Goal: Download file/media

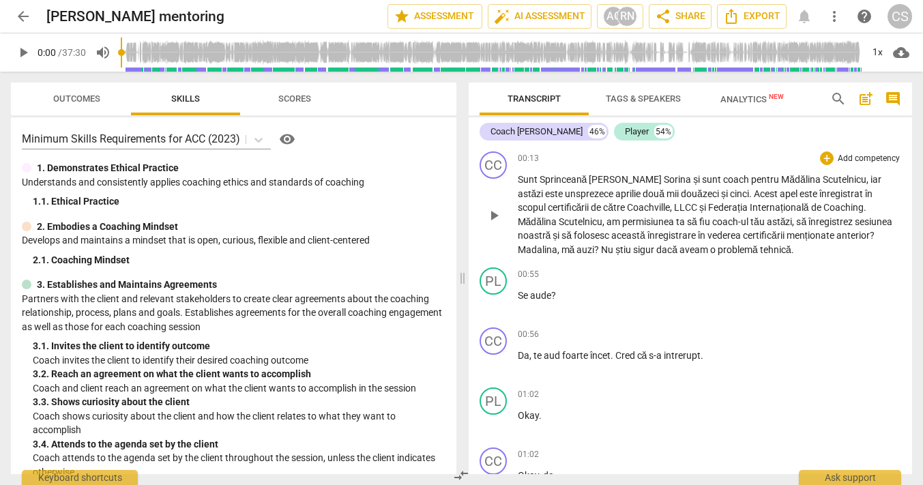
click at [491, 215] on span "play_arrow" at bounding box center [493, 215] width 16 height 16
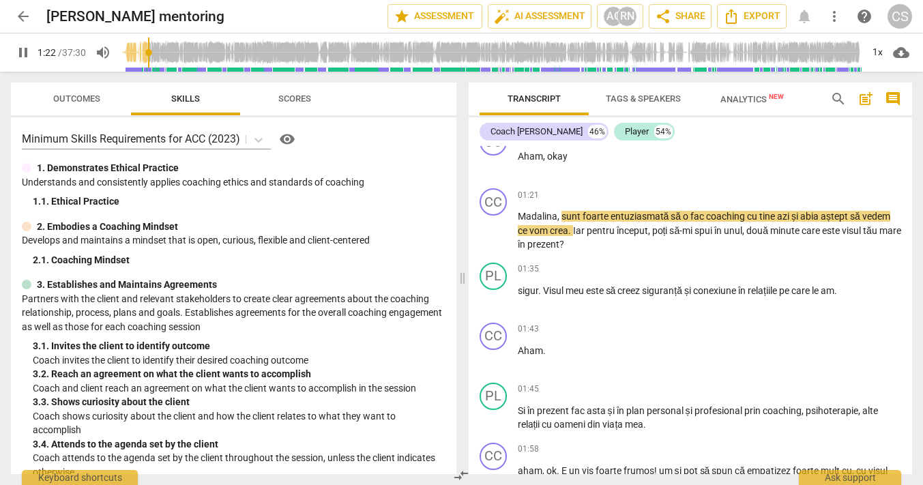
scroll to position [620, 0]
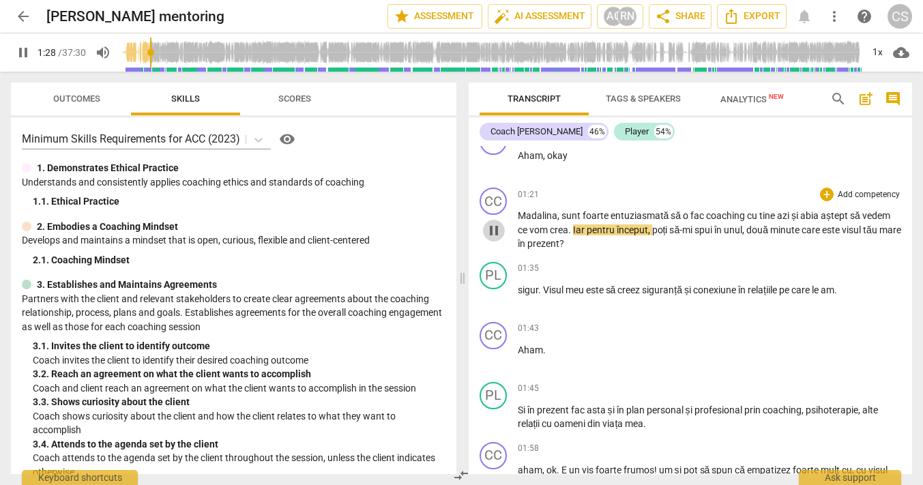
click at [485, 228] on span "pause" at bounding box center [493, 230] width 16 height 16
type input "88"
click at [550, 230] on span "crea" at bounding box center [559, 229] width 18 height 11
click at [491, 224] on span "play_arrow" at bounding box center [493, 230] width 16 height 16
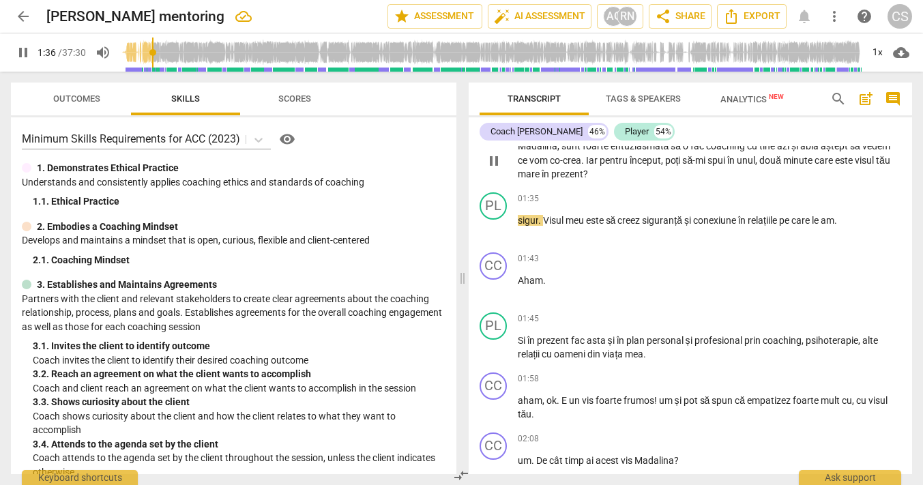
scroll to position [693, 0]
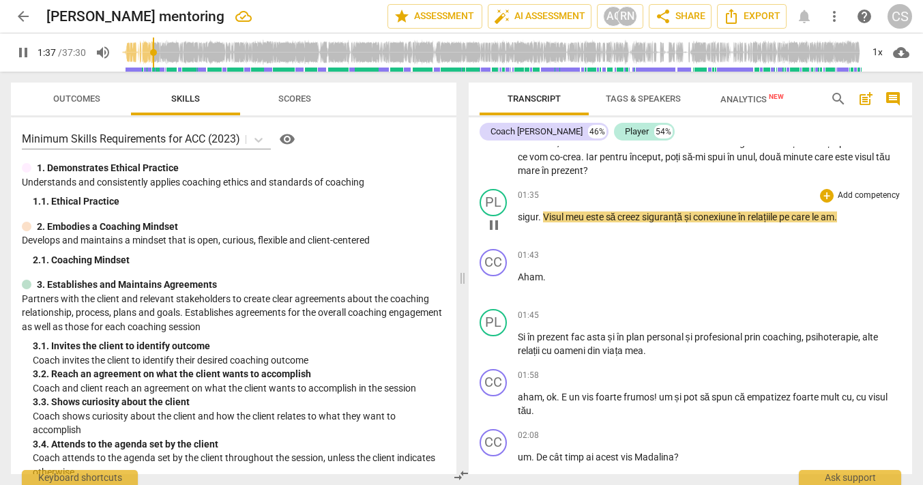
click at [490, 221] on span "pause" at bounding box center [493, 225] width 16 height 16
type input "98"
click at [543, 217] on span "Visul" at bounding box center [554, 216] width 23 height 11
click at [489, 221] on span "play_arrow" at bounding box center [493, 225] width 16 height 16
click at [575, 218] on span "Visul" at bounding box center [586, 216] width 23 height 11
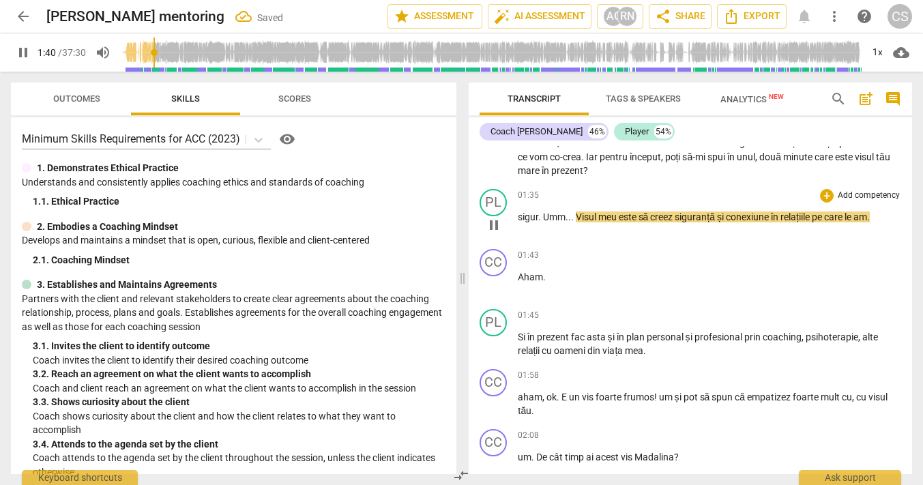
type input "101"
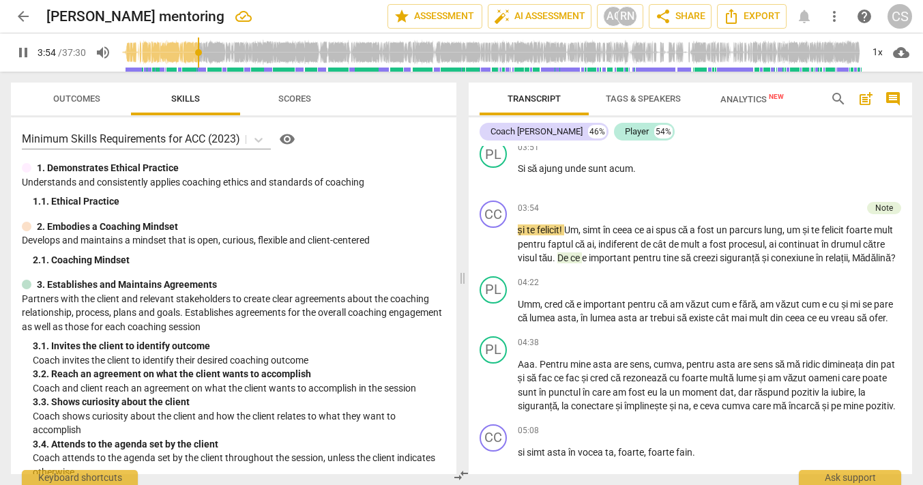
scroll to position [1773, 0]
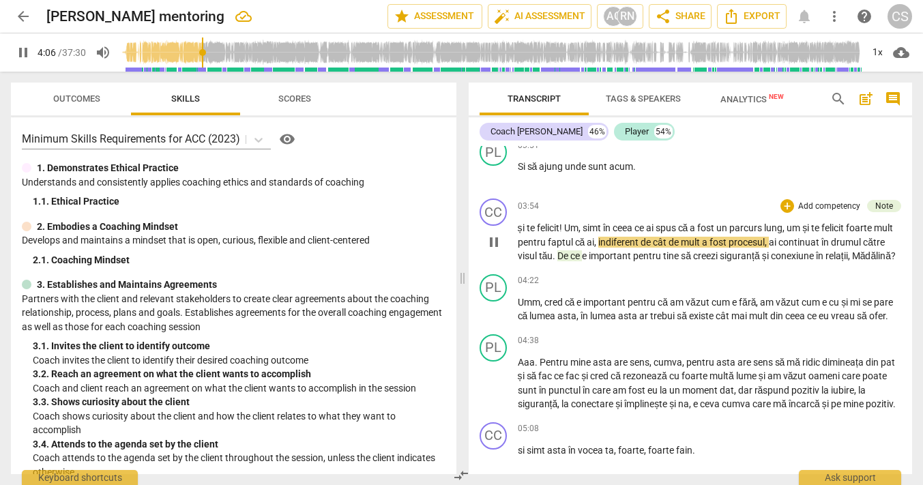
click at [491, 250] on span "pause" at bounding box center [493, 242] width 16 height 16
type input "247"
click at [802, 233] on span "um" at bounding box center [794, 227] width 16 height 11
click at [533, 233] on span "te" at bounding box center [531, 227] width 10 height 11
click at [489, 250] on span "play_arrow" at bounding box center [493, 242] width 16 height 16
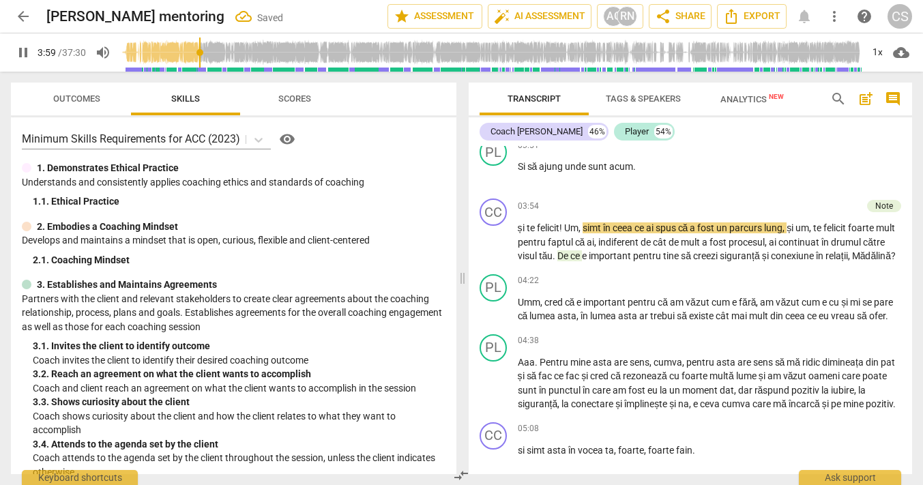
click at [202, 53] on input "range" at bounding box center [491, 53] width 740 height 44
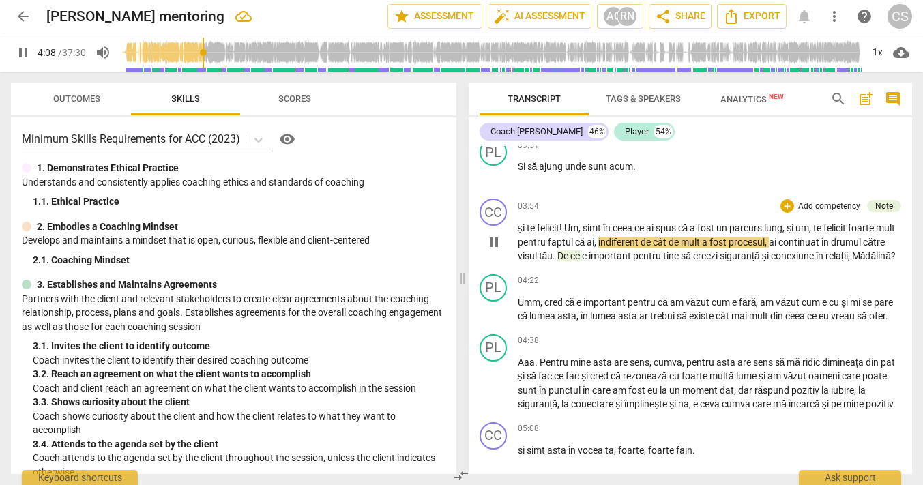
click at [809, 233] on span "um" at bounding box center [802, 227] width 14 height 11
type input "249"
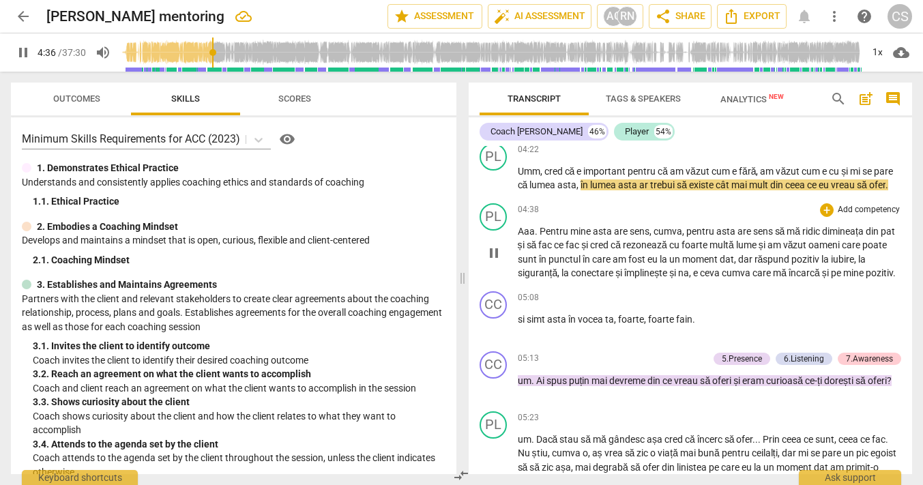
scroll to position [1907, 0]
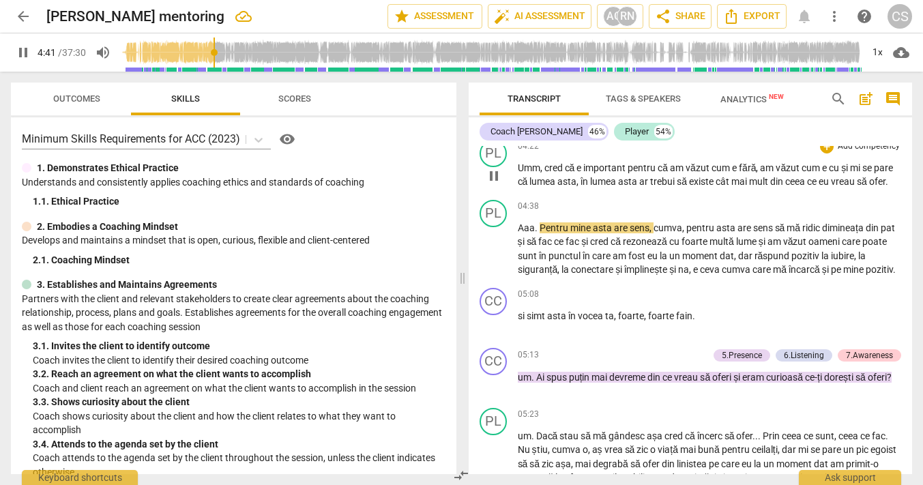
click at [538, 173] on span "Umm" at bounding box center [529, 167] width 23 height 11
type input "282"
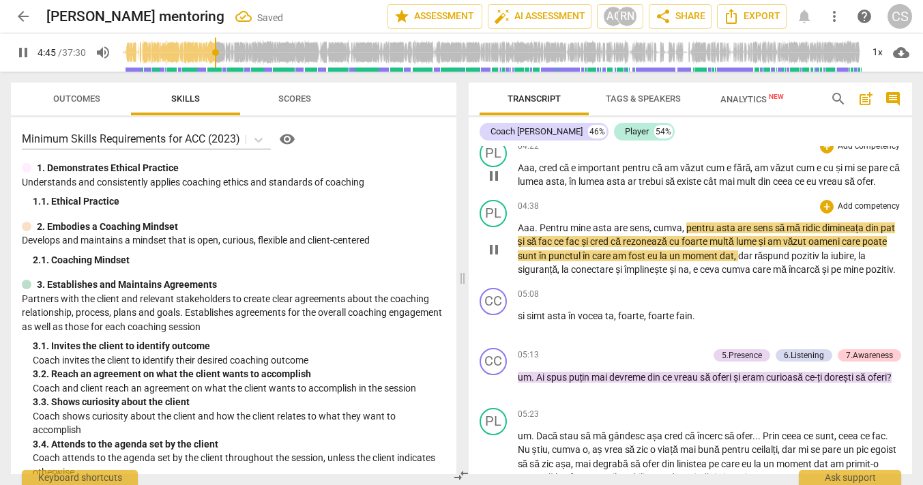
click at [581, 247] on span "fac" at bounding box center [573, 241] width 16 height 11
click at [496, 258] on span "pause" at bounding box center [493, 249] width 16 height 16
type input "290"
click at [581, 247] on span "fac" at bounding box center [573, 241] width 16 height 11
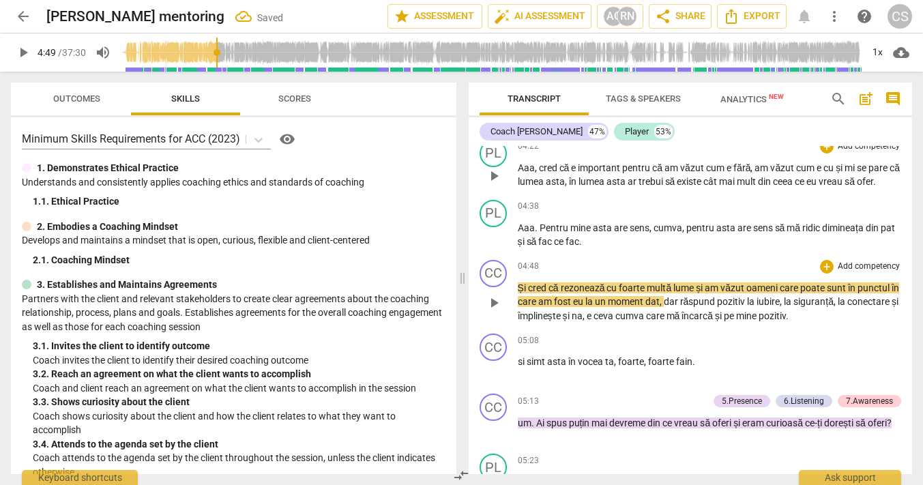
click at [518, 293] on span "Și" at bounding box center [523, 287] width 10 height 11
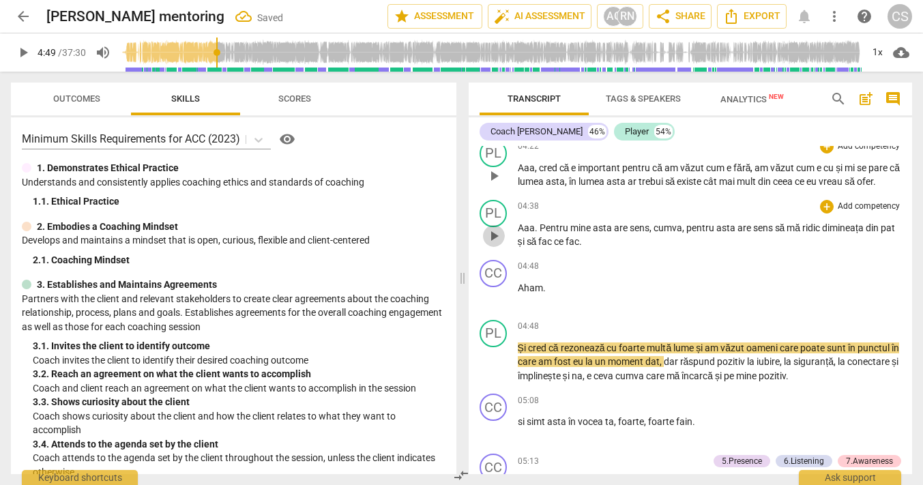
click at [492, 244] on span "play_arrow" at bounding box center [493, 236] width 16 height 16
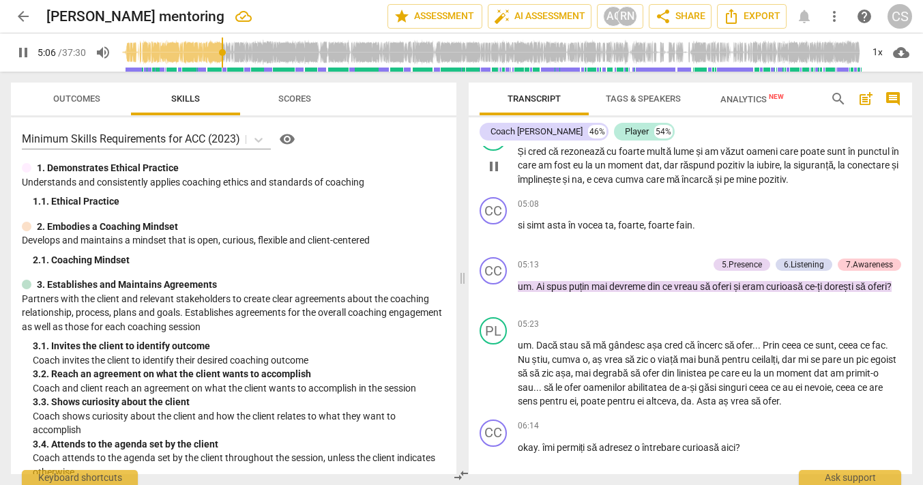
scroll to position [2105, 0]
click at [490, 240] on span "pause" at bounding box center [493, 232] width 16 height 16
type input "309"
click at [518, 229] on span "si" at bounding box center [522, 223] width 9 height 11
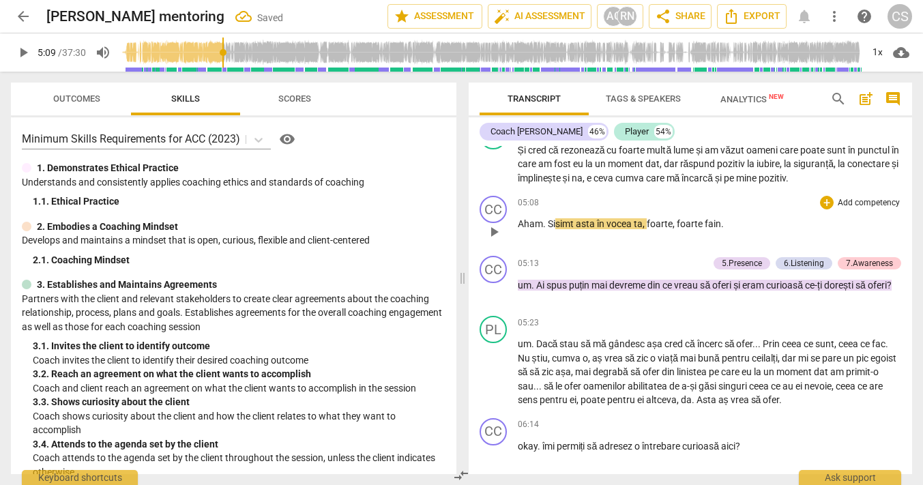
click at [496, 240] on span "play_arrow" at bounding box center [493, 232] width 16 height 16
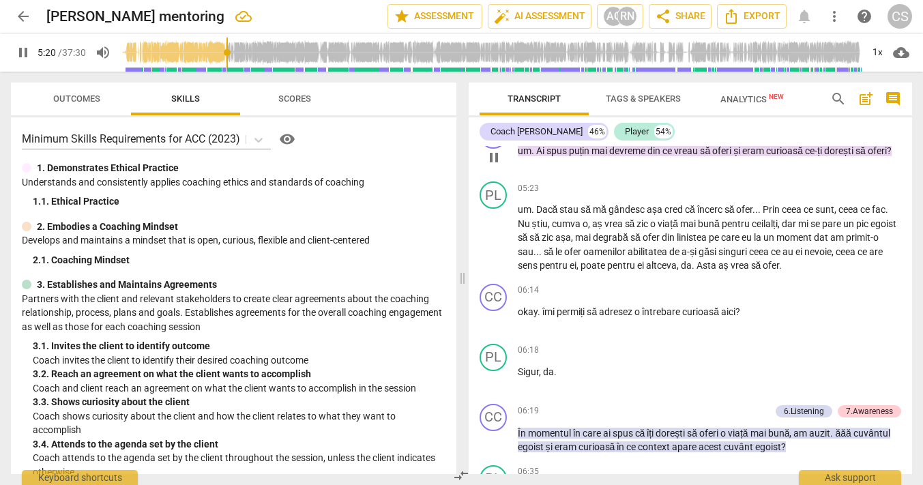
scroll to position [2240, 0]
click at [518, 228] on span "Nu" at bounding box center [525, 223] width 14 height 11
type input "340"
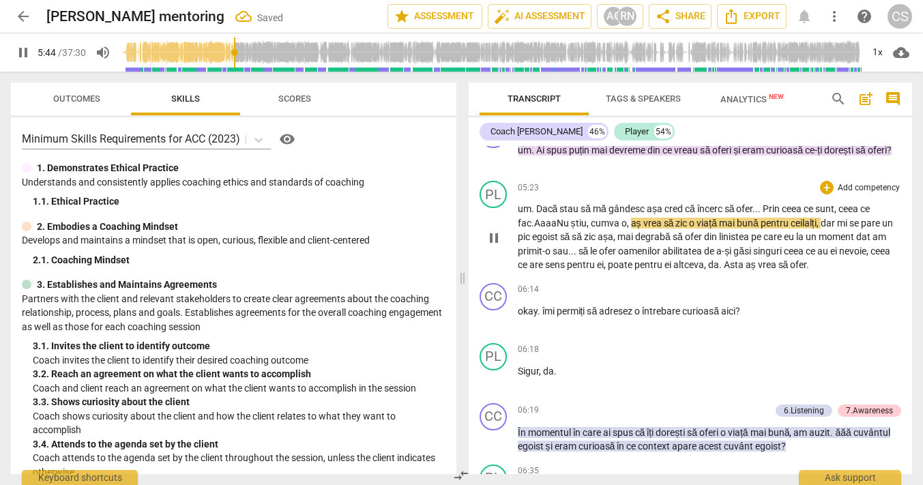
click at [558, 228] on span "Nu" at bounding box center [563, 223] width 14 height 11
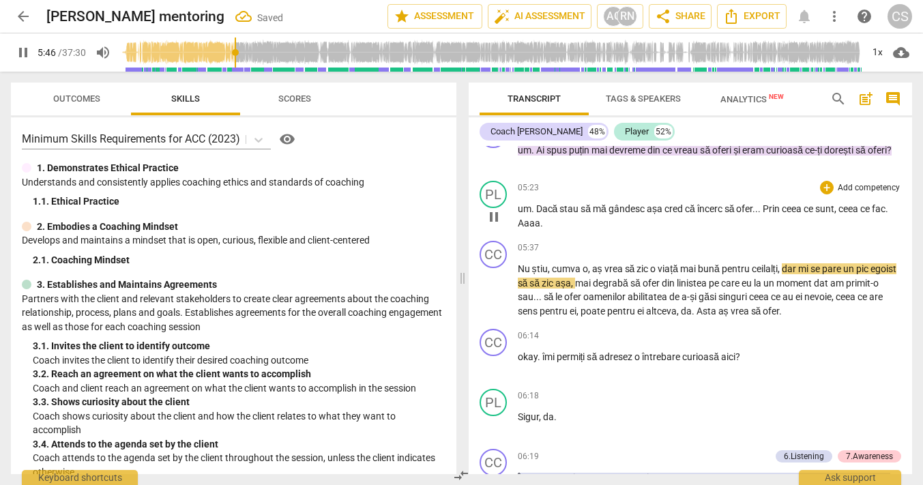
click at [529, 228] on span "Aaaa" at bounding box center [529, 223] width 23 height 11
click at [490, 225] on span "pause" at bounding box center [493, 217] width 16 height 16
click at [490, 225] on span "play_arrow" at bounding box center [493, 217] width 16 height 16
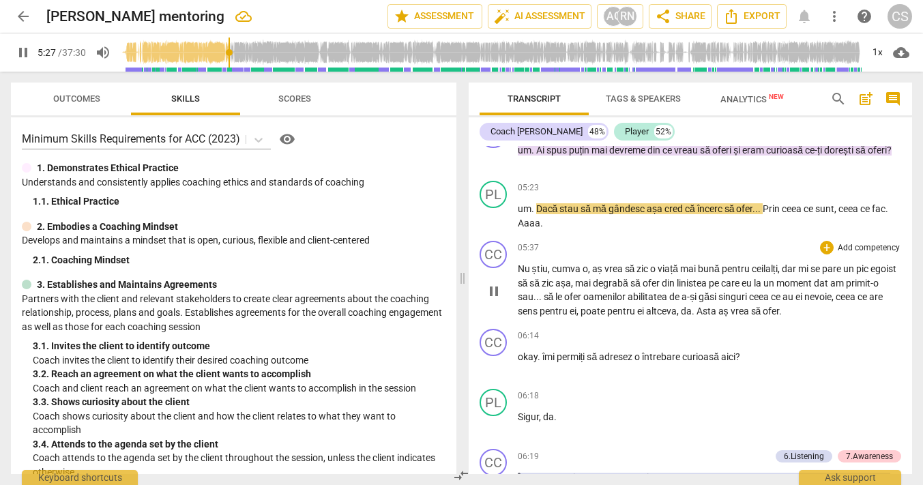
click at [518, 274] on span "Nu" at bounding box center [525, 268] width 14 height 11
type input "328"
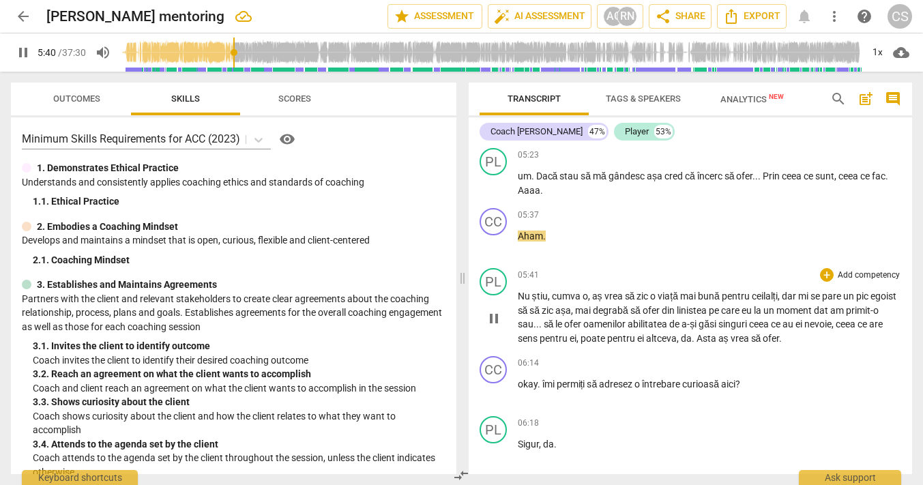
scroll to position [2314, 0]
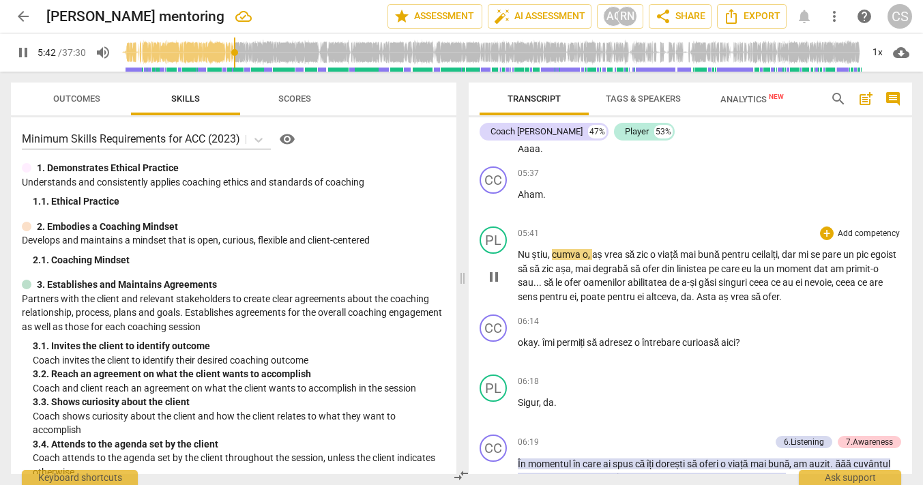
click at [496, 285] on span "pause" at bounding box center [493, 277] width 16 height 16
type input "343"
click at [552, 260] on span "cumva" at bounding box center [567, 254] width 31 height 11
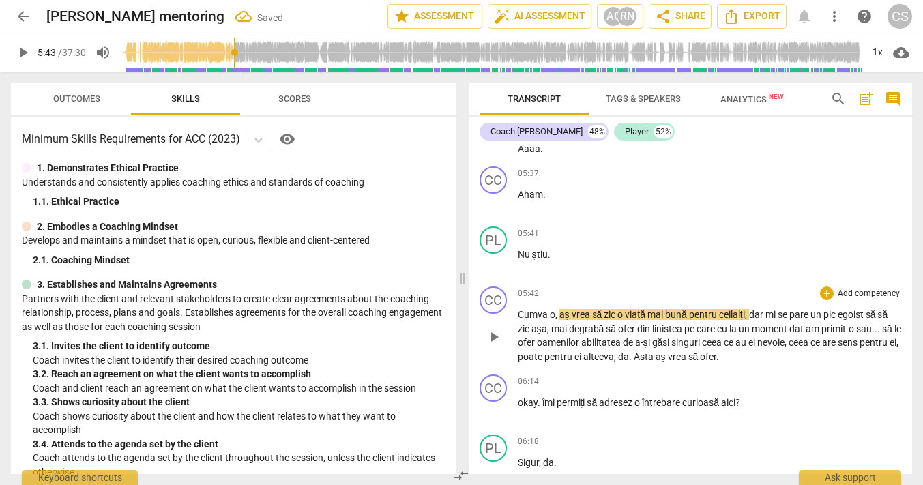
click at [520, 320] on span "Cumva" at bounding box center [534, 314] width 32 height 11
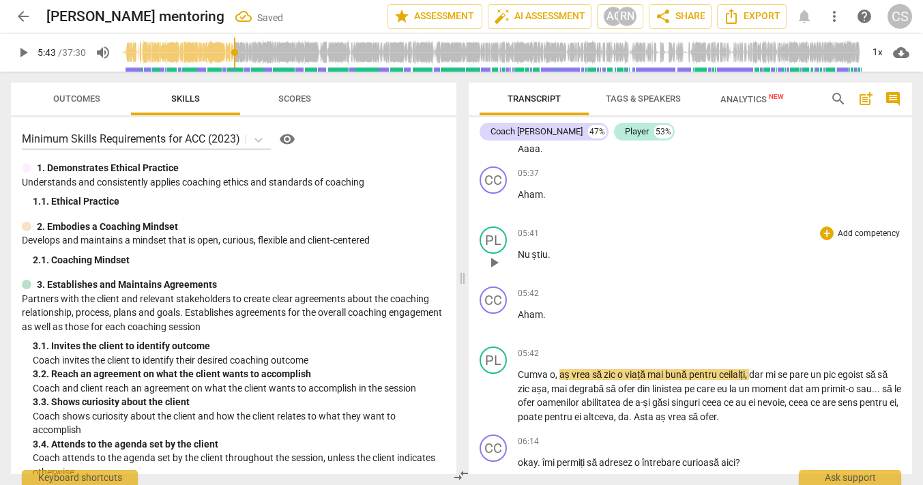
click at [488, 271] on span "play_arrow" at bounding box center [493, 262] width 16 height 16
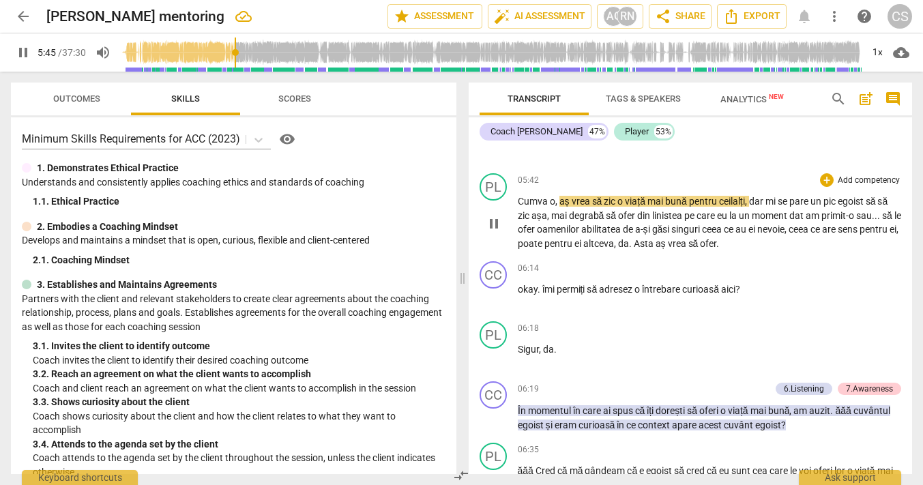
scroll to position [2489, 0]
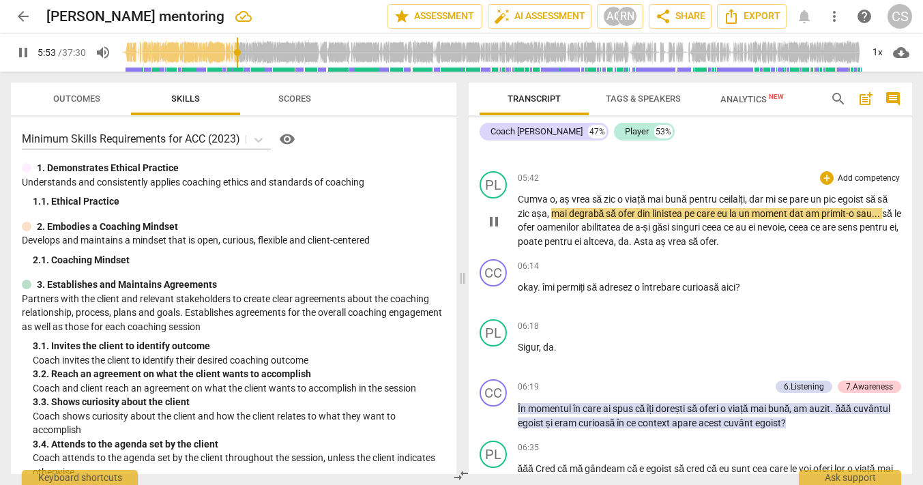
type input "353"
click at [552, 219] on span "mai" at bounding box center [560, 213] width 18 height 11
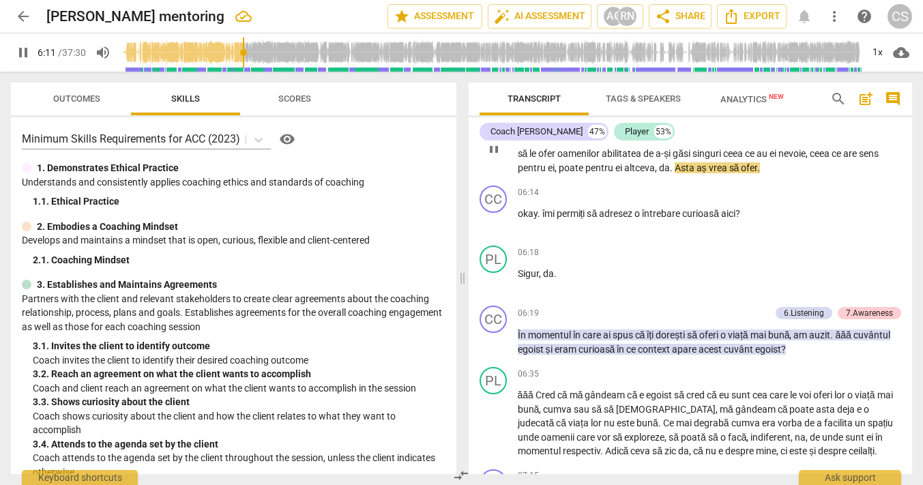
scroll to position [2568, 0]
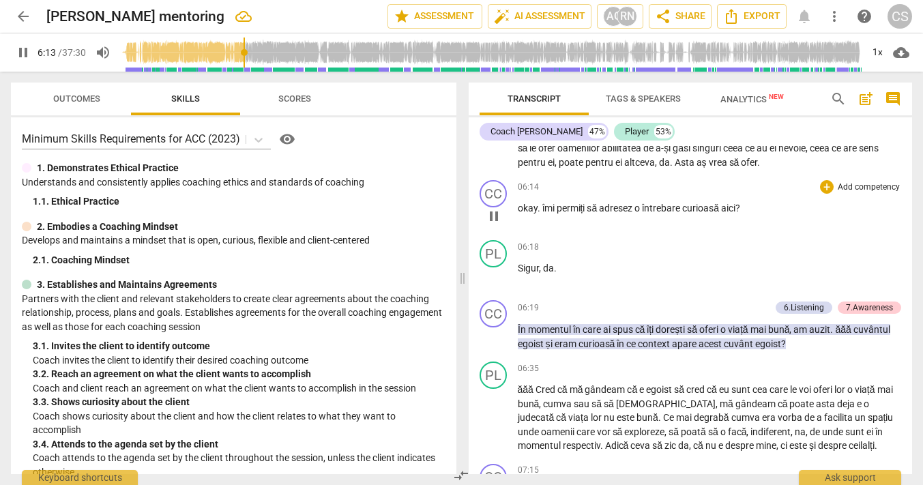
click at [494, 224] on span "pause" at bounding box center [493, 216] width 16 height 16
type input "374"
click at [696, 168] on span "Asta" at bounding box center [685, 162] width 22 height 11
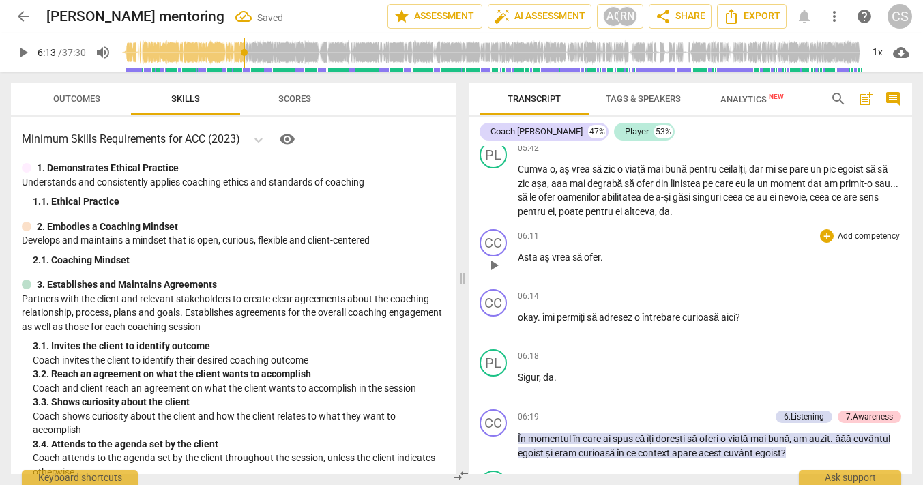
scroll to position [2503, 0]
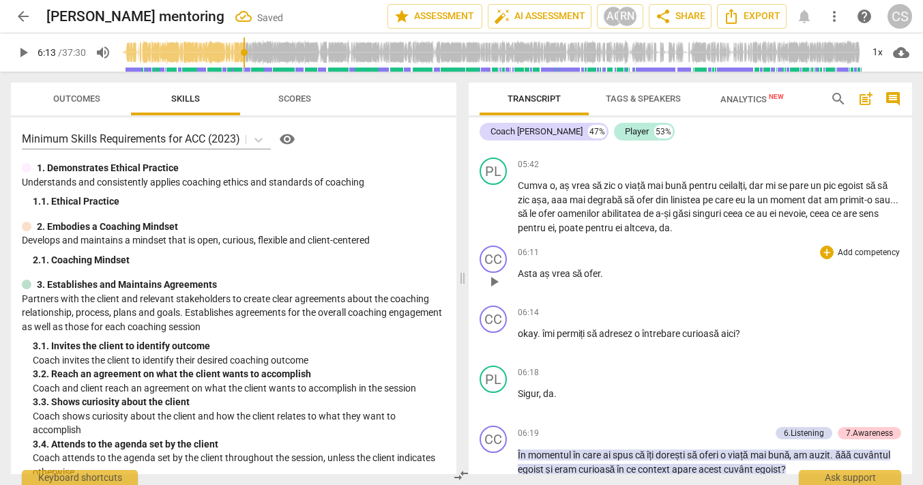
click at [516, 295] on div "CC play_arrow pause" at bounding box center [498, 269] width 38 height 49
click at [518, 279] on span "Asta" at bounding box center [529, 273] width 22 height 11
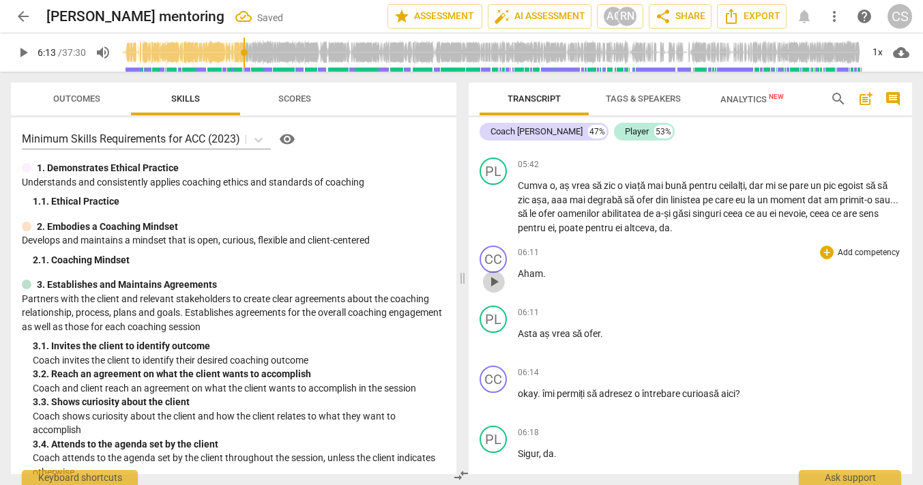
click at [491, 290] on span "play_arrow" at bounding box center [493, 281] width 16 height 16
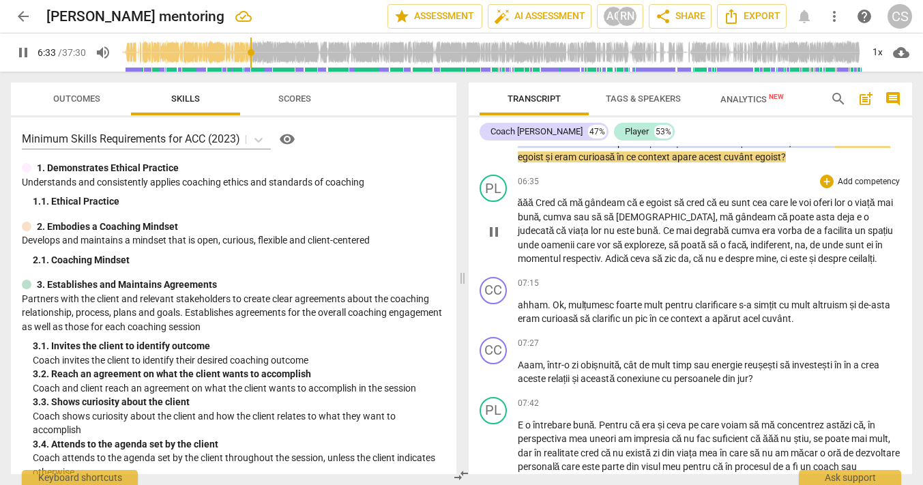
scroll to position [2877, 0]
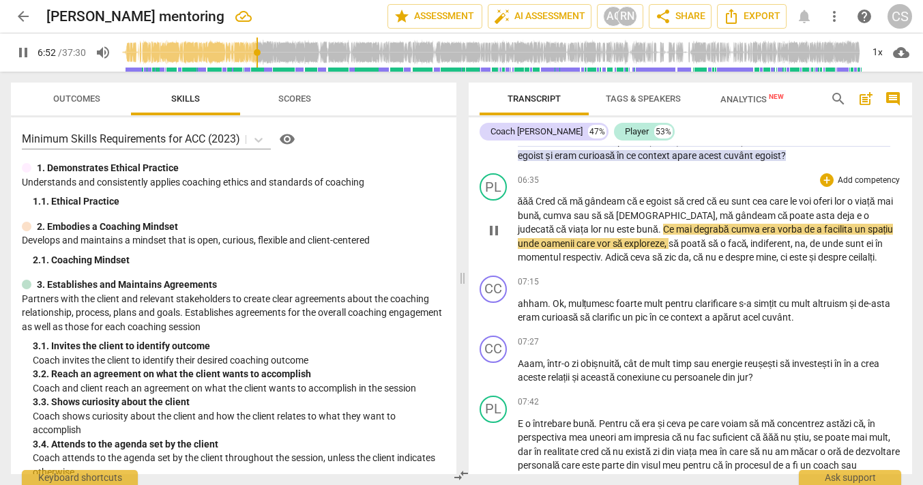
click at [663, 235] on span "Ce" at bounding box center [669, 229] width 13 height 11
click at [489, 239] on span "pause" at bounding box center [493, 230] width 16 height 16
type input "414"
click at [663, 235] on span "Ce" at bounding box center [669, 229] width 13 height 11
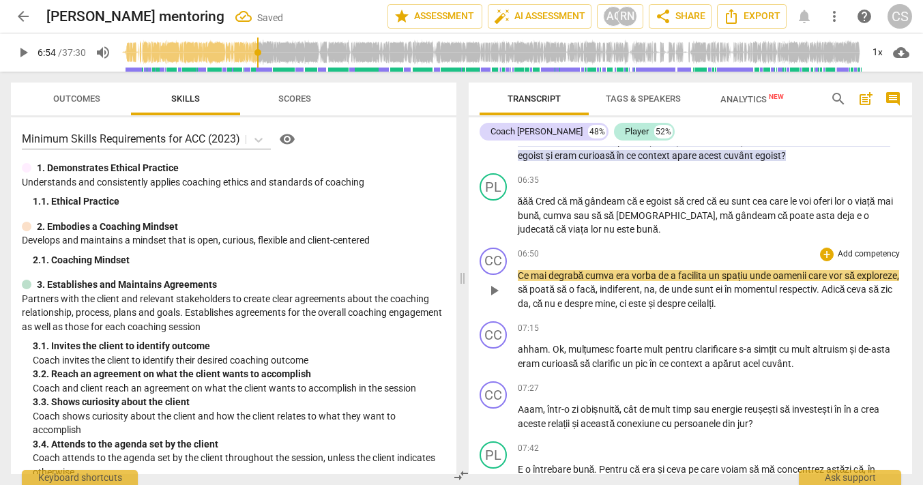
click at [518, 281] on span "Ce" at bounding box center [524, 275] width 13 height 11
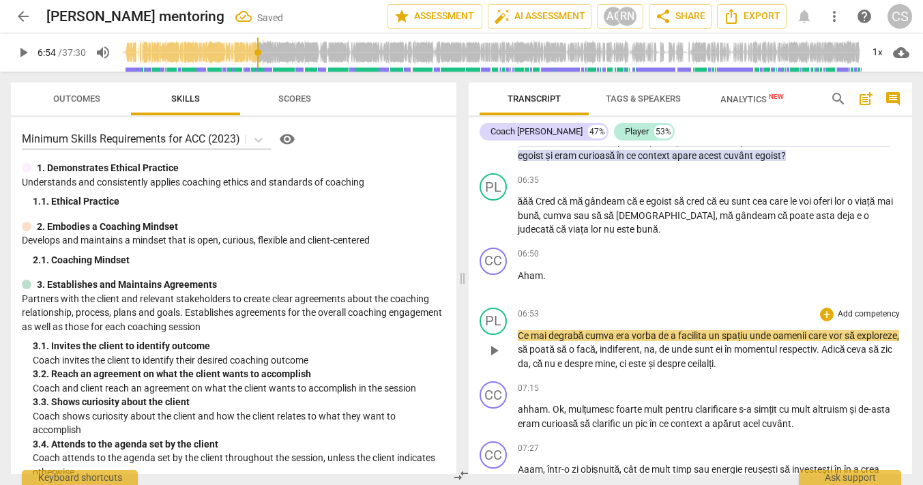
click at [492, 359] on span "play_arrow" at bounding box center [493, 350] width 16 height 16
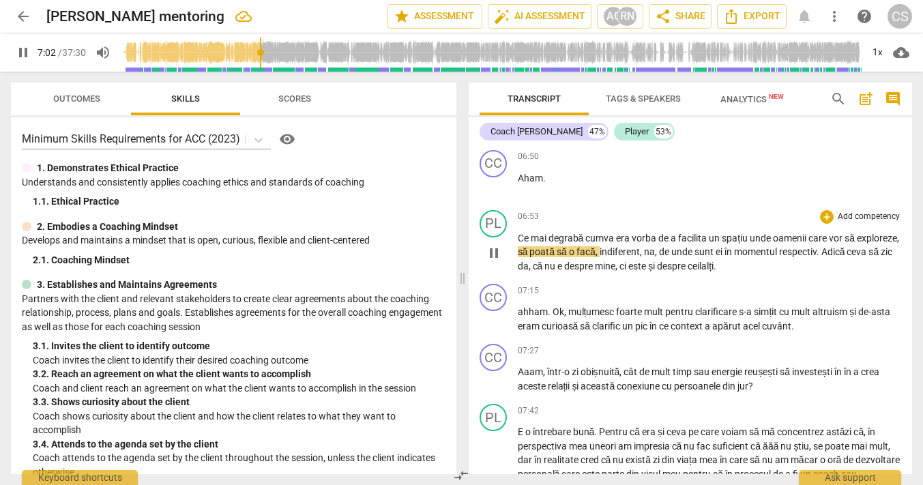
scroll to position [2977, 0]
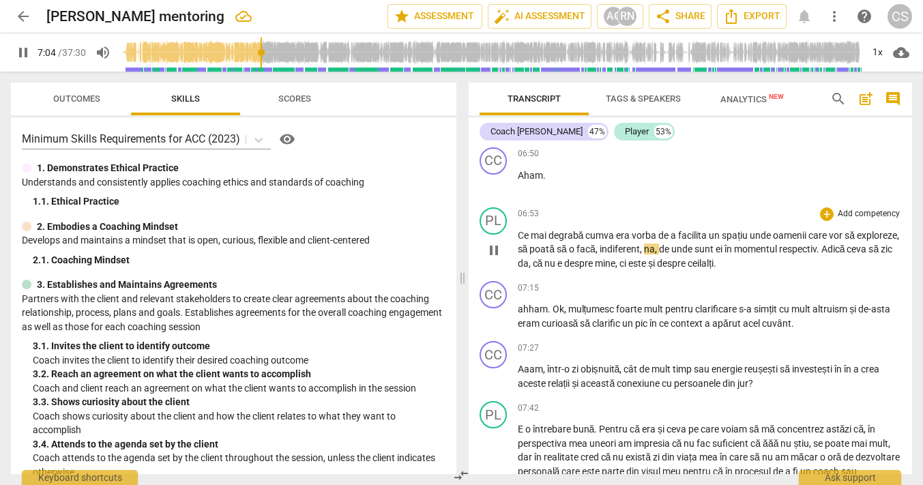
click at [640, 254] on span "indiferent" at bounding box center [619, 248] width 40 height 11
type input "426"
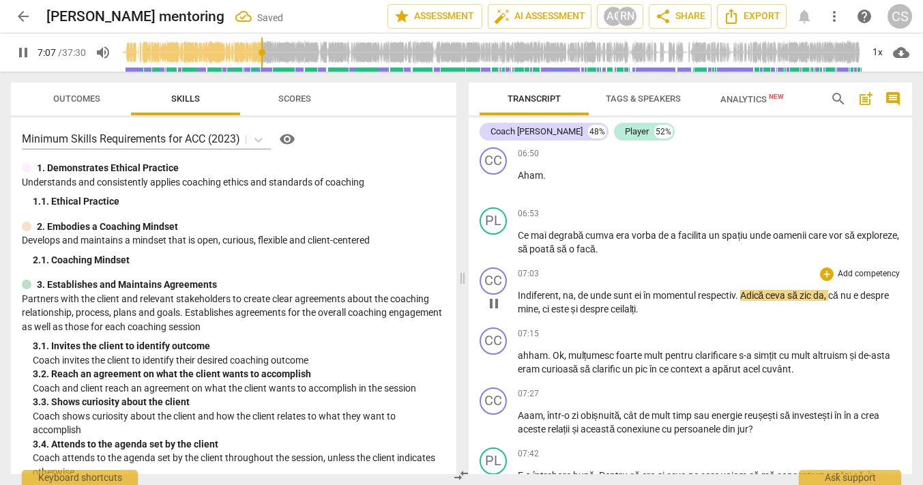
click at [518, 301] on span "Indiferent" at bounding box center [538, 295] width 41 height 11
type input "429"
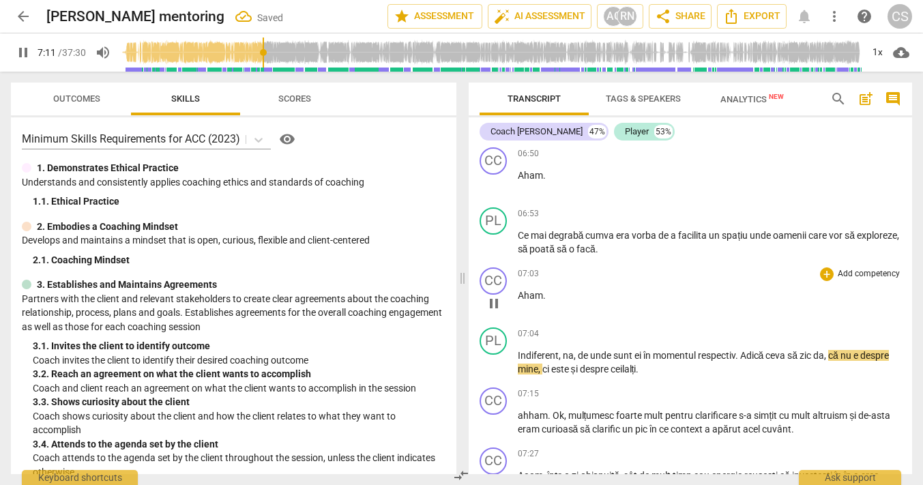
click at [494, 312] on span "pause" at bounding box center [493, 303] width 16 height 16
click at [492, 312] on span "play_arrow" at bounding box center [493, 303] width 16 height 16
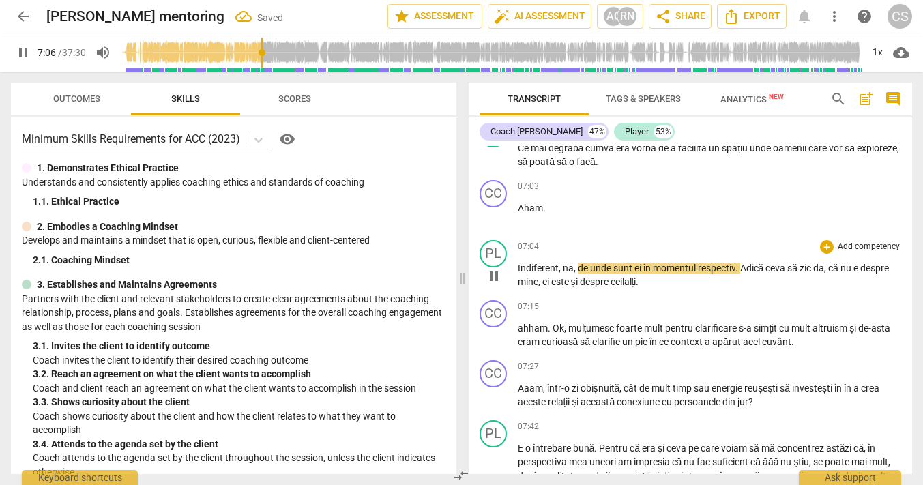
scroll to position [3068, 0]
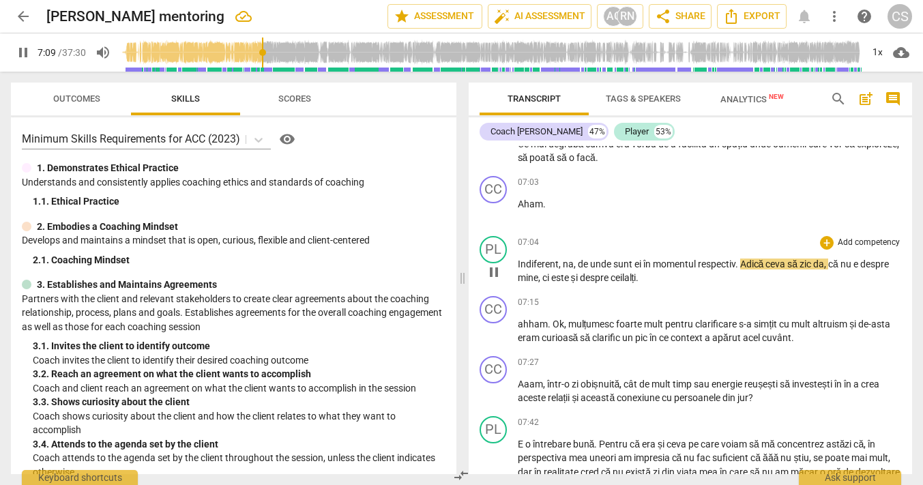
click at [743, 269] on span "Adică" at bounding box center [753, 263] width 26 height 11
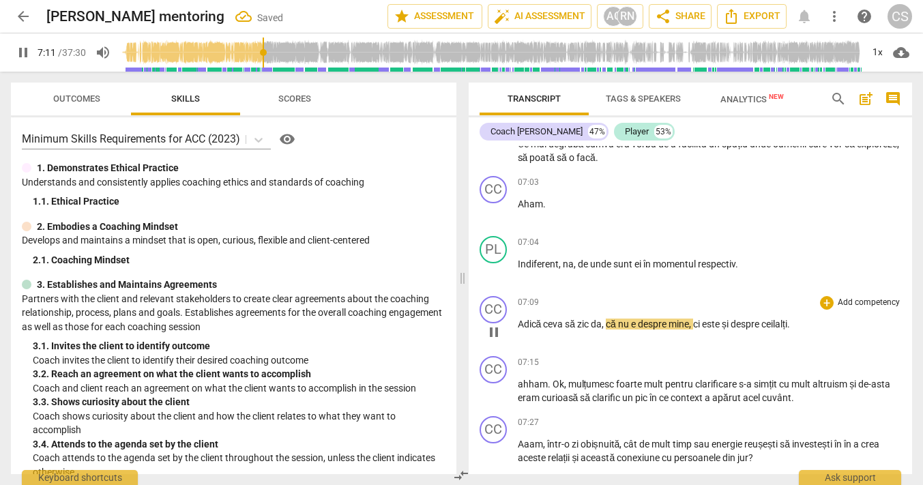
click at [518, 329] on span "Adică" at bounding box center [531, 323] width 26 height 11
type input "433"
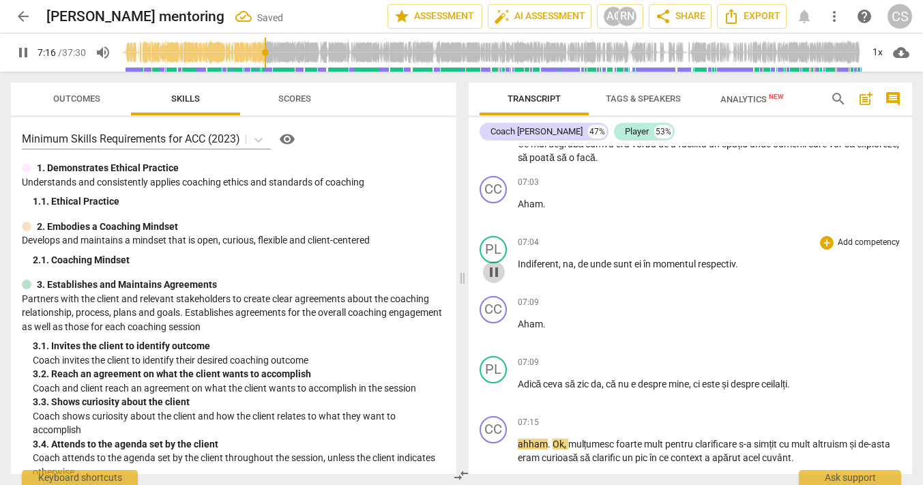
click at [495, 280] on span "pause" at bounding box center [493, 272] width 16 height 16
click at [494, 220] on span "play_arrow" at bounding box center [493, 212] width 16 height 16
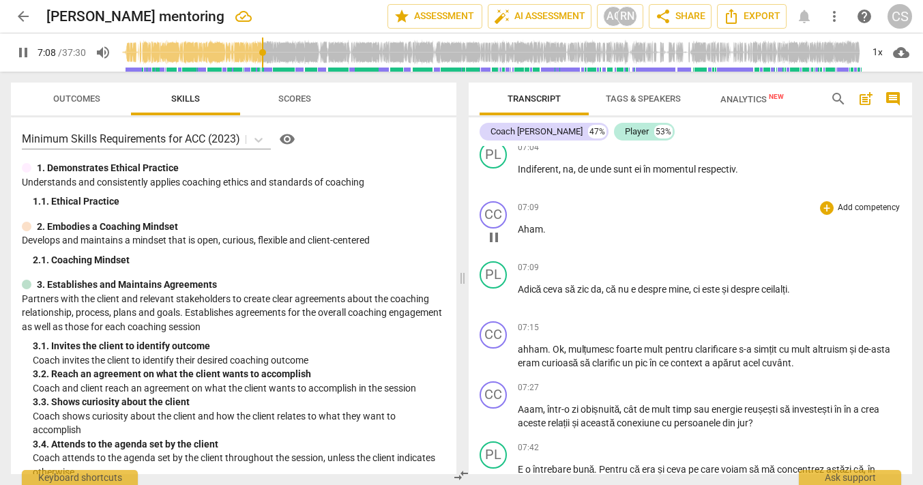
scroll to position [3164, 0]
drag, startPoint x: 494, startPoint y: 325, endPoint x: 536, endPoint y: 273, distance: 66.3
click at [494, 304] on span "pause" at bounding box center [493, 296] width 16 height 16
click at [490, 244] on span "play_arrow" at bounding box center [493, 236] width 16 height 16
click at [494, 184] on span "pause" at bounding box center [493, 176] width 16 height 16
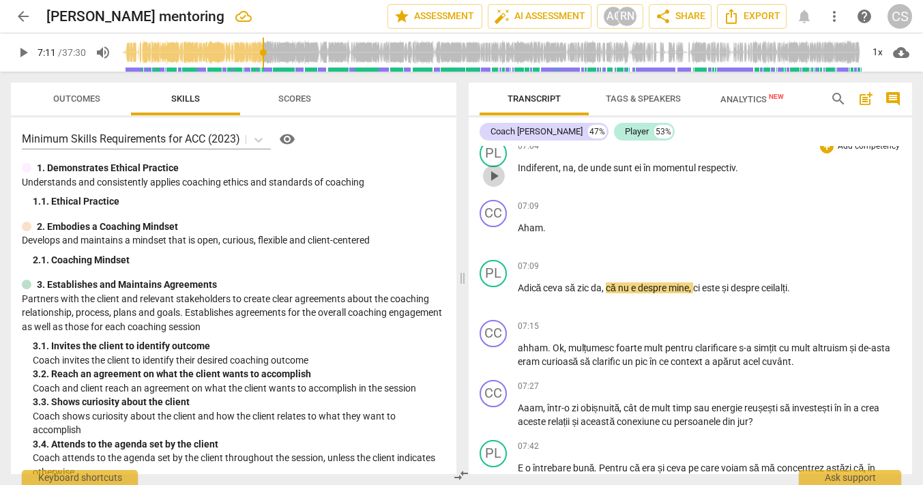
click at [494, 184] on span "play_arrow" at bounding box center [493, 176] width 16 height 16
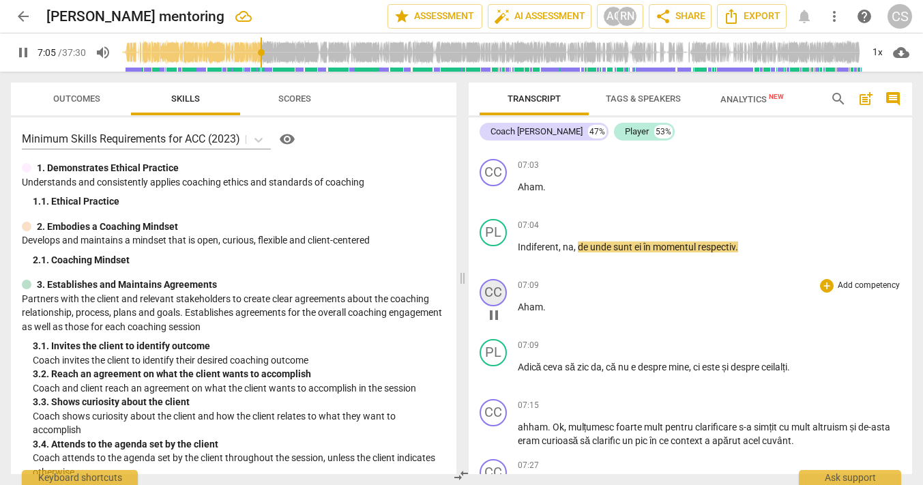
scroll to position [3084, 0]
click at [558, 316] on p "Aham ." at bounding box center [710, 308] width 384 height 14
type input "427"
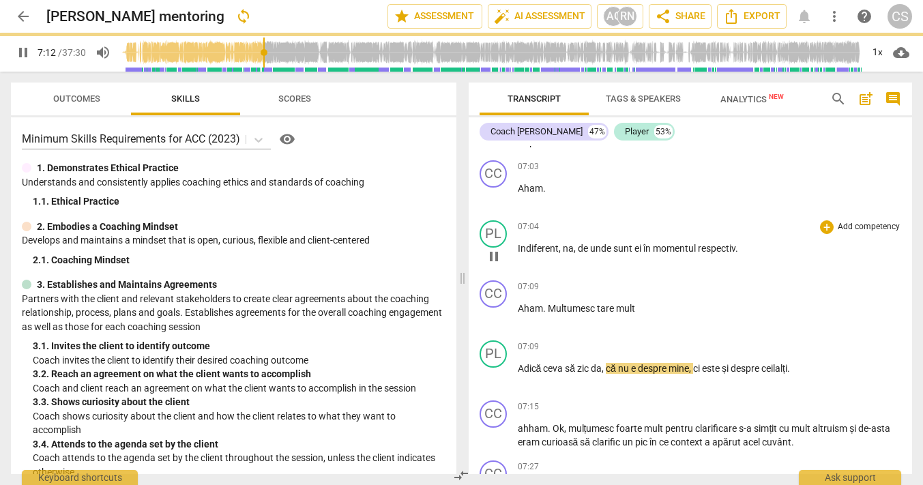
click at [491, 265] on span "pause" at bounding box center [493, 256] width 16 height 16
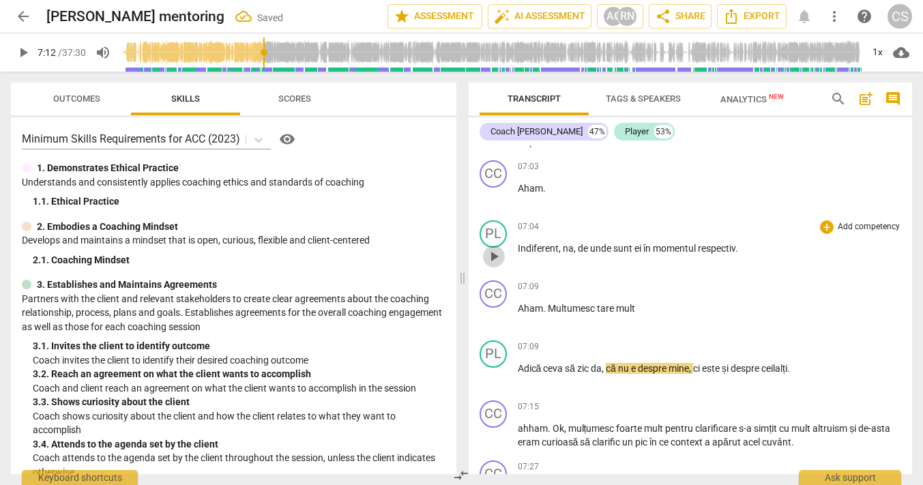
click at [492, 265] on span "play_arrow" at bounding box center [493, 256] width 16 height 16
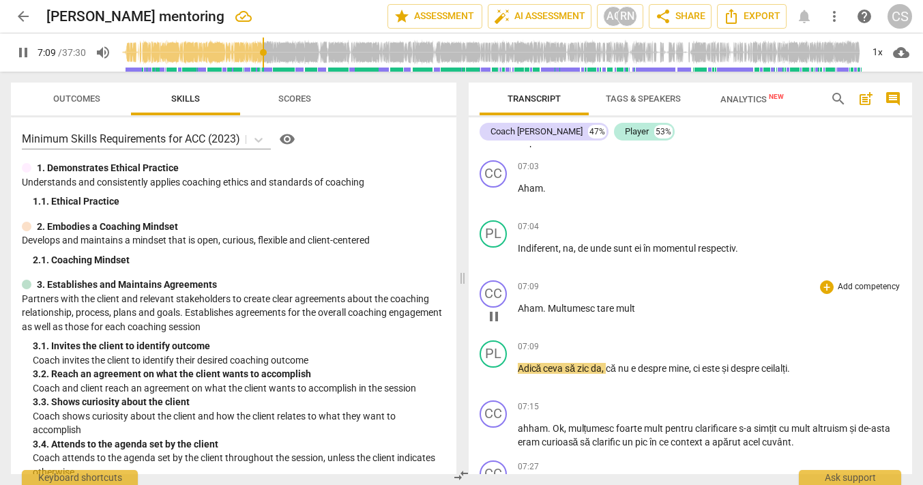
click at [636, 316] on p "Aham . Multumesc tare mult" at bounding box center [710, 308] width 384 height 14
type input "431"
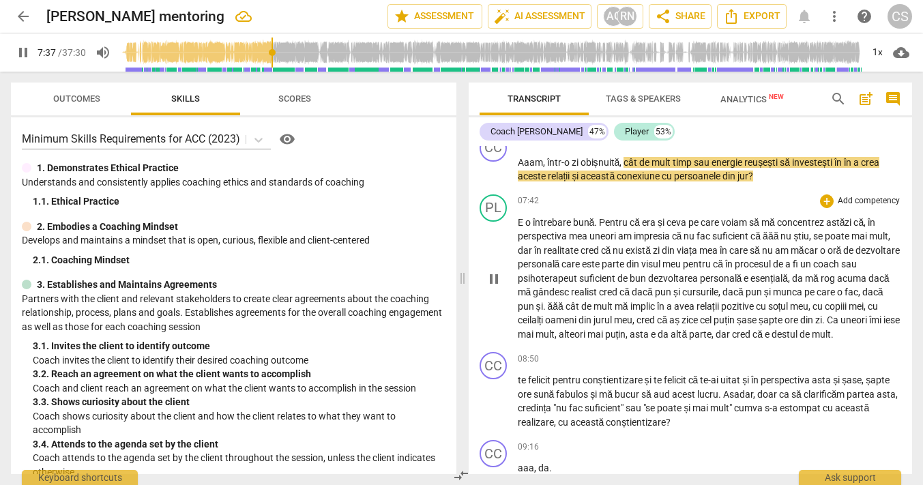
scroll to position [3413, 0]
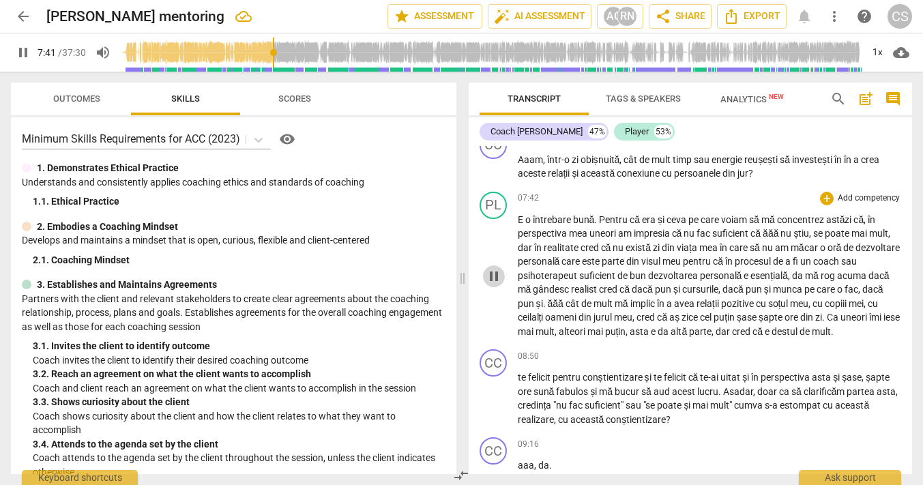
click at [491, 284] on span "pause" at bounding box center [493, 276] width 16 height 16
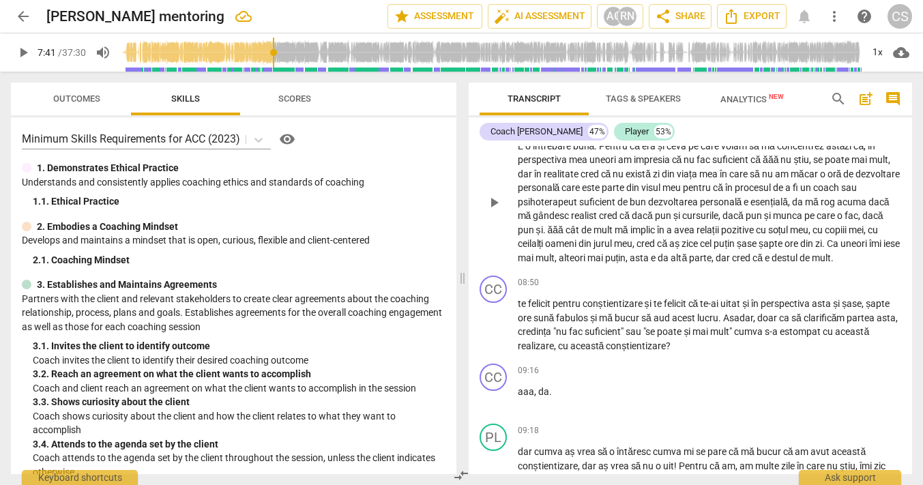
scroll to position [3490, 0]
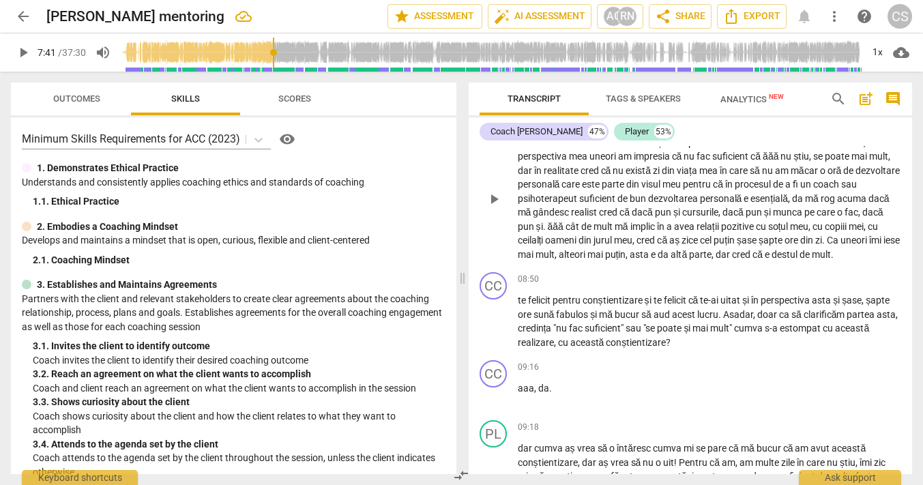
click at [488, 207] on span "play_arrow" at bounding box center [493, 199] width 16 height 16
click at [599, 148] on span "Pentru" at bounding box center [614, 142] width 31 height 11
type input "466"
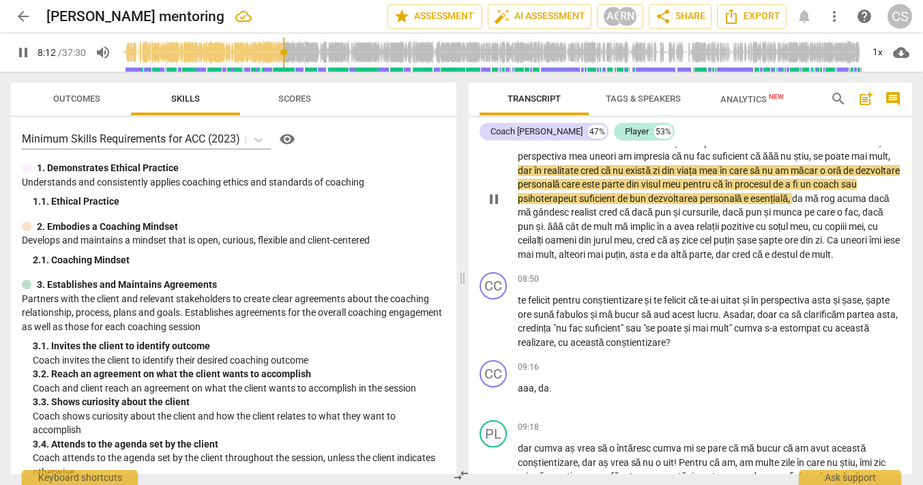
scroll to position [3500, 0]
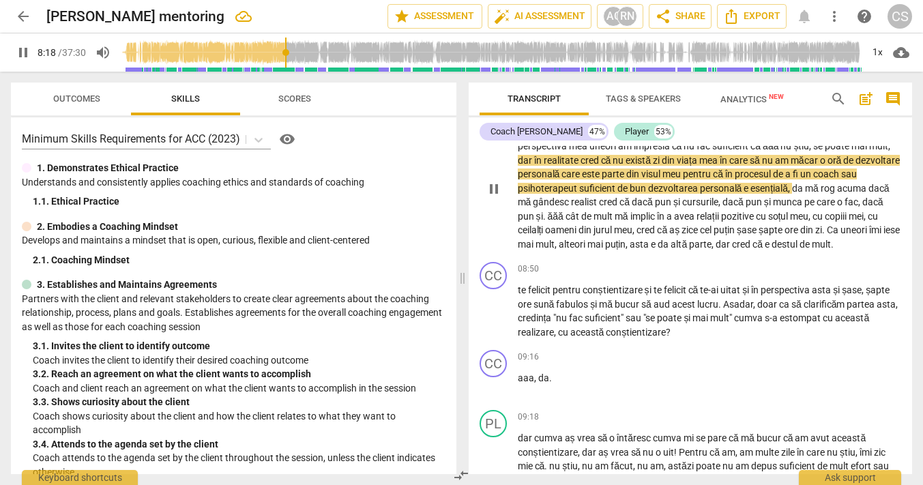
click at [648, 194] on span "bun" at bounding box center [638, 188] width 18 height 11
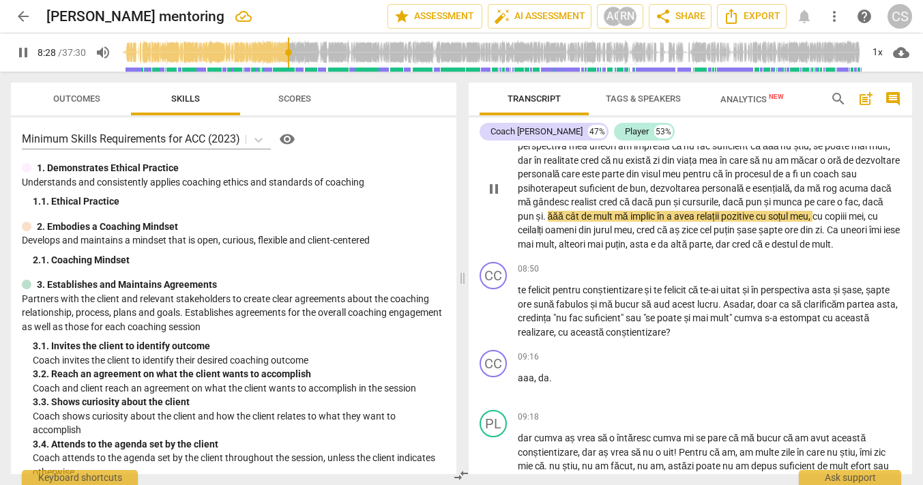
click at [548, 222] on span "." at bounding box center [545, 216] width 5 height 11
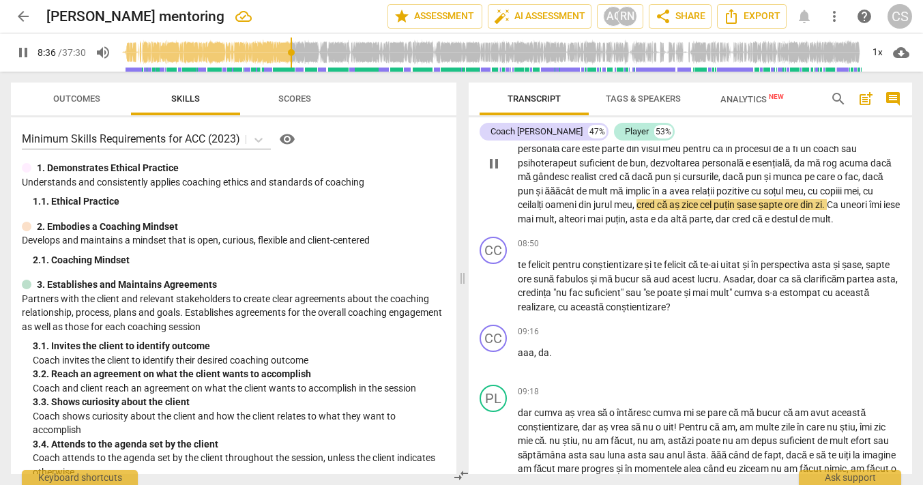
scroll to position [3526, 0]
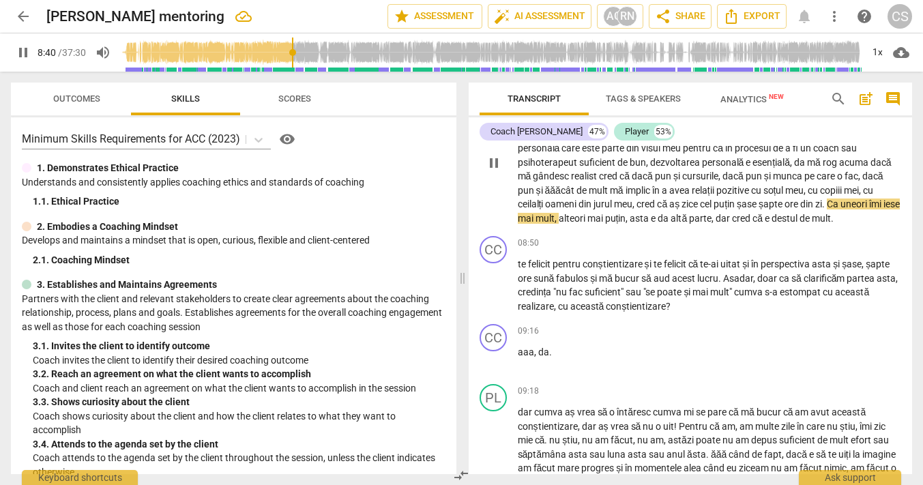
click at [840, 209] on span "Ca" at bounding box center [833, 203] width 14 height 11
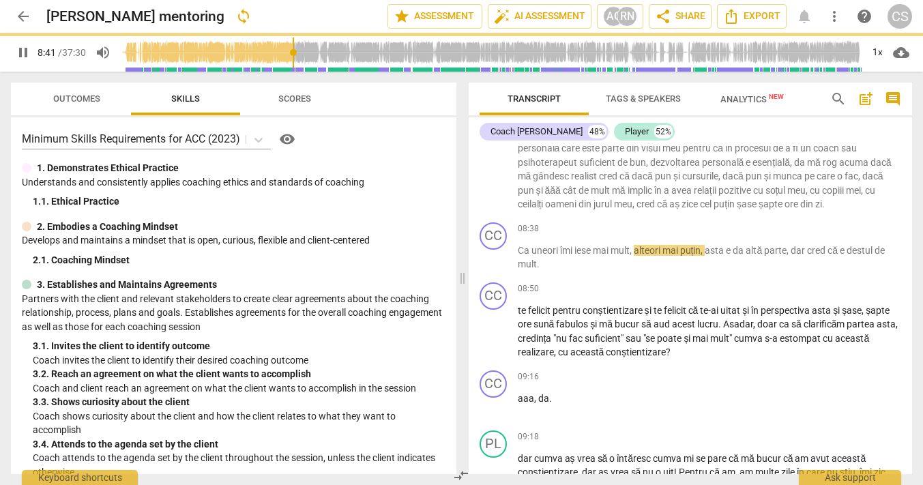
scroll to position [3558, 0]
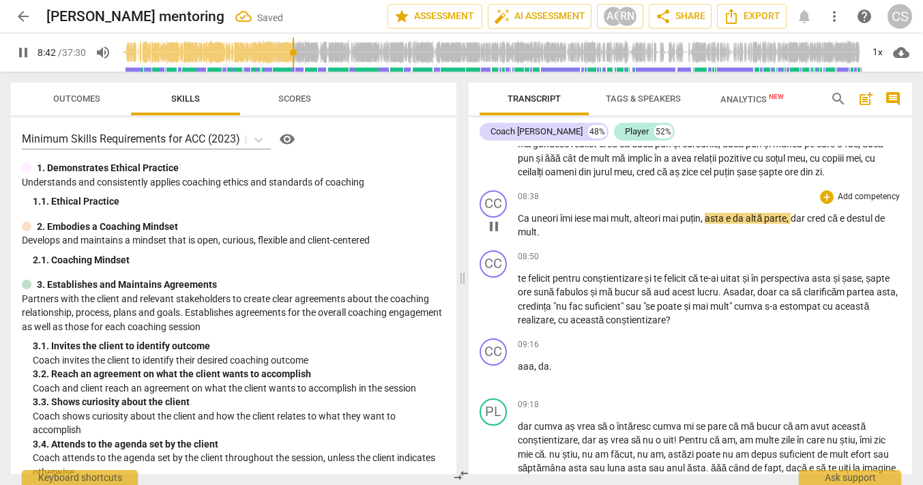
click at [516, 235] on div "play_arrow pause" at bounding box center [500, 227] width 35 height 18
click at [520, 224] on span "Ca" at bounding box center [525, 218] width 14 height 11
type input "525"
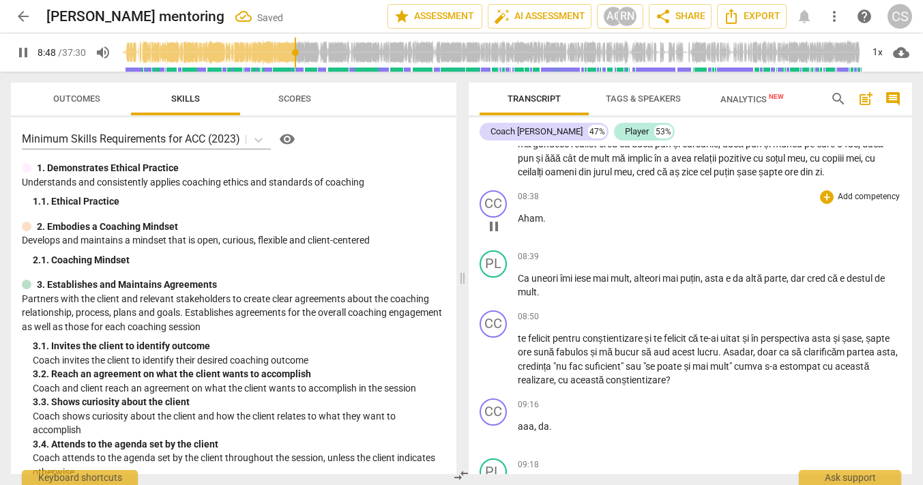
click at [490, 235] on span "pause" at bounding box center [493, 226] width 16 height 16
click at [489, 235] on span "play_arrow" at bounding box center [493, 226] width 16 height 16
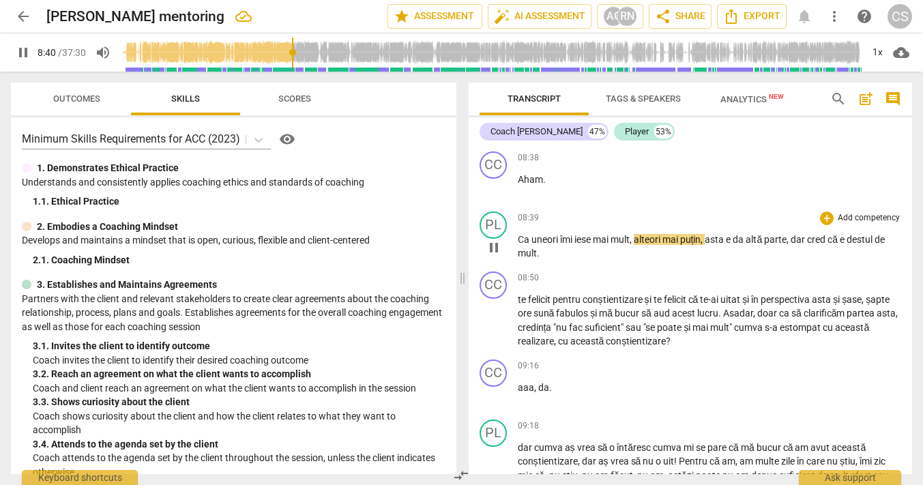
scroll to position [3598, 0]
click at [489, 254] on span "pause" at bounding box center [493, 246] width 16 height 16
type input "527"
click at [807, 243] on span "dar" at bounding box center [798, 238] width 16 height 11
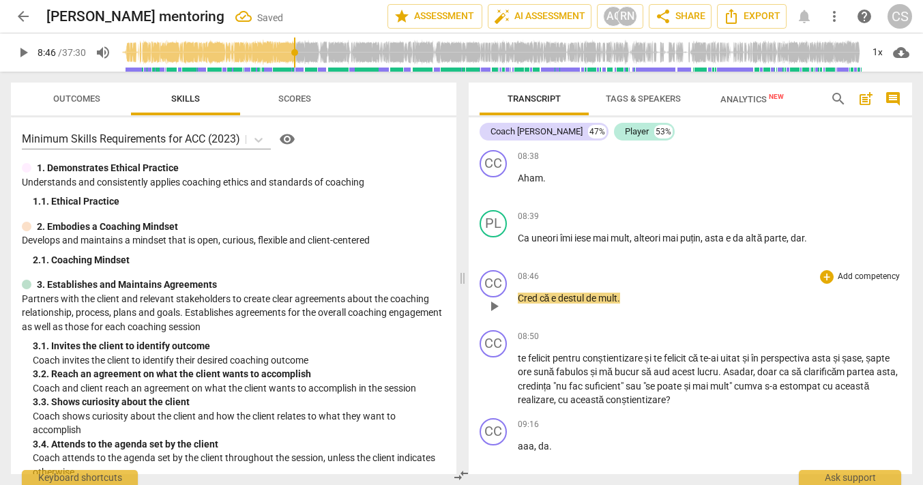
click at [515, 315] on div "play_arrow pause" at bounding box center [500, 306] width 35 height 18
click at [518, 303] on span "Cred" at bounding box center [529, 298] width 22 height 11
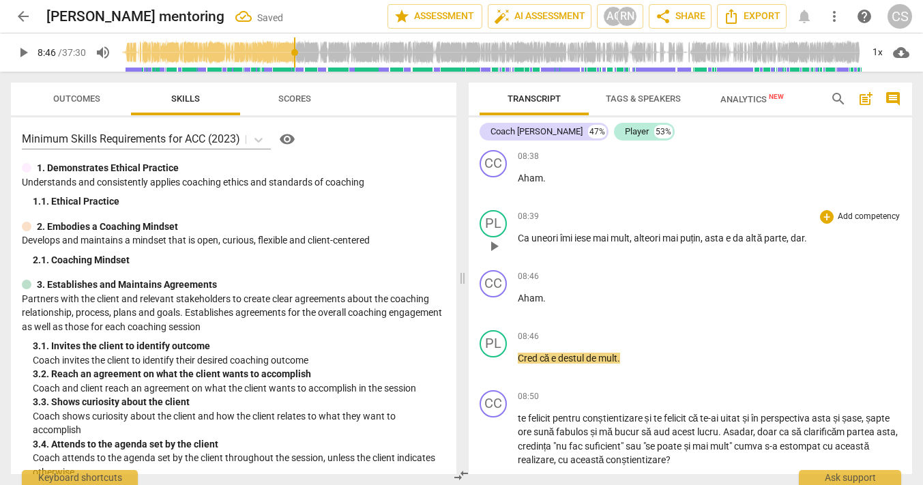
click at [823, 245] on p "Ca uneori îmi iese mai mult , alteori mai puțin , asta e da altă parte , dar ." at bounding box center [710, 238] width 384 height 14
click at [487, 254] on span "play_arrow" at bounding box center [493, 246] width 16 height 16
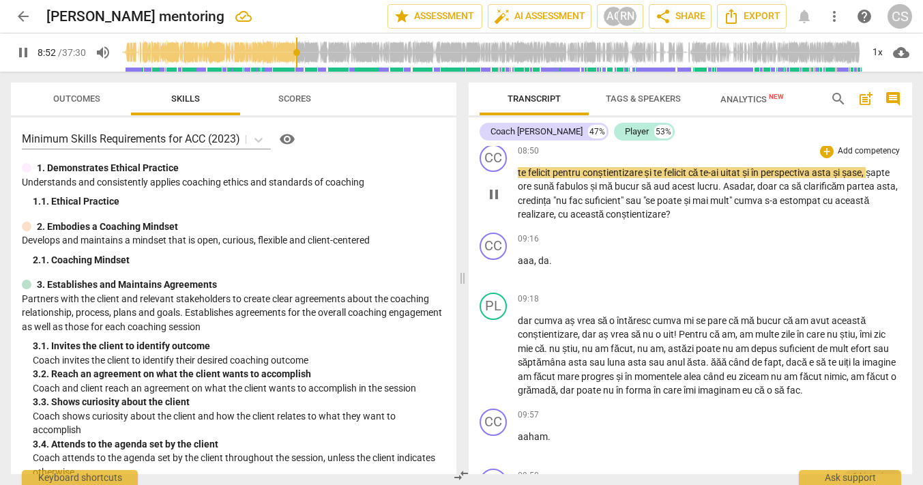
scroll to position [3851, 0]
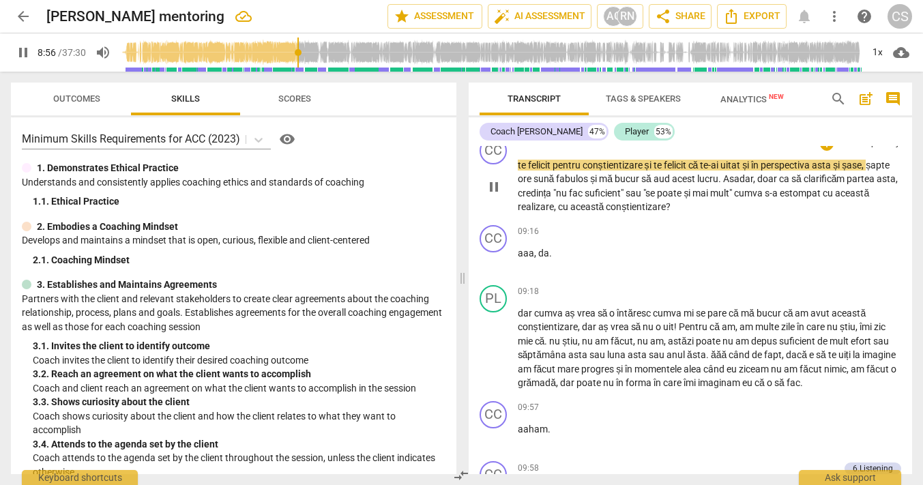
drag, startPoint x: 655, startPoint y: 192, endPoint x: 680, endPoint y: 198, distance: 26.1
click at [655, 170] on span "te" at bounding box center [658, 165] width 10 height 11
type input "537"
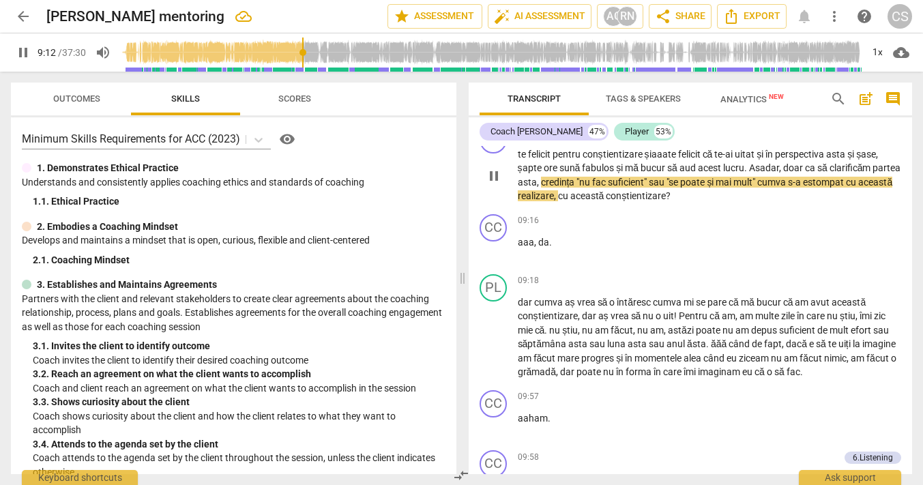
scroll to position [3867, 0]
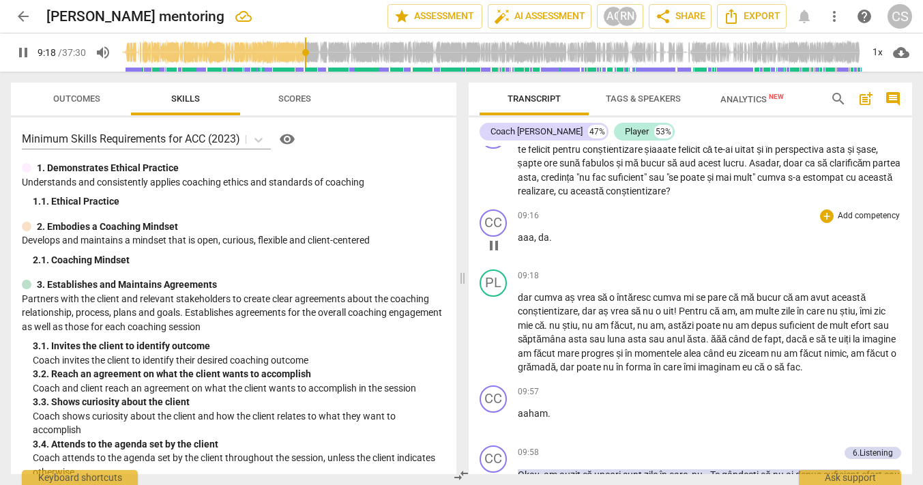
click at [494, 254] on span "pause" at bounding box center [493, 245] width 16 height 16
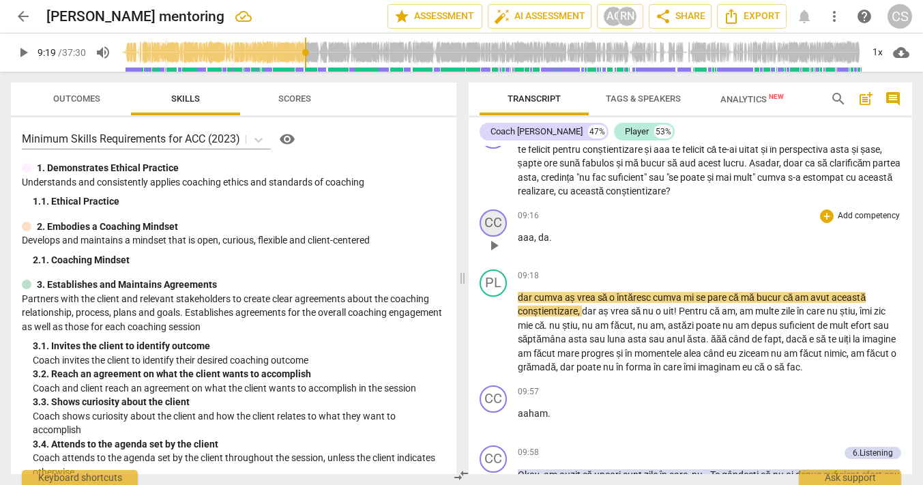
click at [494, 237] on div "CC" at bounding box center [492, 222] width 27 height 27
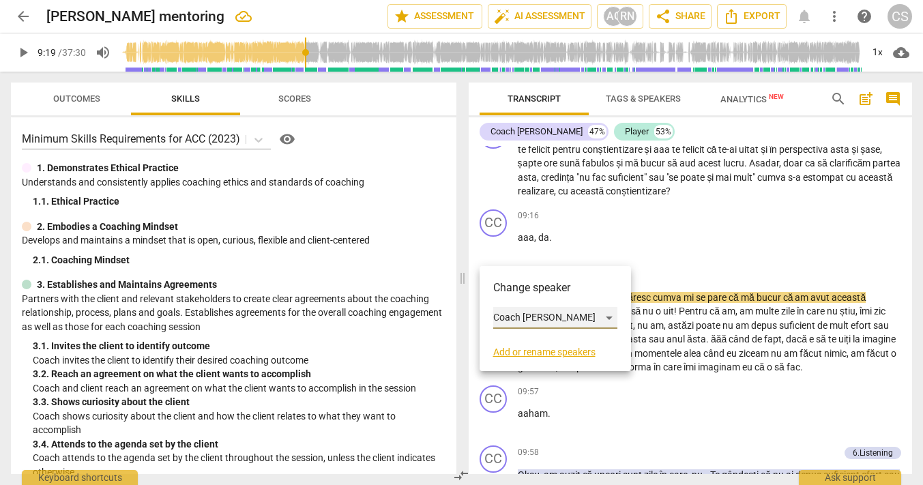
click at [505, 318] on div "Coach [PERSON_NAME]" at bounding box center [555, 318] width 124 height 22
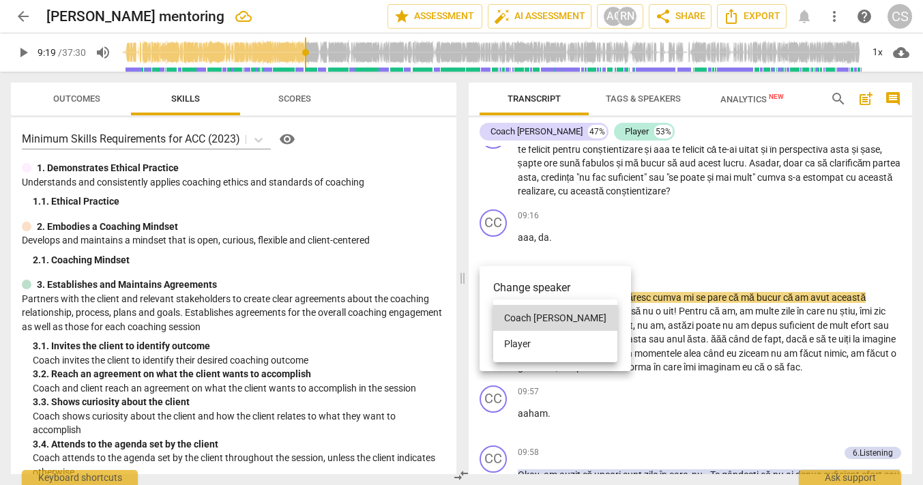
click at [509, 350] on li "Player" at bounding box center [555, 344] width 124 height 26
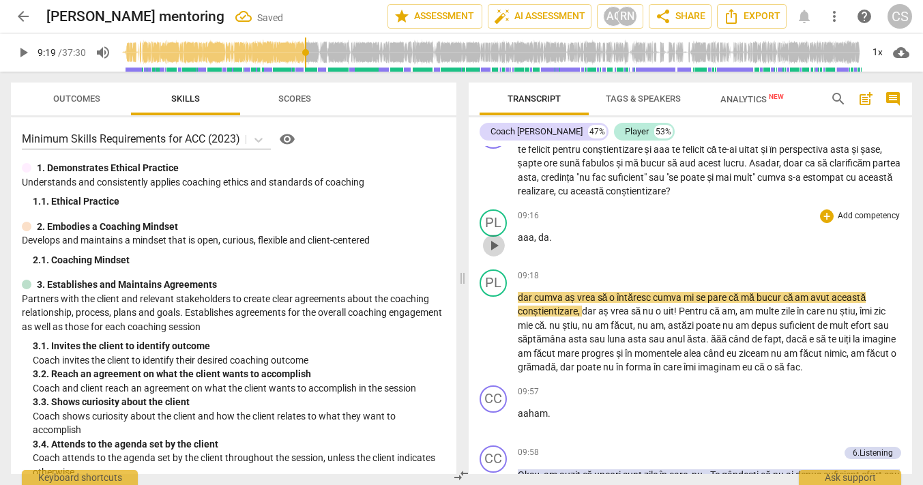
click at [489, 254] on span "play_arrow" at bounding box center [493, 245] width 16 height 16
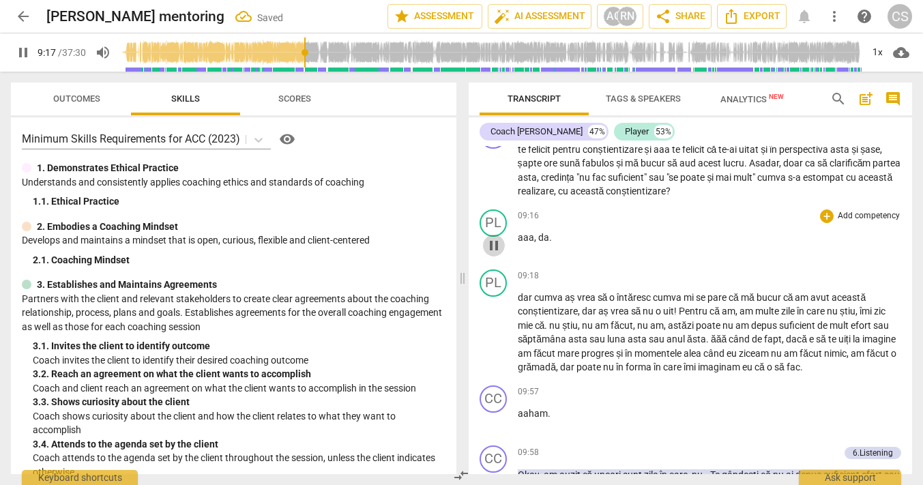
click at [491, 254] on span "pause" at bounding box center [493, 245] width 16 height 16
click at [494, 254] on span "play_arrow" at bounding box center [493, 245] width 16 height 16
click at [494, 254] on span "pause" at bounding box center [493, 245] width 16 height 16
type input "558"
click at [561, 245] on p "aaa , da ." at bounding box center [710, 237] width 384 height 14
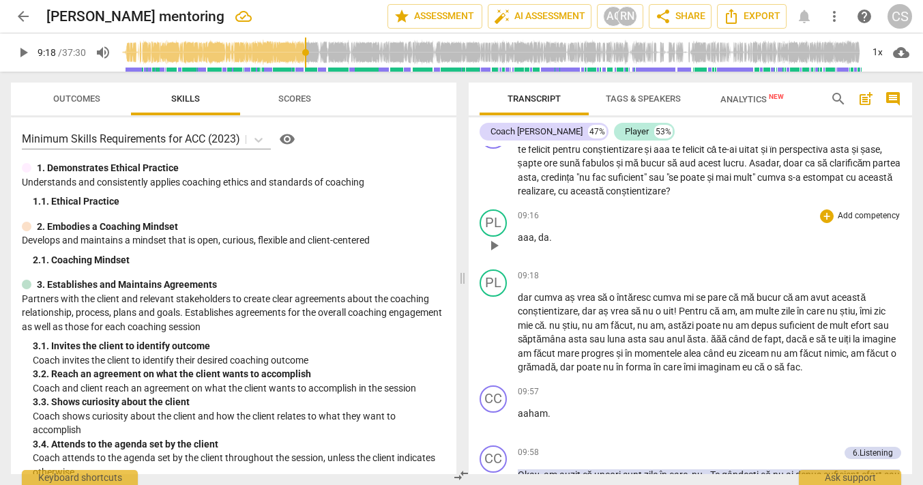
click at [554, 245] on p "aaa , da ." at bounding box center [710, 237] width 384 height 14
click at [539, 243] on span "da" at bounding box center [543, 237] width 11 height 11
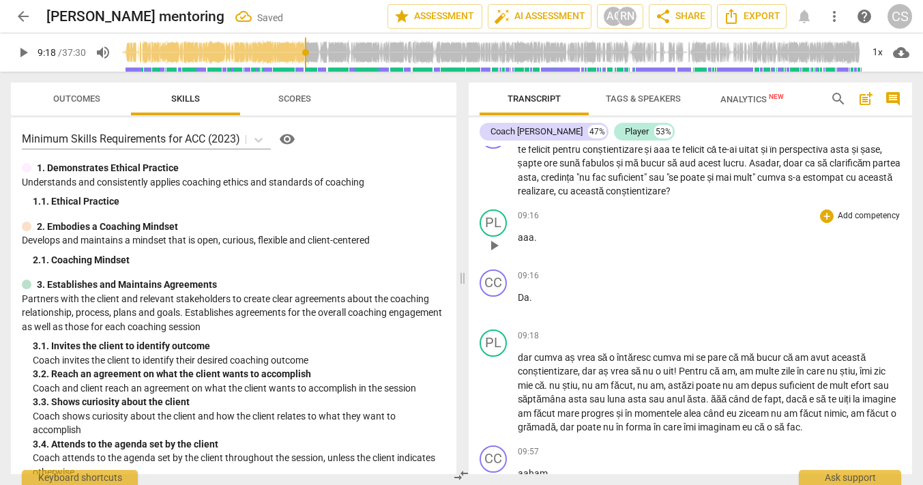
click at [546, 245] on p "aaa ." at bounding box center [710, 237] width 384 height 14
click at [528, 305] on p "Da ." at bounding box center [710, 297] width 384 height 14
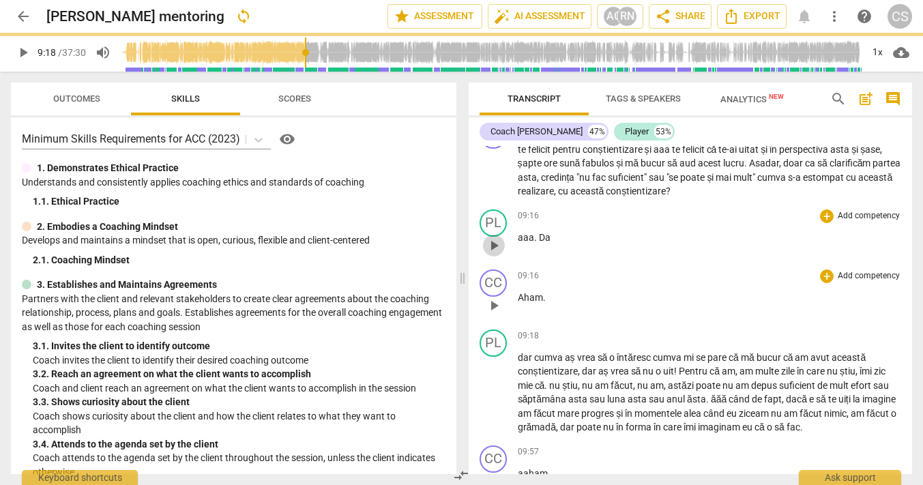
click at [501, 254] on span "play_arrow" at bounding box center [493, 245] width 16 height 16
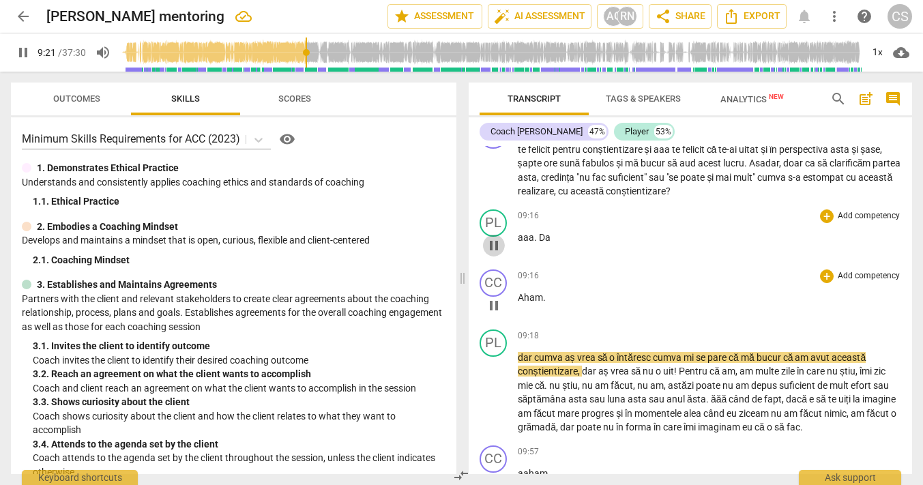
click at [492, 254] on span "pause" at bounding box center [493, 245] width 16 height 16
click at [492, 254] on span "play_arrow" at bounding box center [493, 245] width 16 height 16
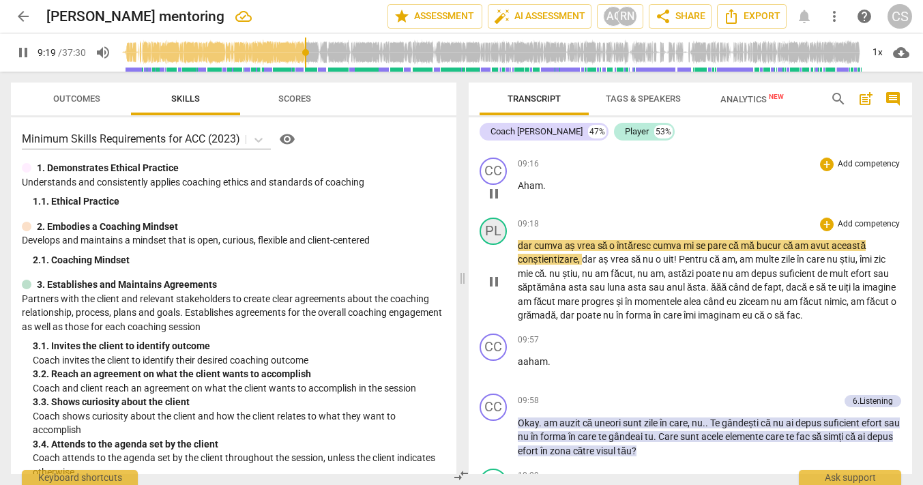
scroll to position [3983, 0]
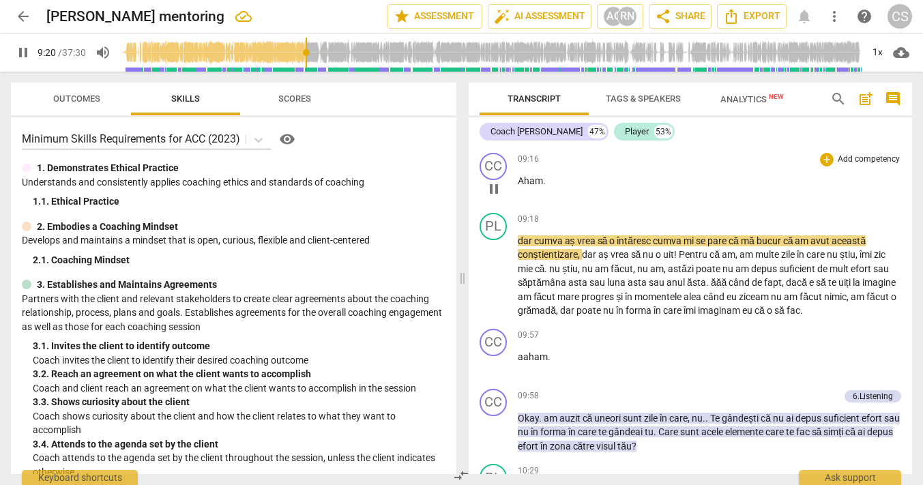
click at [494, 137] on span "pause" at bounding box center [493, 129] width 16 height 16
click at [493, 137] on span "play_arrow" at bounding box center [493, 129] width 16 height 16
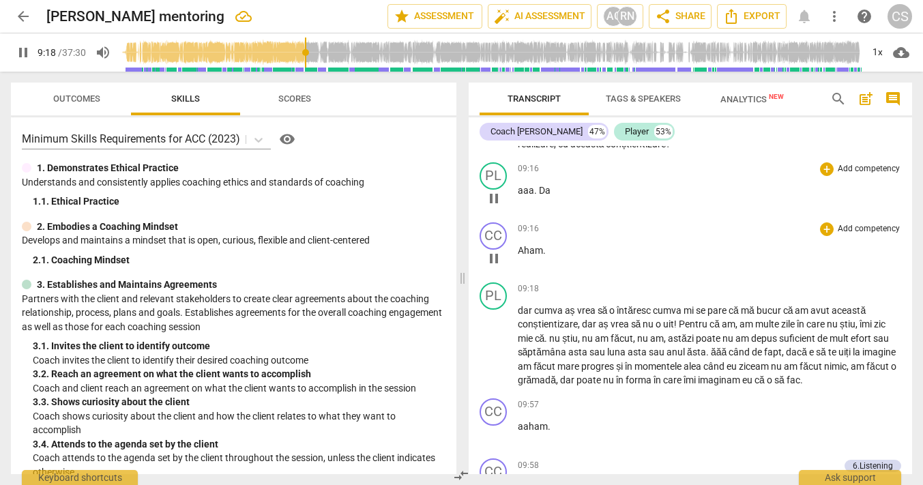
scroll to position [3910, 0]
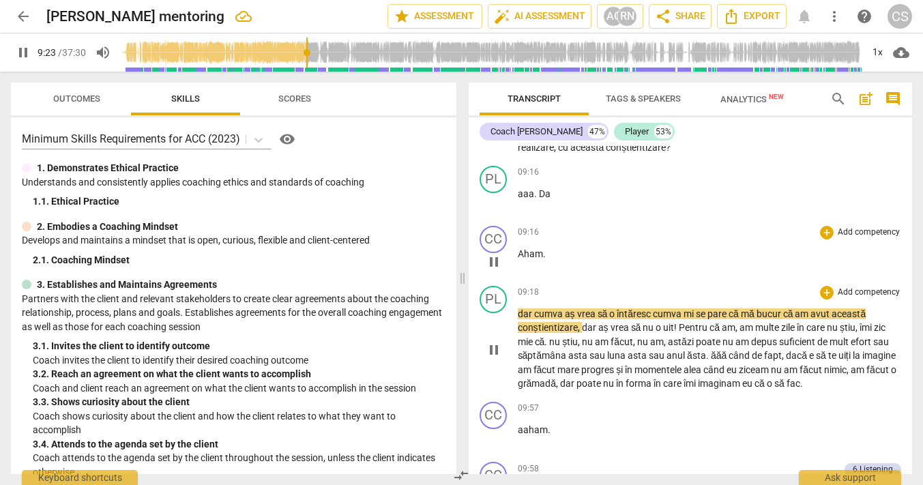
click at [644, 333] on span "nu" at bounding box center [648, 327] width 13 height 11
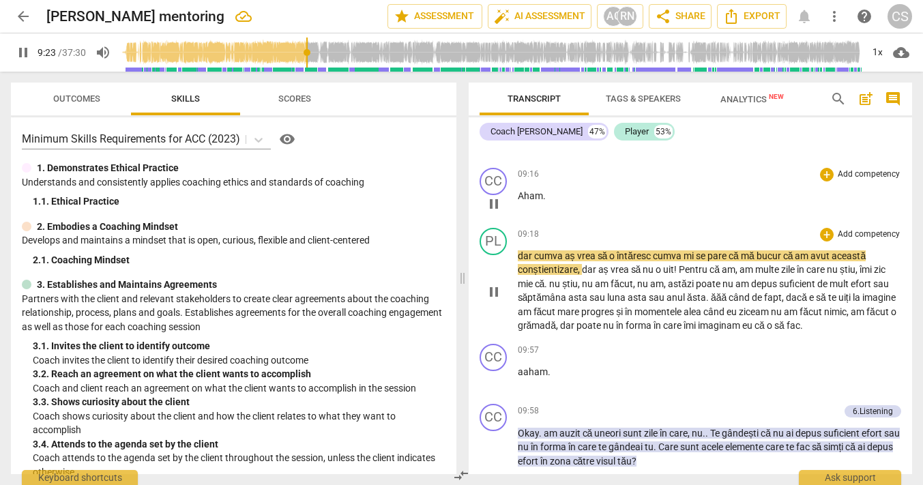
scroll to position [3974, 0]
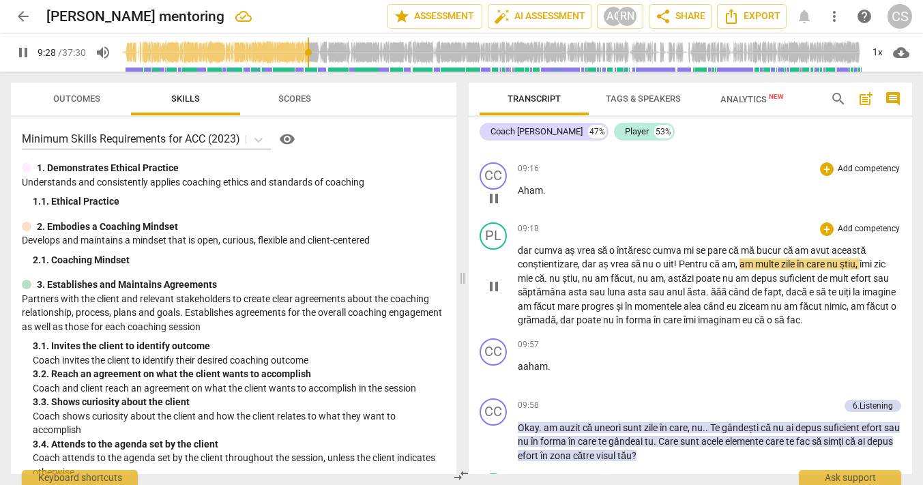
click at [681, 269] on span "Pentru" at bounding box center [693, 263] width 31 height 11
click at [490, 295] on span "pause" at bounding box center [493, 286] width 16 height 16
type input "570"
click at [680, 269] on span "Pentru" at bounding box center [693, 263] width 31 height 11
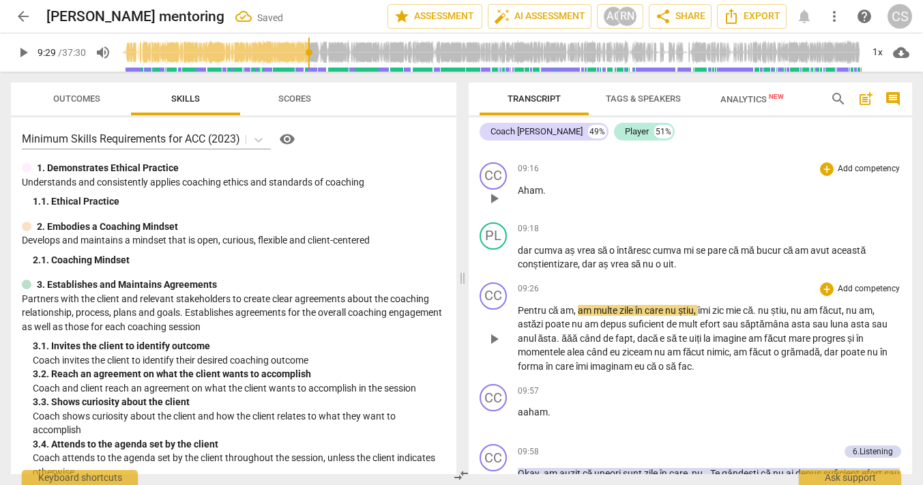
click at [518, 316] on span "Pentru" at bounding box center [533, 310] width 31 height 11
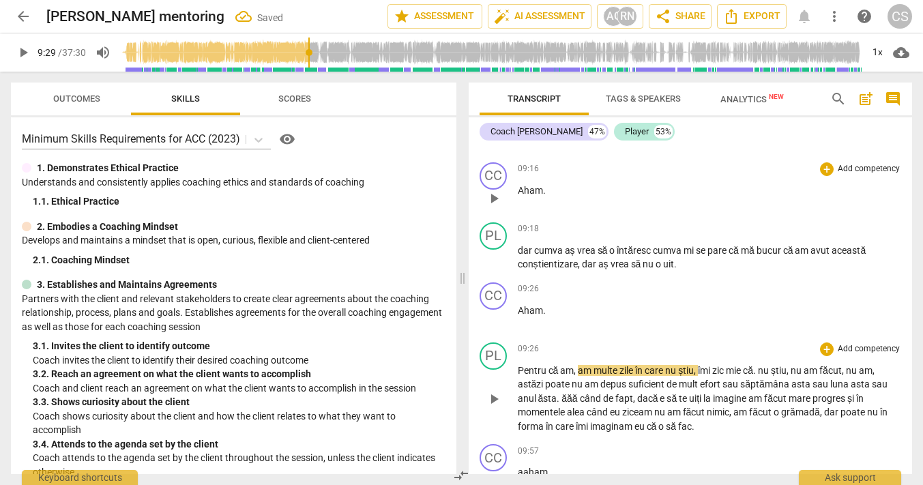
click at [494, 407] on span "play_arrow" at bounding box center [493, 399] width 16 height 16
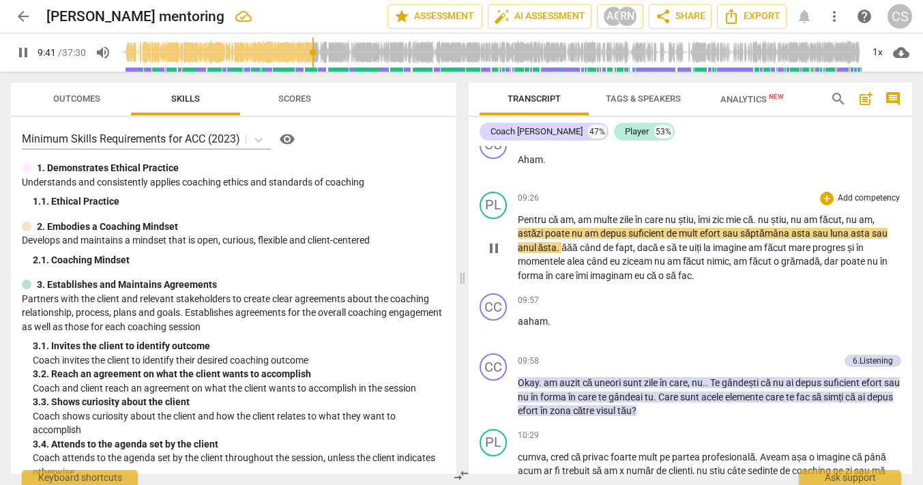
scroll to position [4125, 0]
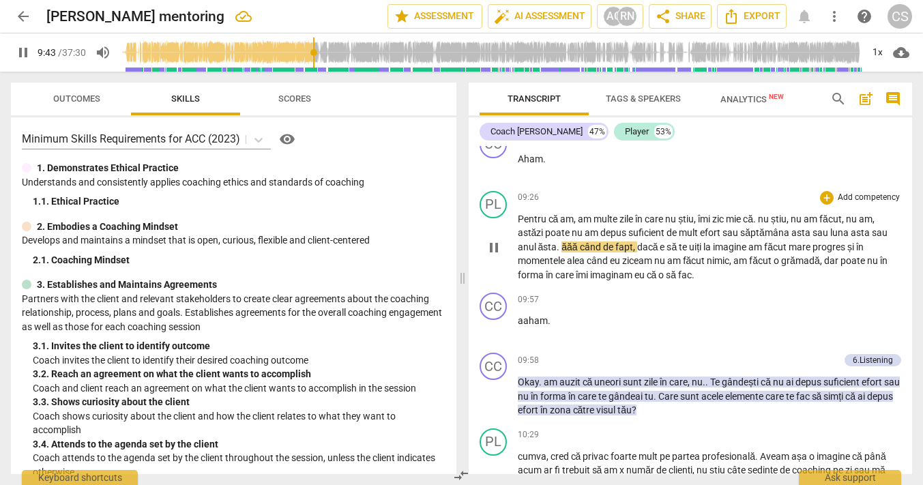
click at [561, 252] on span "ăăă" at bounding box center [570, 246] width 18 height 11
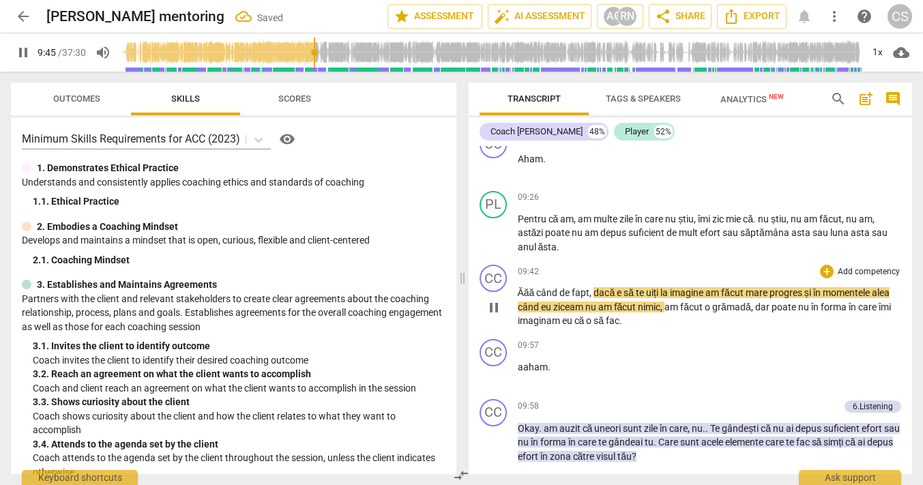
click at [518, 298] on span "Ăăă" at bounding box center [527, 292] width 19 height 11
type input "587"
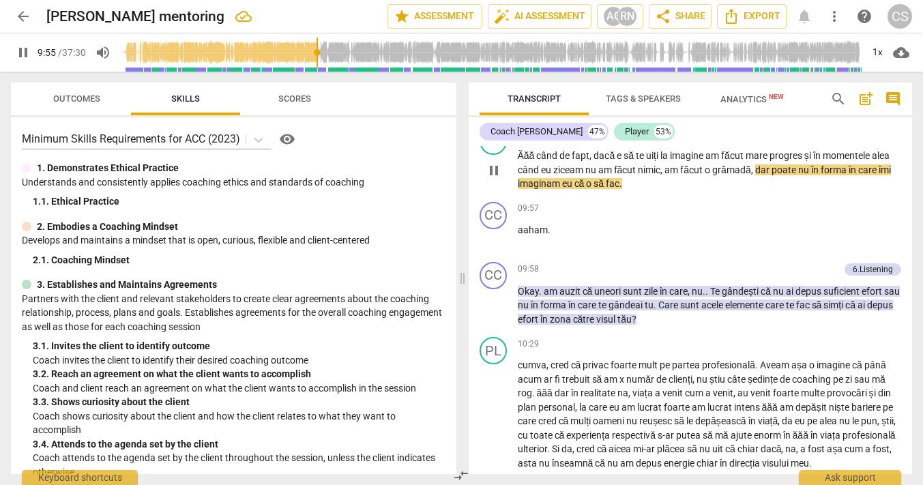
scroll to position [4327, 0]
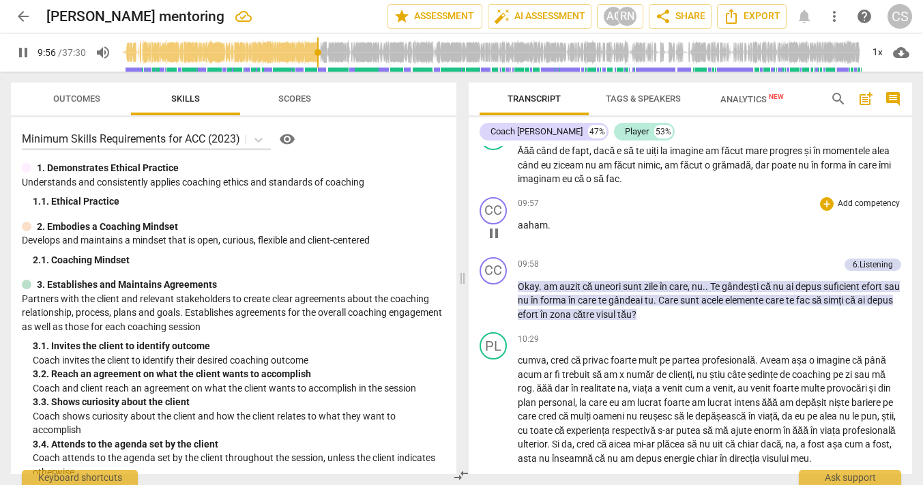
click at [530, 230] on span "aaham" at bounding box center [533, 225] width 30 height 11
type input "597"
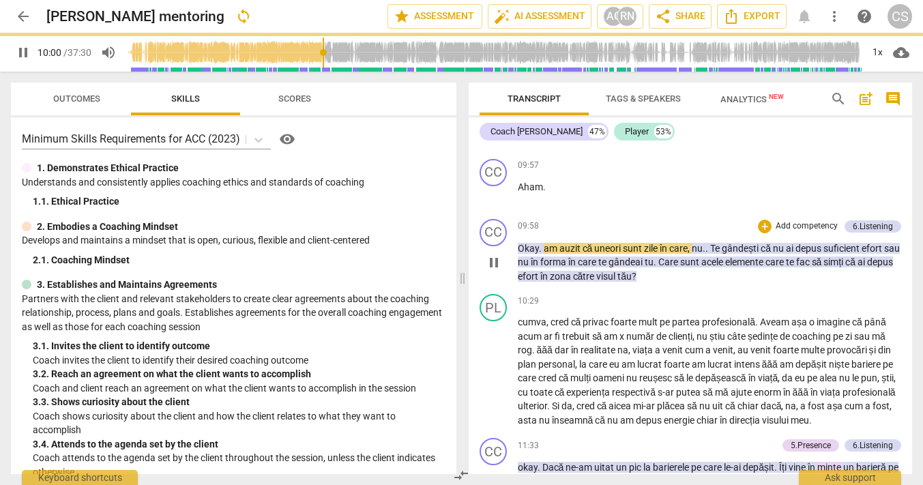
scroll to position [4367, 0]
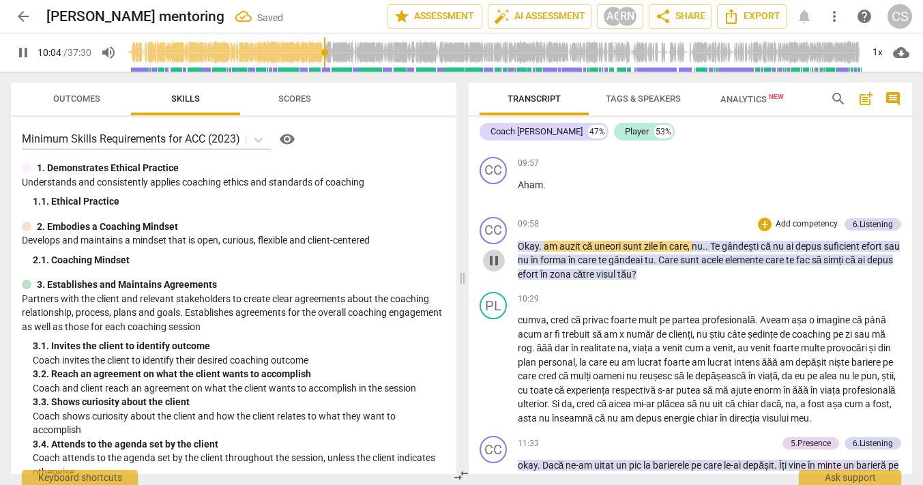
click at [494, 269] on span "pause" at bounding box center [493, 260] width 16 height 16
click at [494, 269] on span "play_arrow" at bounding box center [493, 260] width 16 height 16
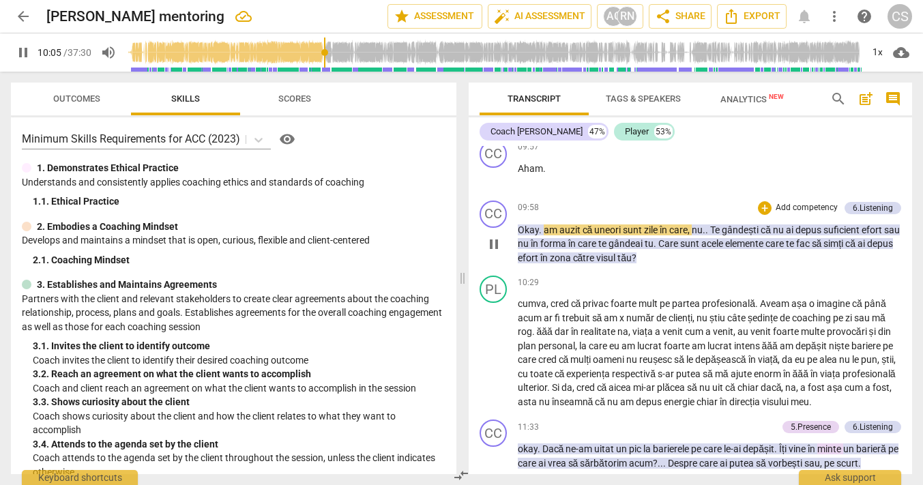
scroll to position [4399, 0]
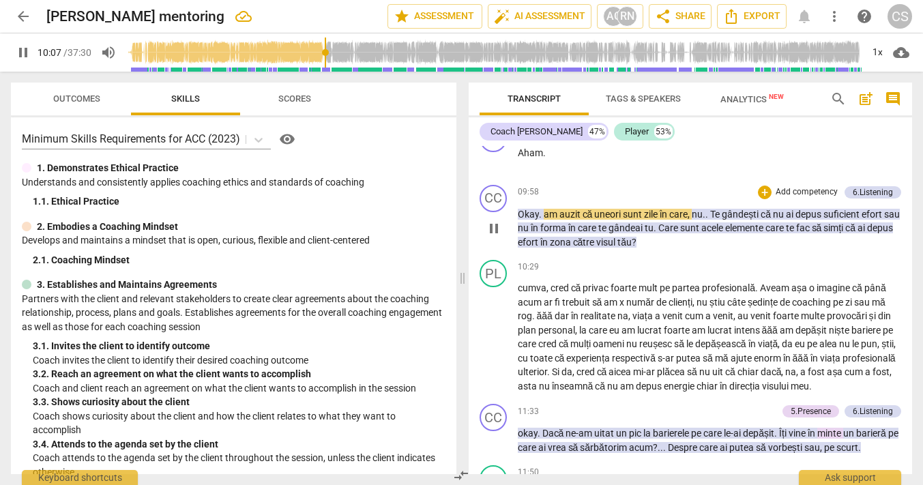
click at [705, 220] on span "." at bounding box center [703, 214] width 3 height 11
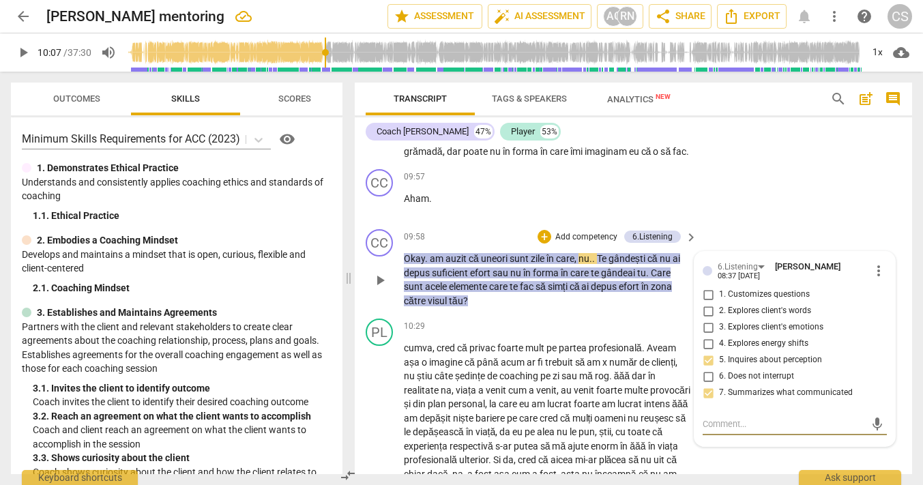
scroll to position [4662, 0]
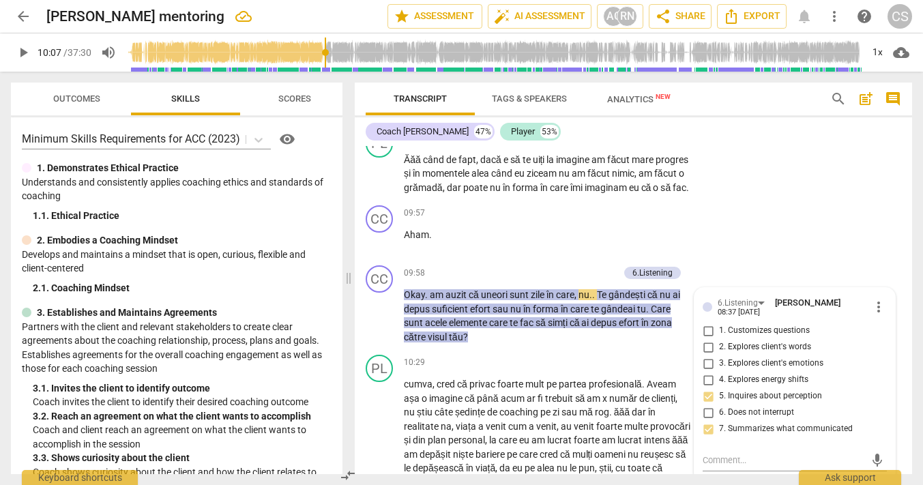
click at [588, 314] on p "Okay . am auzit că uneori sunt zile în care , nu . . Te gândești că nu ai depus…" at bounding box center [547, 316] width 286 height 56
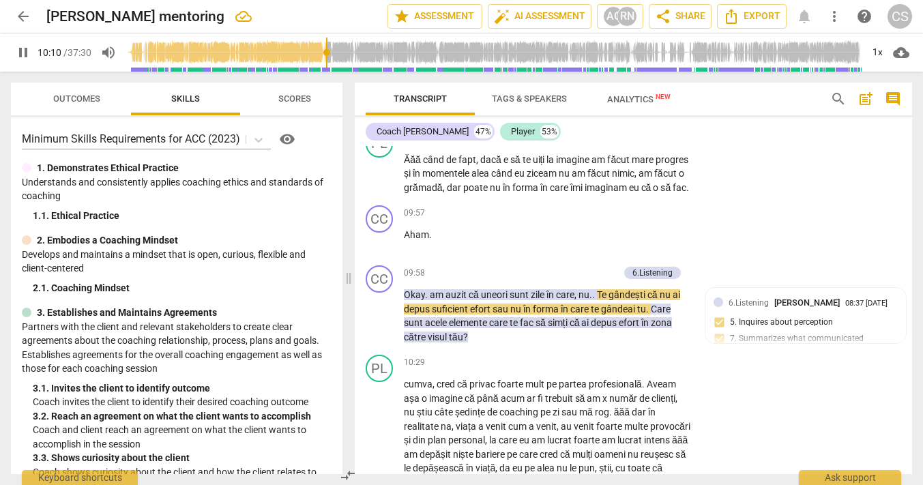
click at [381, 312] on span "pause" at bounding box center [380, 316] width 16 height 16
click at [685, 270] on span "keyboard_arrow_right" at bounding box center [691, 273] width 16 height 16
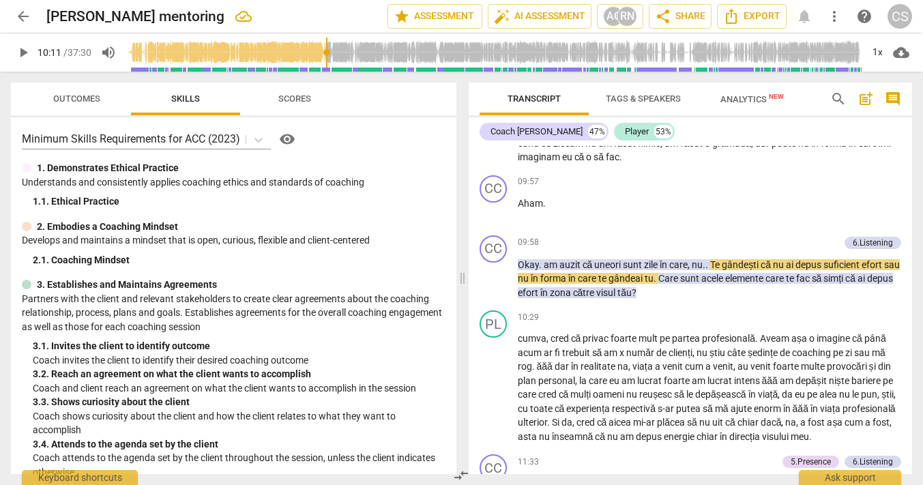
click at [498, 287] on span "play_arrow" at bounding box center [493, 279] width 16 height 16
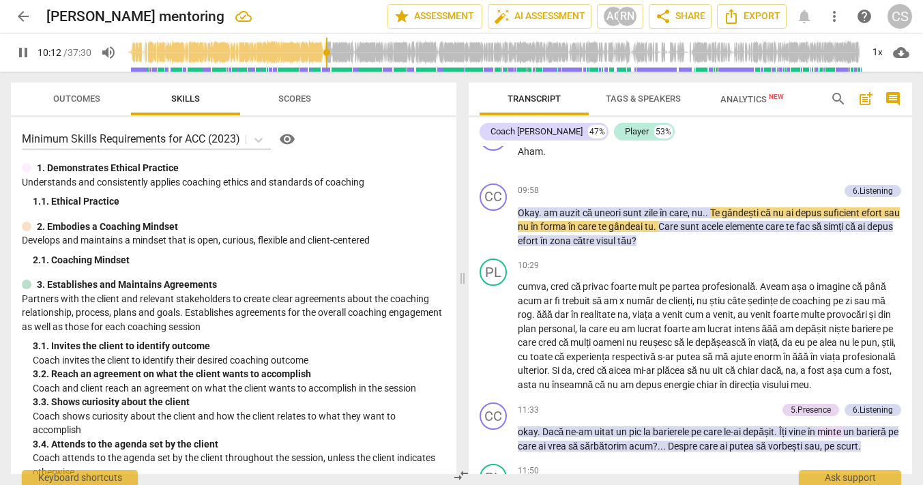
scroll to position [4444, 0]
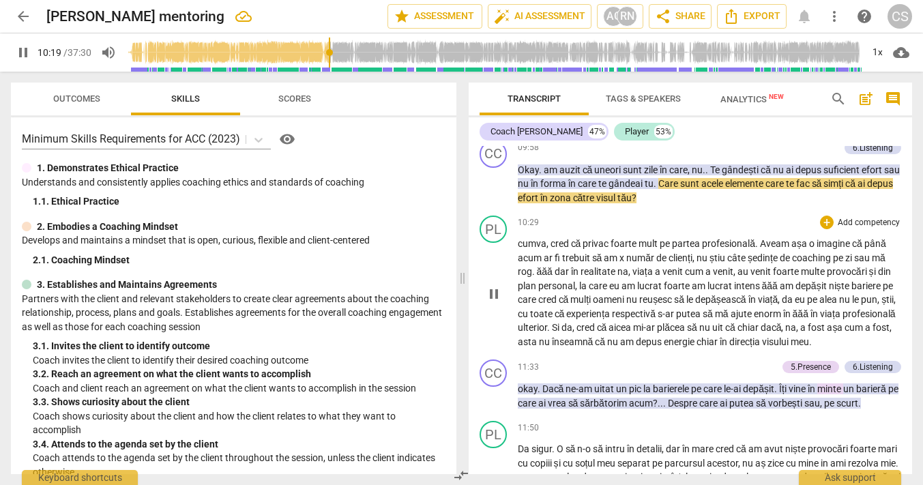
click at [618, 291] on span "eu" at bounding box center [615, 285] width 12 height 11
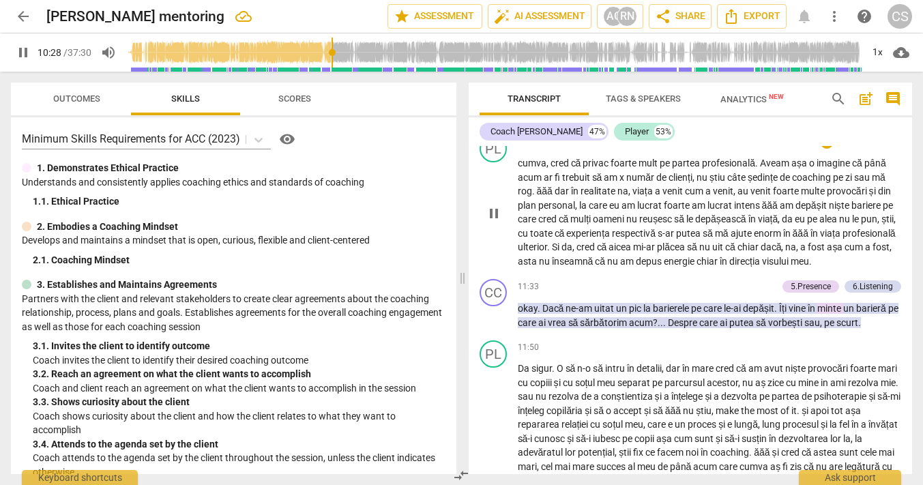
scroll to position [4532, 0]
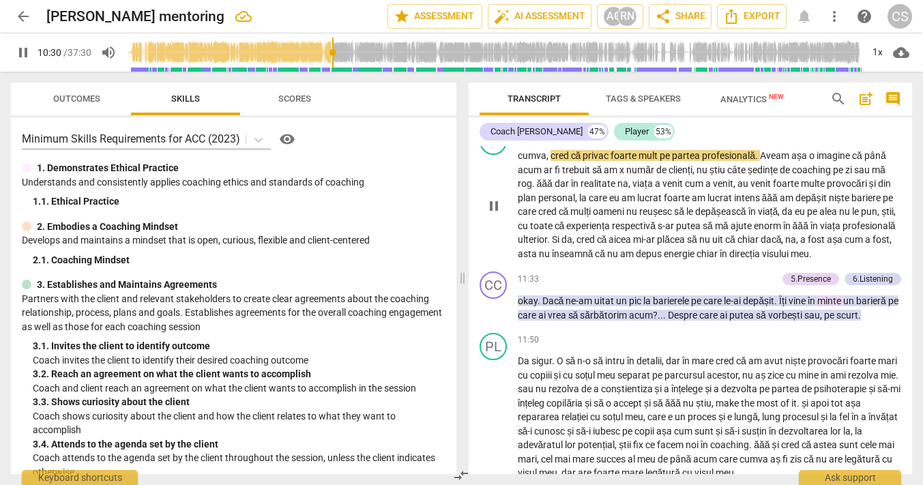
click at [599, 161] on span "privac" at bounding box center [596, 155] width 28 height 11
type input "631"
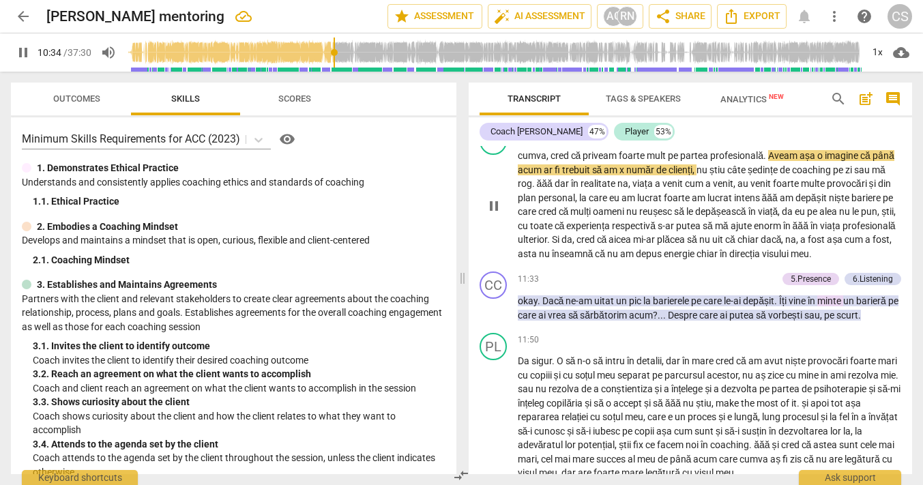
click at [496, 214] on span "pause" at bounding box center [493, 206] width 16 height 16
type input "634"
click at [770, 161] on span "Aveam" at bounding box center [783, 155] width 31 height 11
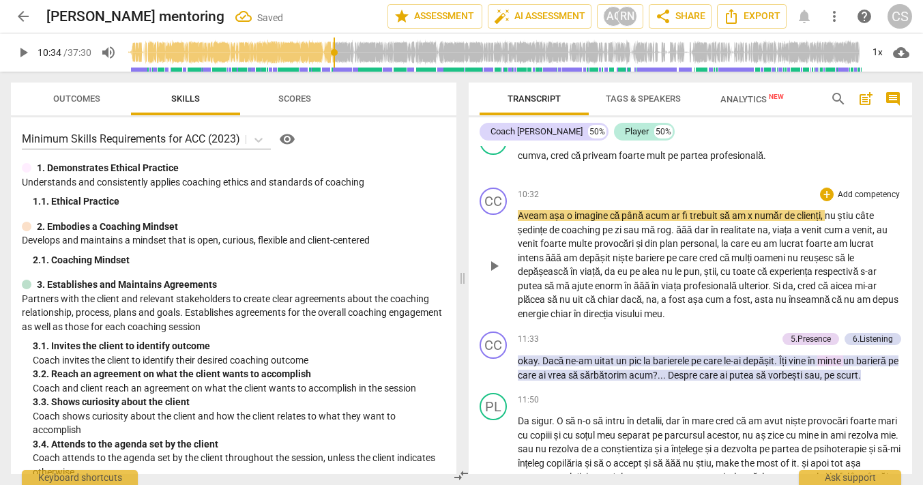
click at [518, 221] on span "Aveam" at bounding box center [533, 215] width 31 height 11
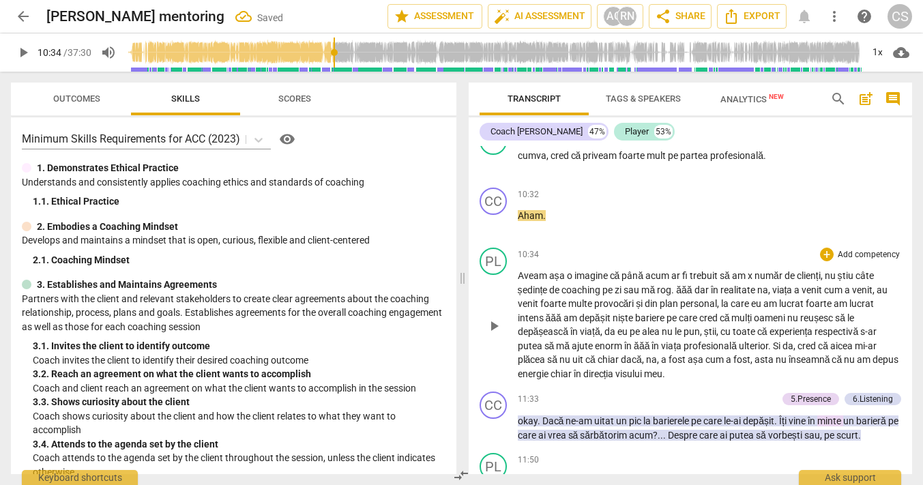
click at [492, 334] on span "play_arrow" at bounding box center [493, 326] width 16 height 16
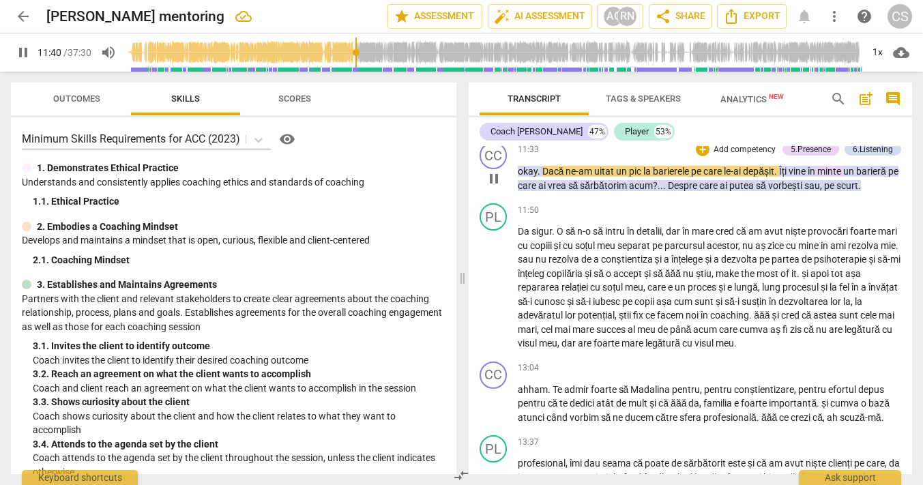
scroll to position [4787, 0]
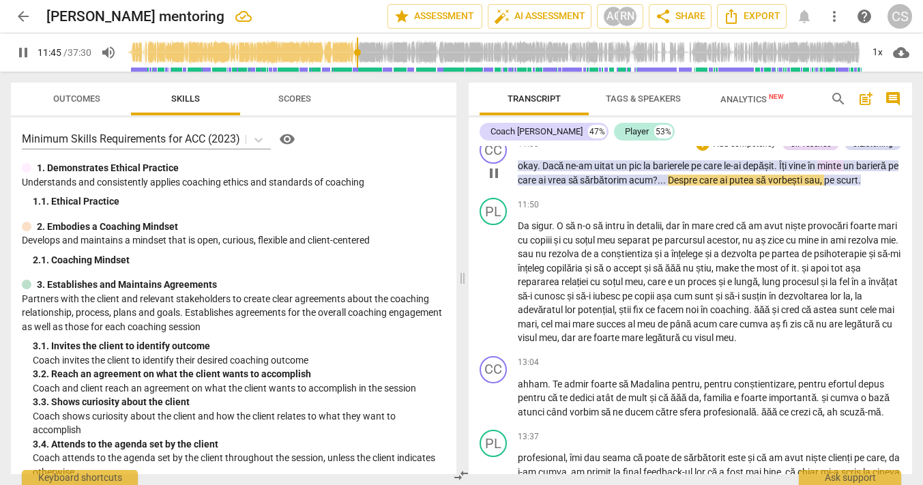
click at [856, 171] on span "un" at bounding box center [849, 165] width 13 height 11
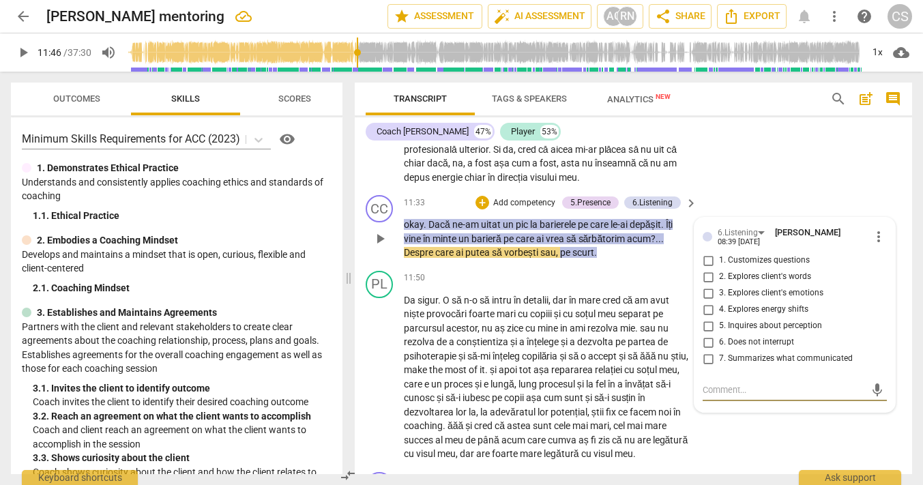
scroll to position [5045, 0]
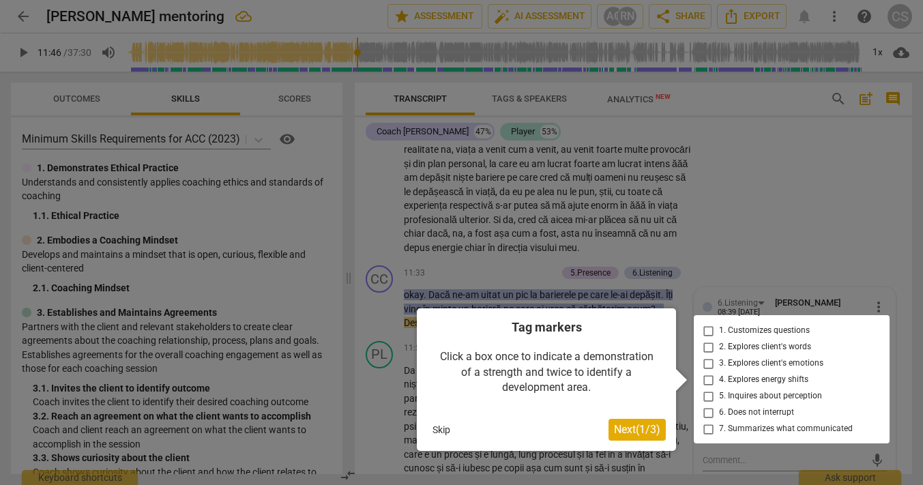
click at [440, 430] on button "Skip" at bounding box center [441, 429] width 29 height 20
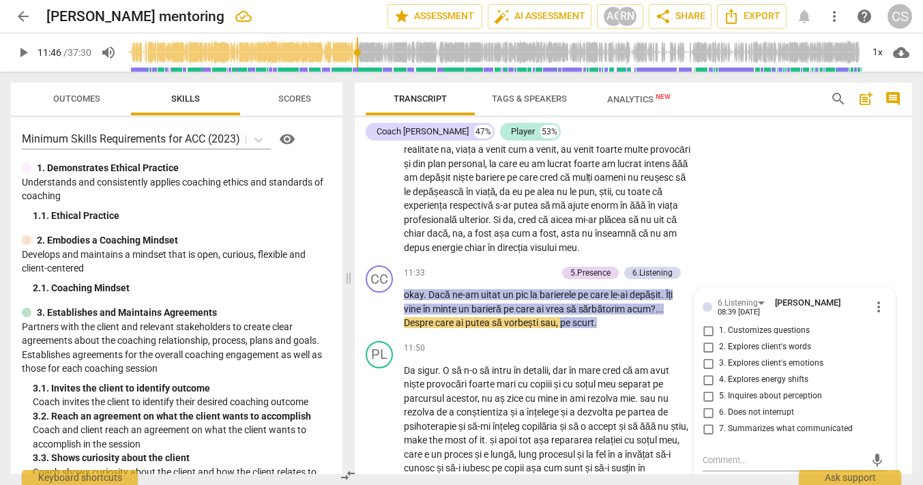
click at [468, 310] on span "un" at bounding box center [464, 308] width 13 height 11
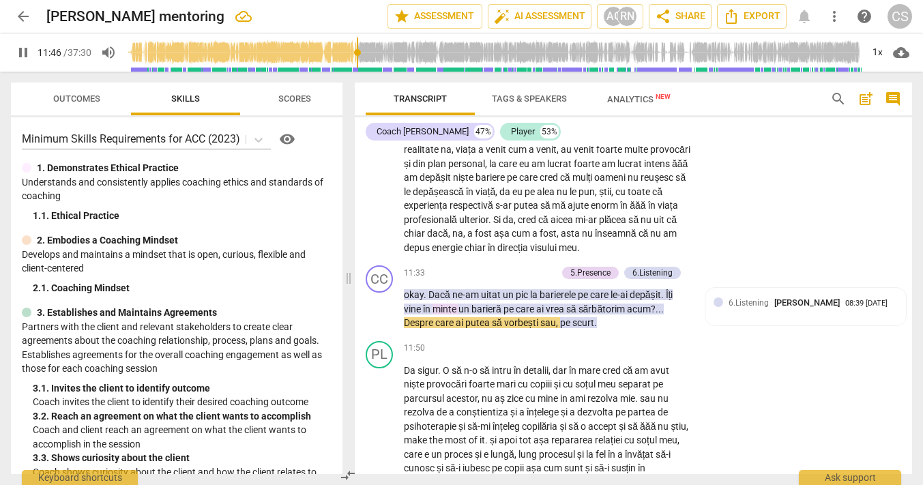
type input "707"
click at [378, 308] on span "pause" at bounding box center [380, 309] width 16 height 16
click at [686, 273] on span "keyboard_arrow_right" at bounding box center [691, 273] width 16 height 16
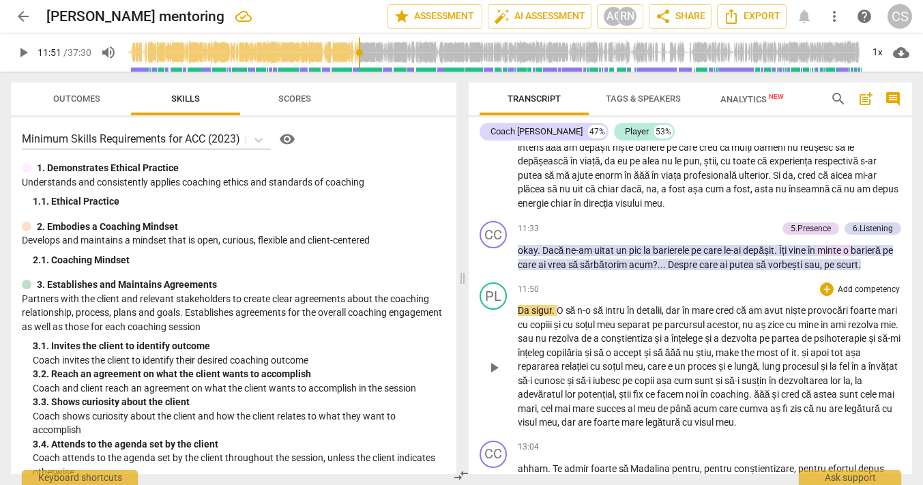
click at [495, 376] on span "play_arrow" at bounding box center [493, 367] width 16 height 16
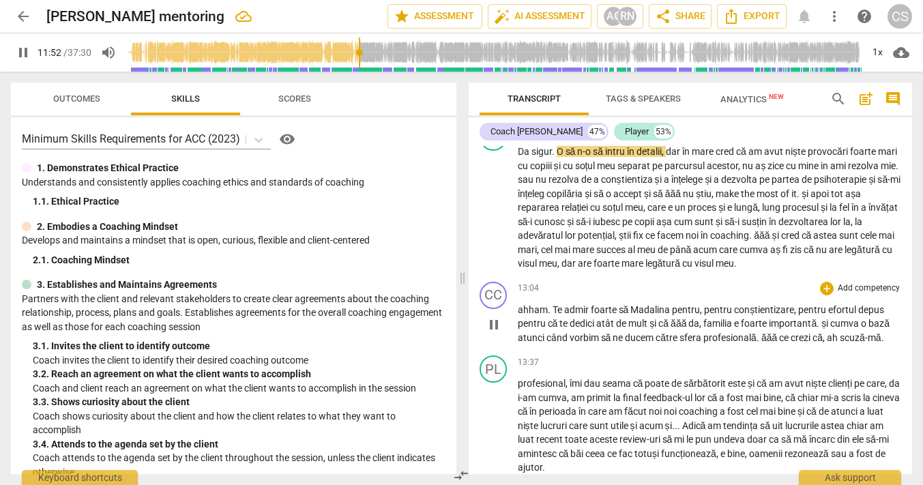
scroll to position [4865, 0]
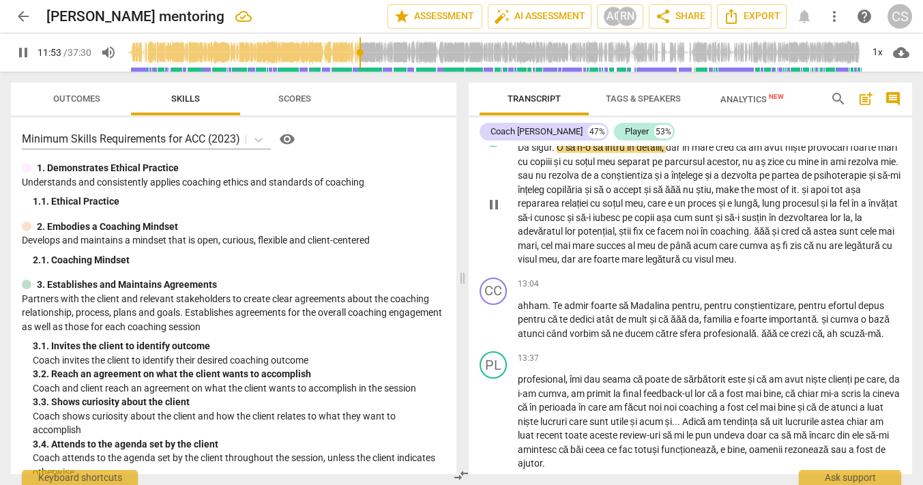
click at [558, 153] on span "O" at bounding box center [560, 147] width 9 height 11
type input "714"
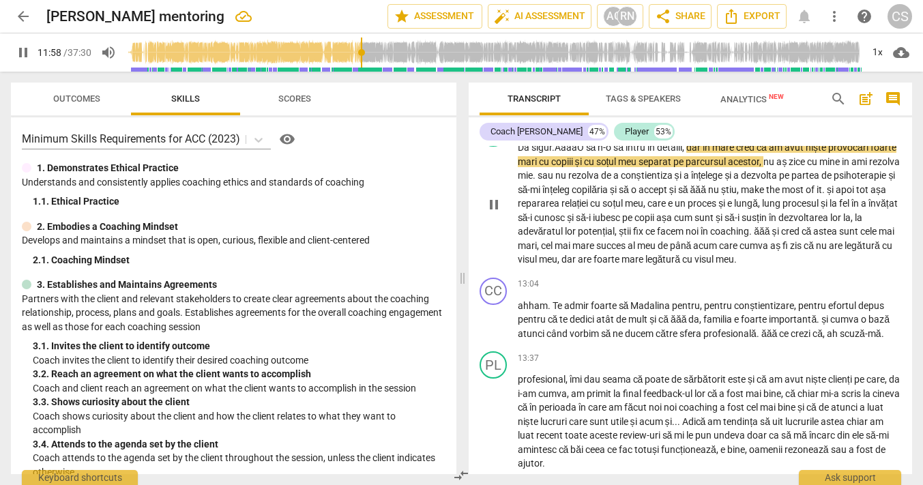
click at [496, 213] on span "pause" at bounding box center [493, 204] width 16 height 16
click at [518, 153] on span "Da" at bounding box center [525, 147] width 14 height 11
click at [492, 213] on span "play_arrow" at bounding box center [493, 204] width 16 height 16
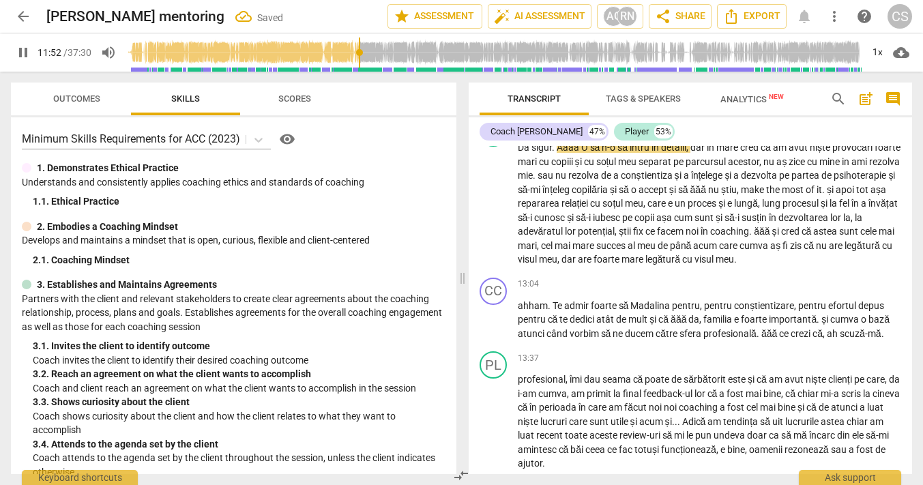
click at [361, 51] on input "range" at bounding box center [493, 53] width 735 height 44
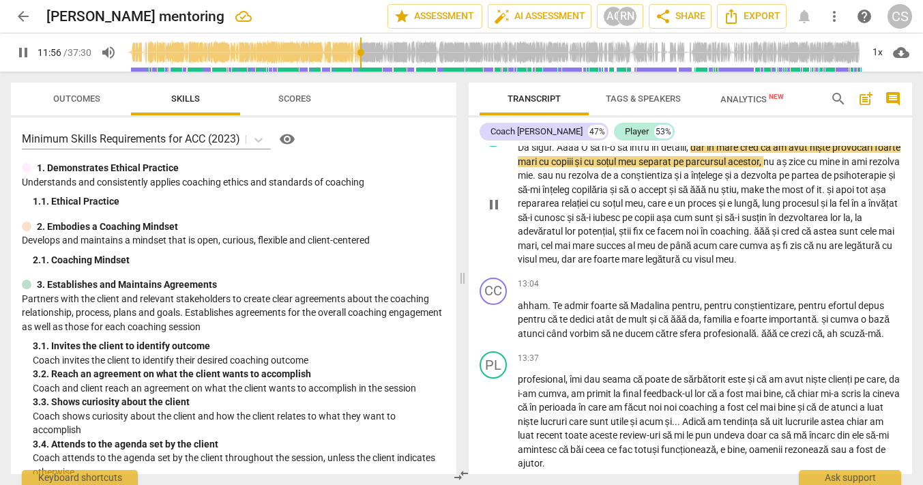
click at [493, 213] on span "pause" at bounding box center [493, 204] width 16 height 16
type input "717"
click at [693, 153] on span "dar" at bounding box center [698, 147] width 16 height 11
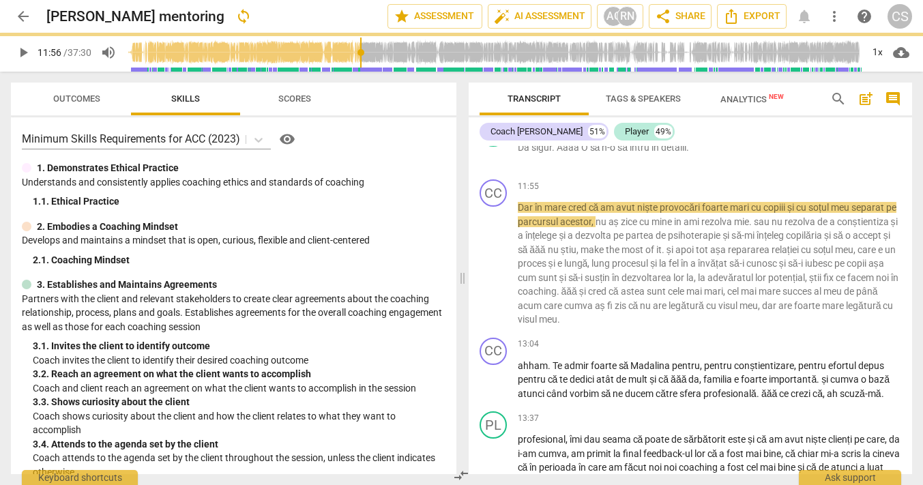
scroll to position [4925, 0]
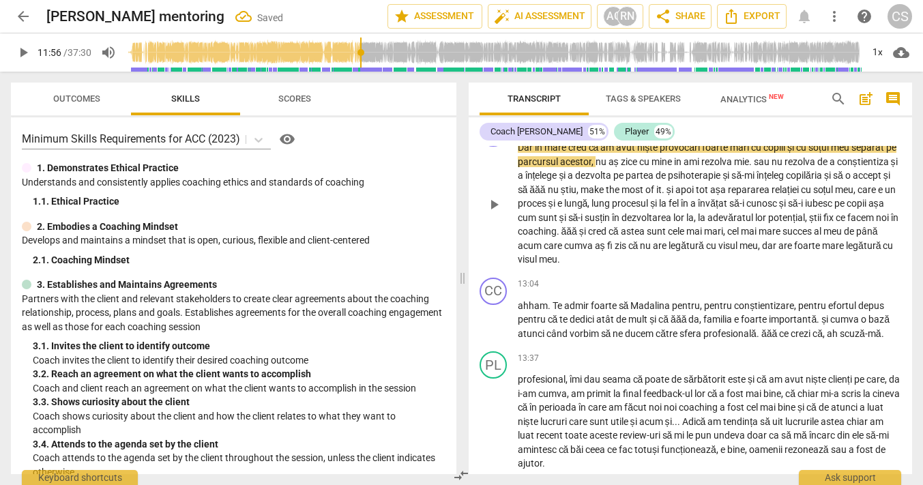
click at [519, 153] on span "Dar" at bounding box center [526, 147] width 17 height 11
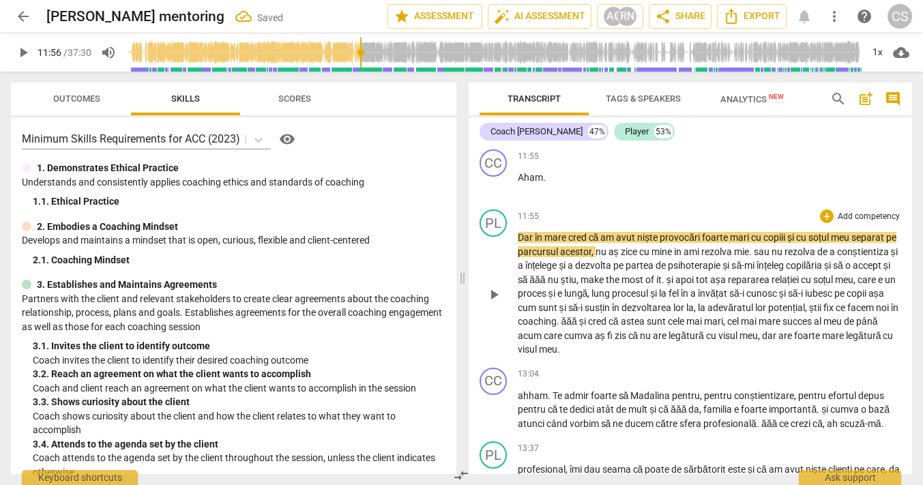
scroll to position [4893, 0]
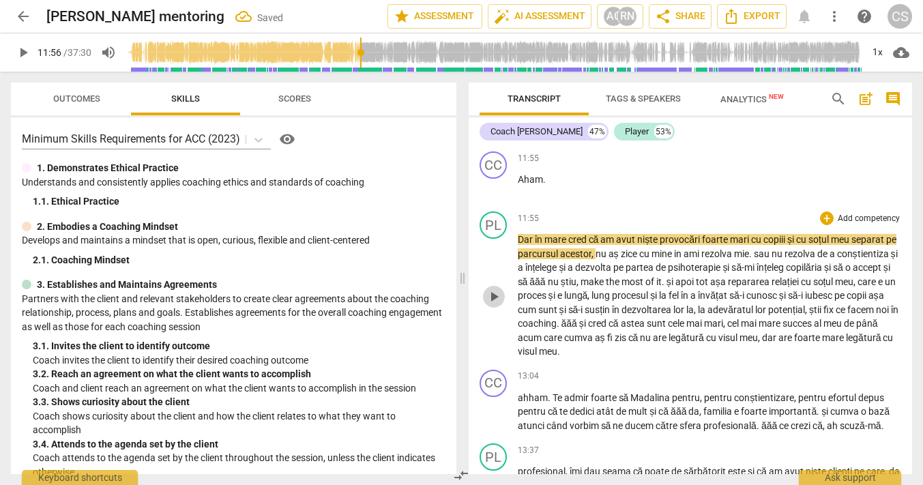
click at [492, 308] on button "play_arrow" at bounding box center [494, 297] width 22 height 22
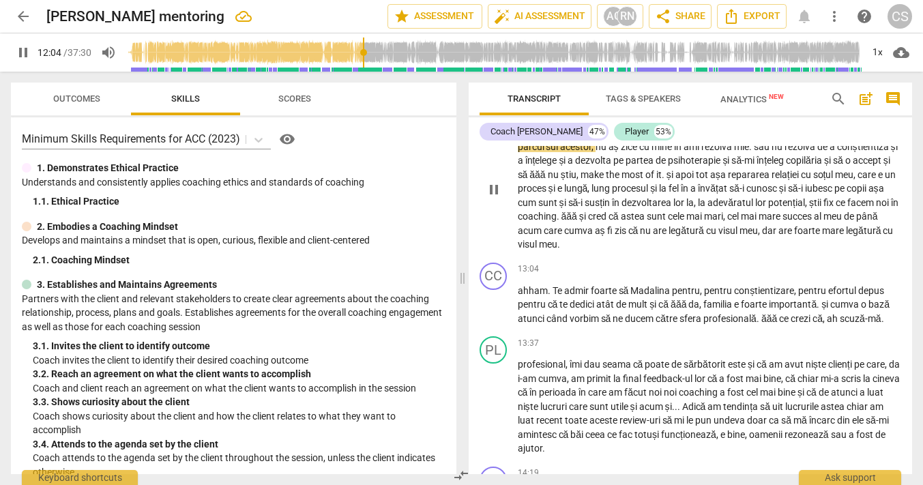
scroll to position [5003, 0]
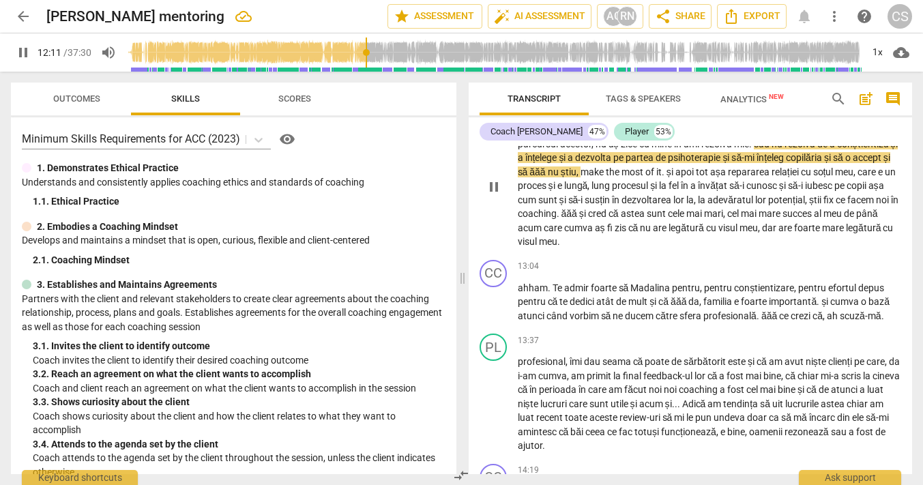
click at [701, 149] on span "ami" at bounding box center [692, 143] width 18 height 11
type input "732"
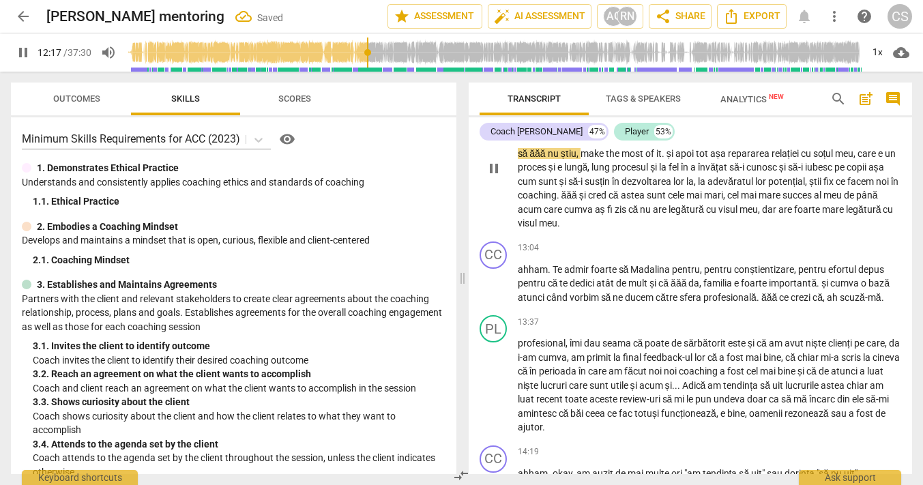
scroll to position [5026, 0]
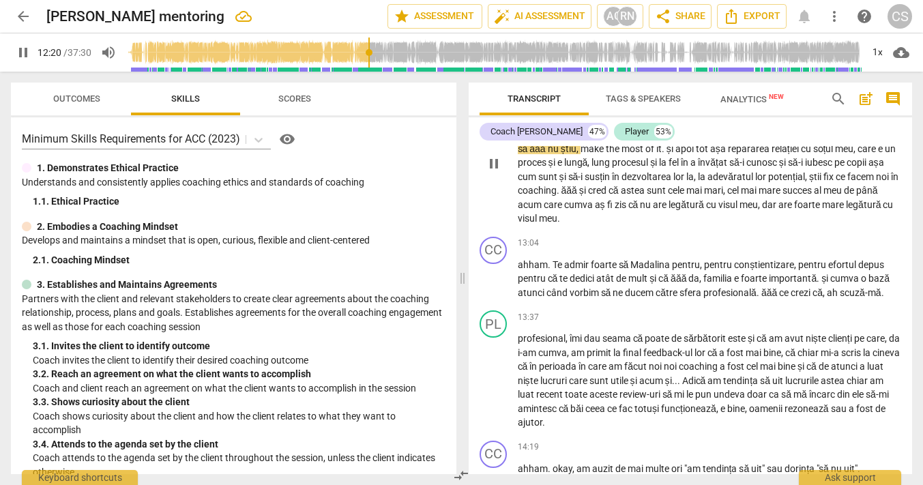
click at [731, 140] on span "și" at bounding box center [726, 134] width 9 height 11
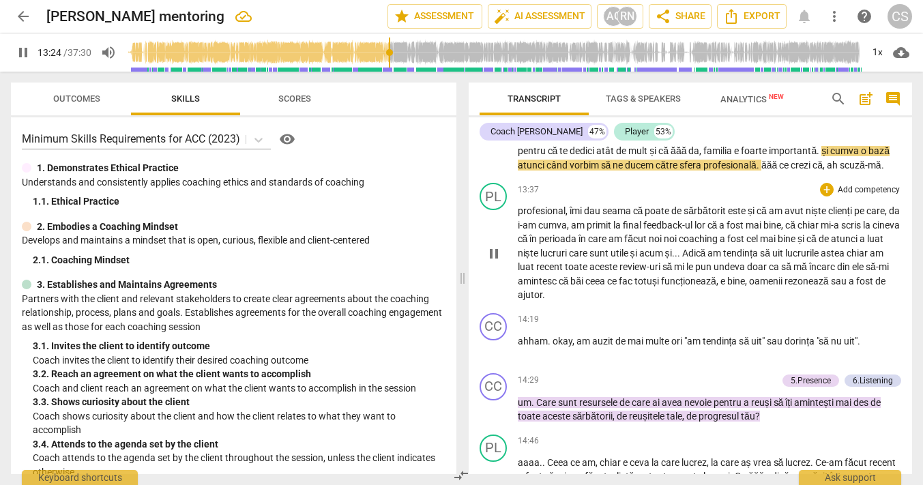
scroll to position [5151, 0]
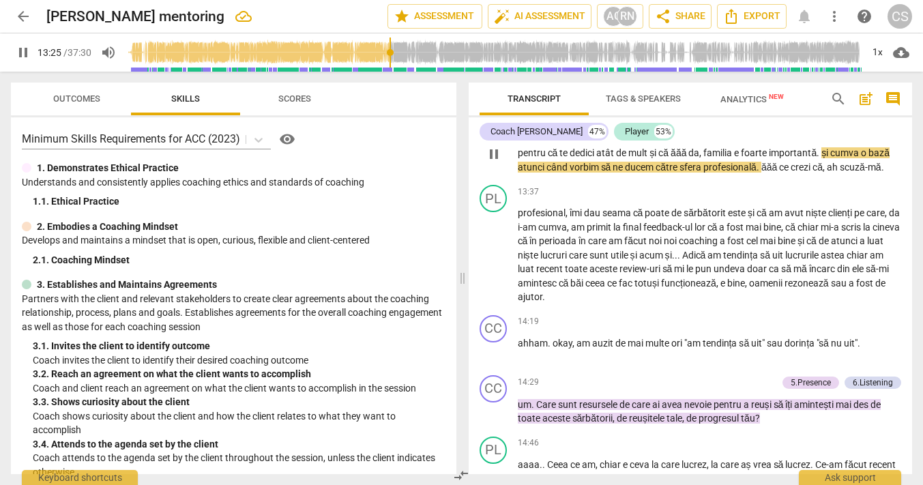
click at [825, 158] on span "și" at bounding box center [825, 152] width 9 height 11
type input "806"
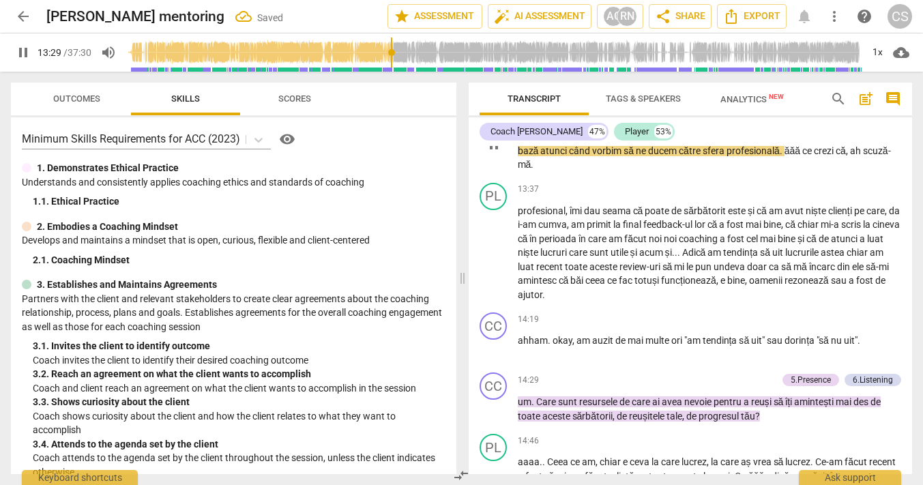
scroll to position [5168, 0]
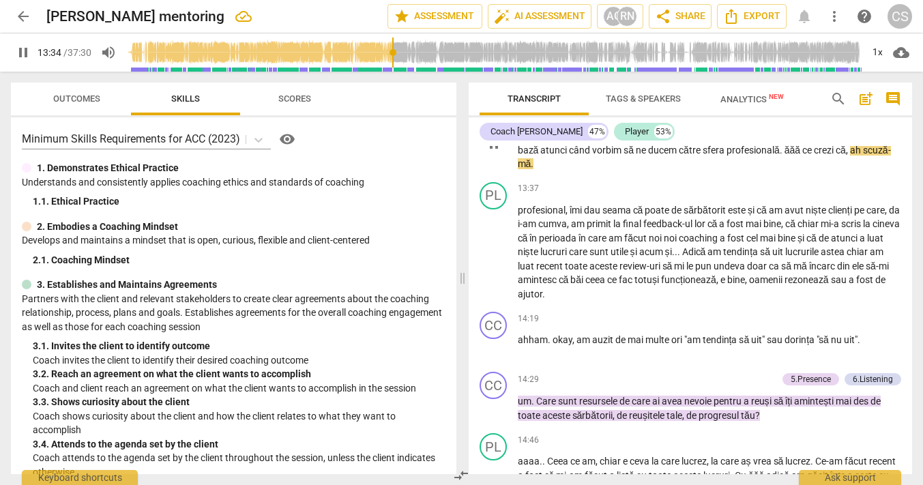
click at [490, 152] on span "pause" at bounding box center [493, 144] width 16 height 16
type input "815"
click at [805, 155] on span "ce" at bounding box center [808, 150] width 12 height 11
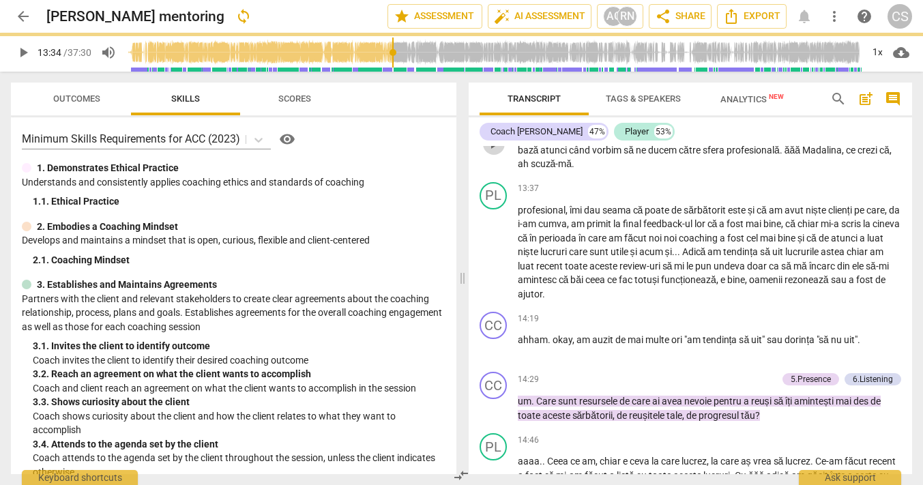
click at [489, 152] on span "play_arrow" at bounding box center [493, 144] width 16 height 16
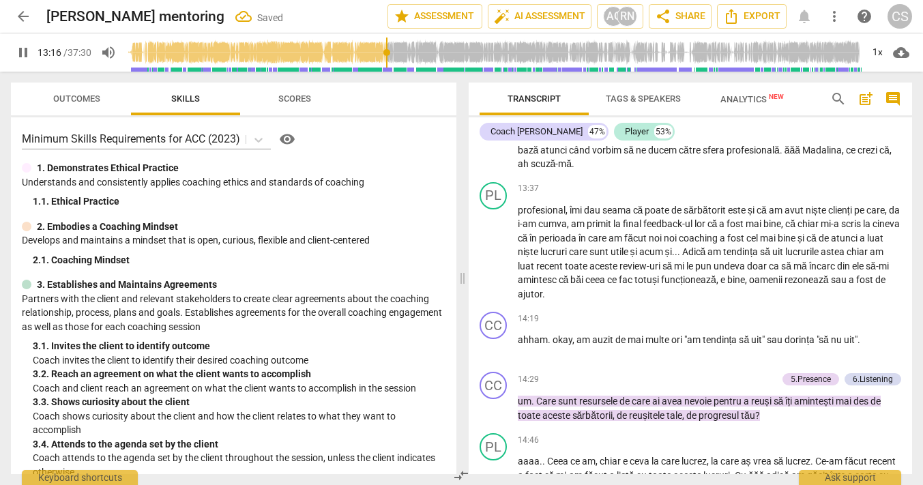
click at [388, 55] on input "range" at bounding box center [493, 53] width 735 height 44
click at [496, 152] on span "pause" at bounding box center [493, 144] width 16 height 16
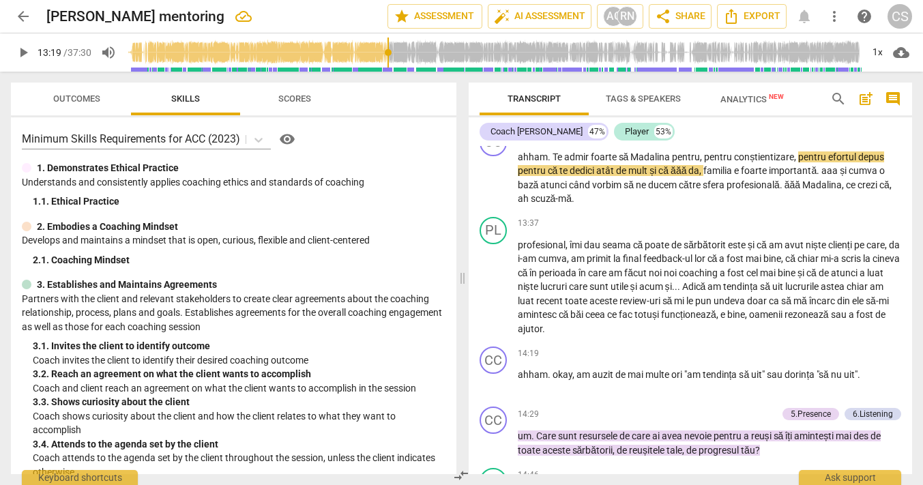
scroll to position [5138, 0]
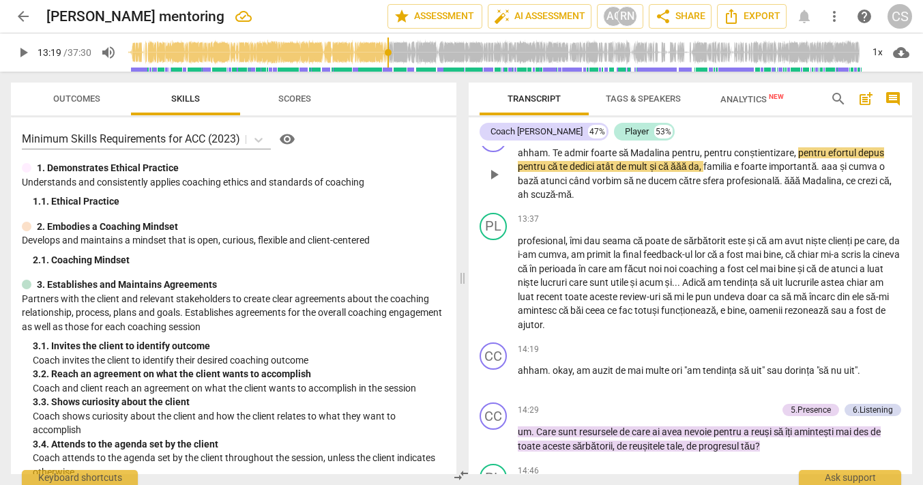
click at [496, 183] on span "play_arrow" at bounding box center [493, 174] width 16 height 16
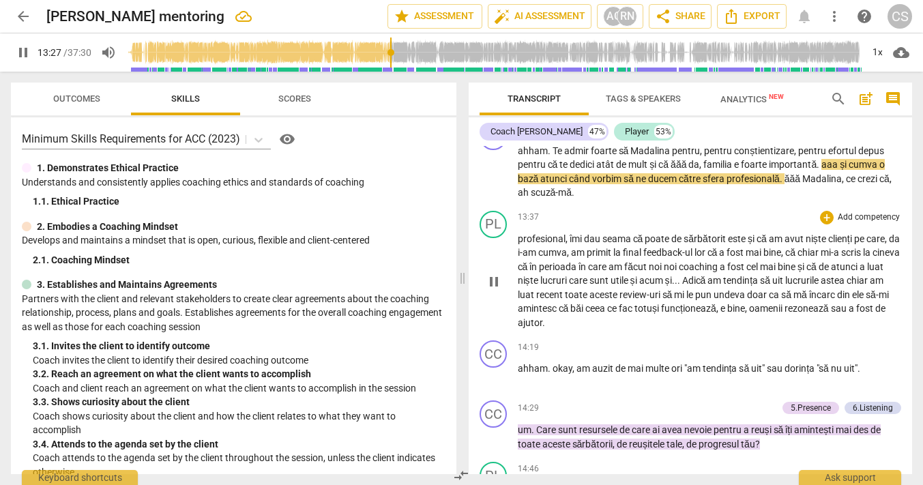
scroll to position [5140, 0]
click at [495, 180] on span "pause" at bounding box center [493, 172] width 16 height 16
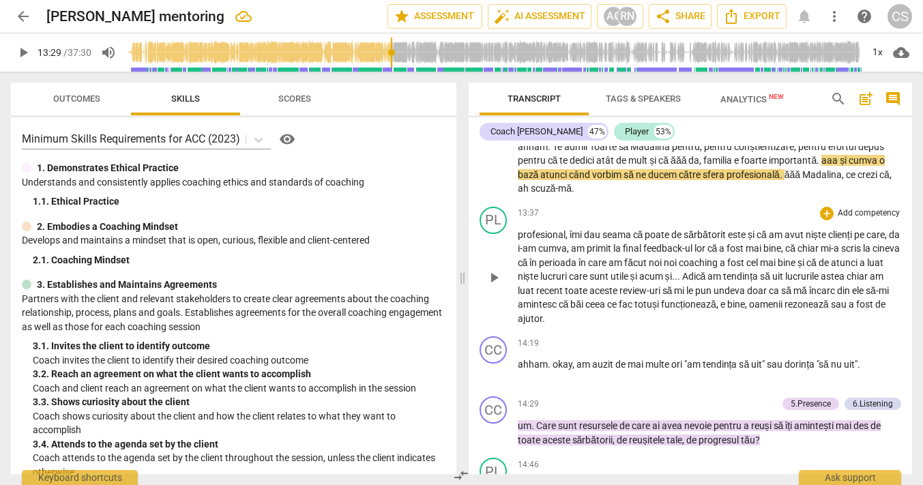
scroll to position [5144, 0]
click at [497, 176] on span "play_arrow" at bounding box center [493, 168] width 16 height 16
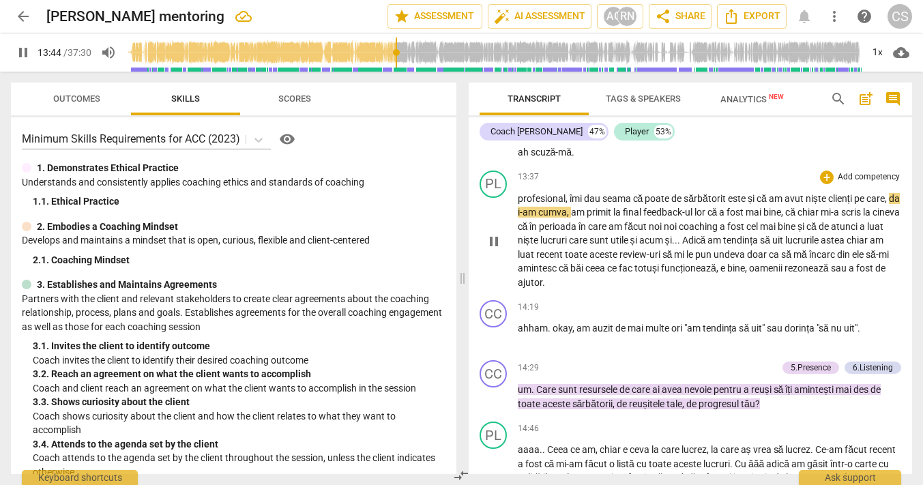
scroll to position [5169, 0]
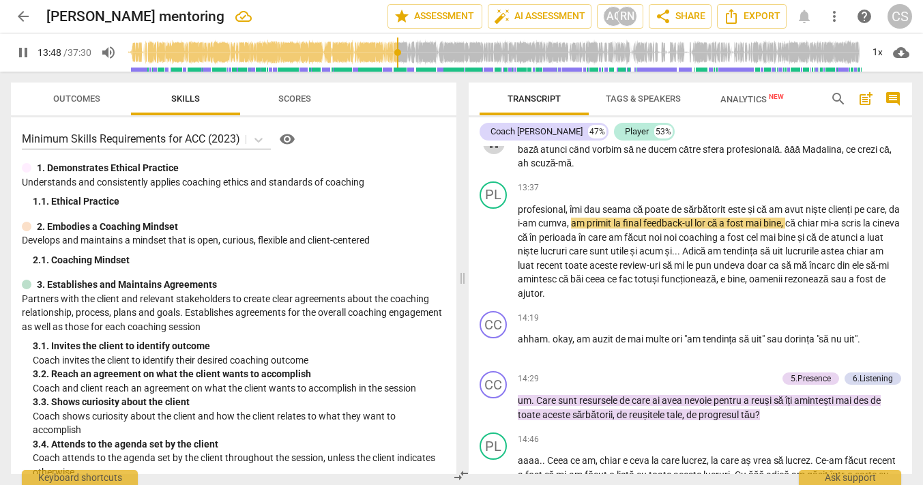
click at [494, 151] on span "pause" at bounding box center [493, 143] width 16 height 16
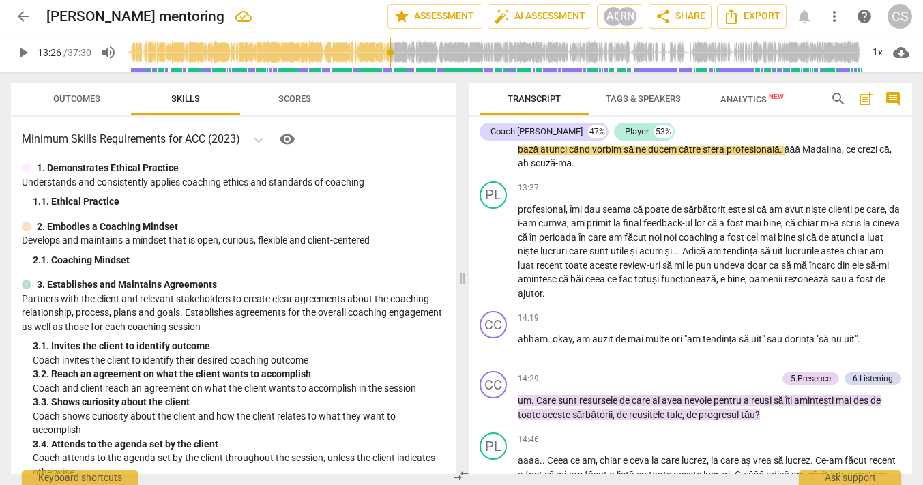
drag, startPoint x: 398, startPoint y: 50, endPoint x: 391, endPoint y: 50, distance: 7.5
click at [391, 50] on input "range" at bounding box center [493, 53] width 735 height 44
click at [492, 151] on span "play_arrow" at bounding box center [493, 143] width 16 height 16
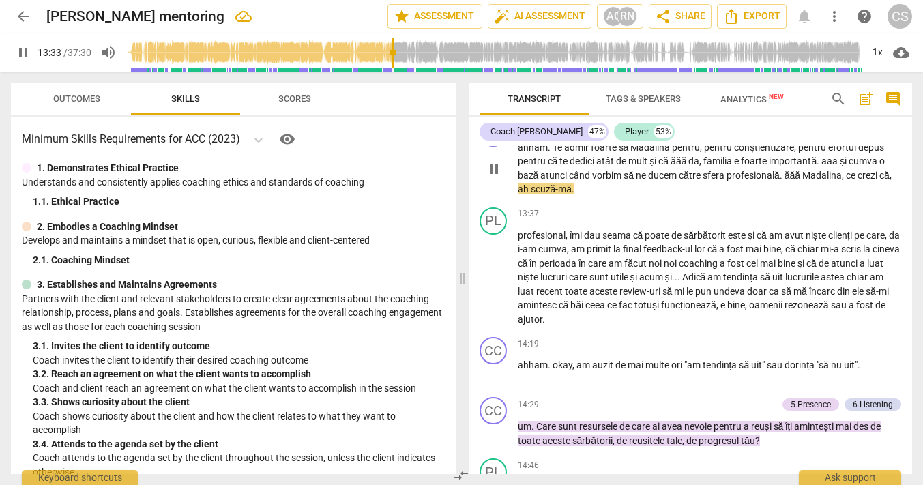
click at [496, 177] on span "pause" at bounding box center [493, 169] width 16 height 16
type input "814"
click at [848, 181] on span "ce" at bounding box center [851, 175] width 12 height 11
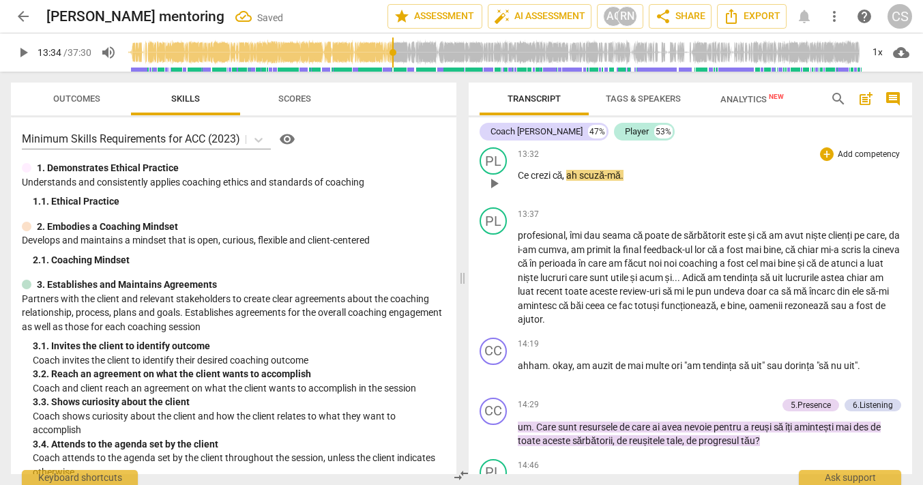
click at [518, 181] on span "Ce" at bounding box center [524, 175] width 13 height 11
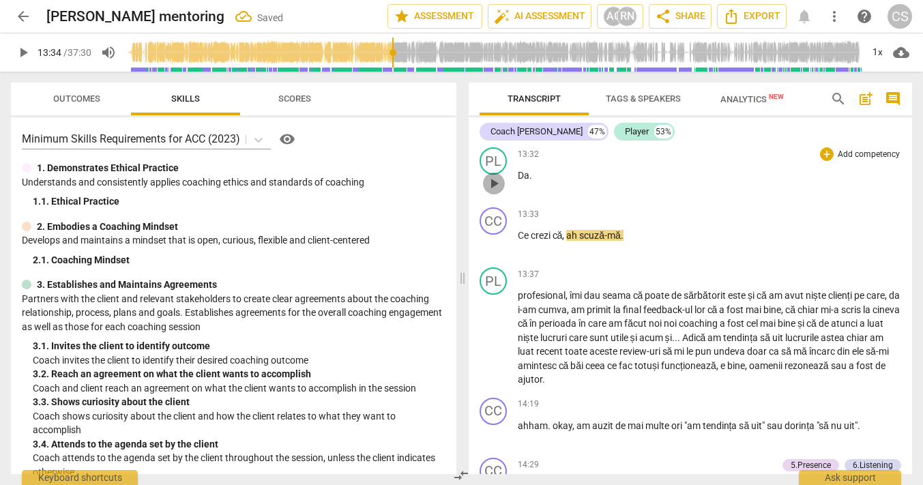
click at [494, 192] on span "play_arrow" at bounding box center [493, 183] width 16 height 16
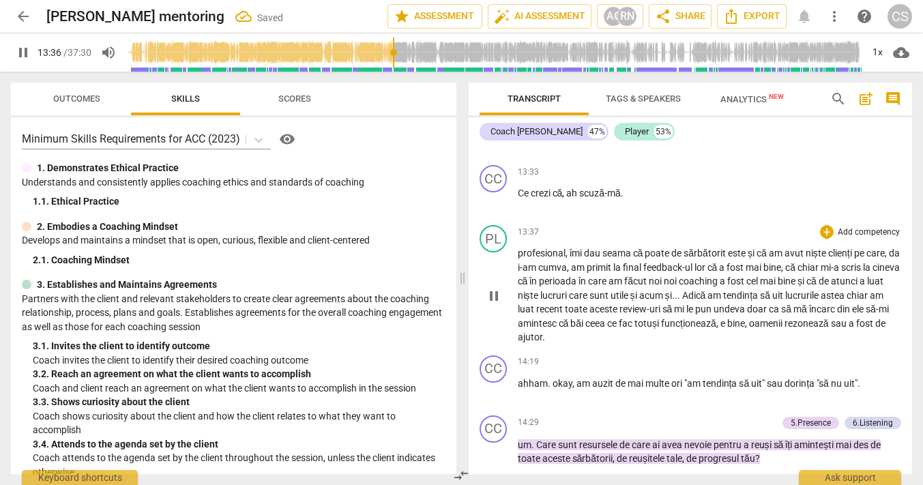
scroll to position [5243, 0]
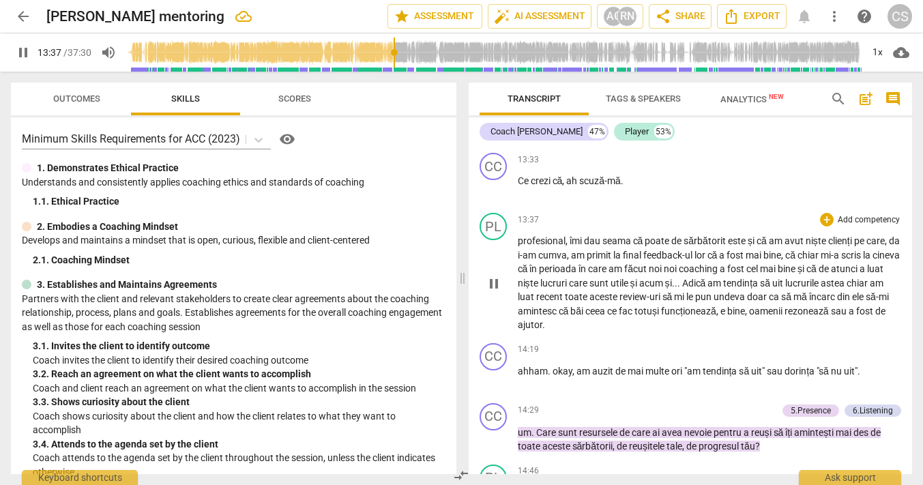
click at [518, 246] on span "profesional" at bounding box center [542, 240] width 48 height 11
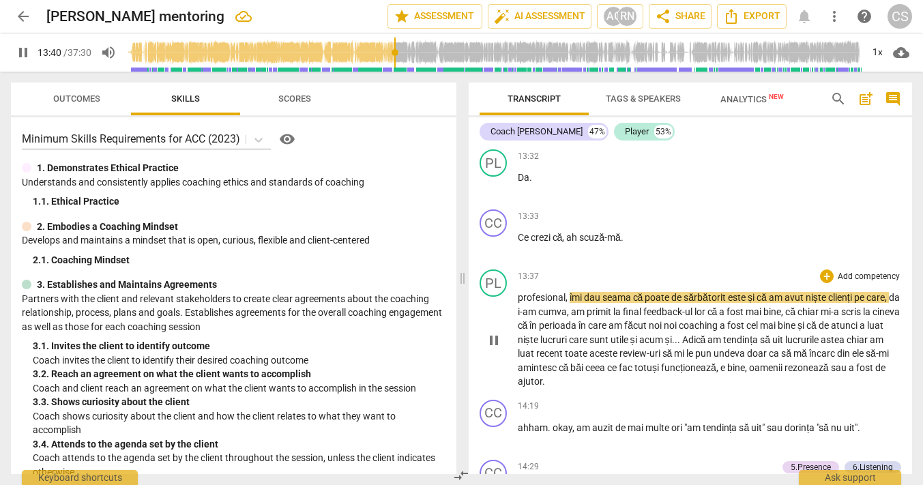
scroll to position [5181, 0]
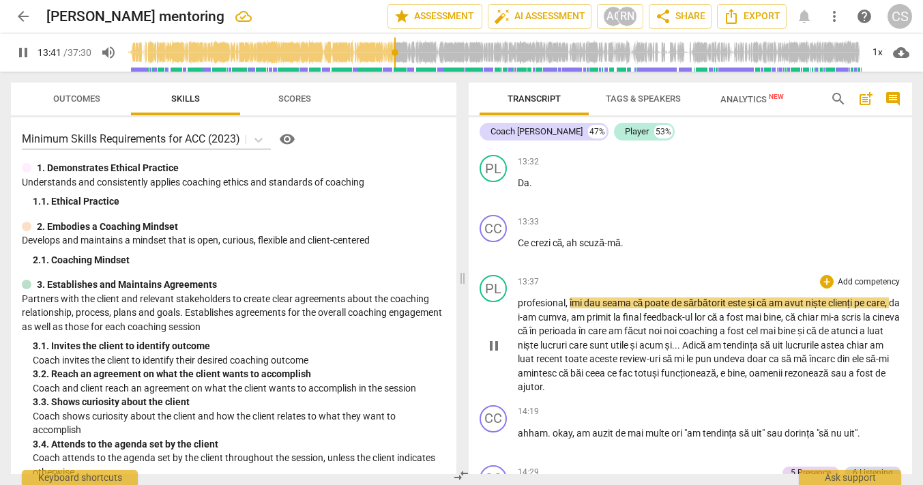
type input "821"
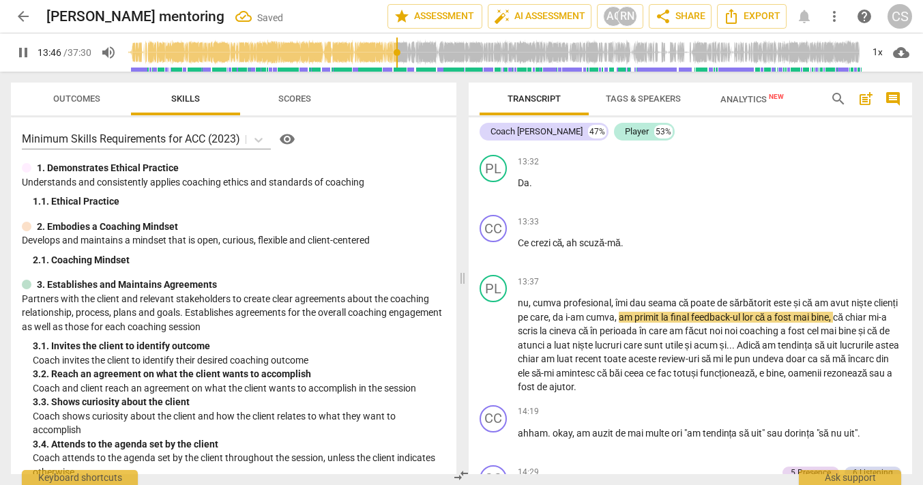
click at [395, 55] on input "range" at bounding box center [493, 53] width 735 height 44
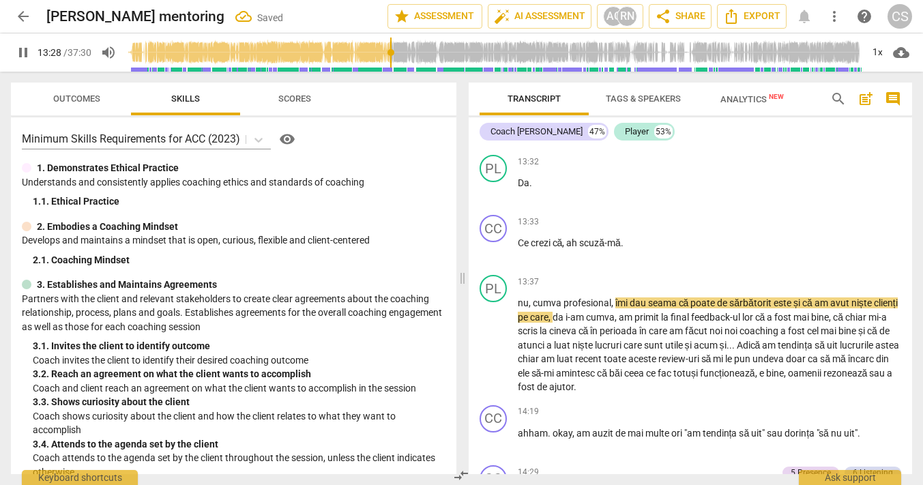
click at [391, 56] on input "range" at bounding box center [493, 53] width 735 height 44
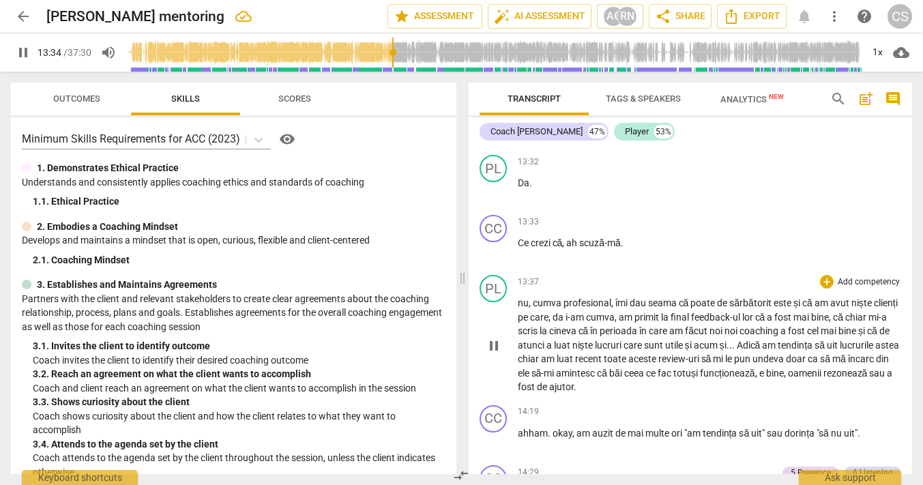
scroll to position [5182, 0]
click at [516, 259] on div "play_arrow pause" at bounding box center [500, 250] width 35 height 18
click at [518, 248] on span "Ce" at bounding box center [524, 242] width 13 height 11
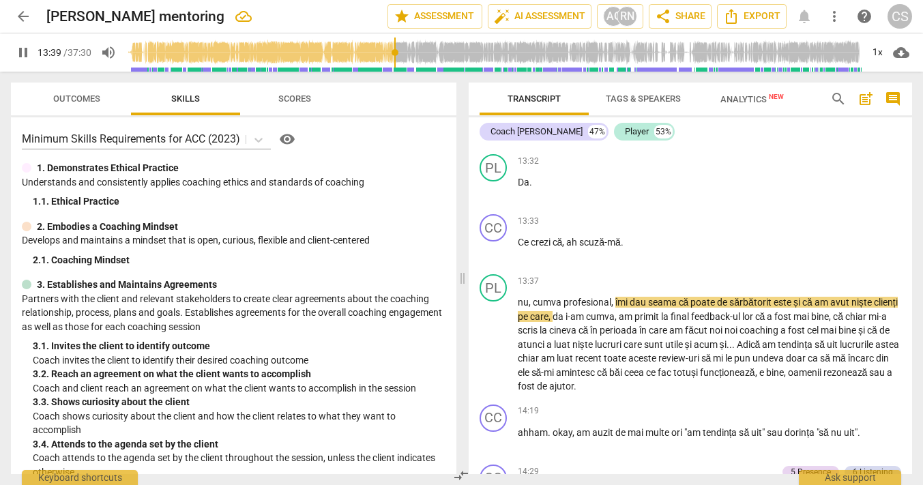
click at [496, 132] on span "pause" at bounding box center [493, 123] width 16 height 16
click at [496, 132] on span "play_arrow" at bounding box center [493, 123] width 16 height 16
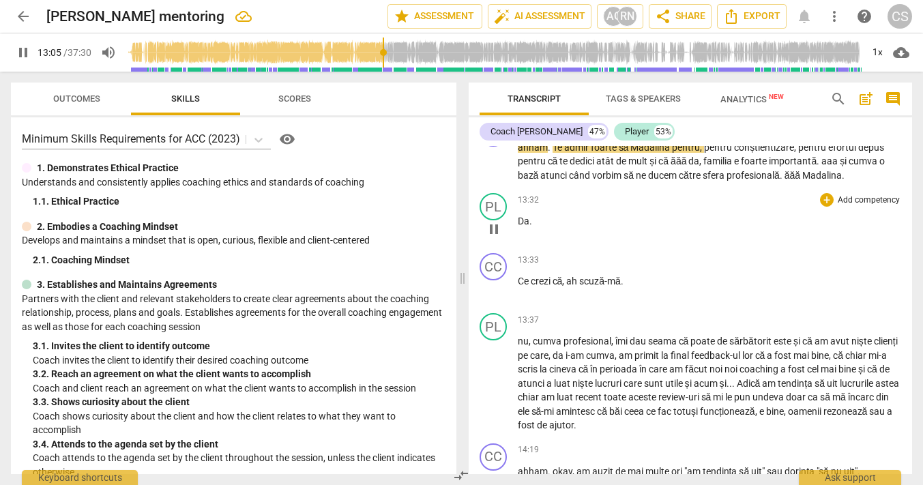
scroll to position [5127, 0]
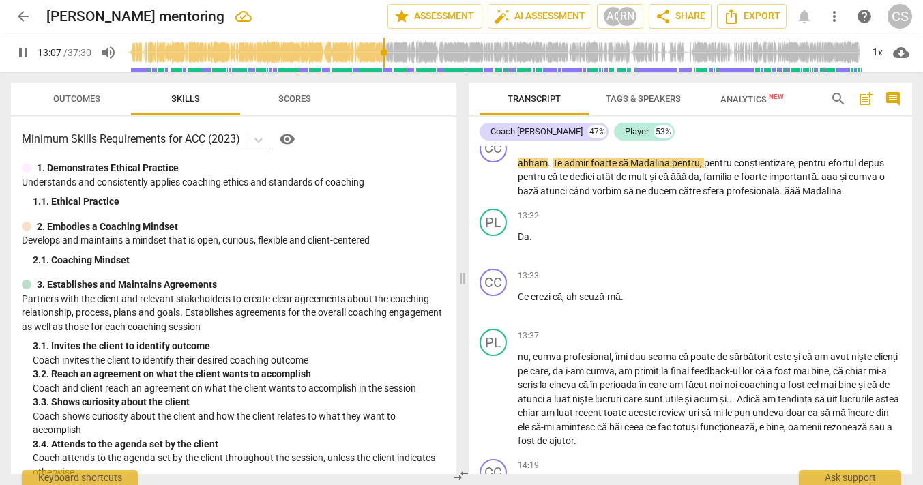
click at [388, 57] on input "range" at bounding box center [493, 53] width 735 height 44
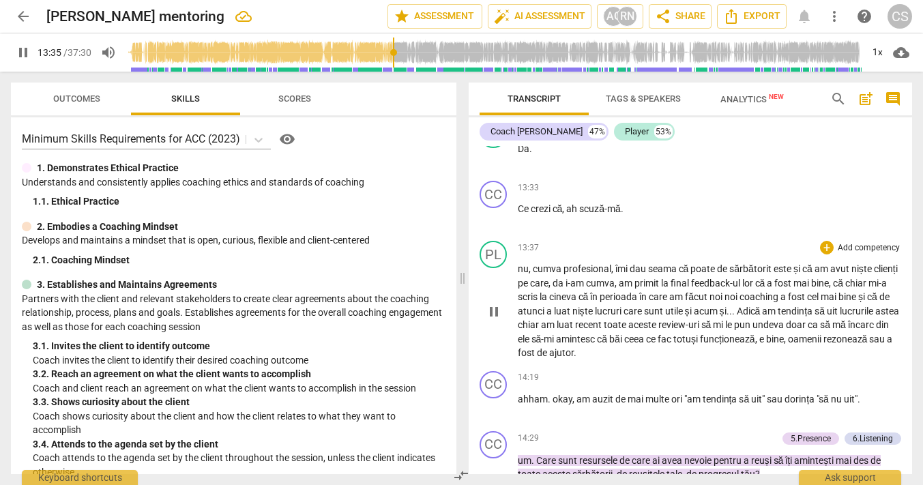
scroll to position [5219, 0]
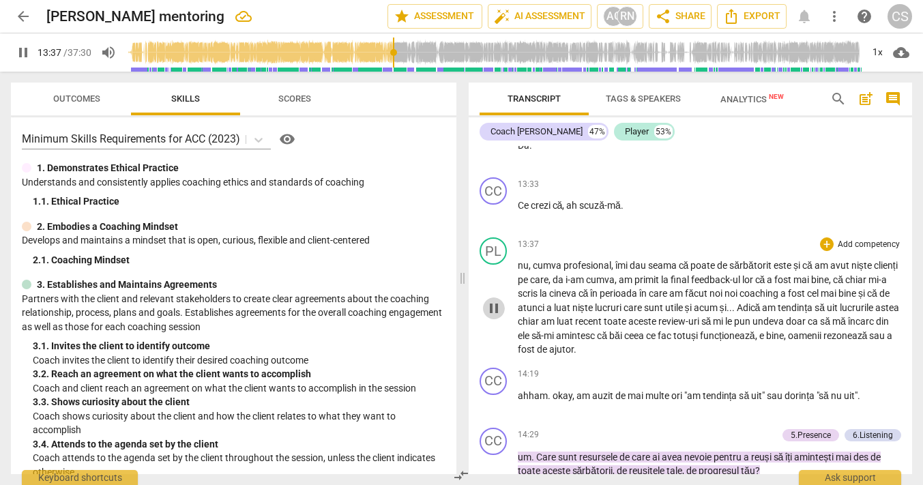
click at [493, 316] on span "pause" at bounding box center [493, 308] width 16 height 16
click at [545, 271] on span "cumva" at bounding box center [548, 265] width 31 height 11
click at [492, 316] on span "play_arrow" at bounding box center [493, 308] width 16 height 16
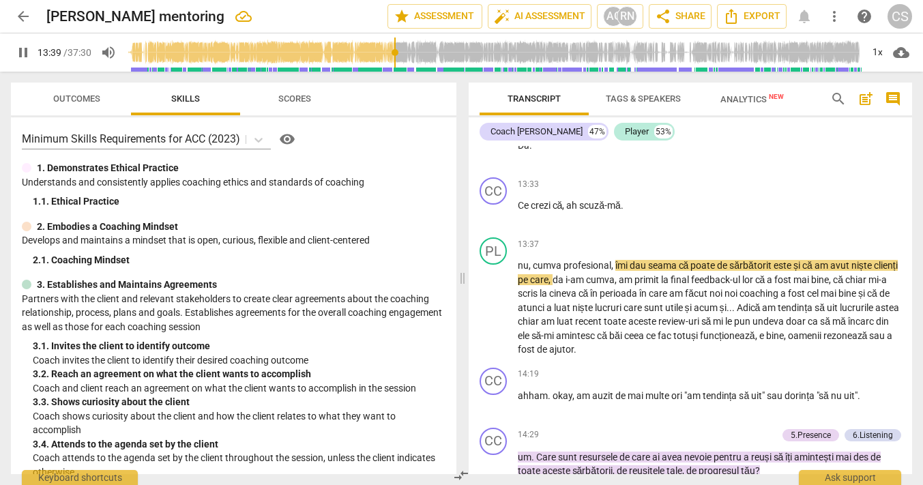
click at [394, 54] on input "range" at bounding box center [493, 53] width 735 height 44
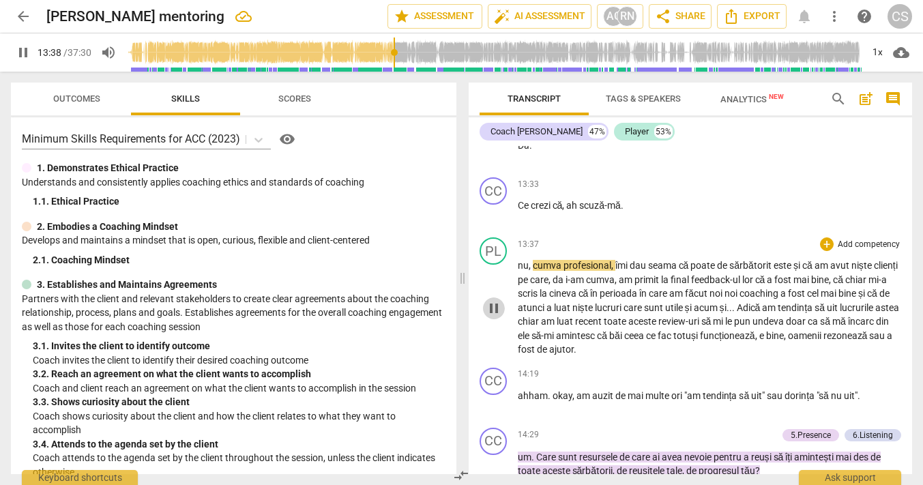
click at [491, 316] on span "pause" at bounding box center [493, 308] width 16 height 16
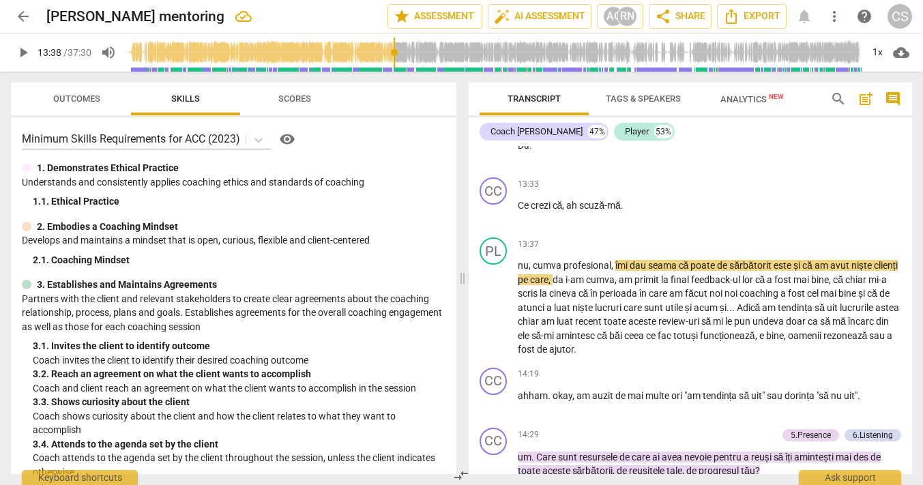
click at [393, 51] on input "range" at bounding box center [493, 53] width 735 height 44
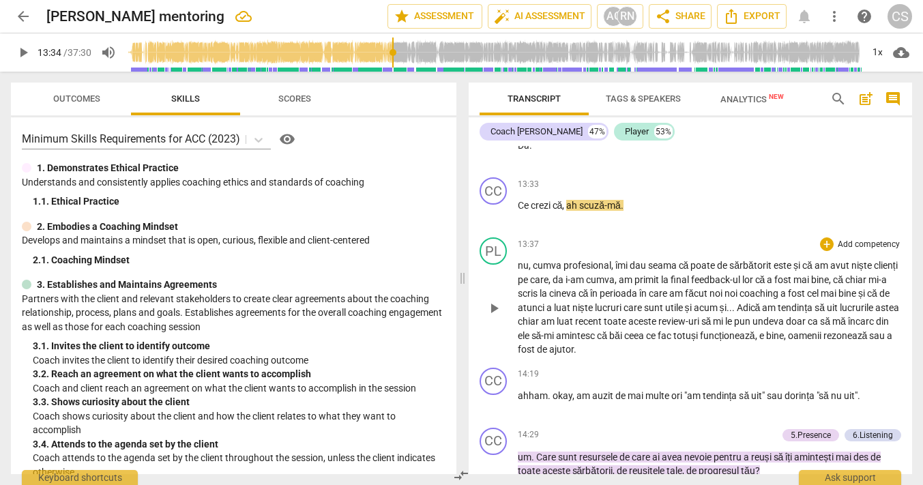
click at [492, 316] on span "play_arrow" at bounding box center [493, 308] width 16 height 16
click at [393, 55] on input "range" at bounding box center [493, 53] width 735 height 44
click at [490, 316] on span "pause" at bounding box center [493, 308] width 16 height 16
type input "818"
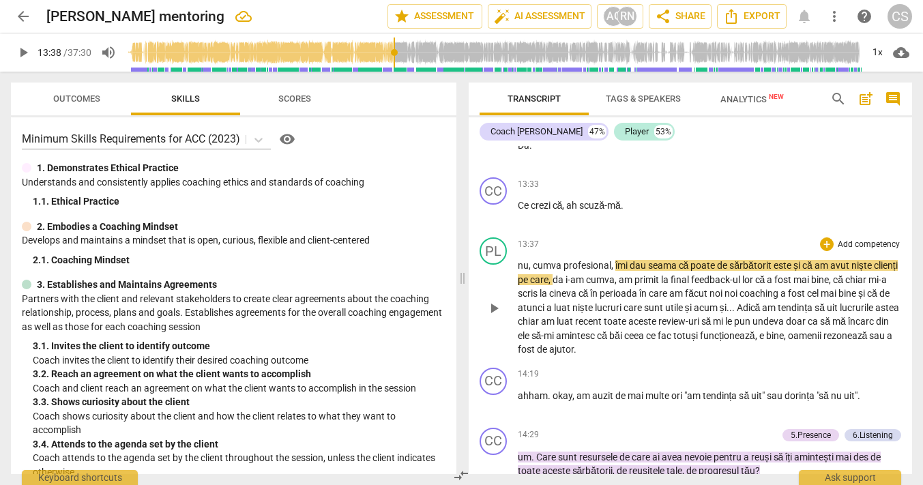
click at [563, 271] on span "profesional" at bounding box center [587, 265] width 48 height 11
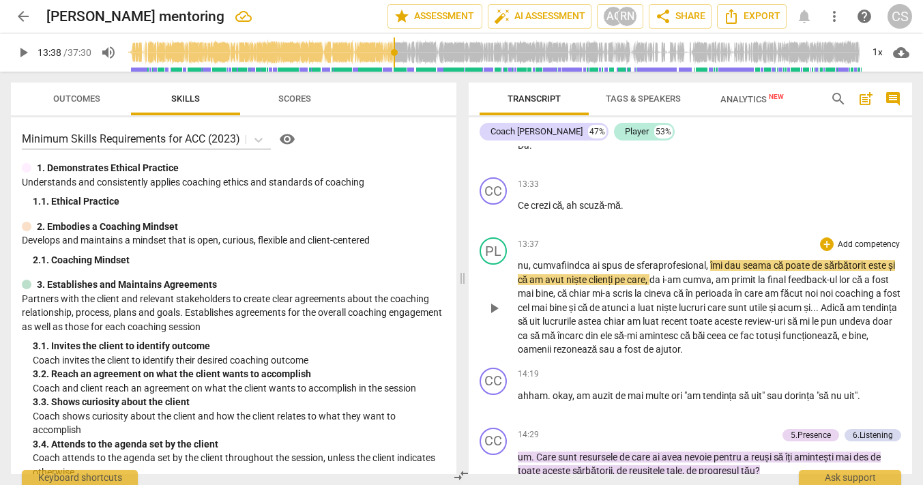
click at [710, 271] on span "," at bounding box center [708, 265] width 4 height 11
click at [719, 271] on span "îmi" at bounding box center [722, 265] width 14 height 11
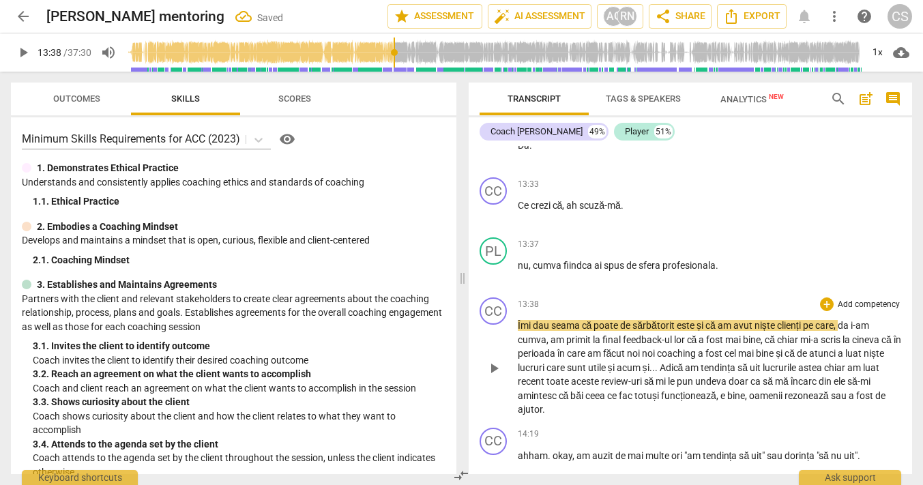
click at [518, 331] on span "Îmi" at bounding box center [525, 325] width 15 height 11
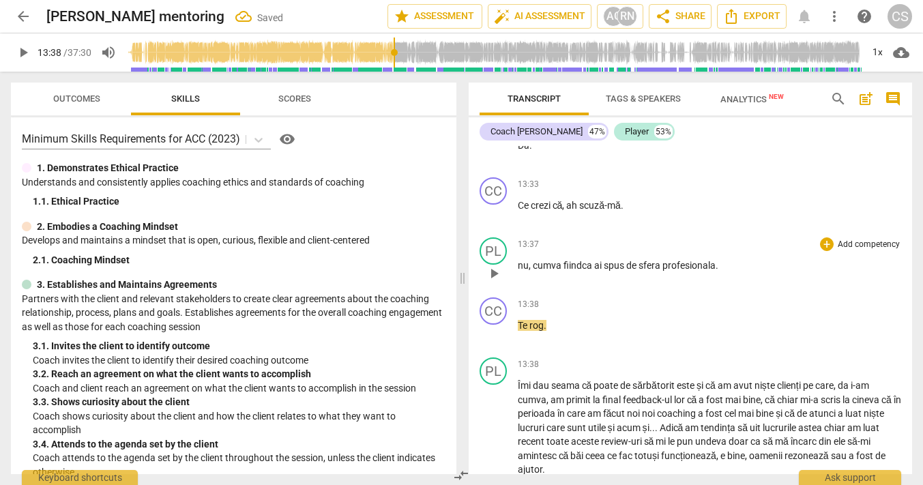
click at [494, 282] on span "play_arrow" at bounding box center [493, 273] width 16 height 16
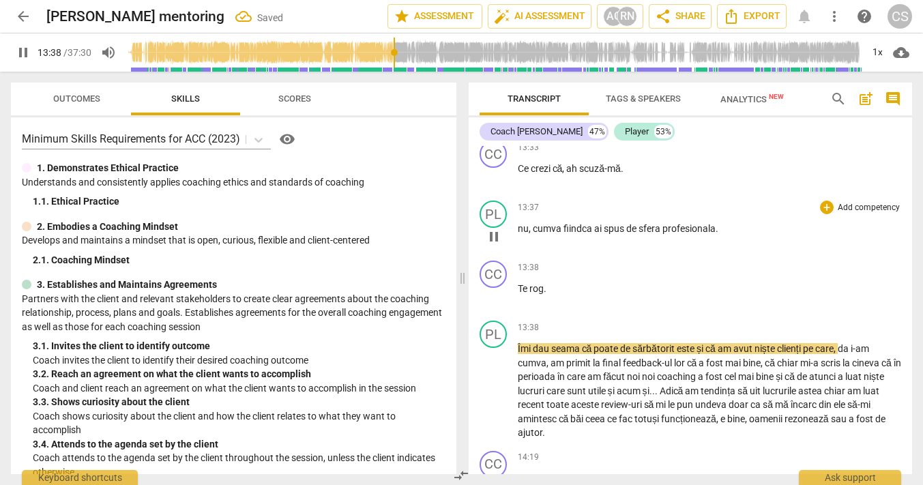
scroll to position [5256, 0]
click at [492, 184] on span "pause" at bounding box center [493, 176] width 16 height 16
click at [492, 184] on span "play_arrow" at bounding box center [493, 176] width 16 height 16
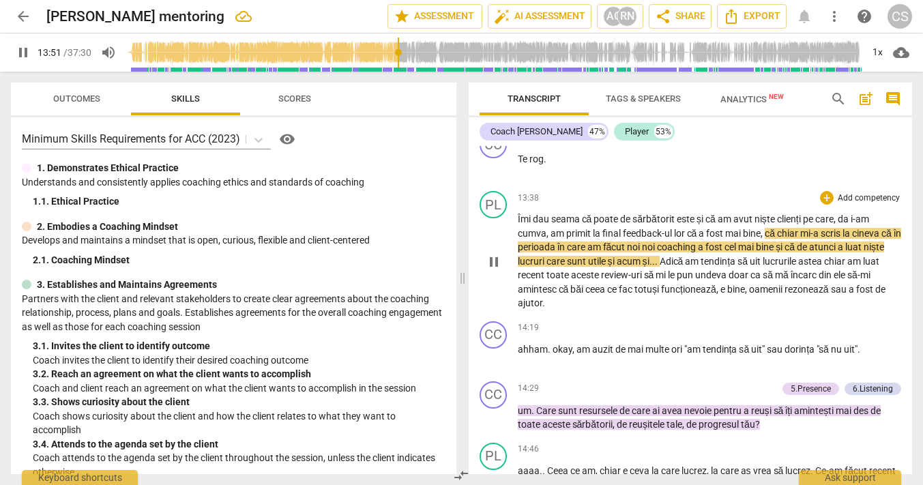
scroll to position [5386, 0]
click at [490, 269] on span "pause" at bounding box center [493, 261] width 16 height 16
type input "835"
click at [859, 238] on span "cineva" at bounding box center [866, 232] width 29 height 11
click at [494, 269] on span "play_arrow" at bounding box center [493, 261] width 16 height 16
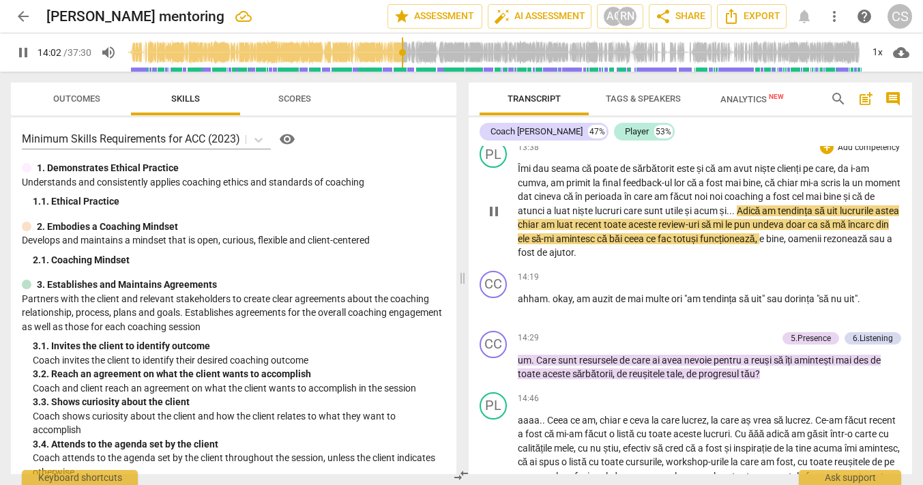
scroll to position [5436, 0]
click at [875, 215] on span "astea" at bounding box center [887, 210] width 24 height 11
type input "844"
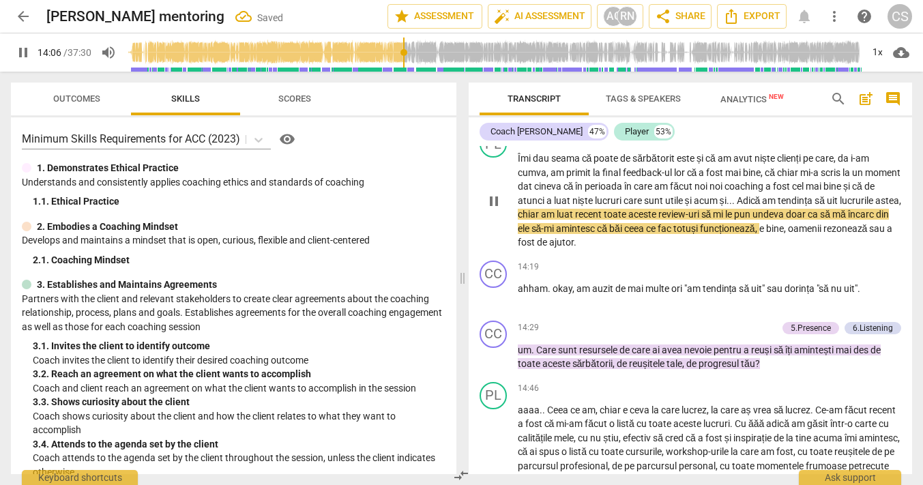
scroll to position [5447, 0]
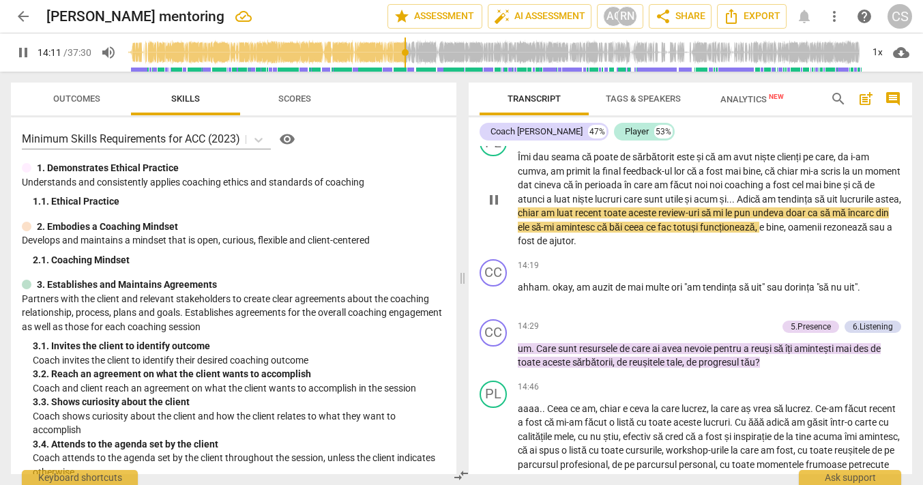
click at [597, 233] on span "amintesc" at bounding box center [576, 227] width 41 height 11
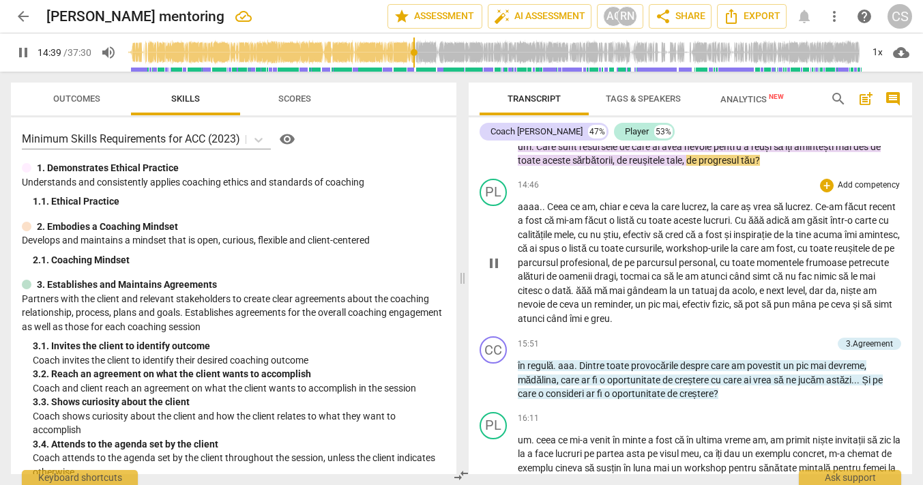
scroll to position [5650, 0]
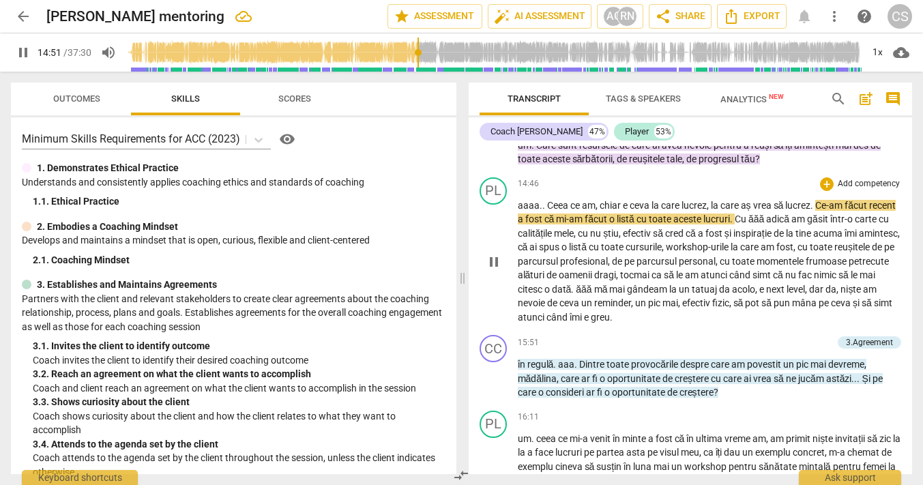
click at [498, 270] on span "pause" at bounding box center [493, 262] width 16 height 16
type input "892"
click at [819, 211] on span "Ce-am" at bounding box center [829, 205] width 29 height 11
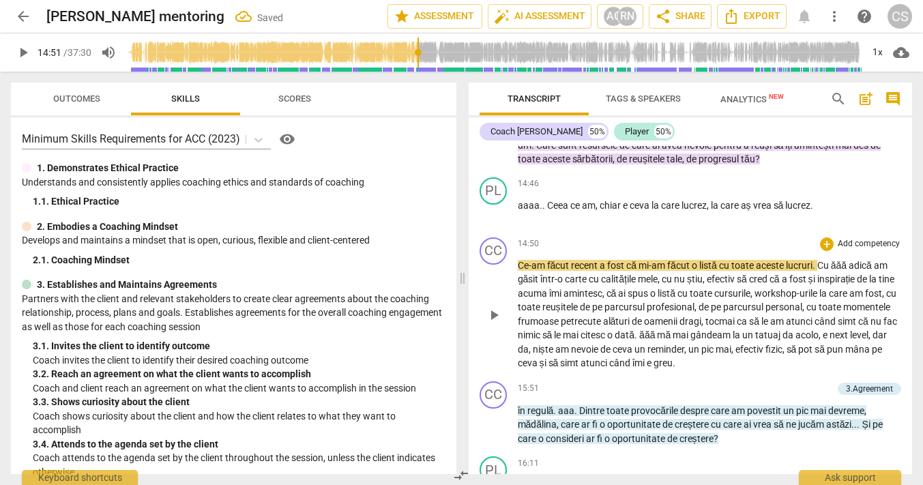
click at [518, 271] on span "Ce-am" at bounding box center [532, 265] width 29 height 11
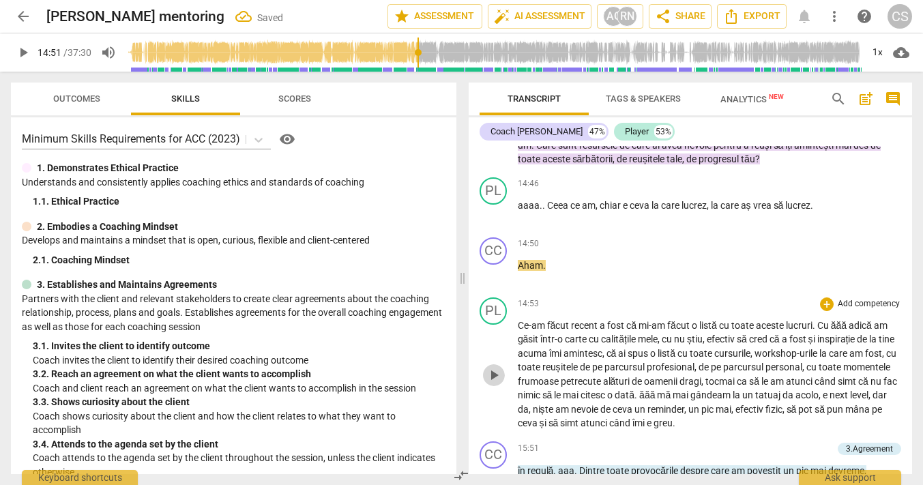
click at [495, 383] on span "play_arrow" at bounding box center [493, 375] width 16 height 16
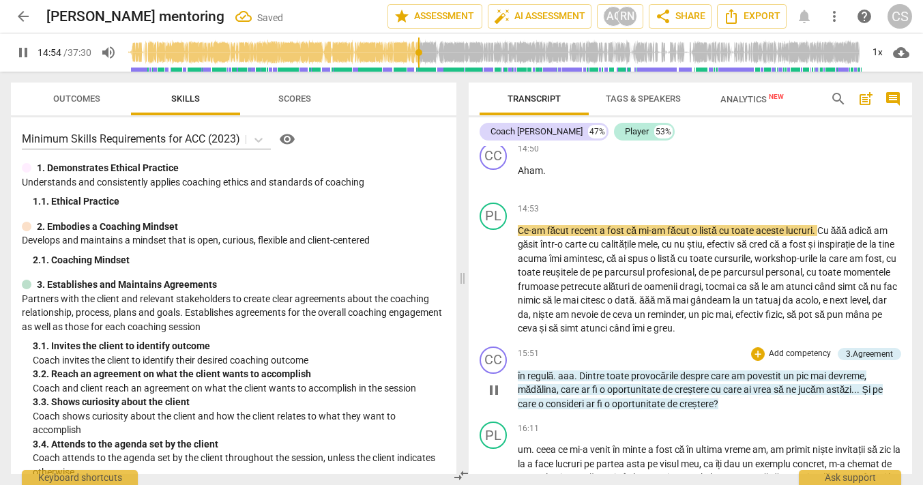
scroll to position [5764, 0]
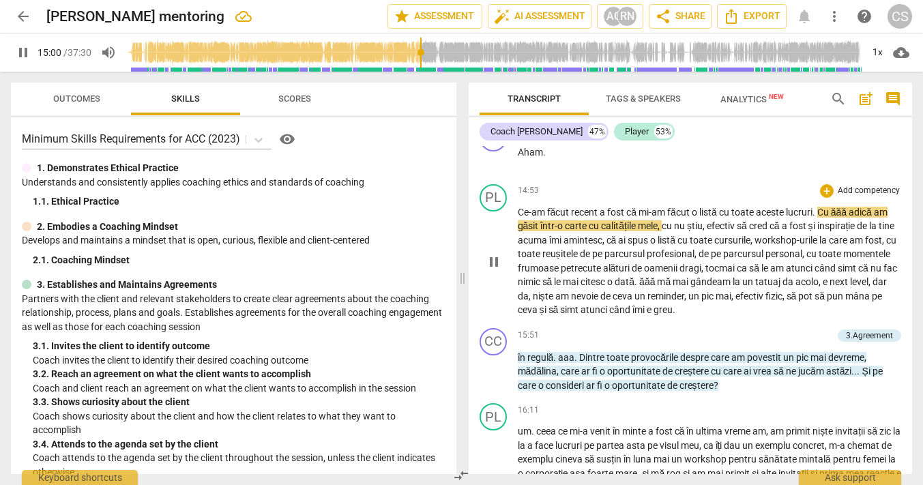
click at [491, 270] on span "pause" at bounding box center [493, 262] width 16 height 16
type input "901"
click at [817, 218] on span "." at bounding box center [814, 212] width 5 height 11
click at [836, 218] on span "ăăă" at bounding box center [839, 212] width 18 height 11
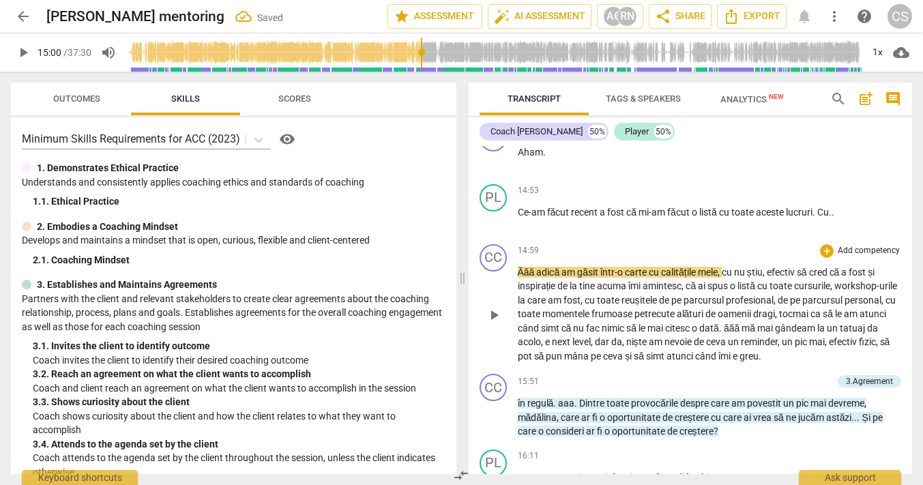
click at [518, 278] on span "Ăăă" at bounding box center [527, 272] width 19 height 11
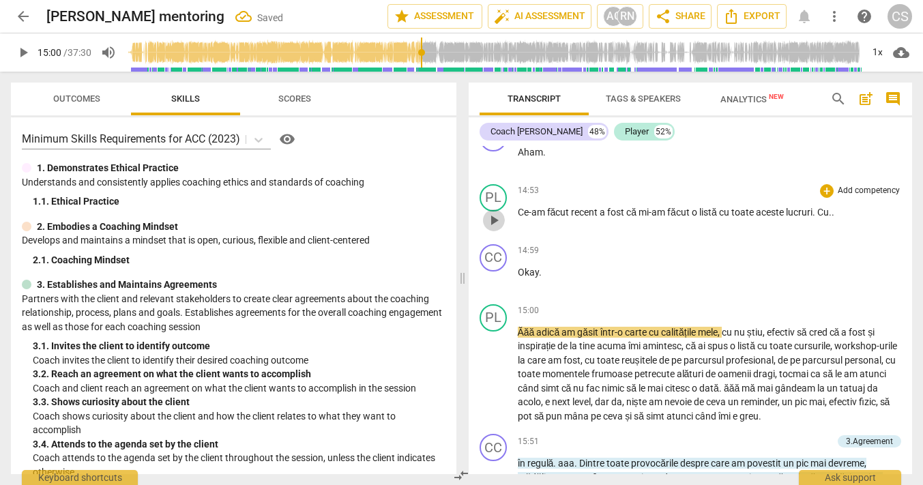
click at [493, 228] on span "play_arrow" at bounding box center [493, 220] width 16 height 16
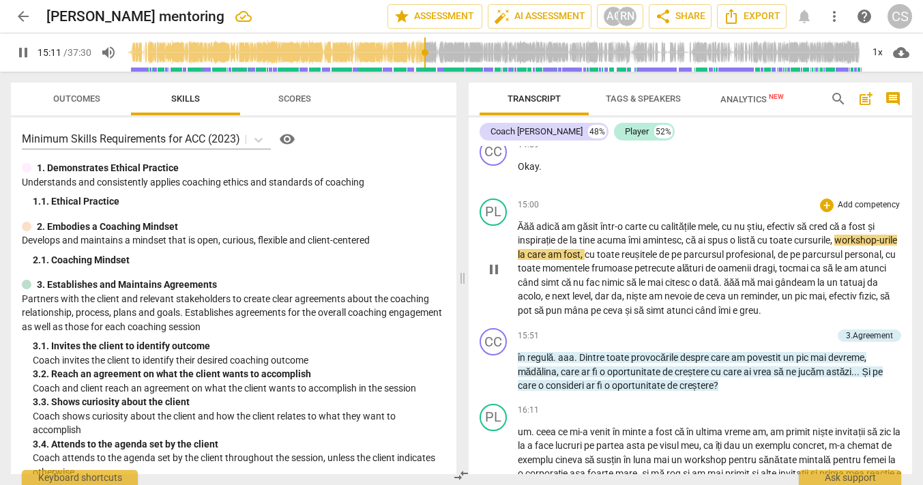
scroll to position [5872, 0]
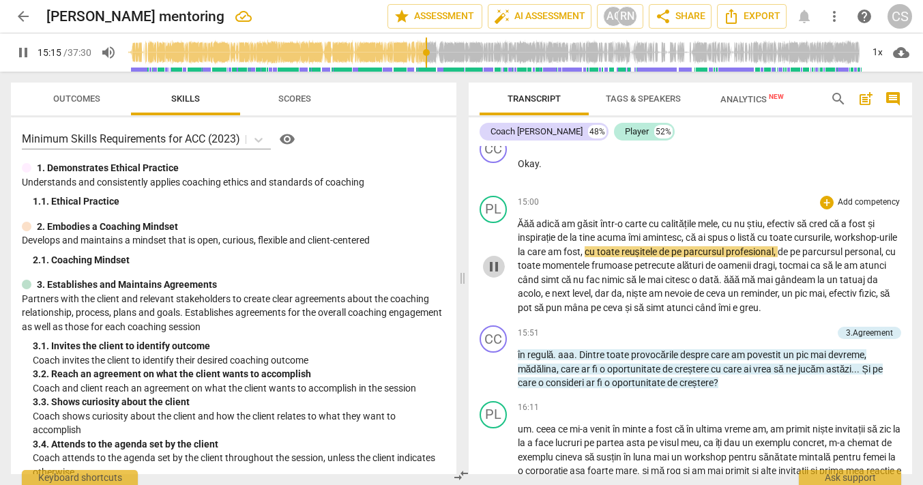
click at [494, 275] on span "pause" at bounding box center [493, 266] width 16 height 16
type input "916"
click at [580, 257] on span "fost" at bounding box center [571, 251] width 17 height 11
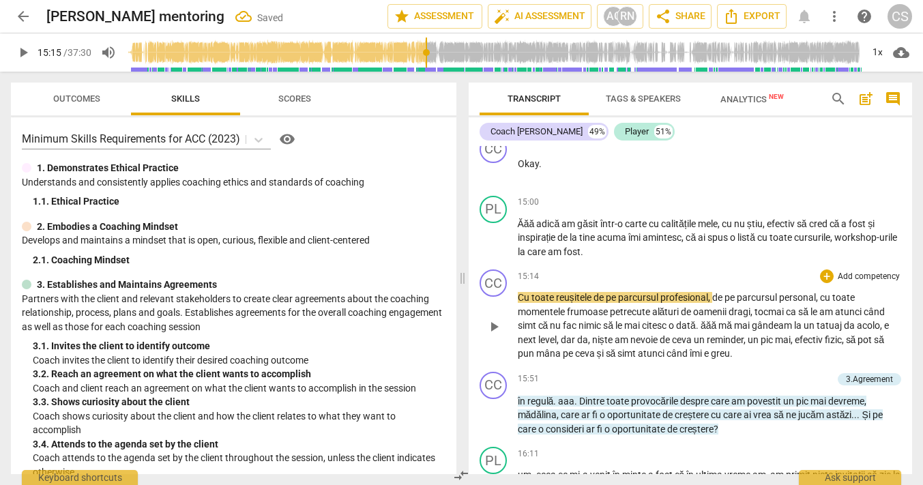
click at [518, 303] on span "Cu" at bounding box center [525, 297] width 14 height 11
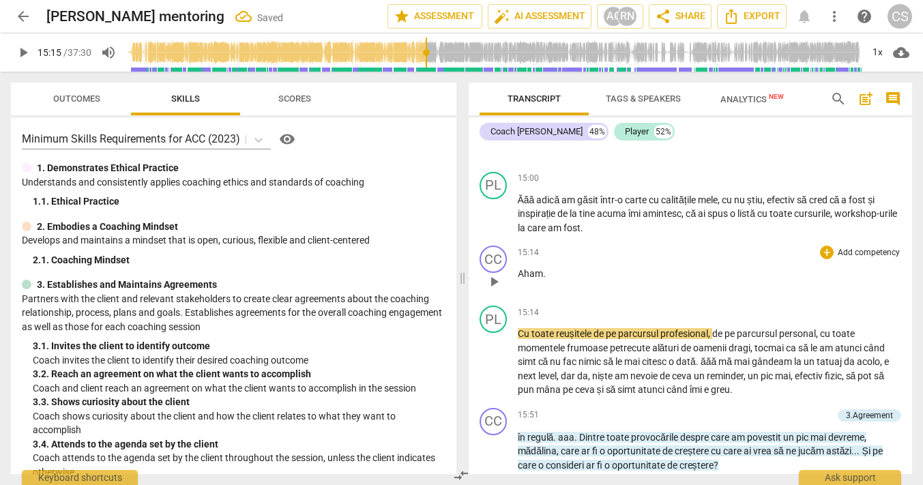
scroll to position [5897, 0]
click at [494, 370] on span "play_arrow" at bounding box center [493, 362] width 16 height 16
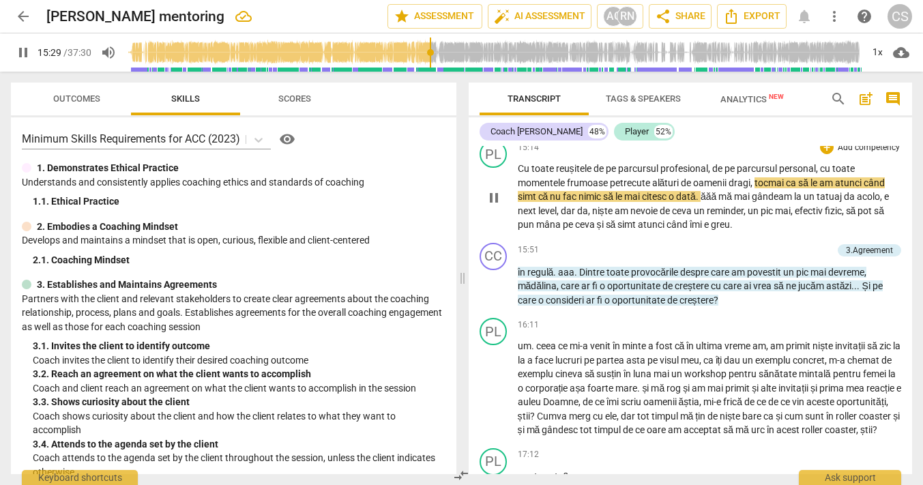
scroll to position [6064, 0]
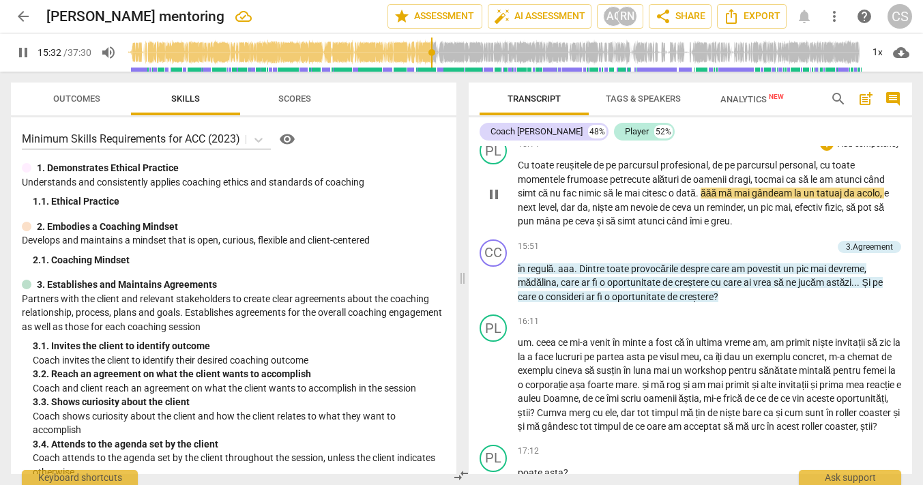
click at [490, 203] on span "pause" at bounding box center [493, 194] width 16 height 16
type input "933"
click at [705, 198] on span "ăăă" at bounding box center [709, 193] width 18 height 11
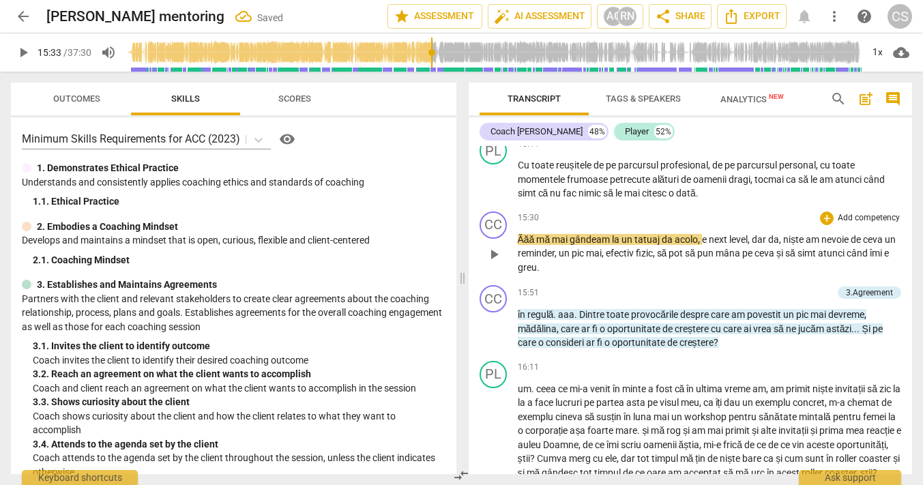
click at [515, 266] on div "CC play_arrow pause" at bounding box center [498, 242] width 38 height 63
click at [518, 245] on span "Ăăă" at bounding box center [527, 239] width 19 height 11
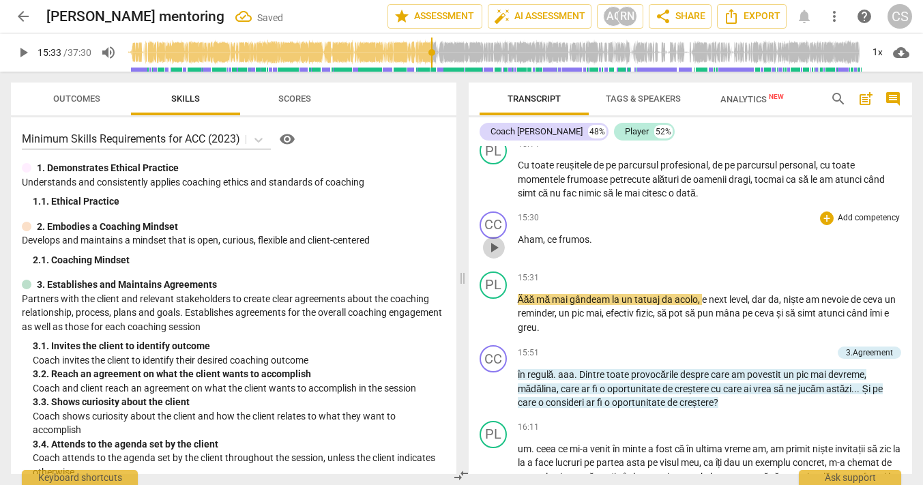
click at [492, 256] on span "play_arrow" at bounding box center [493, 247] width 16 height 16
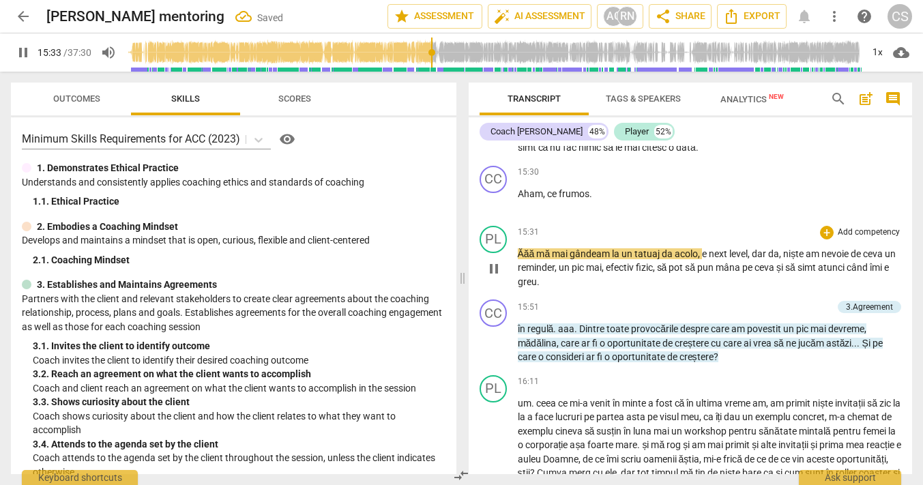
scroll to position [6120, 0]
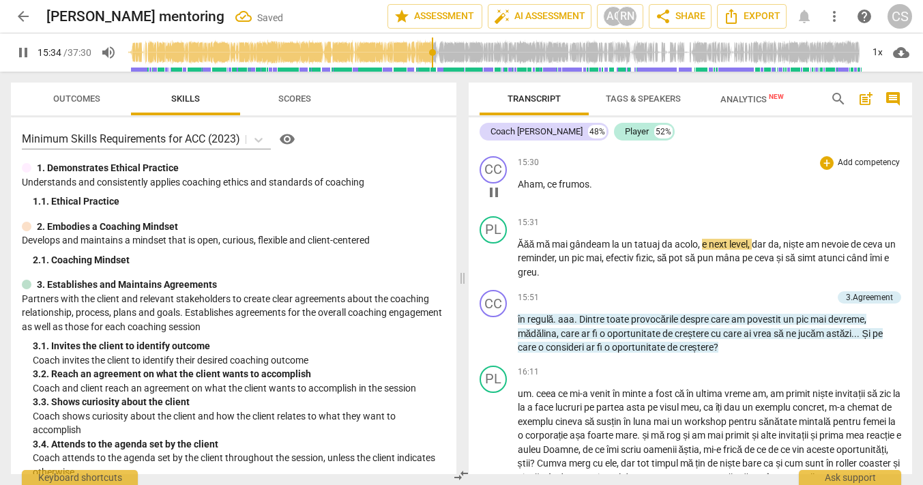
click at [592, 192] on p "Aham , ce frumos ." at bounding box center [710, 184] width 384 height 14
type input "935"
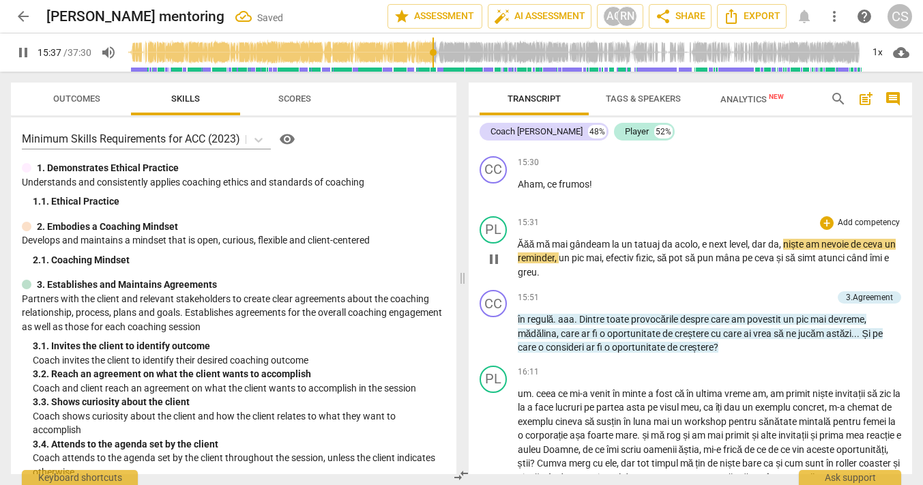
click at [491, 267] on span "pause" at bounding box center [493, 259] width 16 height 16
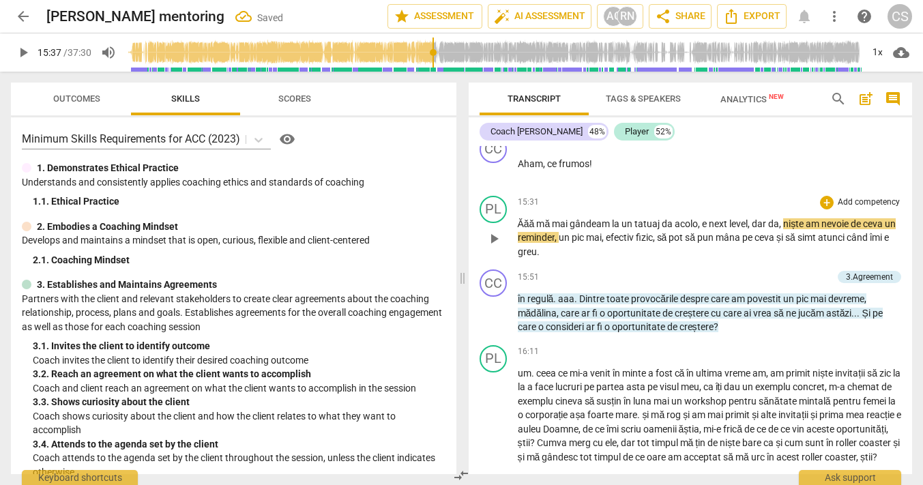
scroll to position [6143, 0]
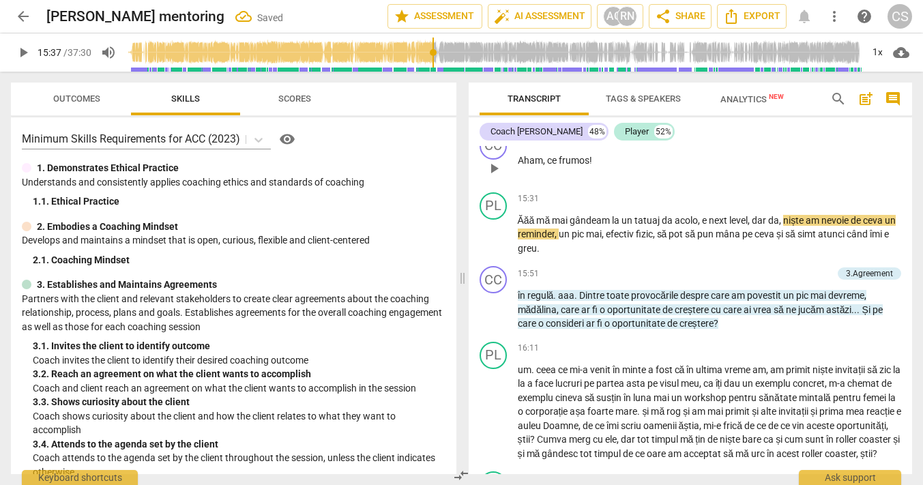
click at [496, 177] on span "play_arrow" at bounding box center [493, 168] width 16 height 16
click at [494, 243] on span "pause" at bounding box center [493, 235] width 16 height 16
type input "938"
click at [778, 226] on span "da" at bounding box center [773, 220] width 11 height 11
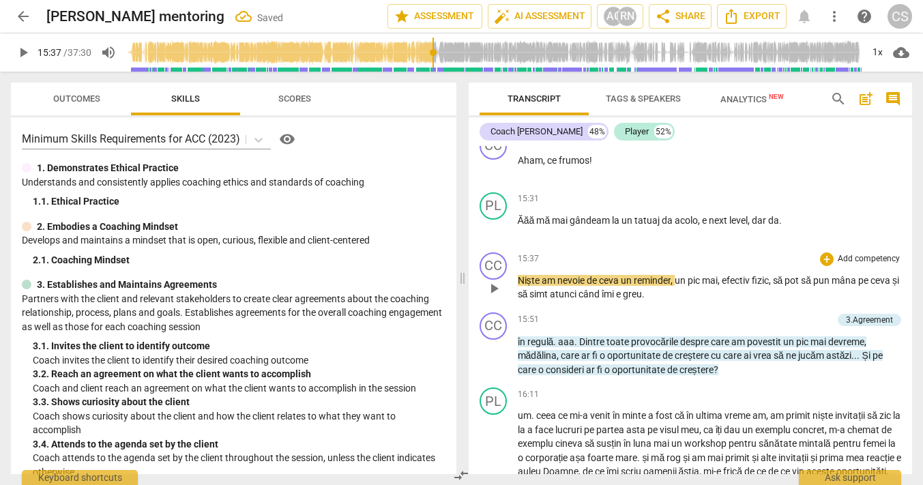
click at [516, 297] on div "play_arrow pause" at bounding box center [500, 289] width 35 height 18
click at [519, 286] on span "Niște" at bounding box center [530, 280] width 24 height 11
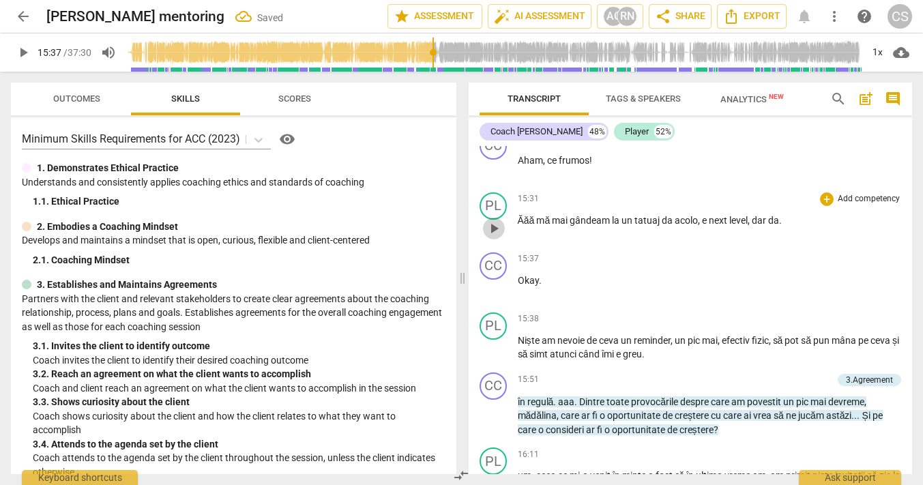
click at [488, 237] on span "play_arrow" at bounding box center [493, 228] width 16 height 16
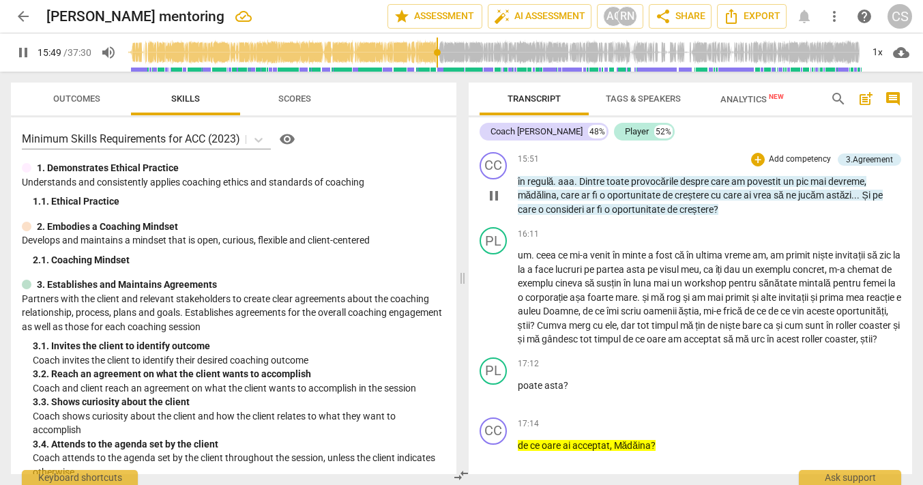
scroll to position [6364, 0]
click at [518, 186] on span "în" at bounding box center [523, 180] width 10 height 11
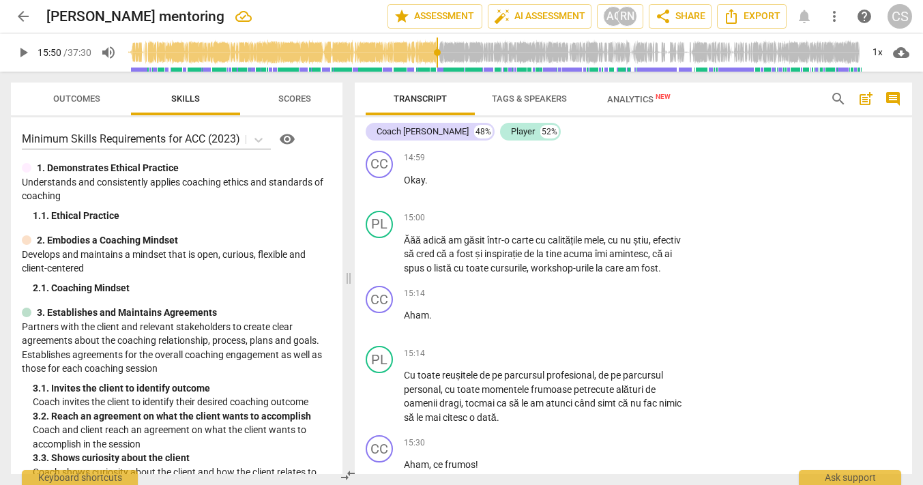
scroll to position [6859, 0]
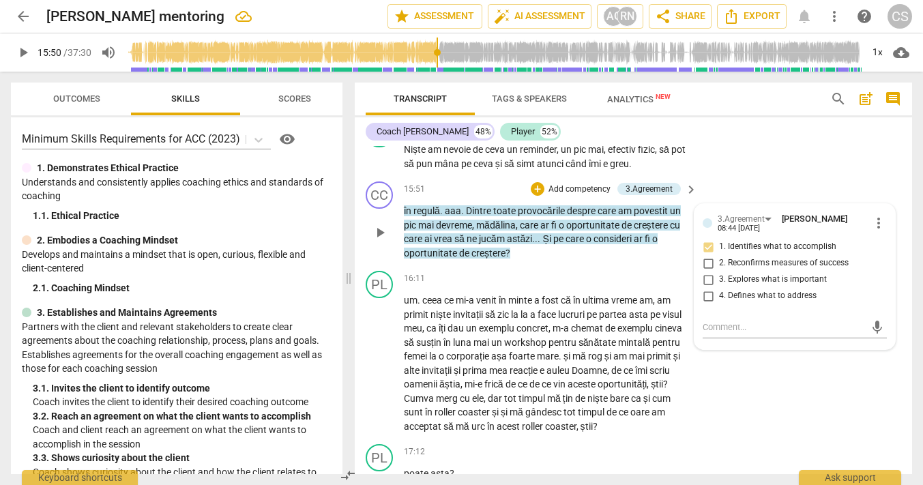
click at [405, 211] on span "în" at bounding box center [409, 210] width 10 height 11
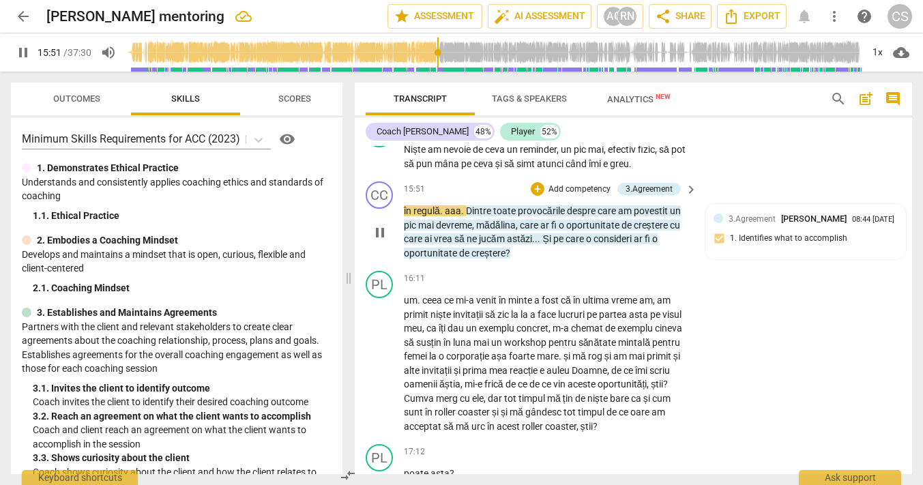
type input "952"
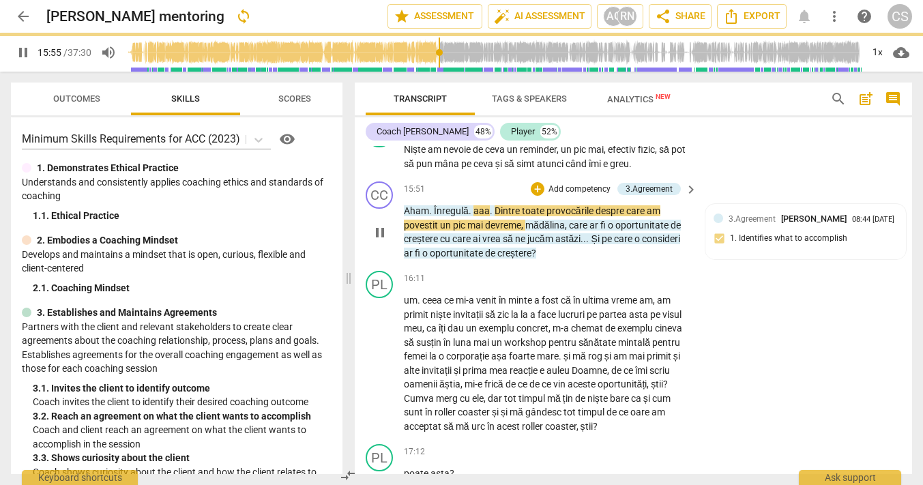
click at [689, 189] on span "keyboard_arrow_right" at bounding box center [691, 189] width 16 height 16
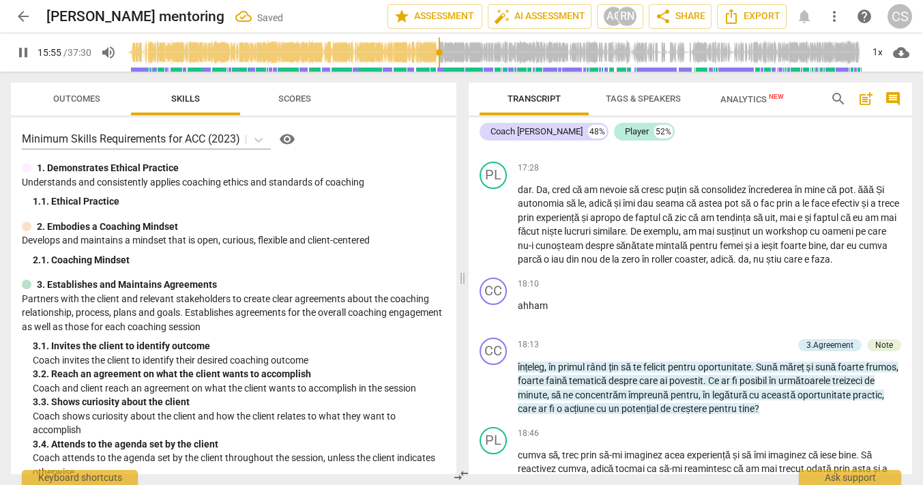
scroll to position [6364, 0]
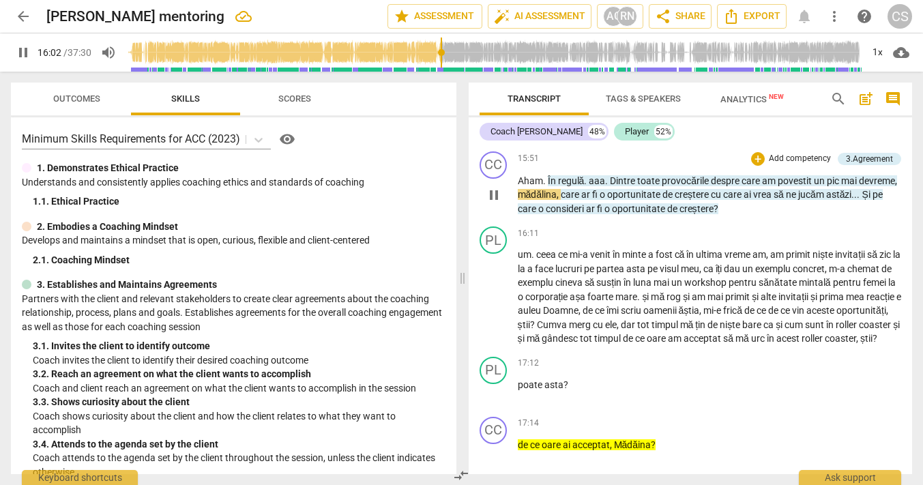
click at [557, 200] on span "mădălina" at bounding box center [538, 194] width 40 height 11
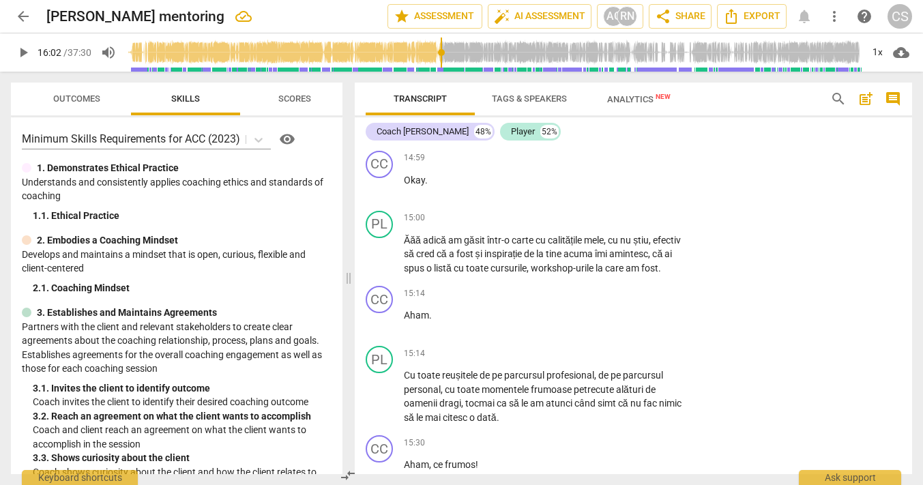
scroll to position [6859, 0]
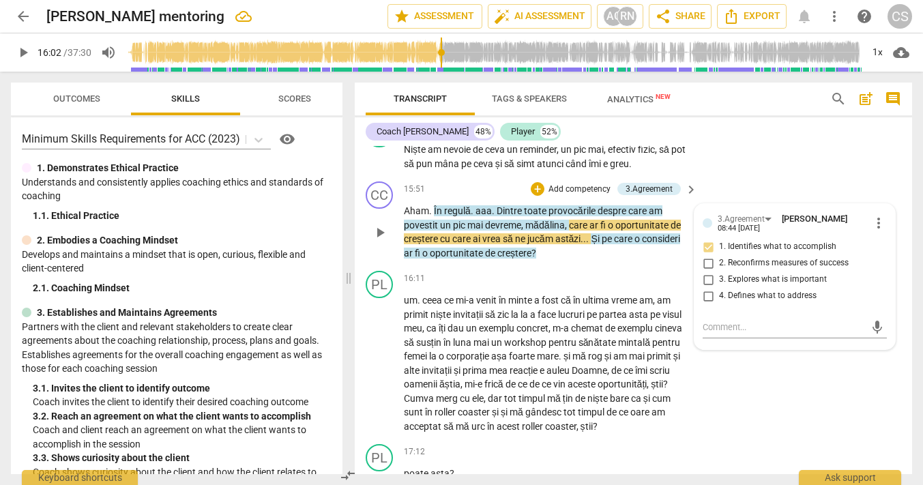
click at [538, 225] on span "mădălina" at bounding box center [545, 225] width 40 height 11
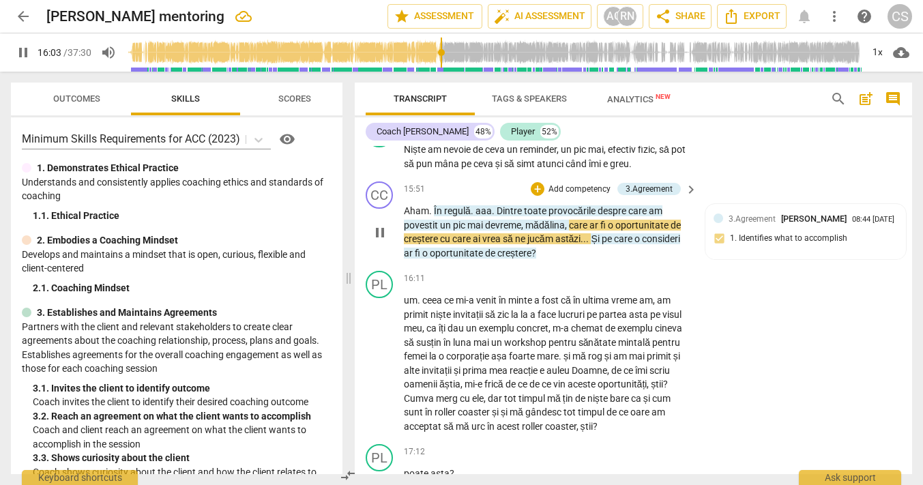
type input "963"
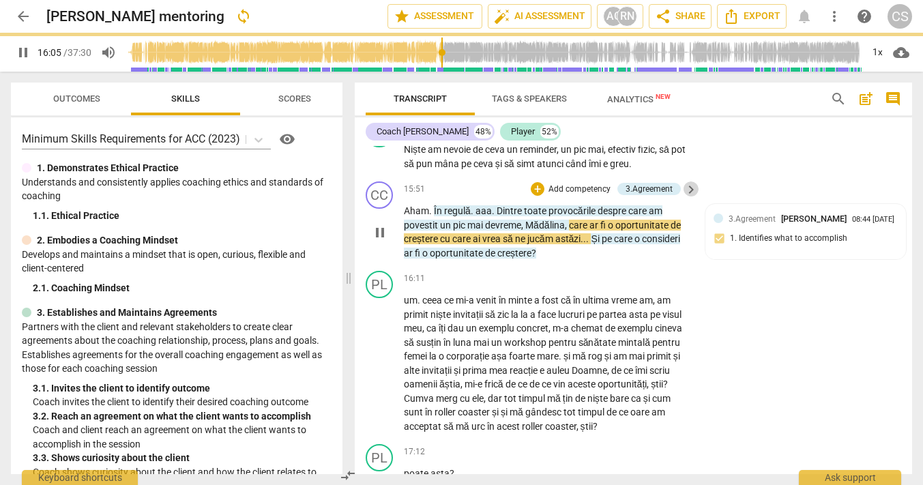
click at [692, 185] on span "keyboard_arrow_right" at bounding box center [691, 189] width 16 height 16
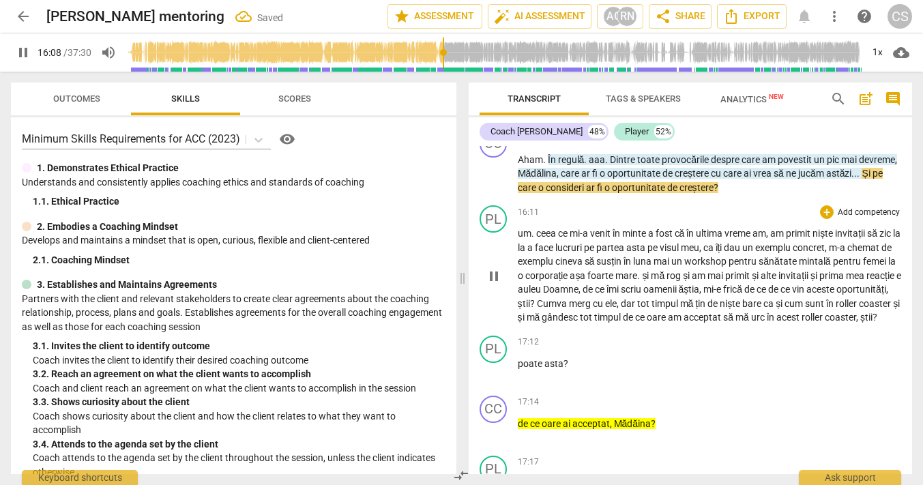
scroll to position [6394, 0]
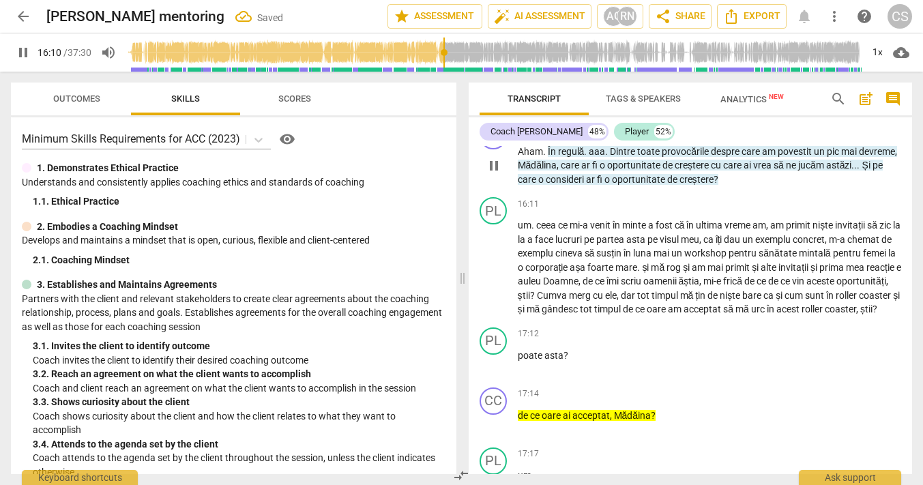
click at [597, 185] on span "ar" at bounding box center [591, 179] width 11 height 11
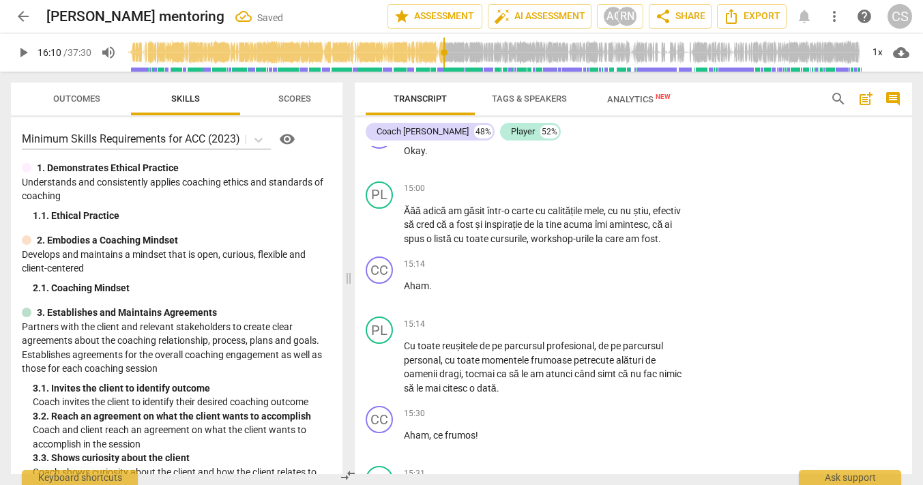
scroll to position [6890, 0]
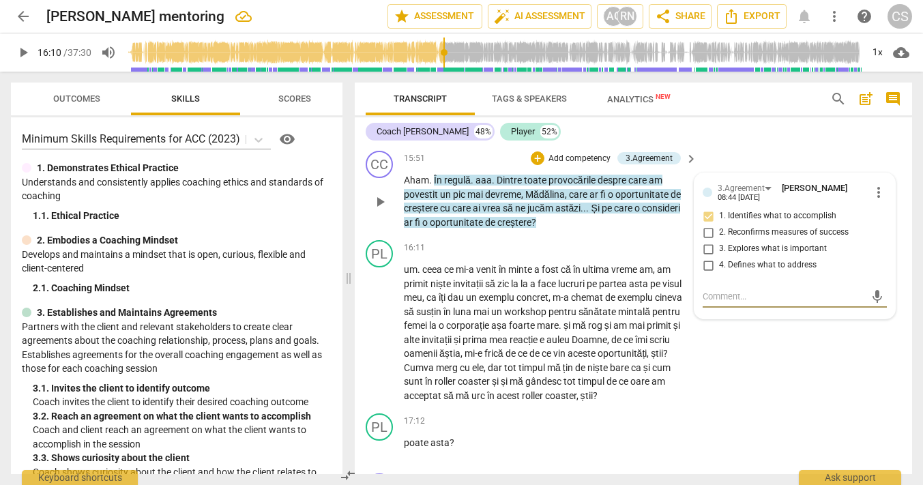
click at [411, 222] on span "ar" at bounding box center [409, 222] width 11 height 11
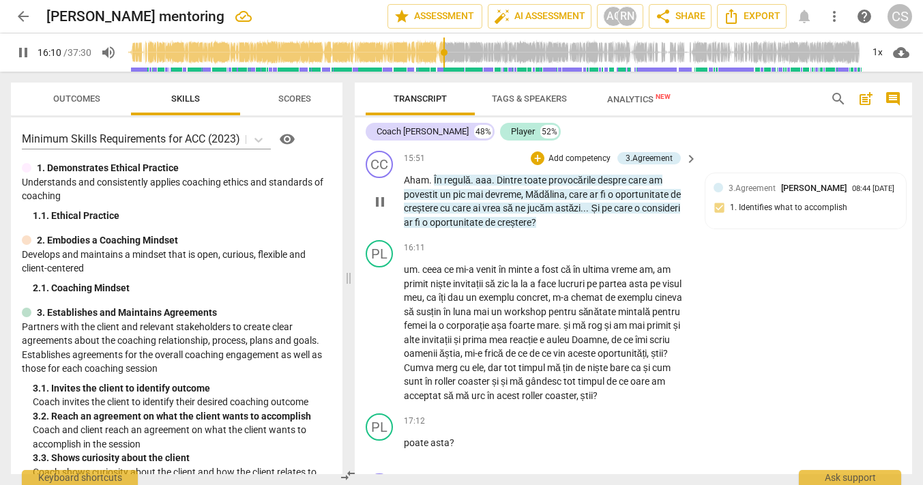
type input "971"
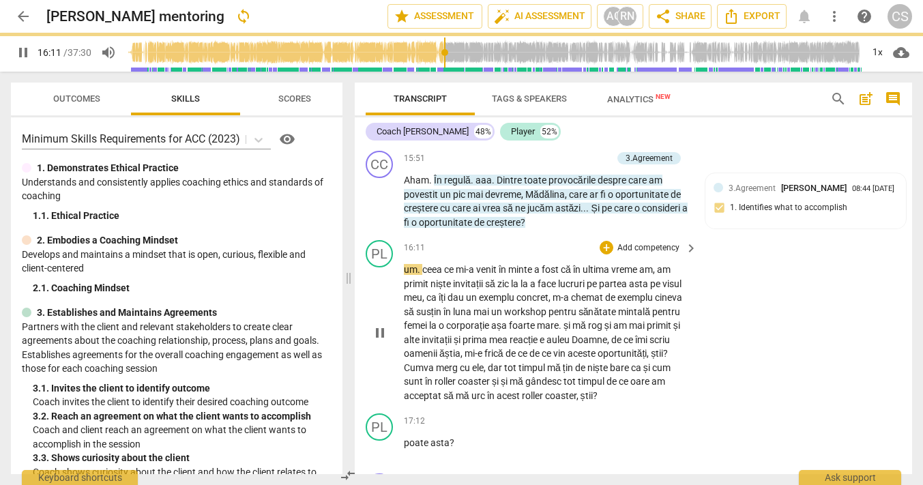
click at [483, 324] on span "corporație" at bounding box center [468, 325] width 45 height 11
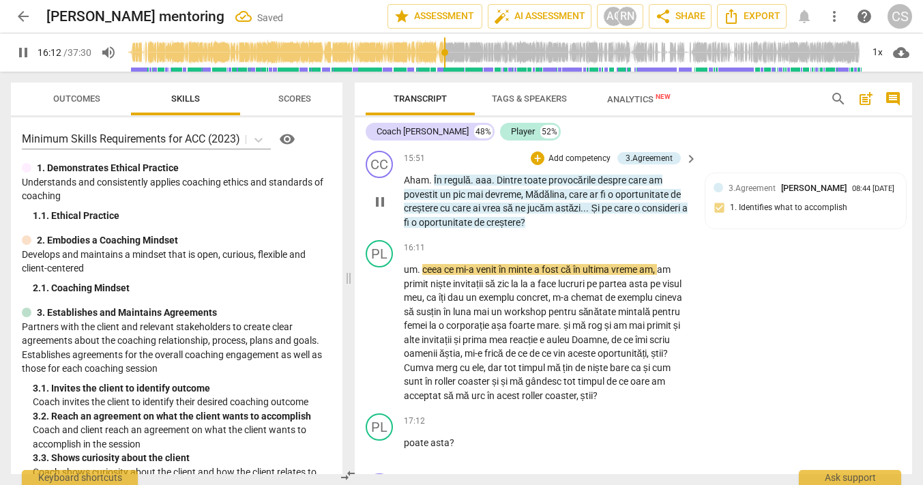
click at [689, 155] on span "keyboard_arrow_right" at bounding box center [691, 159] width 16 height 16
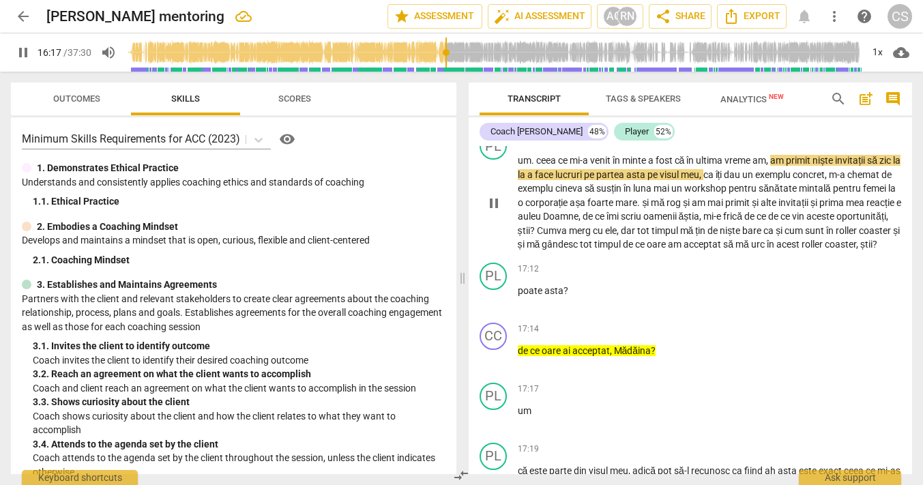
scroll to position [6465, 0]
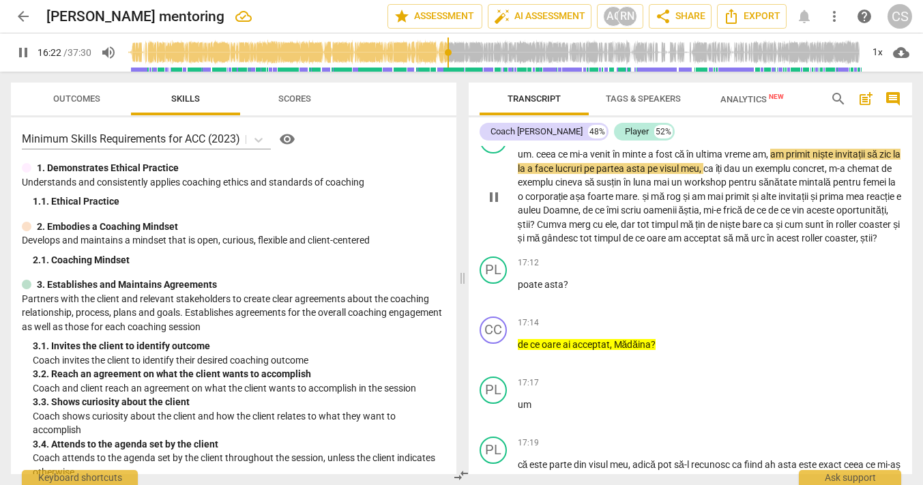
click at [893, 160] on span "la" at bounding box center [897, 154] width 8 height 11
type input "983"
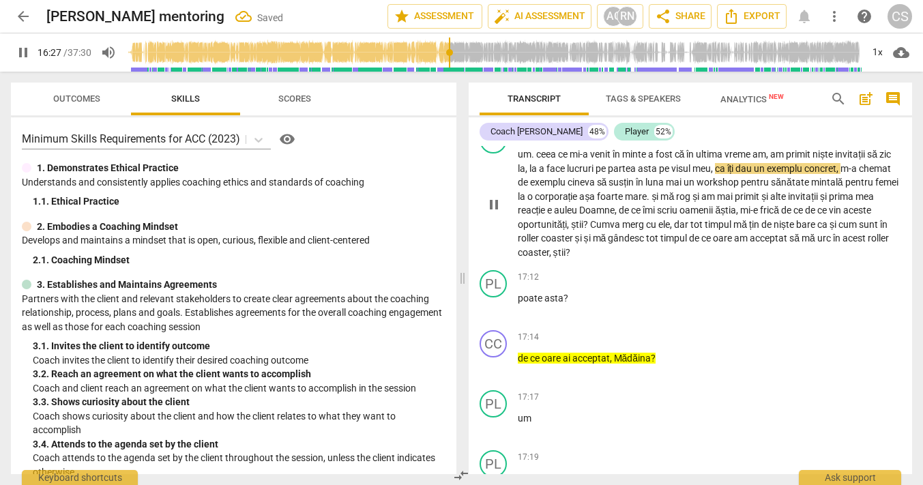
click at [727, 174] on span "ca" at bounding box center [721, 168] width 12 height 11
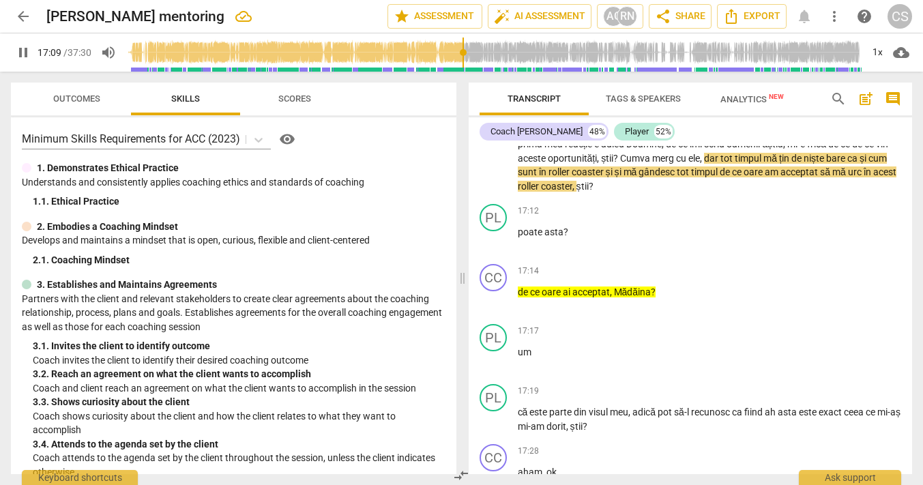
scroll to position [6538, 0]
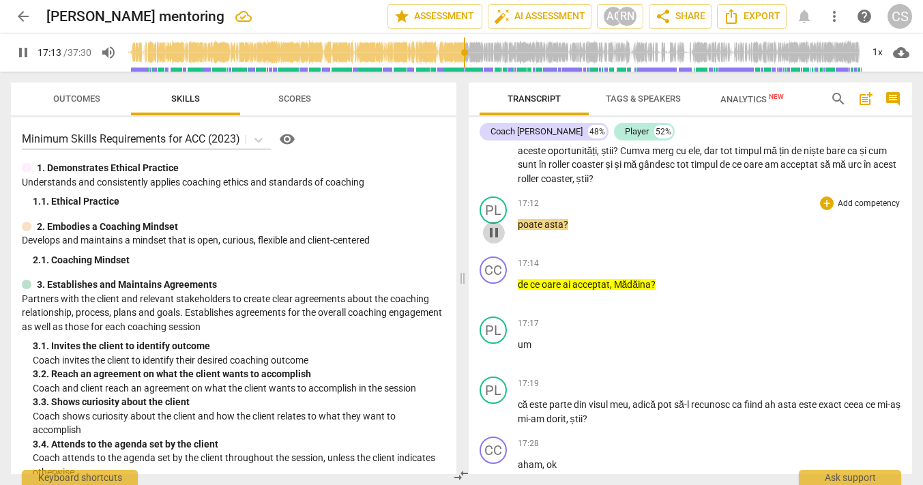
click at [494, 241] on span "pause" at bounding box center [493, 232] width 16 height 16
type input "1033"
click at [518, 230] on span "poate" at bounding box center [531, 224] width 27 height 11
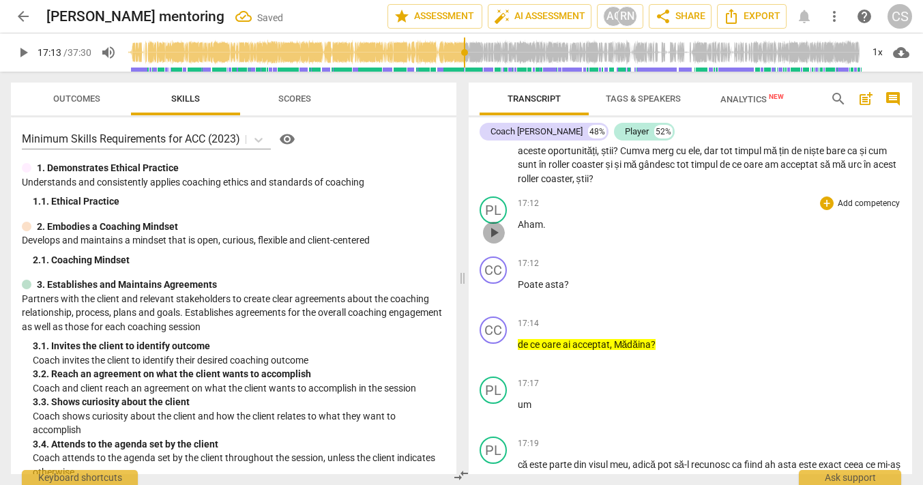
click at [485, 241] on span "play_arrow" at bounding box center [493, 232] width 16 height 16
click at [497, 224] on div "PL" at bounding box center [492, 209] width 27 height 27
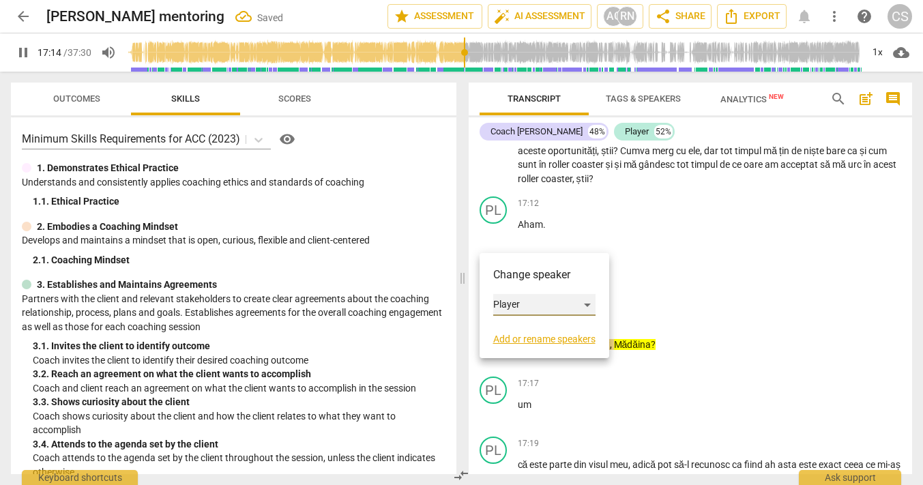
click at [510, 301] on div "Player" at bounding box center [544, 305] width 102 height 22
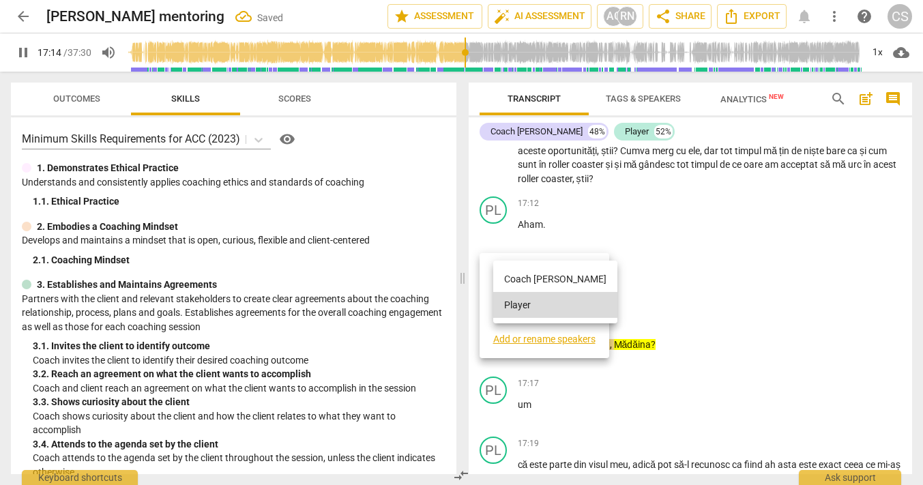
click at [512, 280] on li "Coach [PERSON_NAME]" at bounding box center [555, 279] width 124 height 26
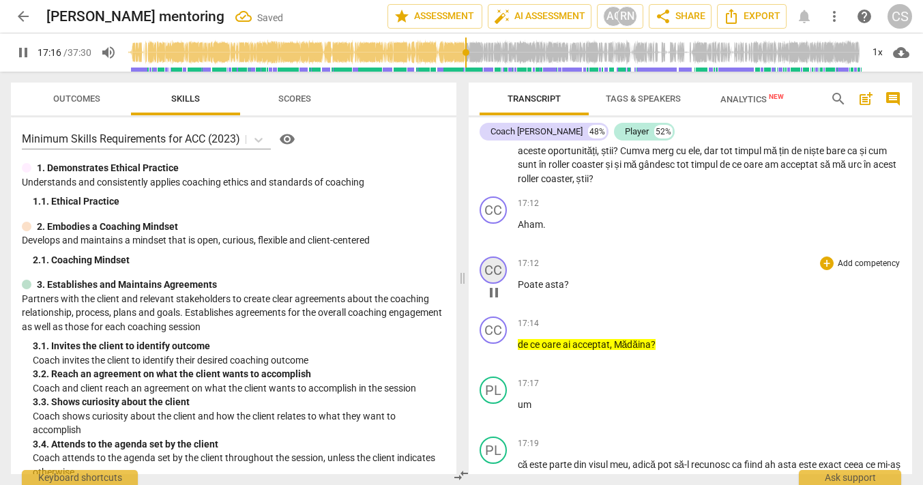
click at [496, 284] on div "CC" at bounding box center [492, 269] width 27 height 27
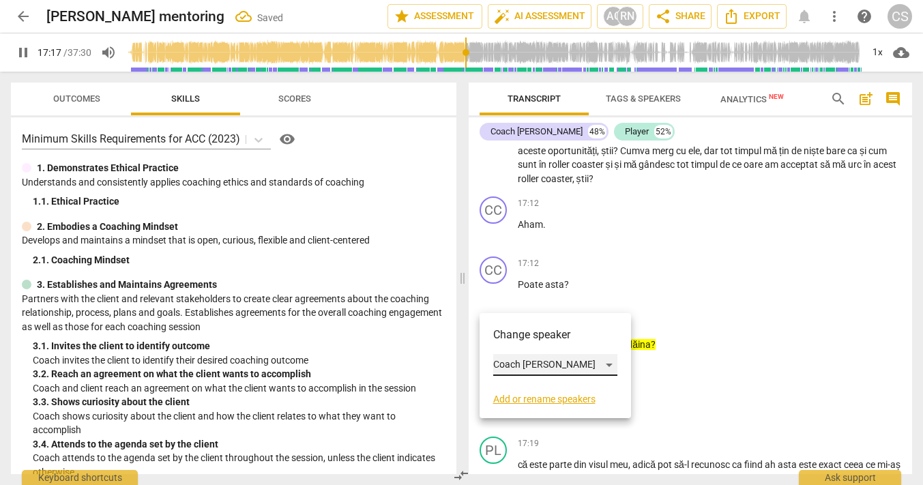
click at [500, 362] on div "Coach [PERSON_NAME]" at bounding box center [555, 365] width 124 height 22
click at [507, 392] on li "Player" at bounding box center [555, 391] width 124 height 26
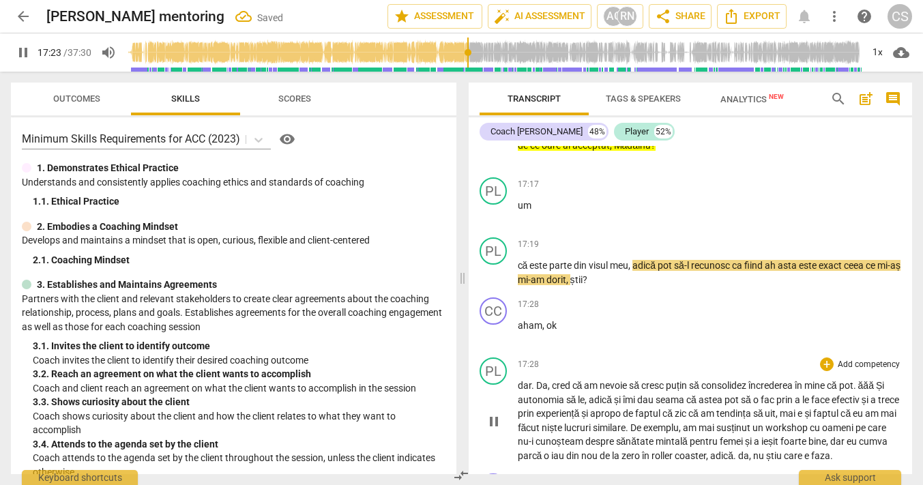
scroll to position [6642, 0]
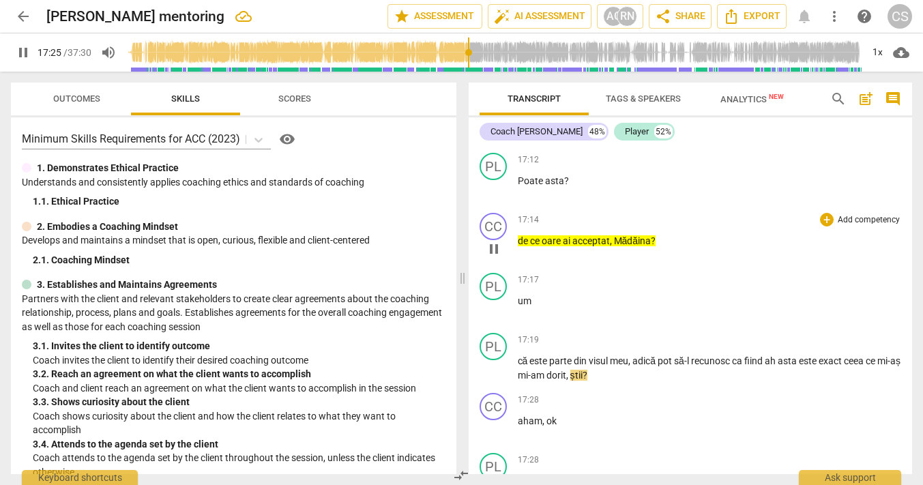
click at [494, 257] on span "pause" at bounding box center [493, 249] width 16 height 16
click at [494, 257] on span "play_arrow" at bounding box center [493, 249] width 16 height 16
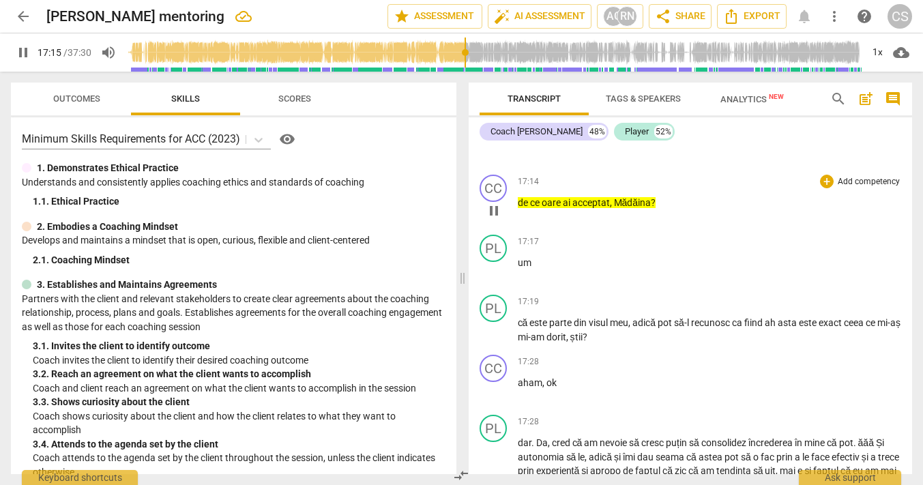
scroll to position [6681, 0]
click at [638, 207] on span "Mădăina" at bounding box center [633, 201] width 38 height 11
type input "1039"
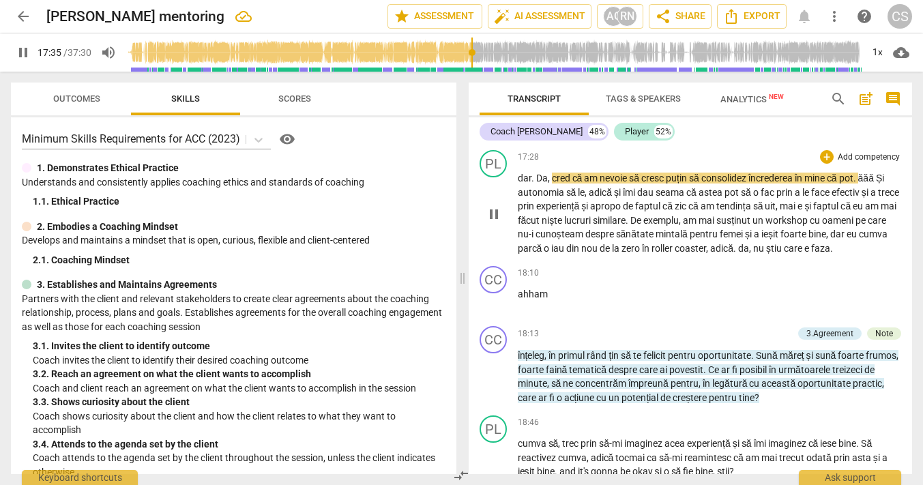
scroll to position [6945, 0]
click at [689, 183] on span "puțin" at bounding box center [676, 177] width 23 height 11
type input "1057"
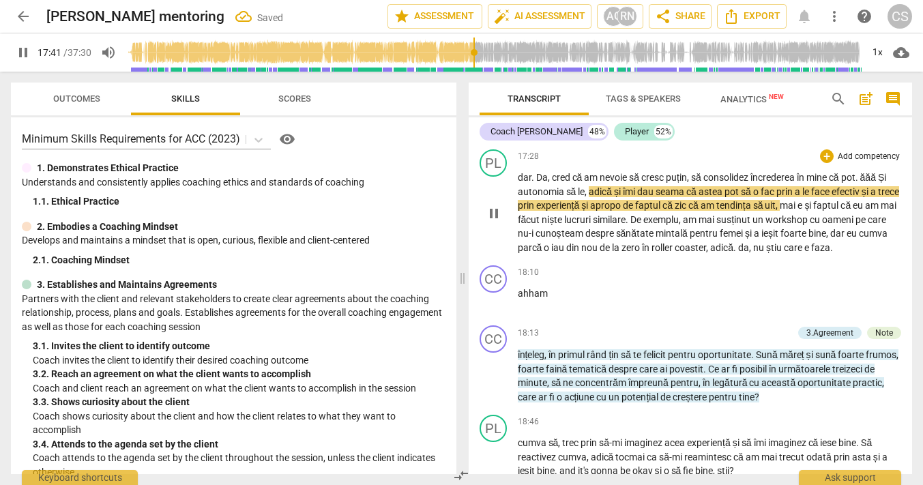
click at [562, 197] on span "autonomia" at bounding box center [542, 191] width 48 height 11
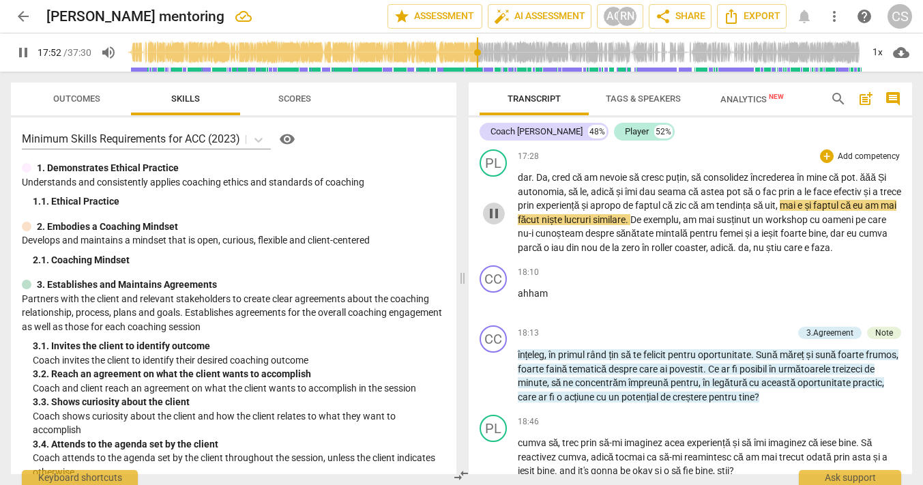
click at [490, 222] on span "pause" at bounding box center [493, 213] width 16 height 16
type input "1073"
click at [779, 211] on span "," at bounding box center [777, 205] width 4 height 11
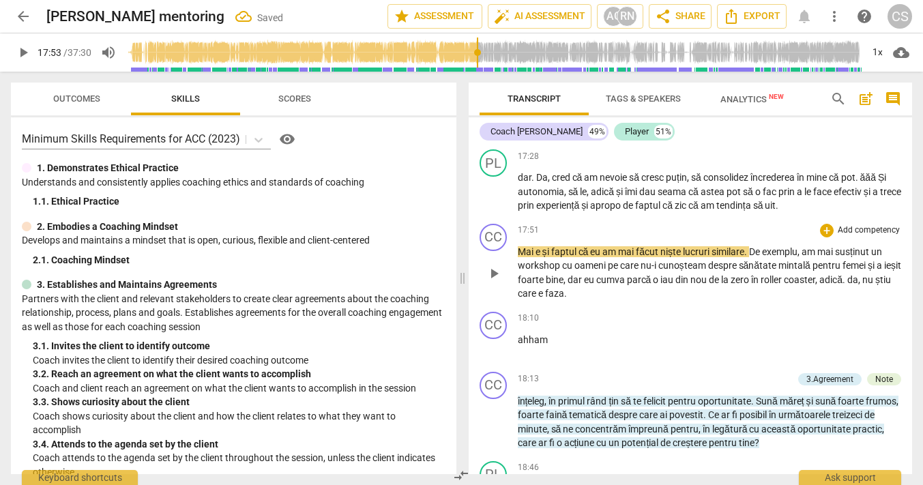
click at [519, 257] on span "Mai" at bounding box center [527, 251] width 18 height 11
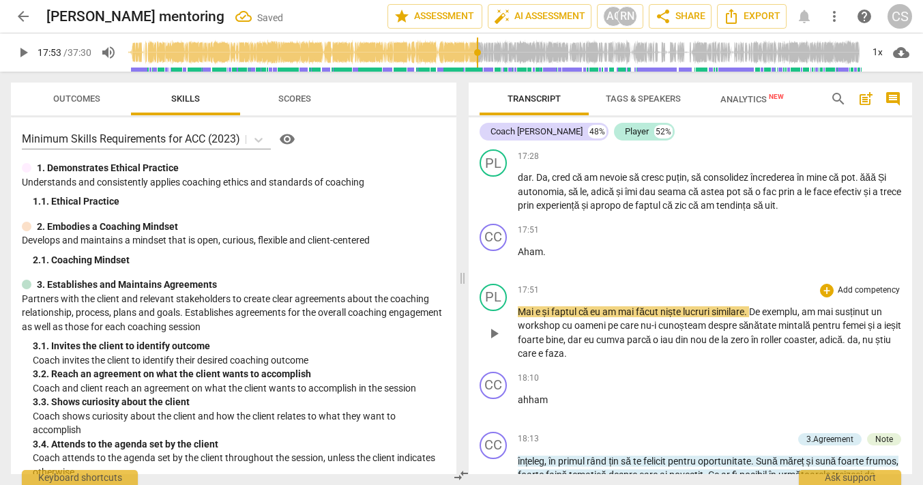
click at [493, 342] on span "play_arrow" at bounding box center [493, 333] width 16 height 16
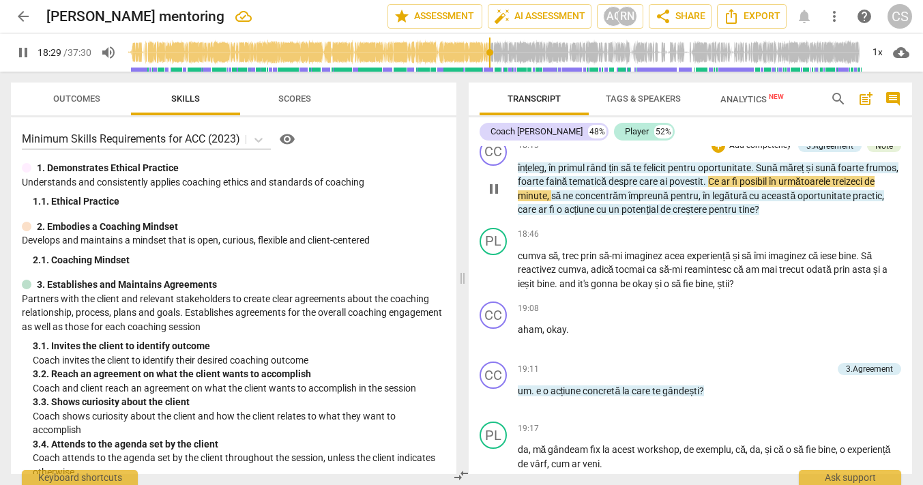
scroll to position [7237, 0]
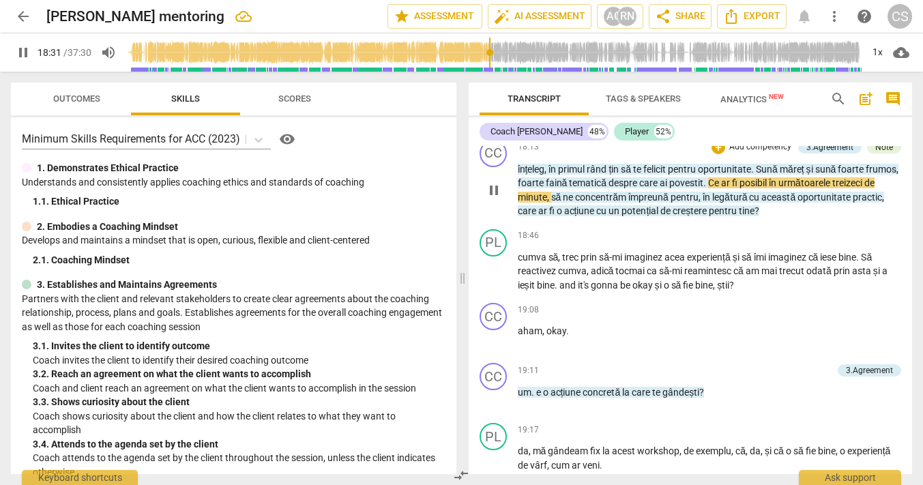
click at [832, 188] on span "treizeci" at bounding box center [848, 182] width 32 height 11
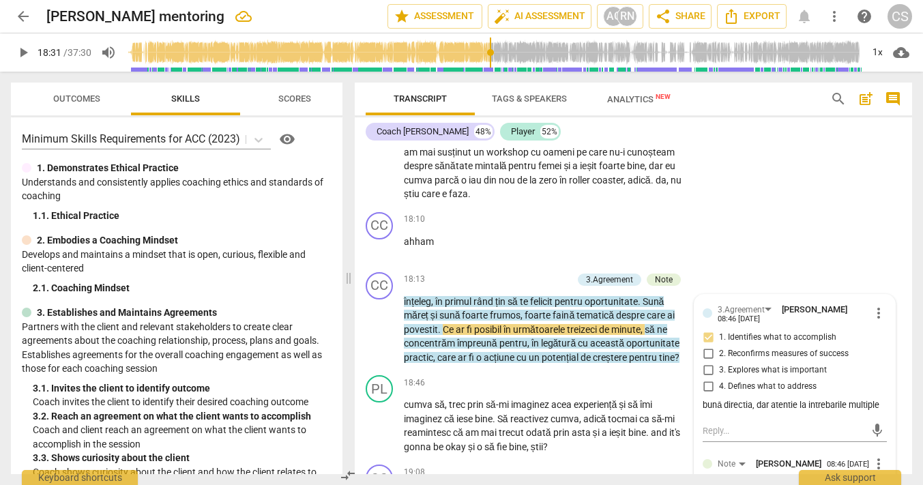
scroll to position [7714, 0]
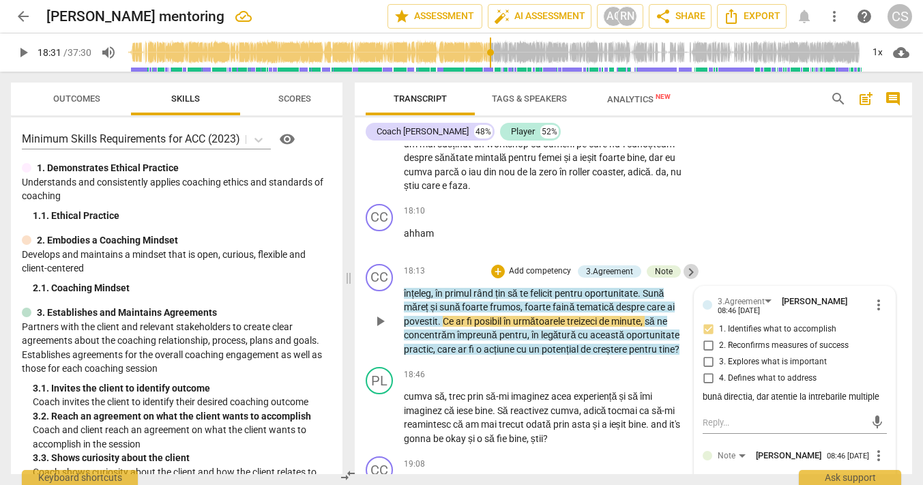
click at [687, 270] on span "keyboard_arrow_right" at bounding box center [691, 272] width 16 height 16
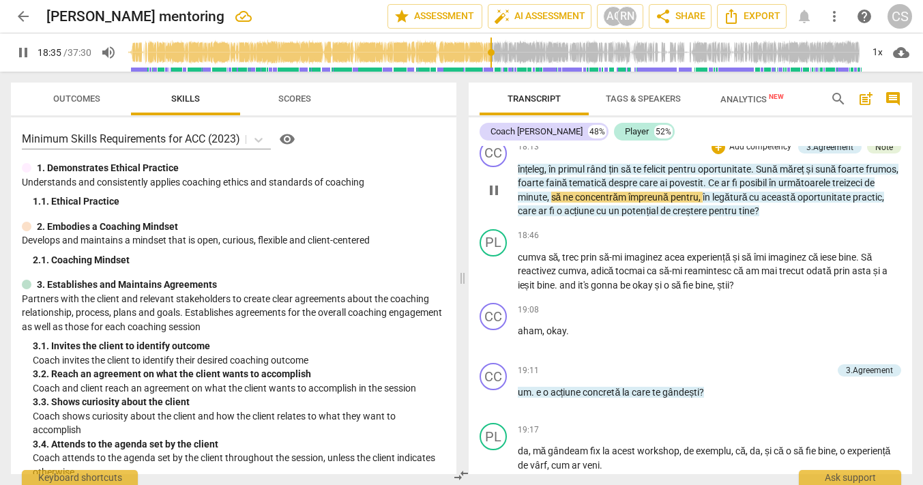
scroll to position [7240, 0]
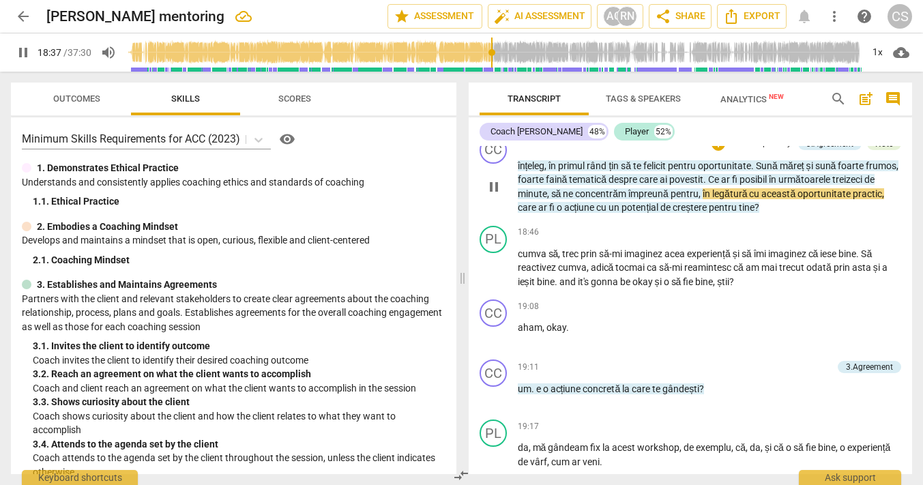
click at [702, 199] on span "," at bounding box center [700, 193] width 4 height 11
type input "1118"
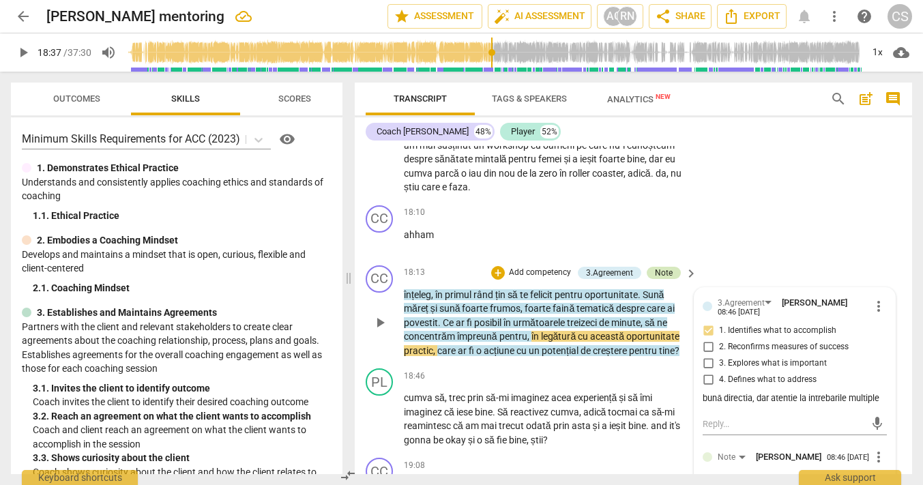
scroll to position [7714, 0]
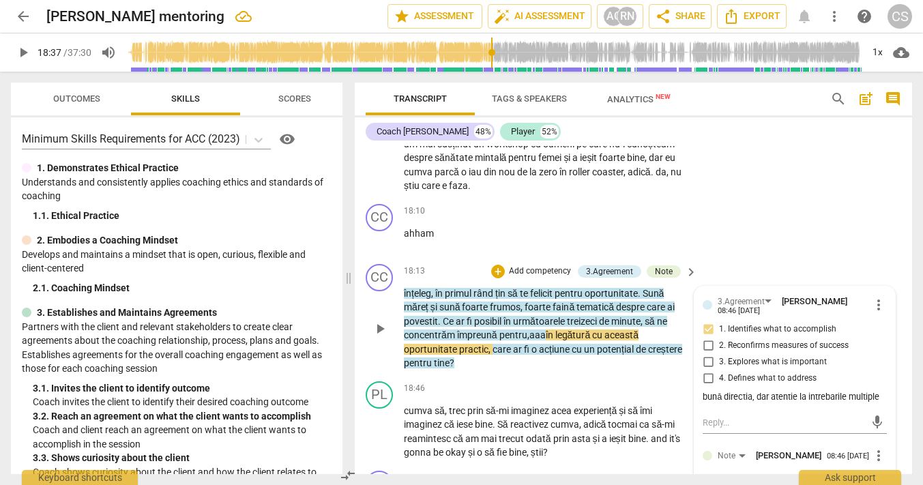
click at [688, 271] on span "keyboard_arrow_right" at bounding box center [691, 272] width 16 height 16
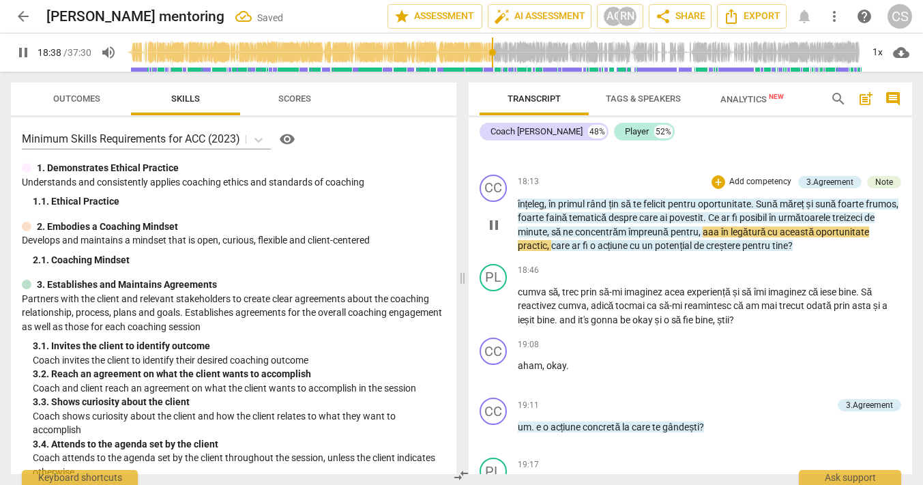
scroll to position [7212, 0]
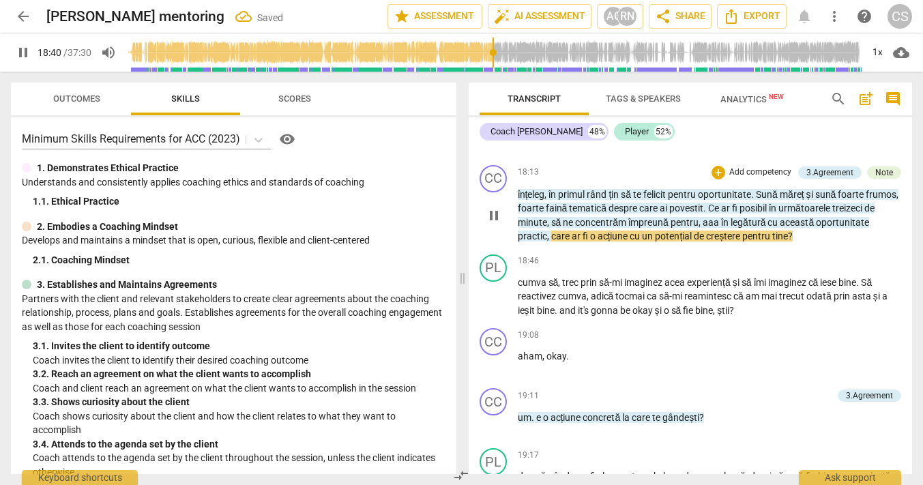
click at [571, 241] on span "care" at bounding box center [561, 235] width 20 height 11
type input "1121"
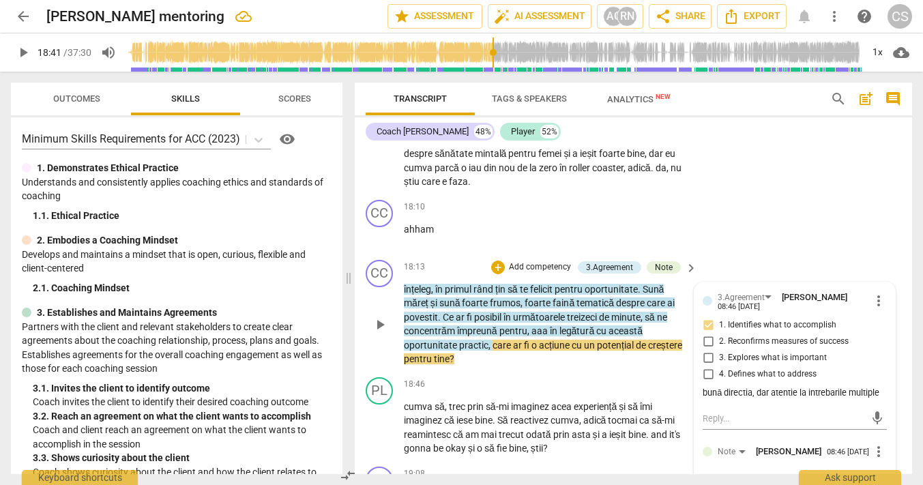
scroll to position [7720, 0]
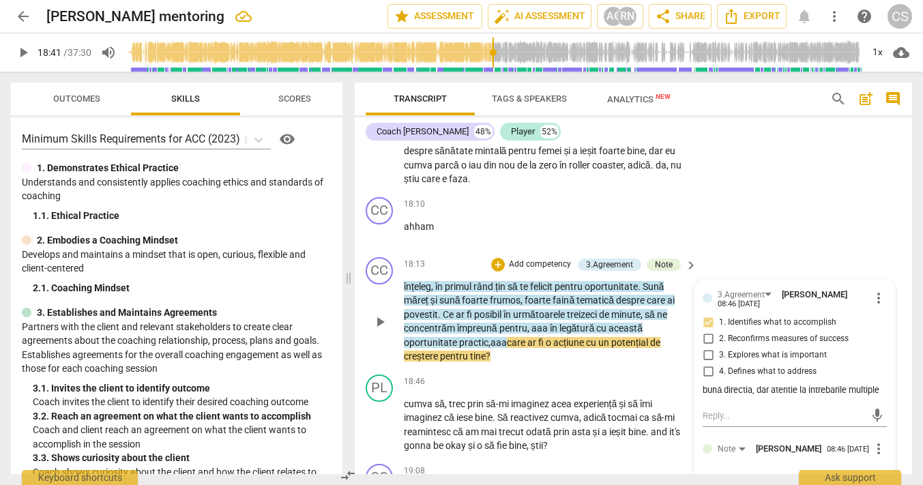
click at [688, 261] on span "keyboard_arrow_right" at bounding box center [691, 265] width 16 height 16
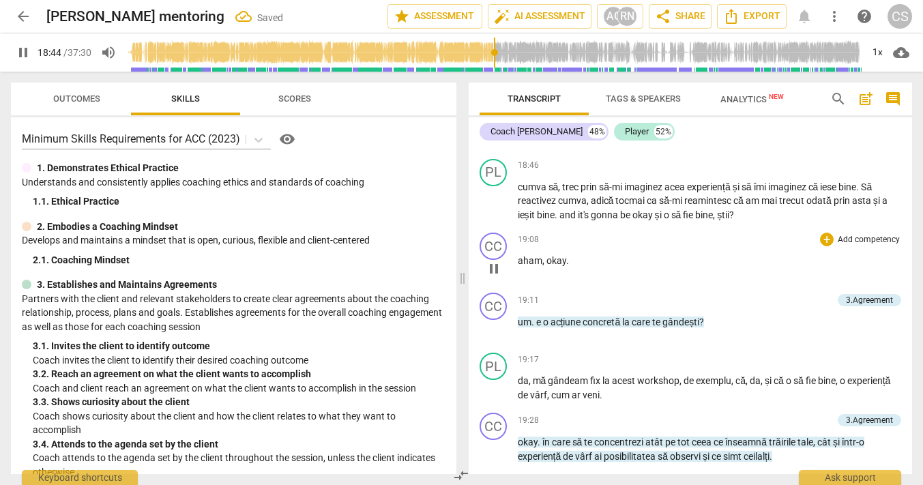
scroll to position [7315, 0]
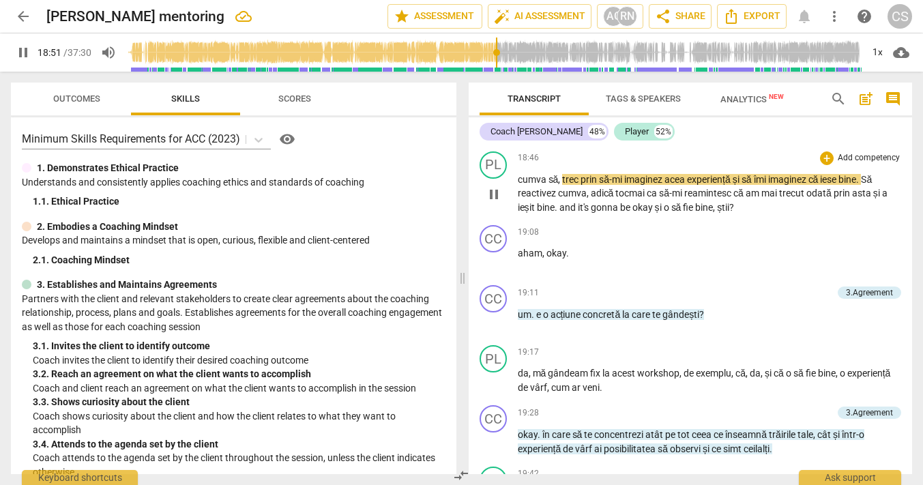
click at [597, 185] on span "prin" at bounding box center [589, 179] width 18 height 11
type input "1132"
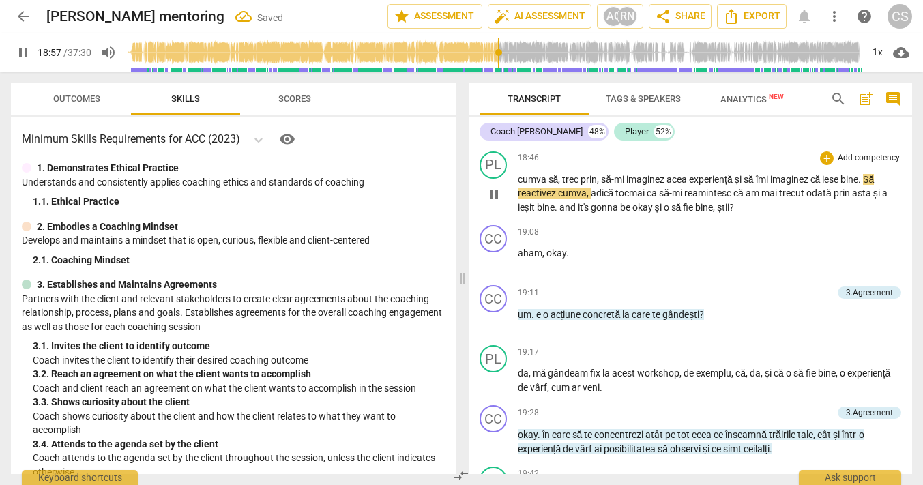
click at [872, 185] on span "Să" at bounding box center [868, 179] width 11 height 11
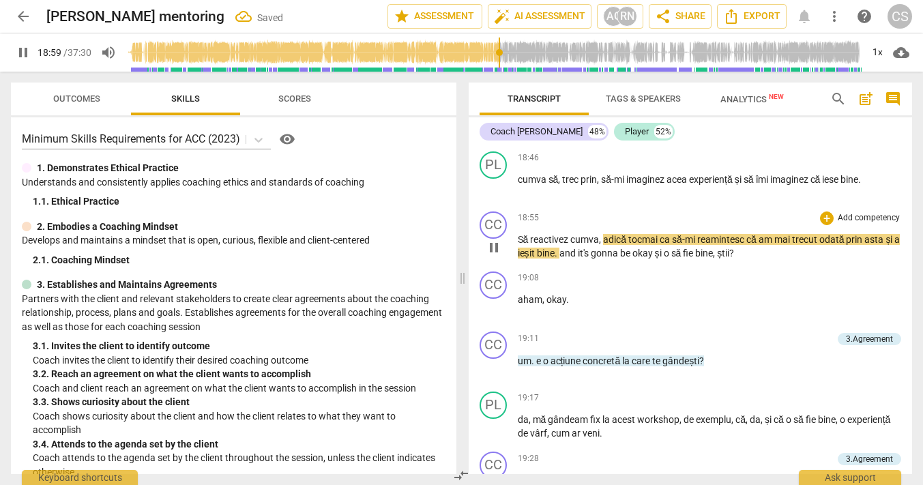
click at [518, 245] on span "Să" at bounding box center [524, 239] width 13 height 11
type input "1140"
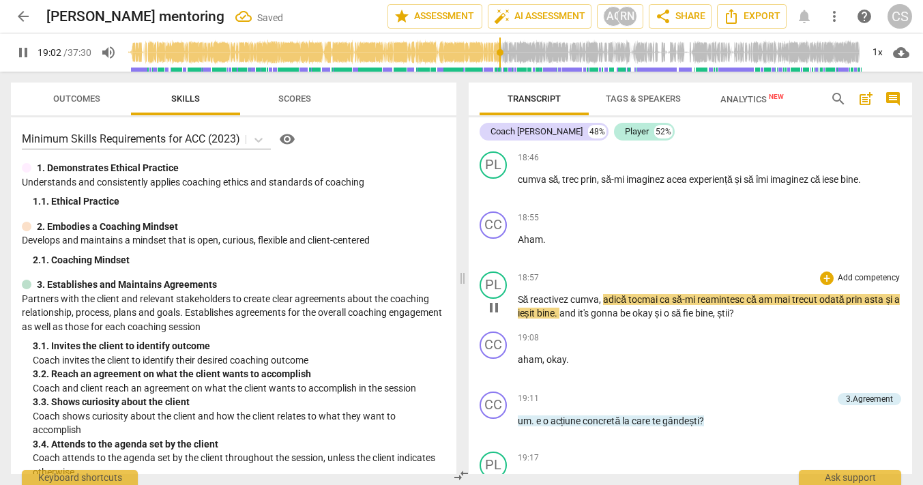
click at [518, 305] on span "Să" at bounding box center [524, 299] width 13 height 11
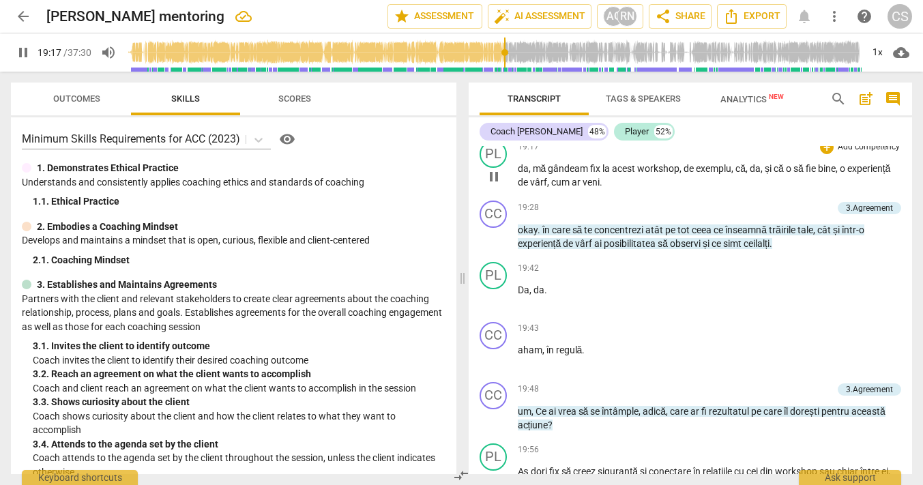
scroll to position [7551, 0]
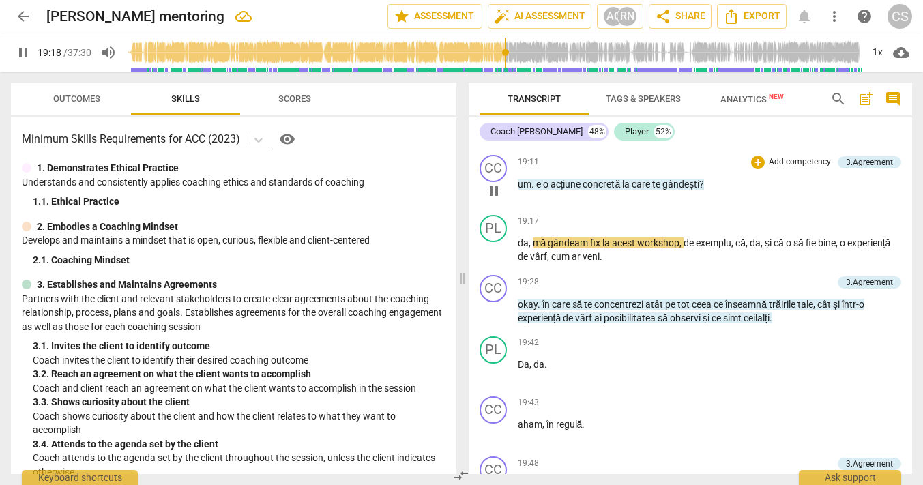
click at [704, 190] on span "?" at bounding box center [701, 184] width 5 height 11
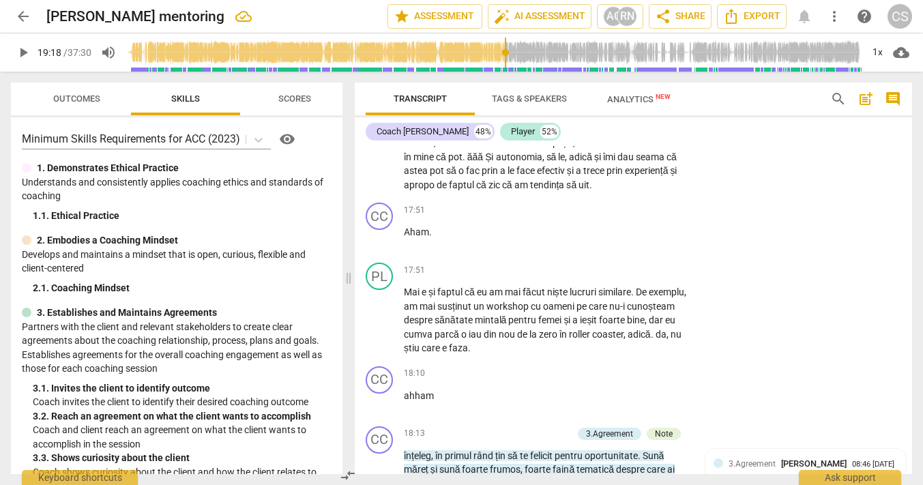
scroll to position [8167, 0]
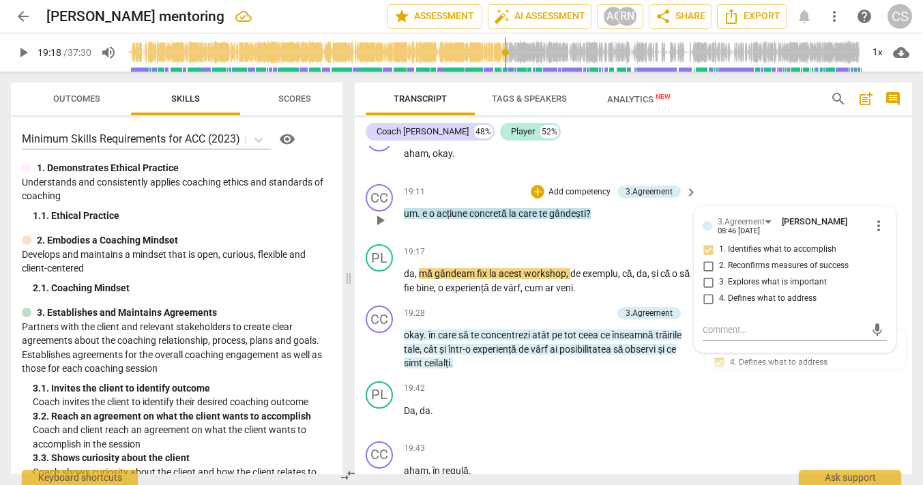
click at [589, 213] on span "?" at bounding box center [588, 213] width 5 height 11
type input "1159"
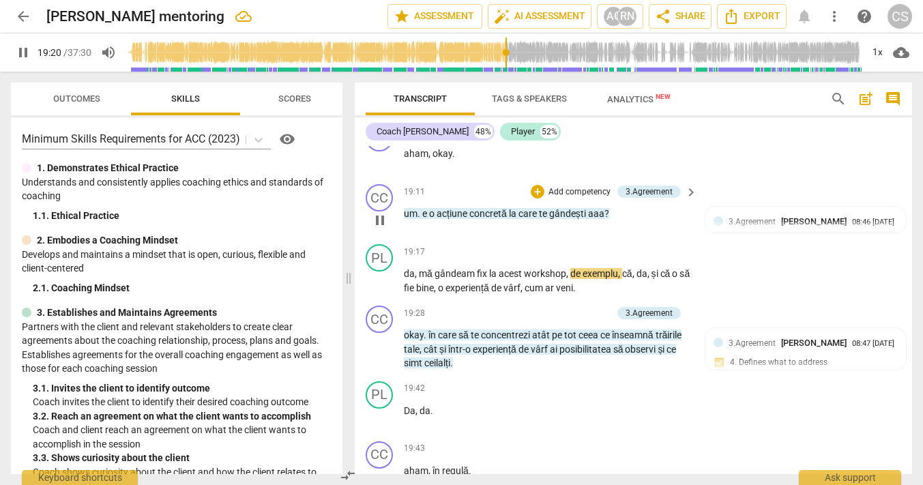
click at [690, 185] on span "keyboard_arrow_right" at bounding box center [691, 192] width 16 height 16
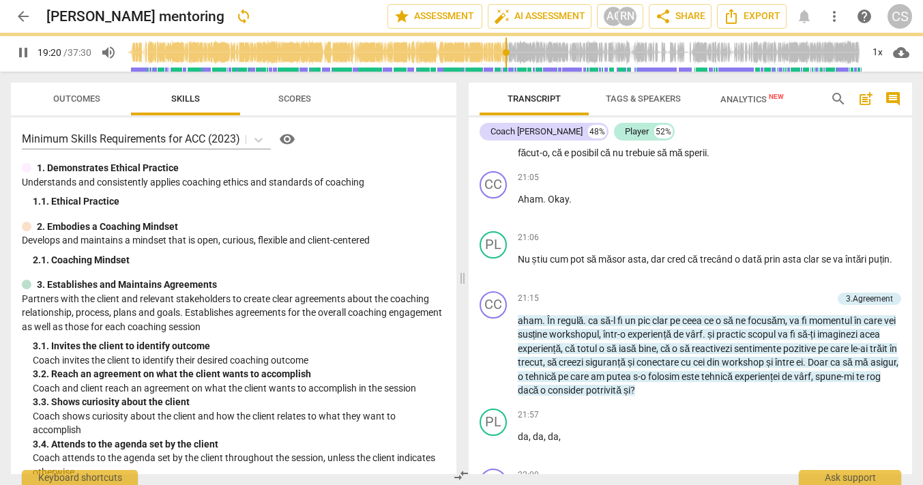
scroll to position [7551, 0]
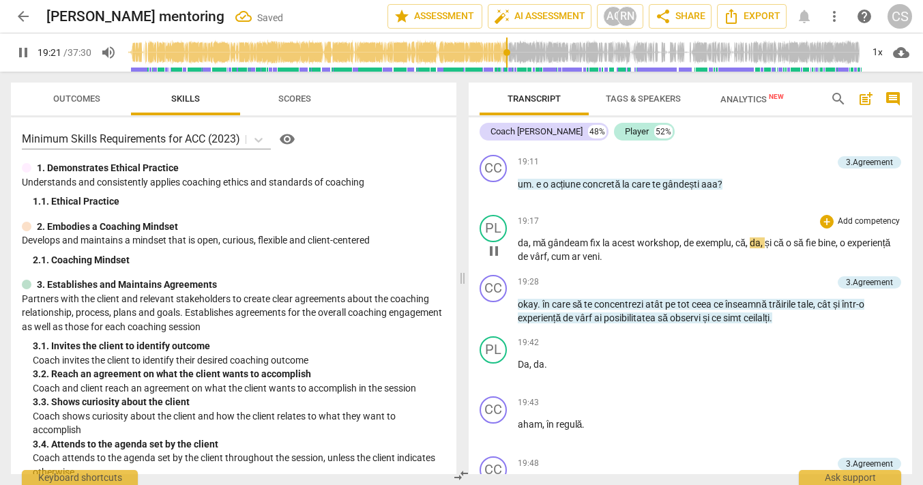
click at [493, 259] on span "pause" at bounding box center [493, 251] width 16 height 16
click at [496, 259] on span "play_arrow" at bounding box center [493, 251] width 16 height 16
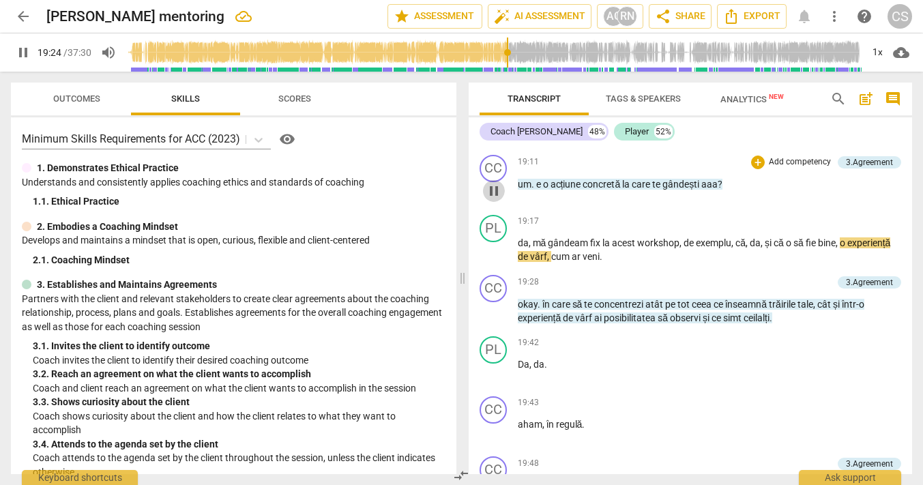
click at [490, 199] on span "pause" at bounding box center [493, 191] width 16 height 16
click at [490, 199] on span "play_arrow" at bounding box center [493, 191] width 16 height 16
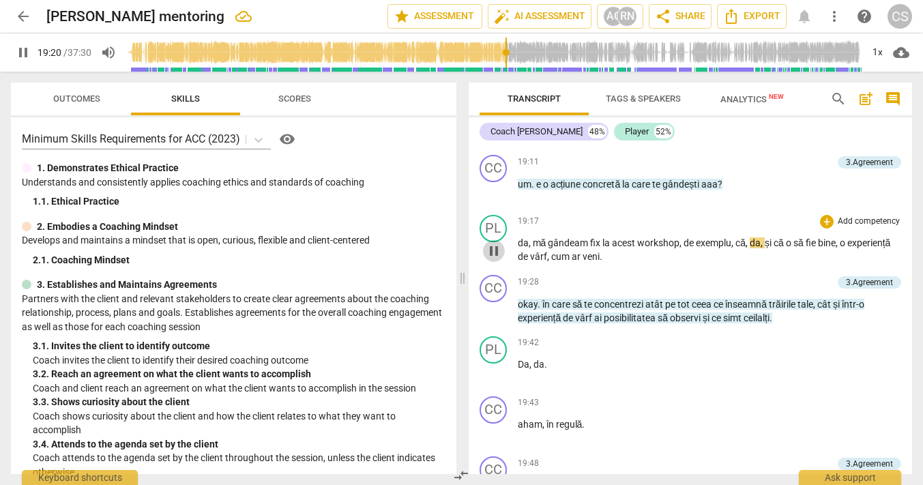
click at [497, 259] on span "pause" at bounding box center [493, 251] width 16 height 16
type input "1161"
click at [751, 248] on span "da" at bounding box center [754, 242] width 11 height 11
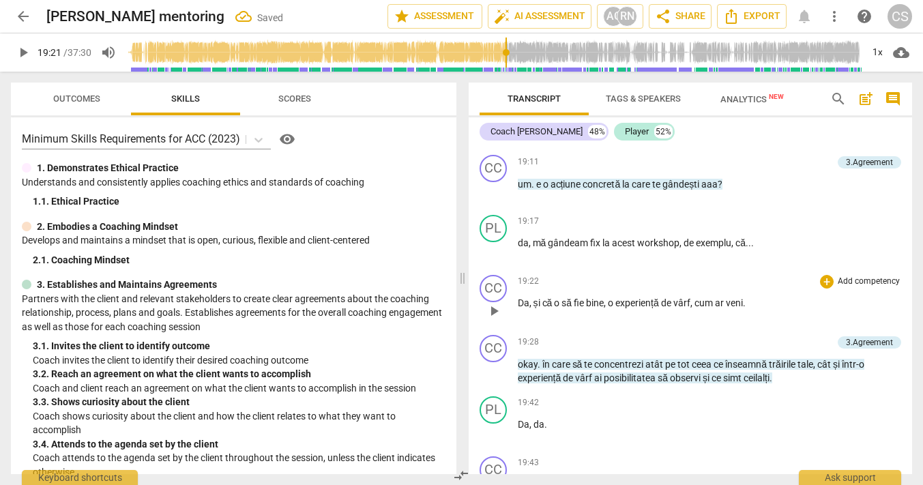
click at [519, 308] on span "Da" at bounding box center [524, 302] width 12 height 11
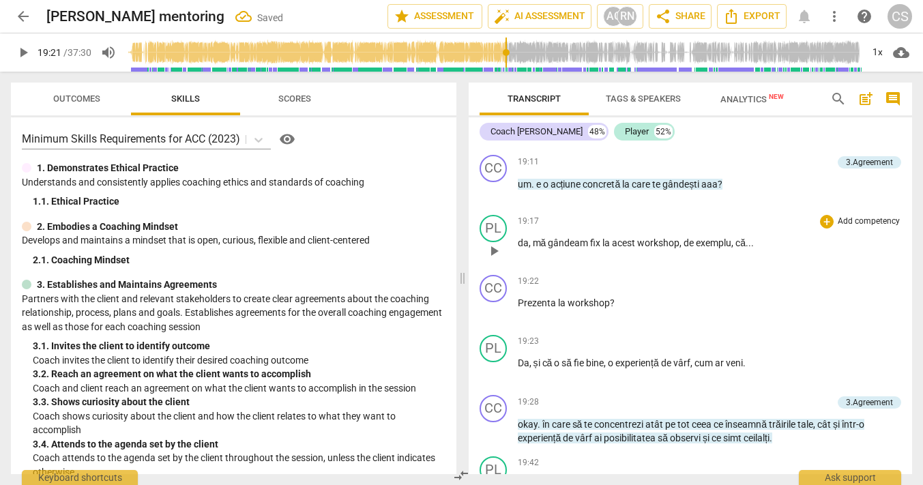
click at [495, 259] on span "play_arrow" at bounding box center [493, 251] width 16 height 16
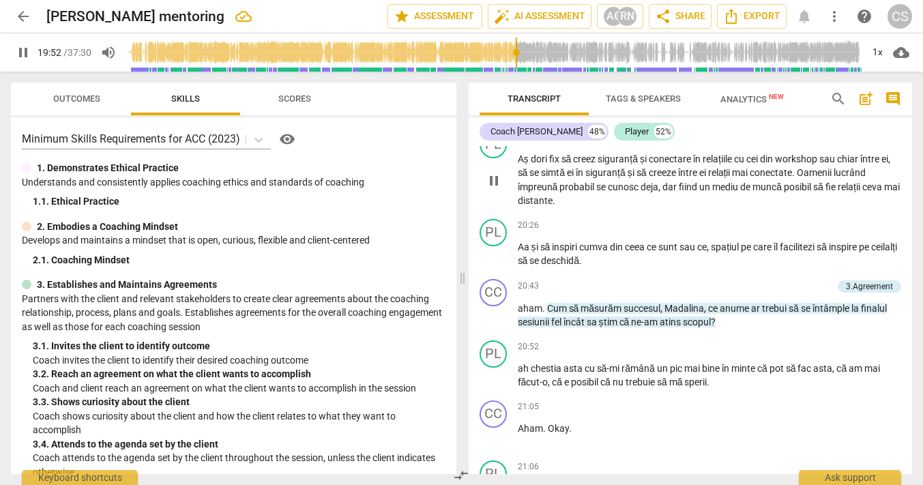
scroll to position [8061, 0]
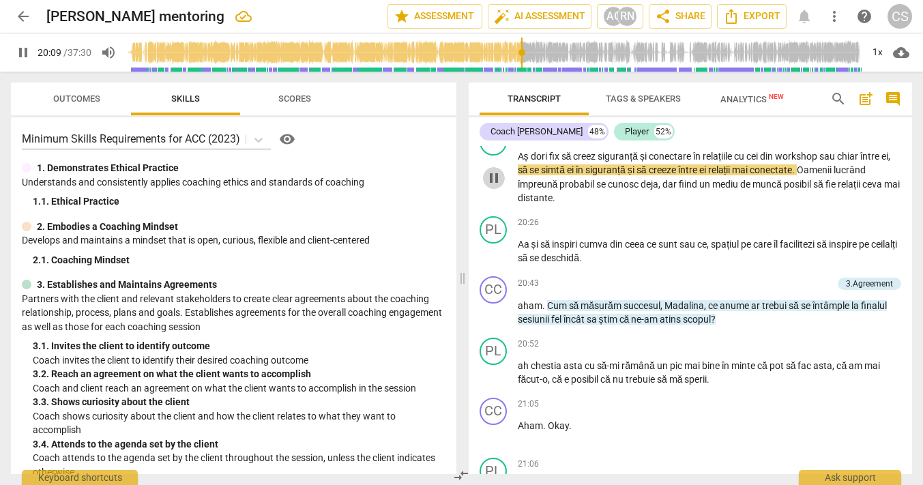
click at [496, 186] on span "pause" at bounding box center [493, 178] width 16 height 16
click at [491, 186] on span "play_arrow" at bounding box center [493, 178] width 16 height 16
click at [523, 162] on span "Aș" at bounding box center [524, 156] width 13 height 11
click at [519, 55] on input "range" at bounding box center [493, 53] width 735 height 44
click at [491, 186] on span "pause" at bounding box center [493, 178] width 16 height 16
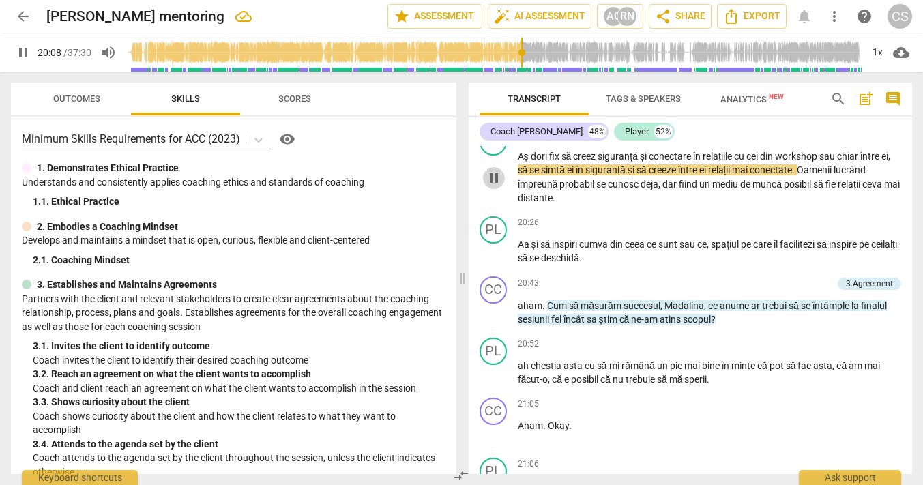
type input "1209"
click at [575, 175] on span "ei" at bounding box center [571, 169] width 9 height 11
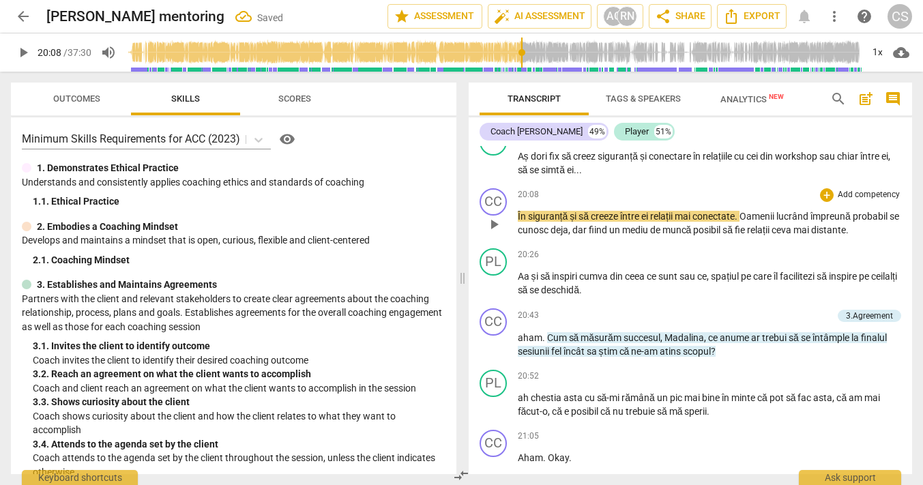
click at [515, 237] on div "CC play_arrow pause" at bounding box center [498, 212] width 38 height 49
click at [516, 237] on div "CC play_arrow pause" at bounding box center [498, 212] width 38 height 49
click at [518, 222] on span "În" at bounding box center [523, 216] width 10 height 11
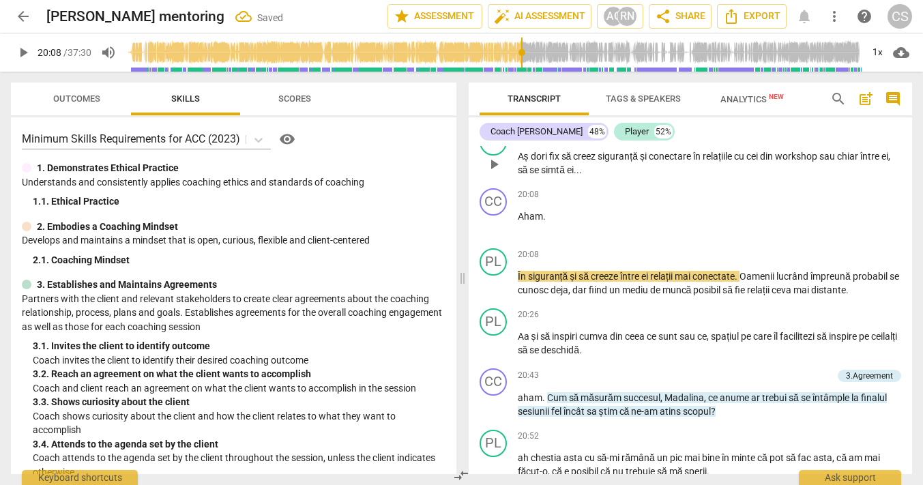
click at [492, 173] on span "play_arrow" at bounding box center [493, 164] width 16 height 16
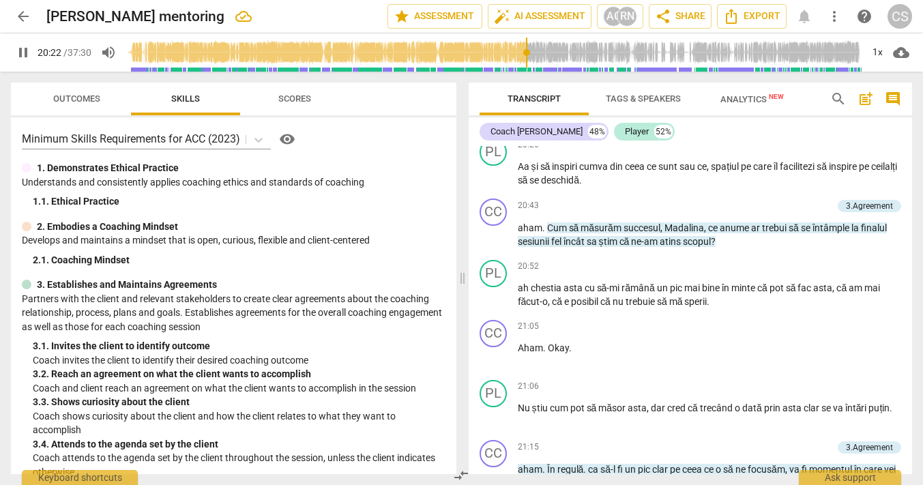
scroll to position [8226, 0]
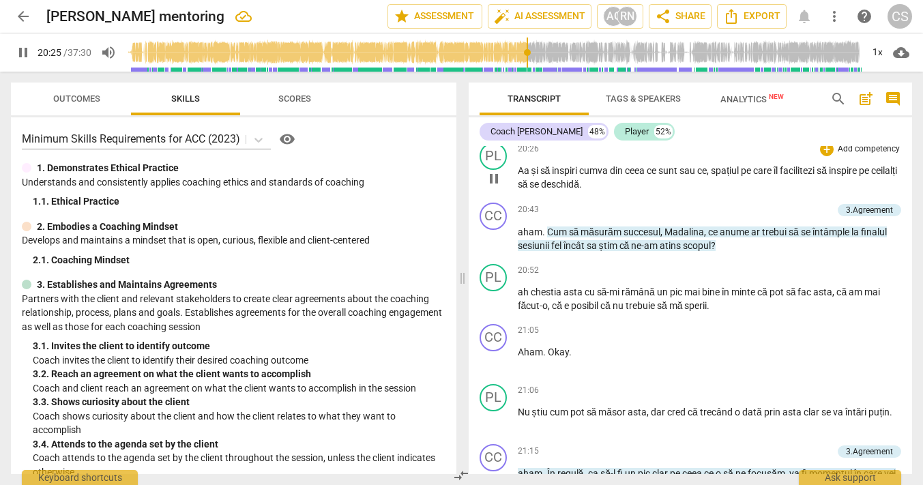
click at [579, 176] on span "inspiri" at bounding box center [565, 170] width 27 height 11
type input "1230"
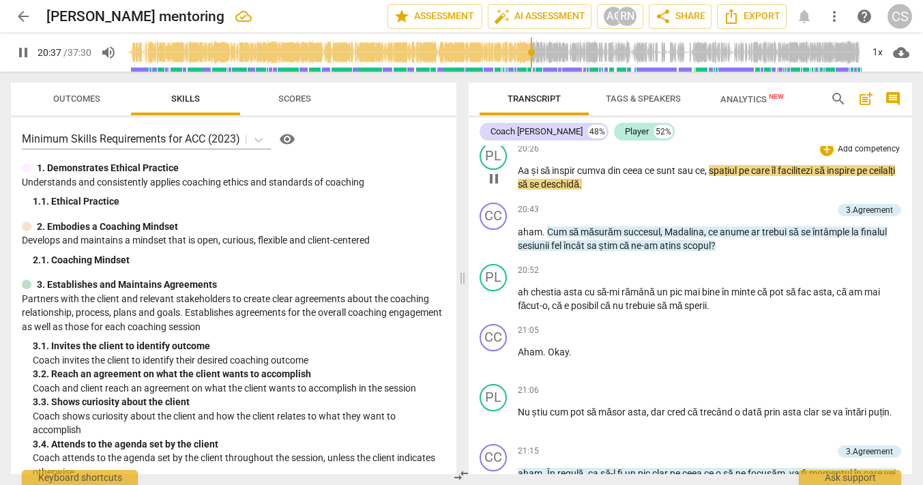
click at [714, 176] on span "spațiul" at bounding box center [723, 170] width 30 height 11
click at [560, 190] on span "se" at bounding box center [563, 184] width 12 height 11
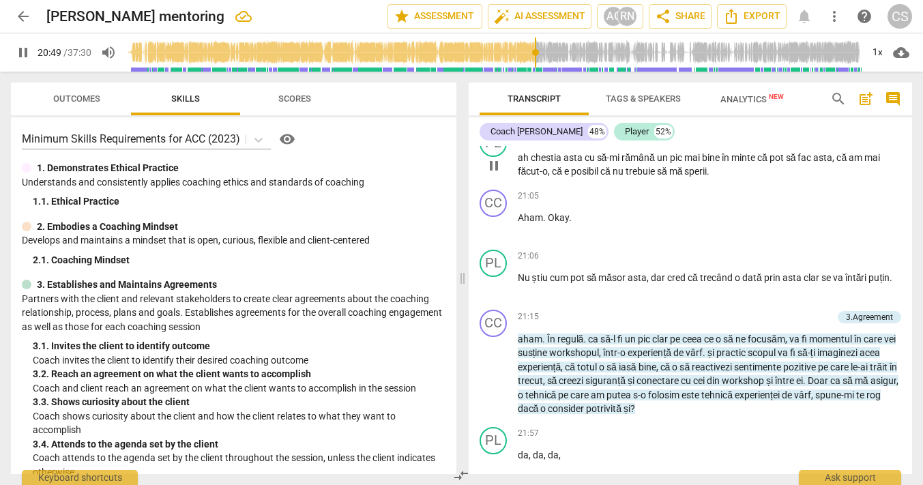
scroll to position [8365, 0]
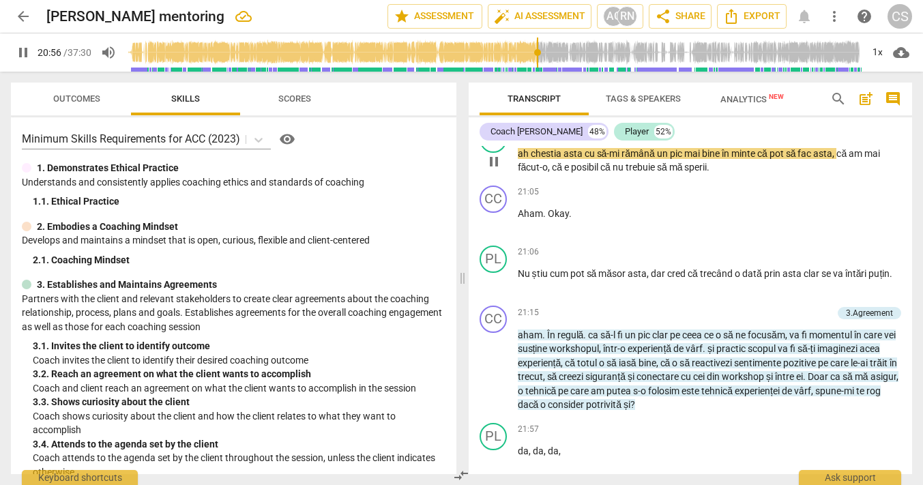
click at [595, 159] on span "cu" at bounding box center [590, 153] width 12 height 11
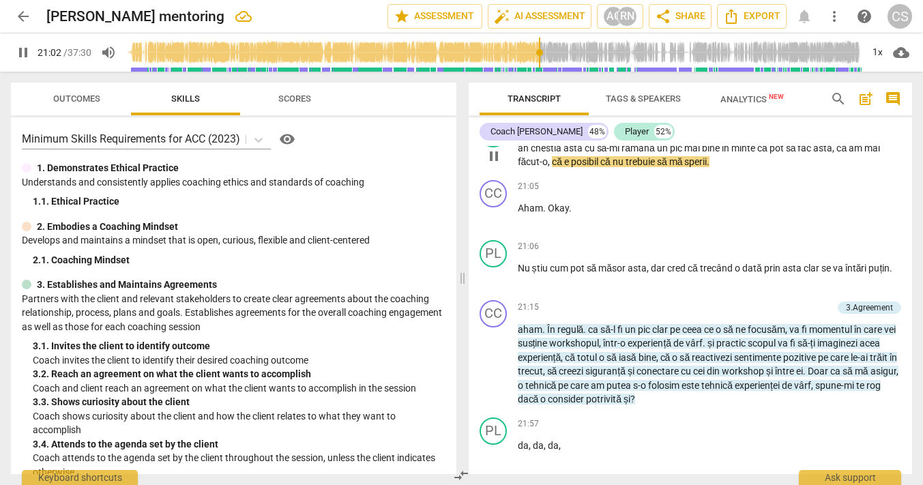
scroll to position [8371, 0]
click at [599, 166] on span "posibil" at bounding box center [585, 160] width 29 height 11
type input "1264"
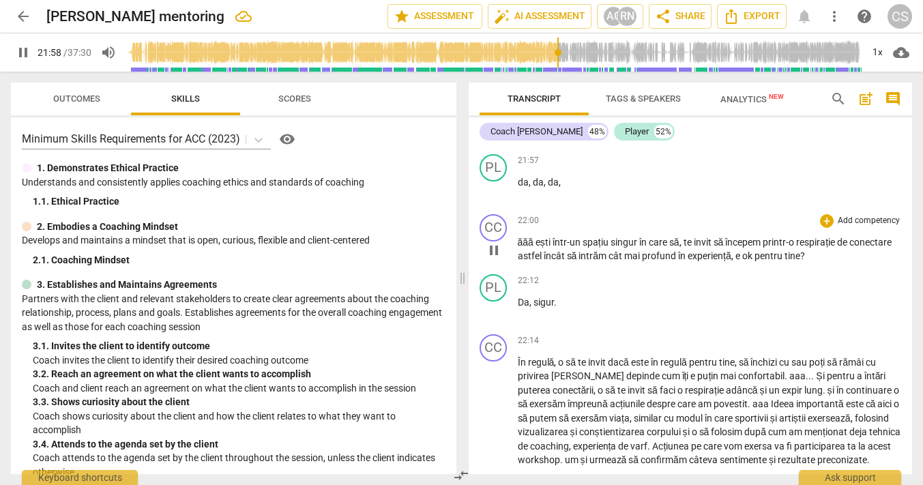
scroll to position [8631, 0]
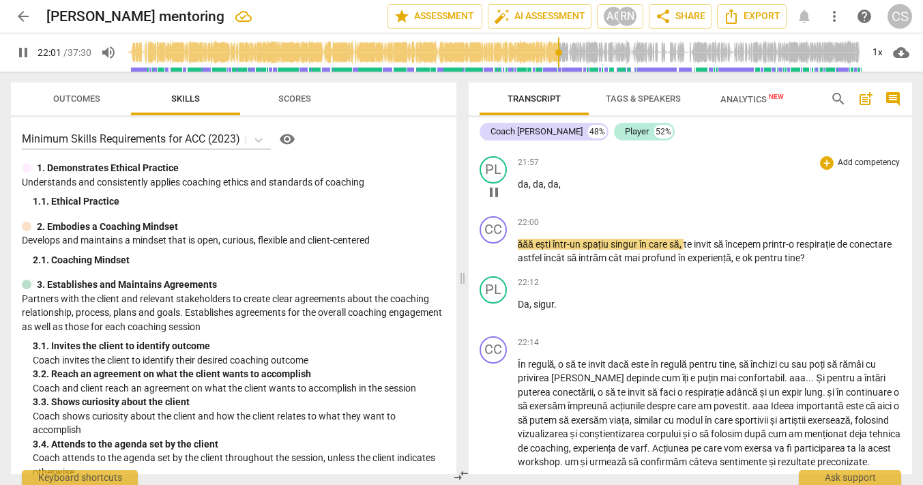
click at [518, 190] on span "da" at bounding box center [523, 184] width 11 height 11
type input "1322"
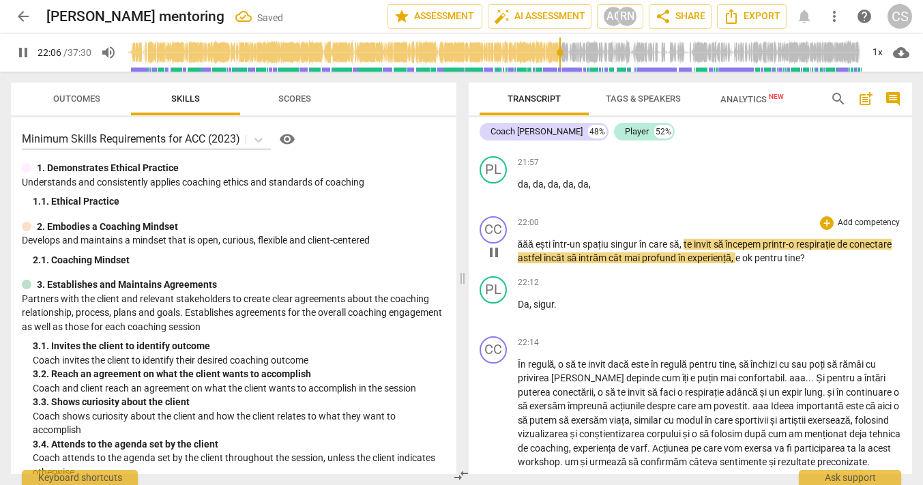
click at [492, 260] on span "pause" at bounding box center [493, 252] width 16 height 16
click at [493, 200] on span "play_arrow" at bounding box center [493, 192] width 16 height 16
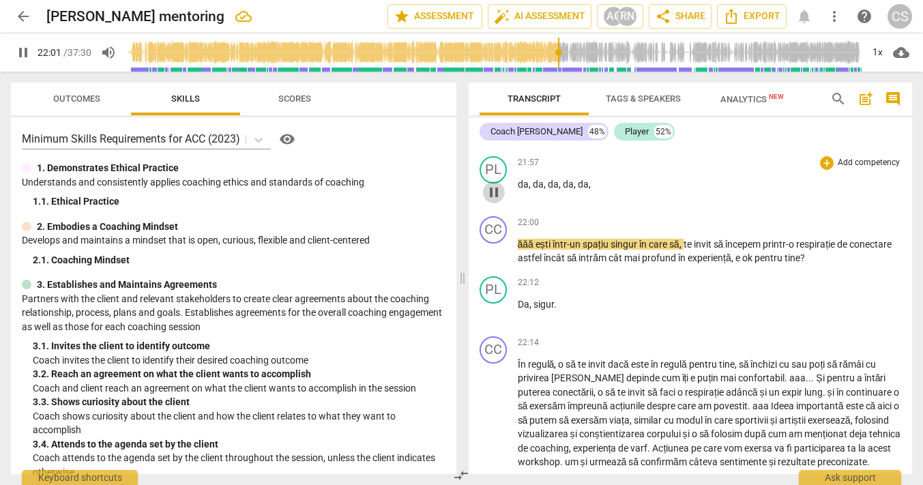
click at [492, 200] on span "pause" at bounding box center [493, 192] width 16 height 16
type input "1322"
click at [599, 192] on p "da , da , da , da , da ," at bounding box center [710, 184] width 384 height 14
click at [578, 190] on span "da" at bounding box center [583, 184] width 11 height 11
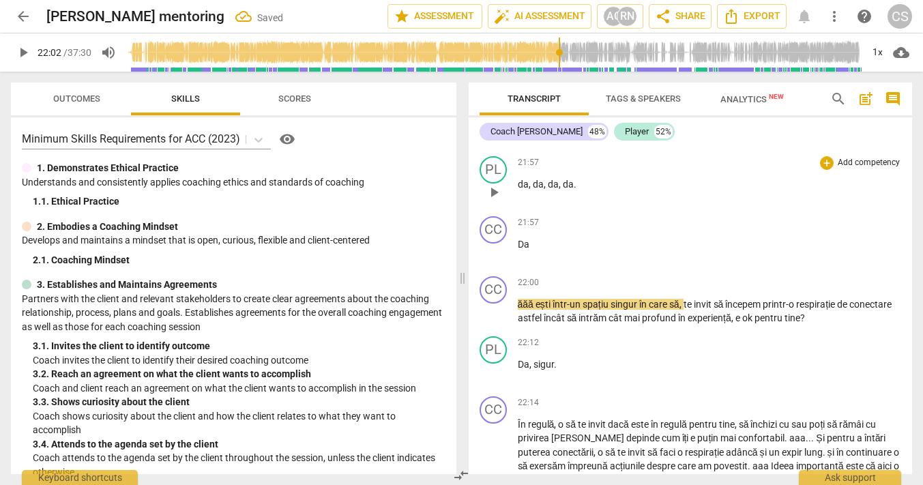
click at [588, 192] on p "da , da , da , da ." at bounding box center [710, 184] width 384 height 14
click at [528, 252] on p "Da" at bounding box center [710, 244] width 384 height 14
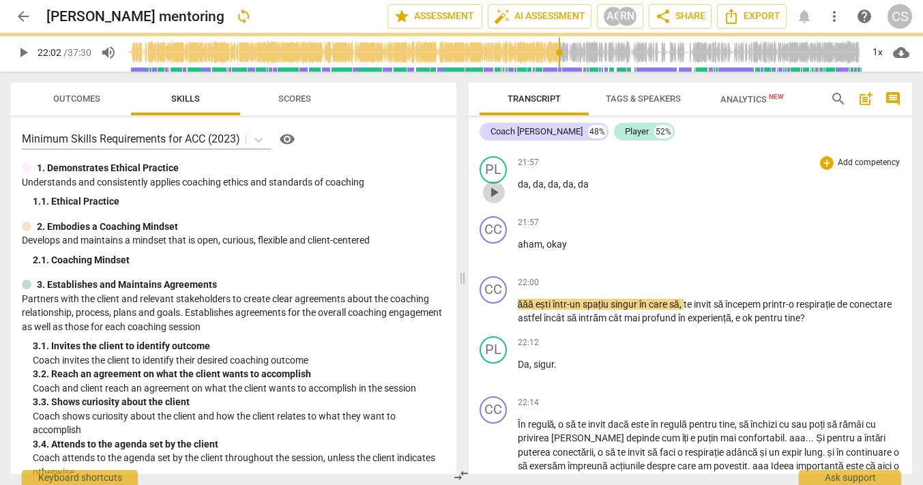
click at [492, 200] on span "play_arrow" at bounding box center [493, 192] width 16 height 16
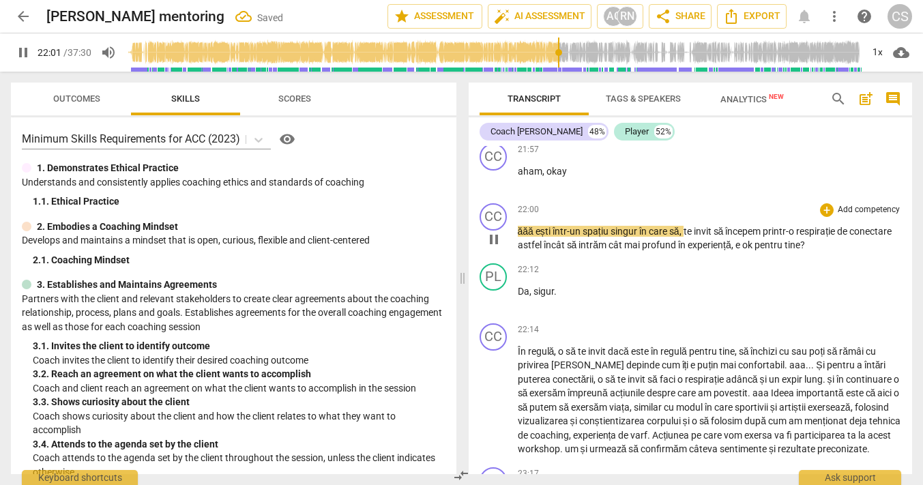
scroll to position [8706, 0]
click at [493, 246] on span "pause" at bounding box center [493, 238] width 16 height 16
type input "1323"
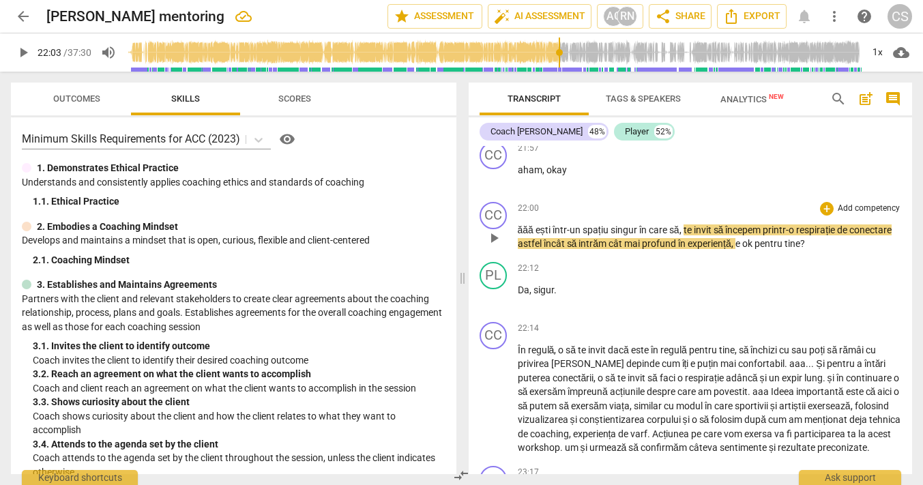
click at [623, 235] on span "singur" at bounding box center [624, 229] width 29 height 11
click at [492, 246] on span "play_arrow" at bounding box center [493, 238] width 16 height 16
click at [492, 186] on span "play_arrow" at bounding box center [493, 178] width 16 height 16
click at [492, 186] on span "pause" at bounding box center [493, 178] width 16 height 16
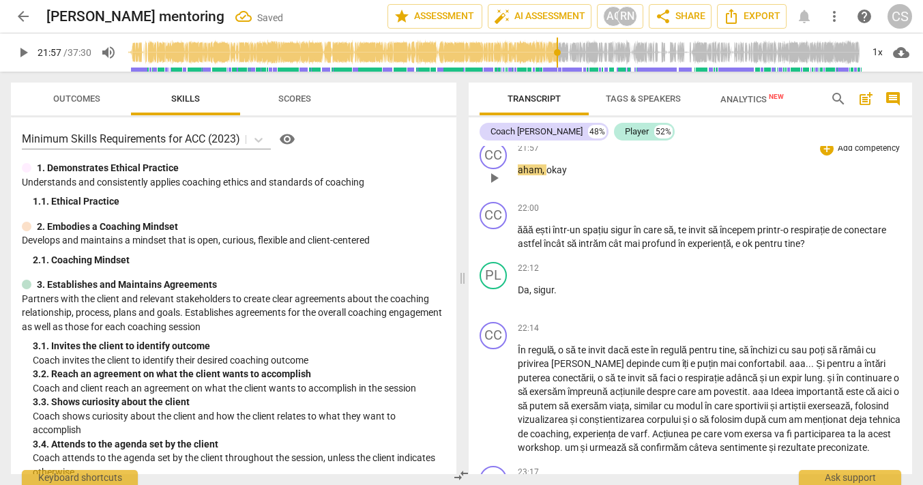
click at [492, 186] on span "play_arrow" at bounding box center [493, 178] width 16 height 16
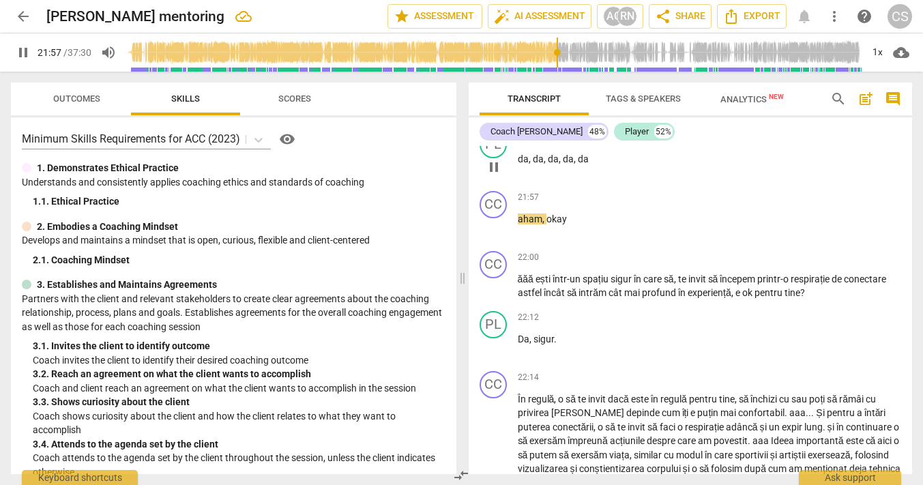
click at [491, 175] on span "pause" at bounding box center [493, 167] width 16 height 16
click at [492, 175] on span "play_arrow" at bounding box center [493, 167] width 16 height 16
click at [556, 57] on input "range" at bounding box center [493, 53] width 735 height 44
click at [494, 175] on span "pause" at bounding box center [493, 167] width 16 height 16
click at [493, 175] on span "play_arrow" at bounding box center [493, 167] width 16 height 16
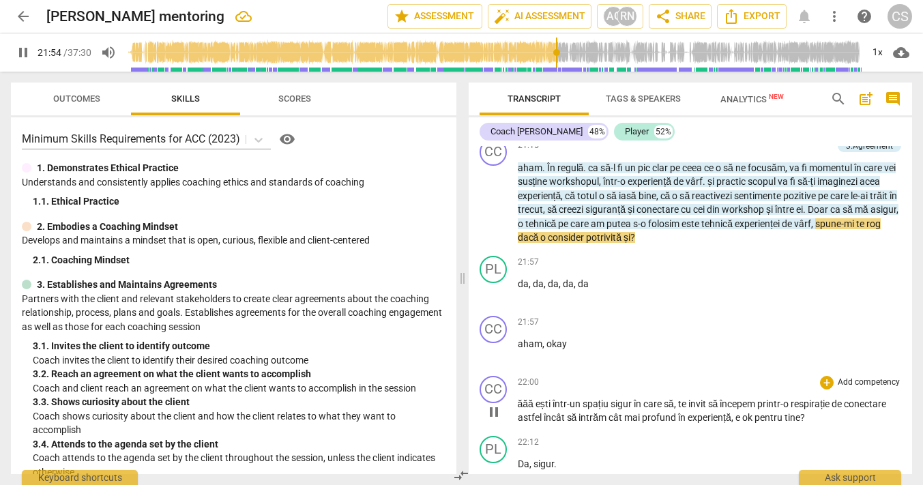
scroll to position [8531, 0]
click at [20, 54] on span "pause" at bounding box center [23, 52] width 16 height 16
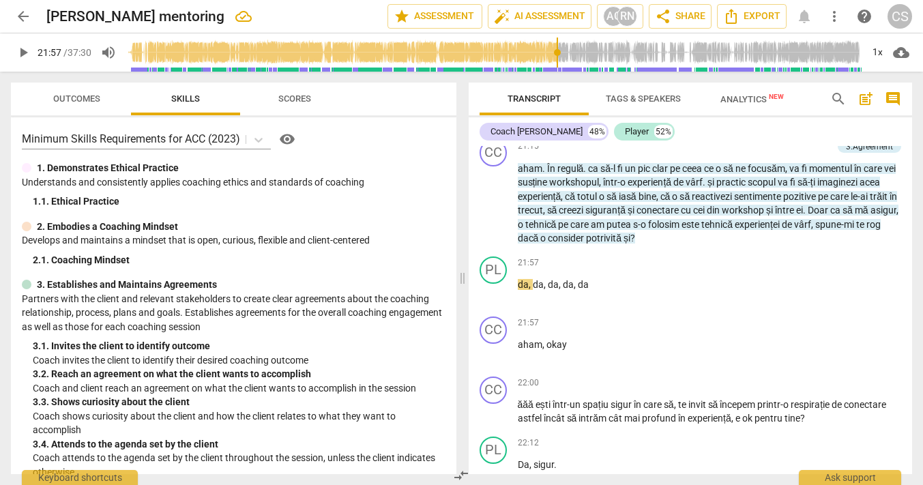
click at [20, 54] on span "play_arrow" at bounding box center [23, 52] width 16 height 16
type input "1314"
click at [556, 51] on input "range" at bounding box center [493, 53] width 735 height 44
click at [23, 50] on span "pause" at bounding box center [23, 52] width 16 height 16
click at [23, 50] on span "play_arrow" at bounding box center [23, 52] width 16 height 16
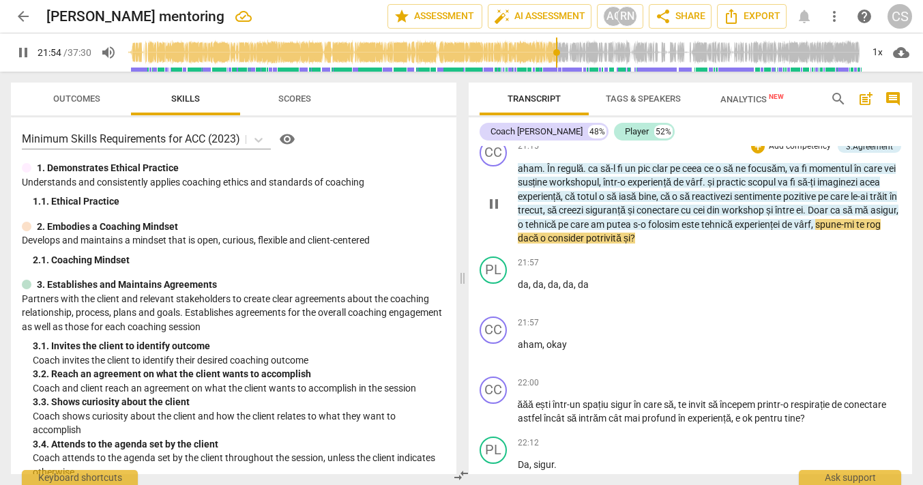
click at [496, 212] on span "pause" at bounding box center [493, 204] width 16 height 16
click at [496, 212] on span "play_arrow" at bounding box center [493, 204] width 16 height 16
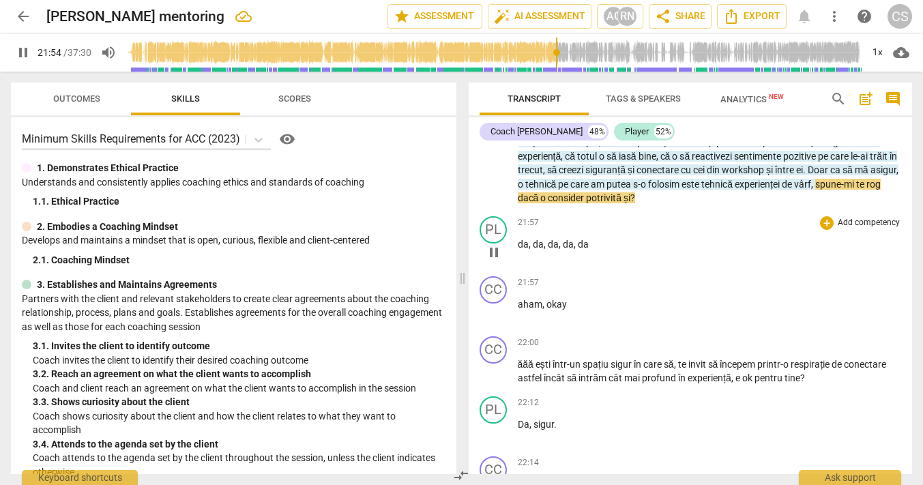
scroll to position [8573, 0]
click at [492, 259] on span "pause" at bounding box center [493, 251] width 16 height 16
click at [492, 259] on span "play_arrow" at bounding box center [493, 251] width 16 height 16
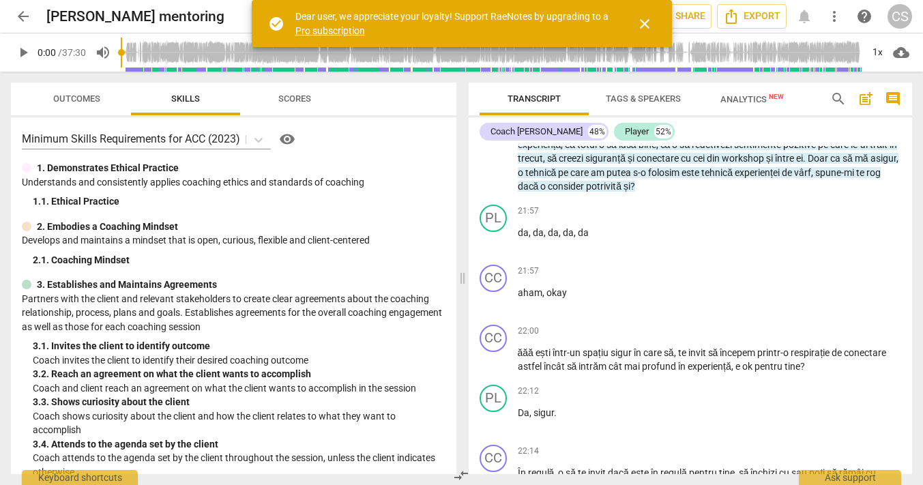
scroll to position [8605, 0]
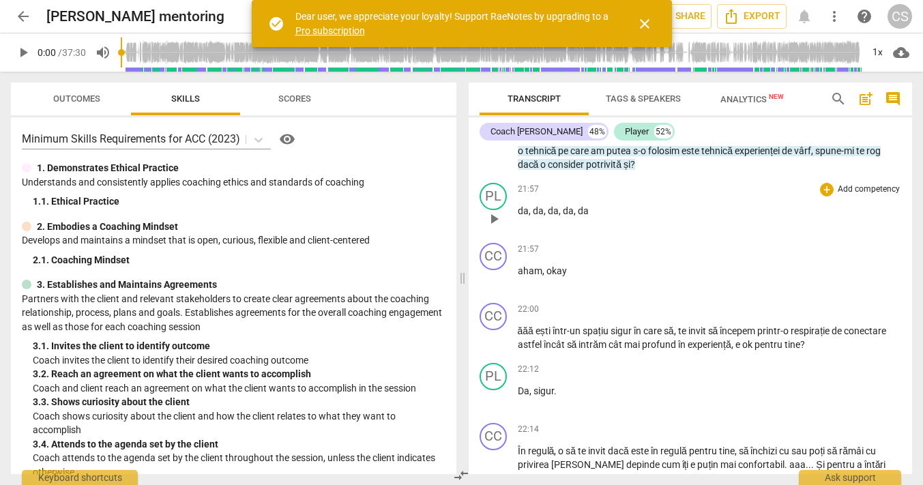
click at [490, 227] on span "play_arrow" at bounding box center [493, 219] width 16 height 16
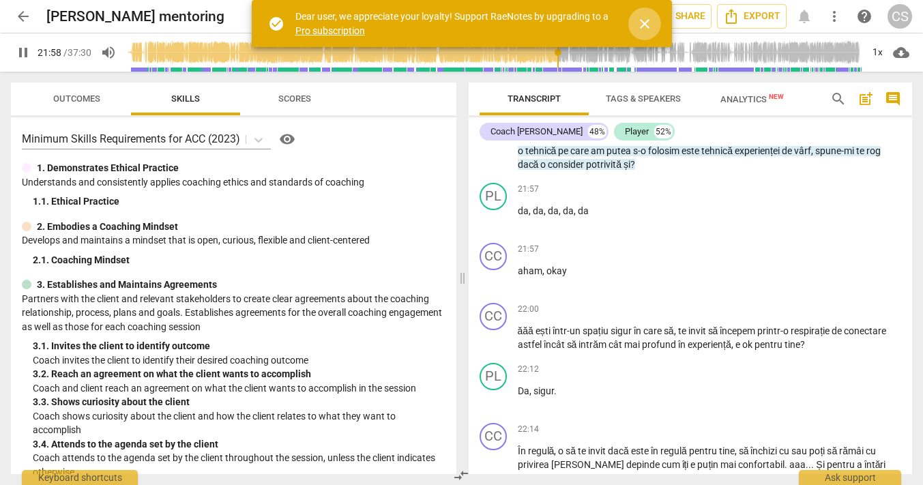
click at [641, 22] on span "close" at bounding box center [644, 24] width 16 height 16
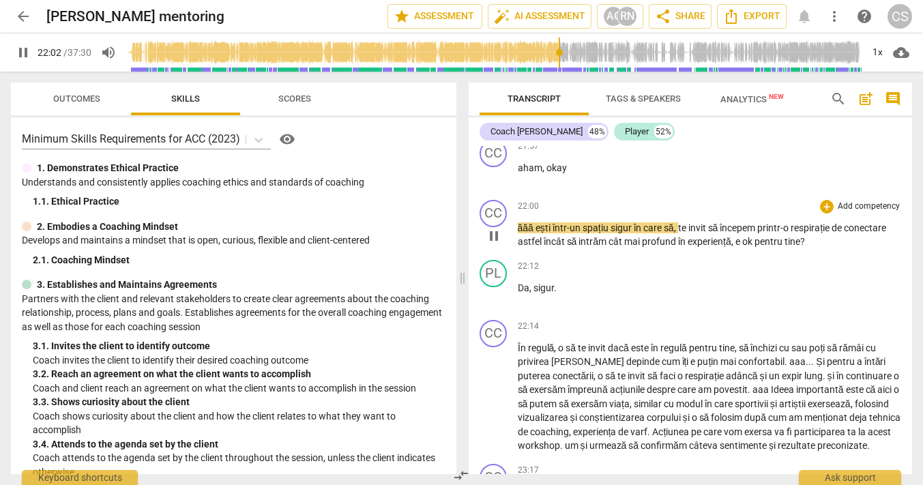
scroll to position [8711, 0]
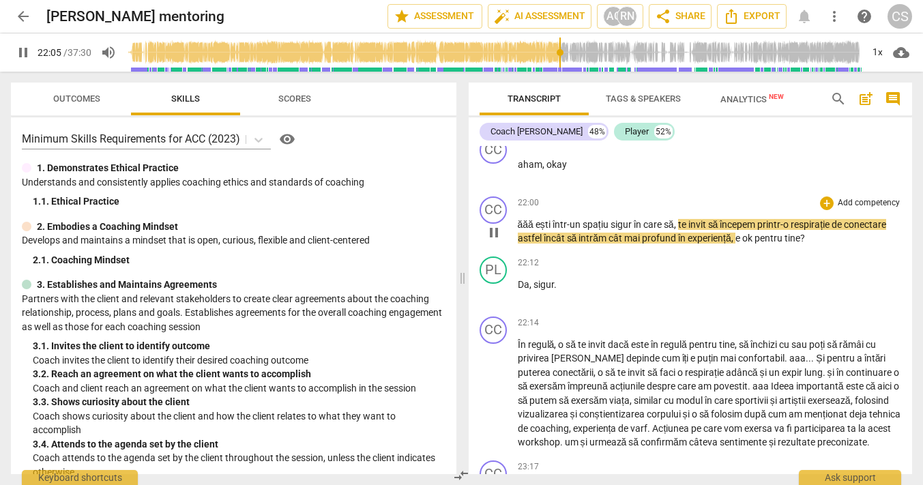
click at [491, 241] on span "pause" at bounding box center [493, 232] width 16 height 16
type input "1326"
click at [675, 230] on span "," at bounding box center [676, 224] width 4 height 11
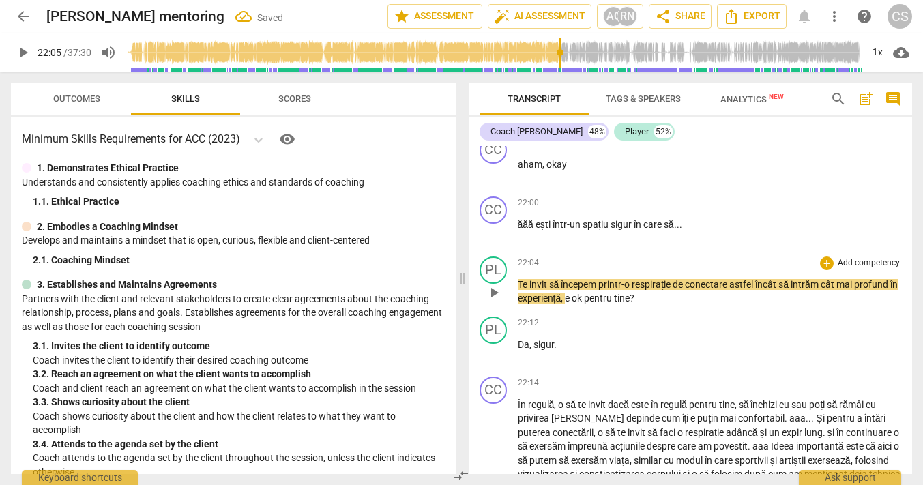
click at [516, 305] on div "PL play_arrow pause" at bounding box center [498, 280] width 38 height 49
click at [519, 290] on span "Te" at bounding box center [524, 284] width 12 height 11
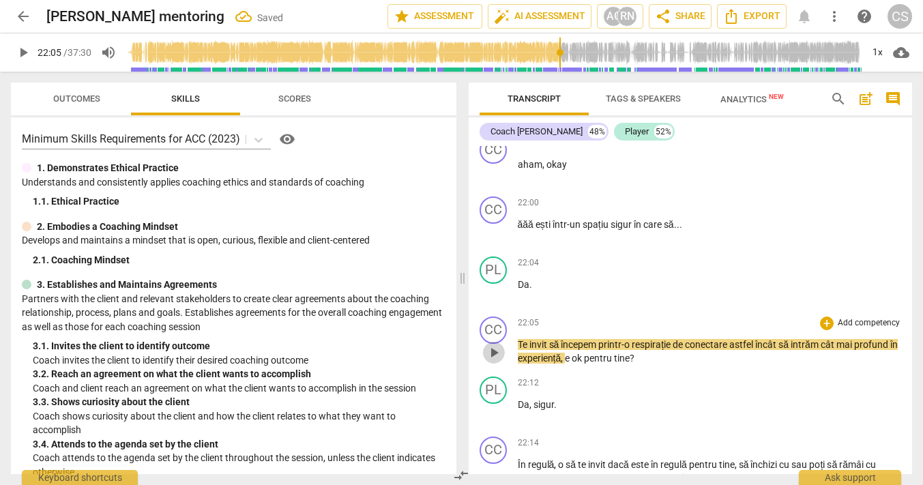
click at [496, 361] on span "play_arrow" at bounding box center [493, 352] width 16 height 16
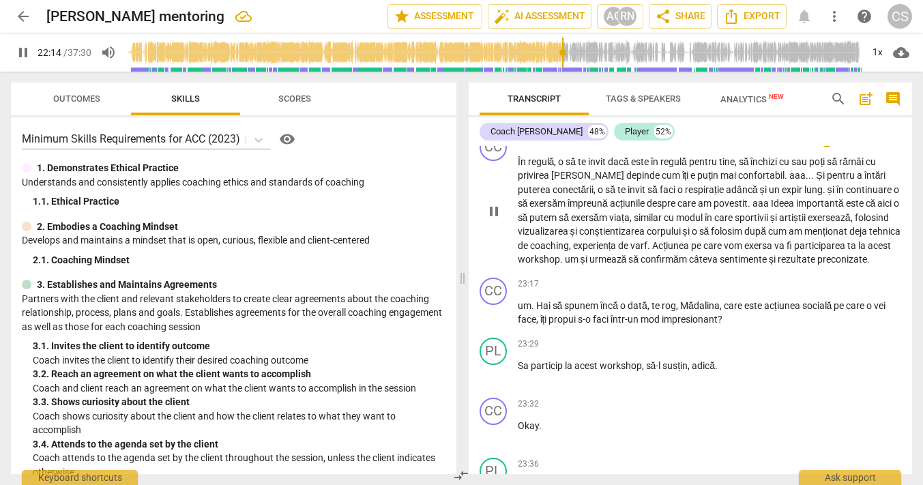
scroll to position [9018, 0]
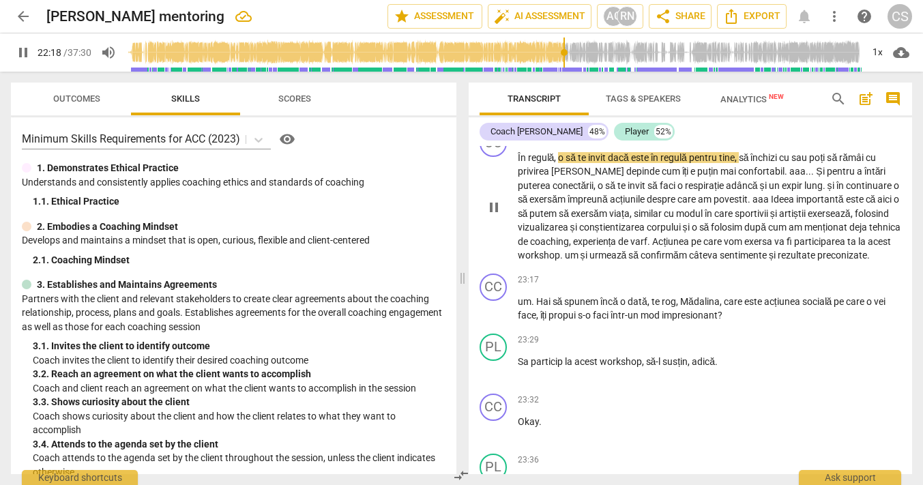
type input "1338"
click at [610, 163] on span "dacă" at bounding box center [619, 157] width 23 height 11
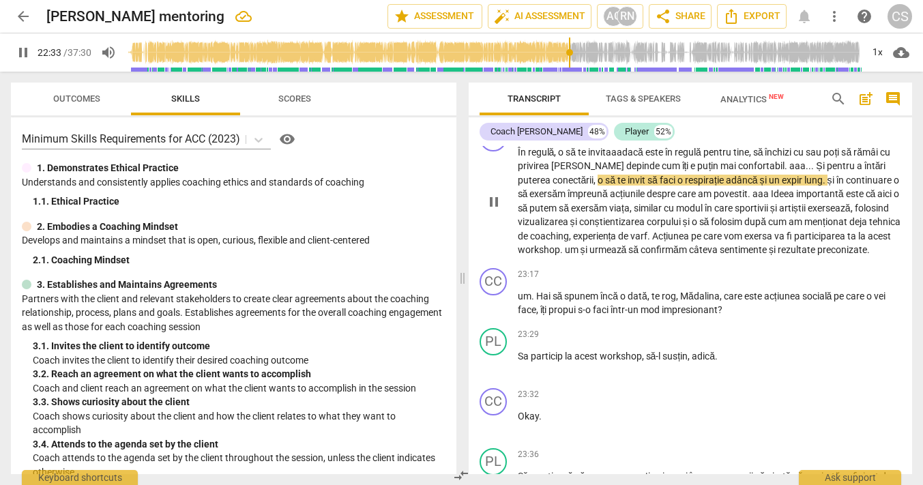
scroll to position [9025, 0]
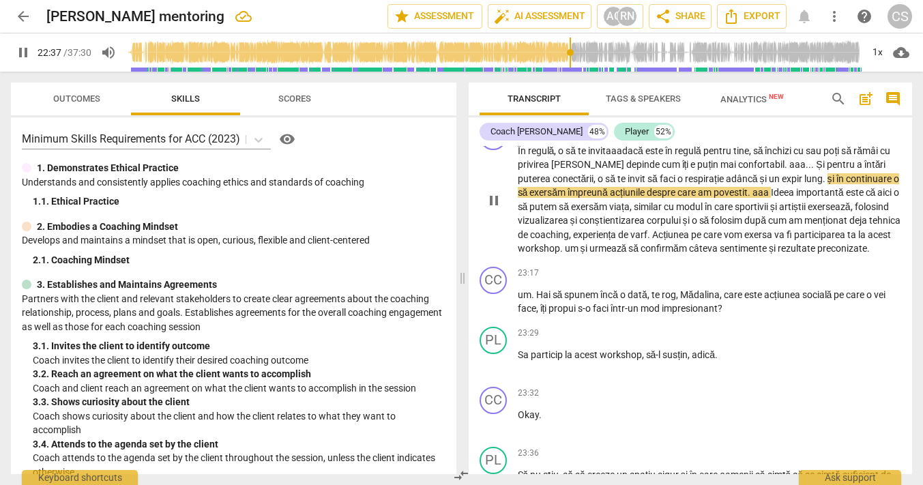
click at [827, 184] on span "și" at bounding box center [831, 178] width 9 height 11
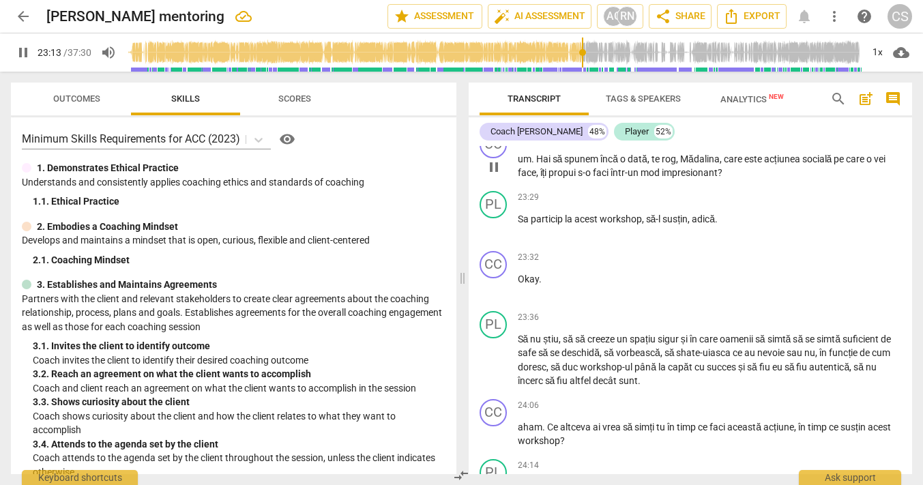
scroll to position [9166, 0]
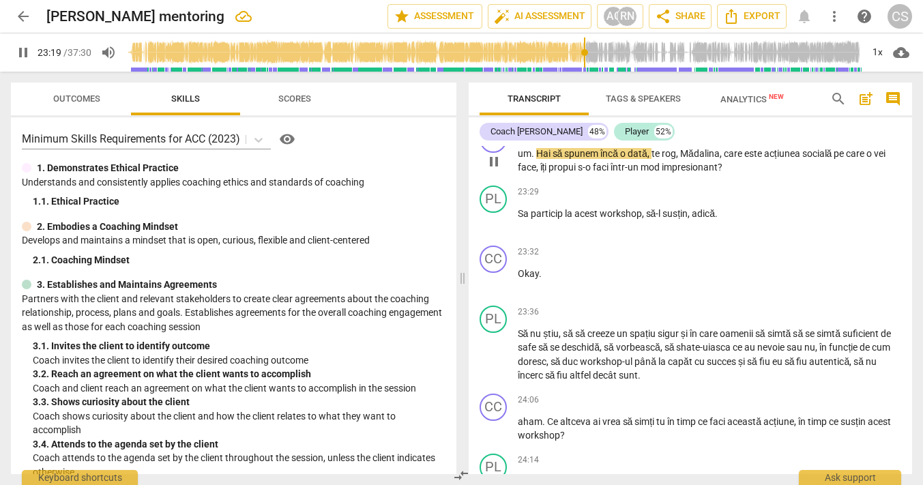
click at [519, 159] on span "um" at bounding box center [525, 153] width 14 height 11
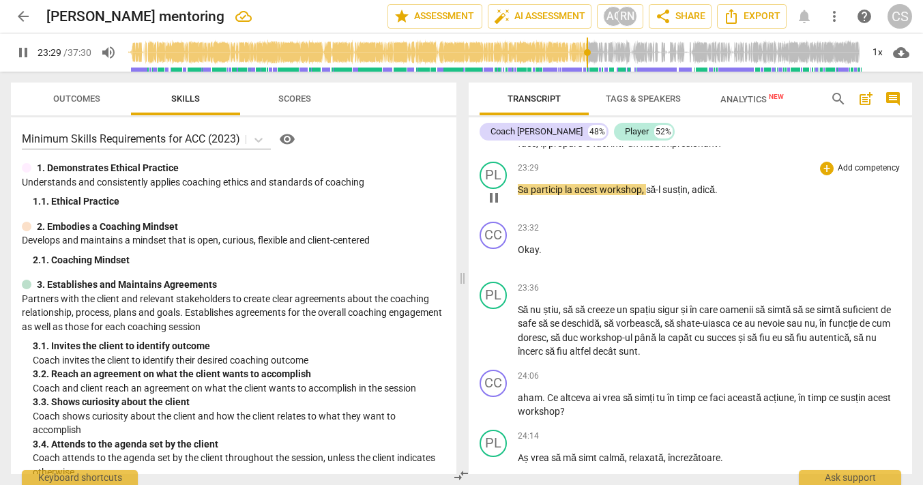
scroll to position [9195, 0]
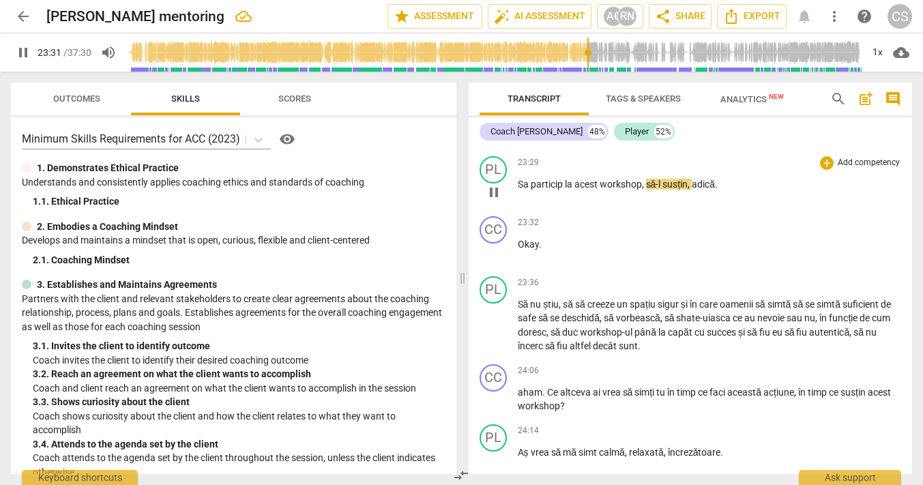
click at [493, 200] on span "pause" at bounding box center [493, 192] width 16 height 16
type input "1412"
click at [647, 190] on span "să-l" at bounding box center [654, 184] width 17 height 11
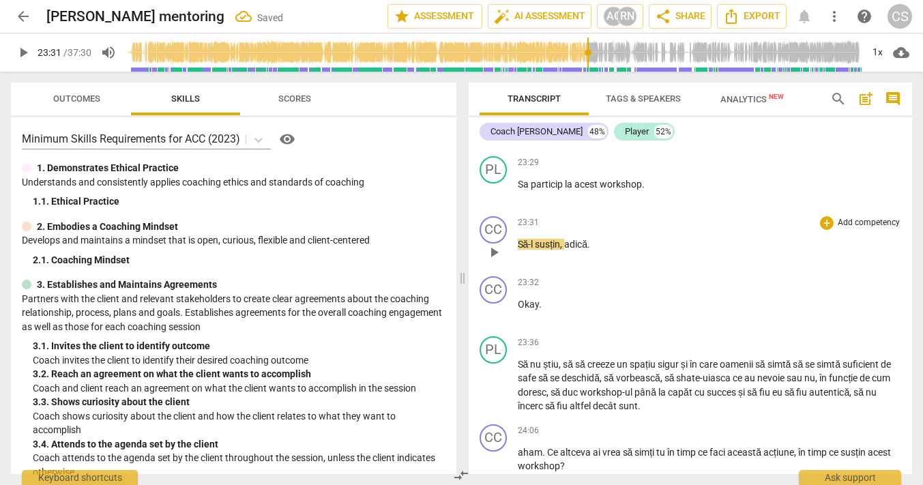
click at [520, 250] on span "Să-l" at bounding box center [527, 244] width 18 height 11
click at [518, 250] on span "Să-l" at bounding box center [527, 244] width 18 height 11
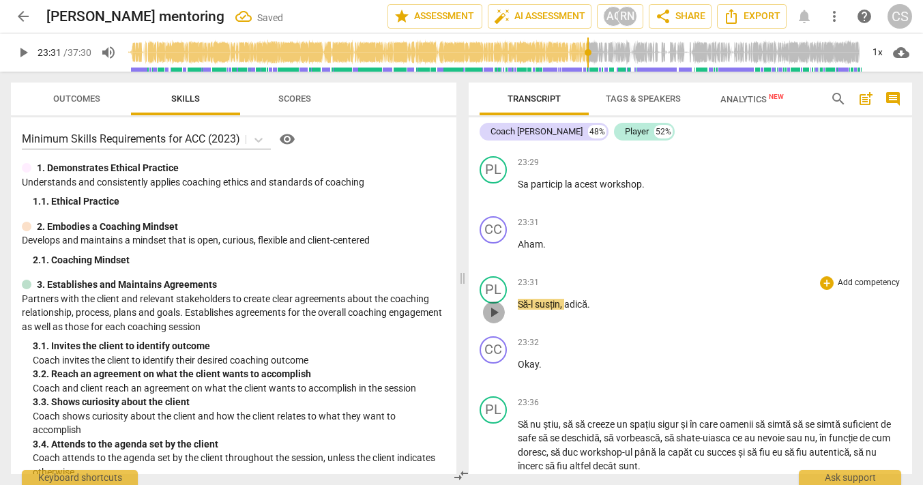
click at [497, 320] on span "play_arrow" at bounding box center [493, 312] width 16 height 16
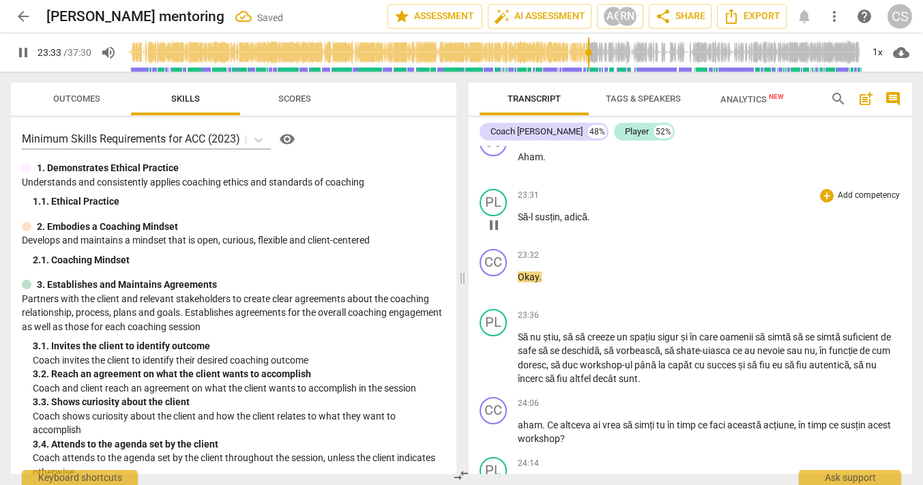
scroll to position [9319, 0]
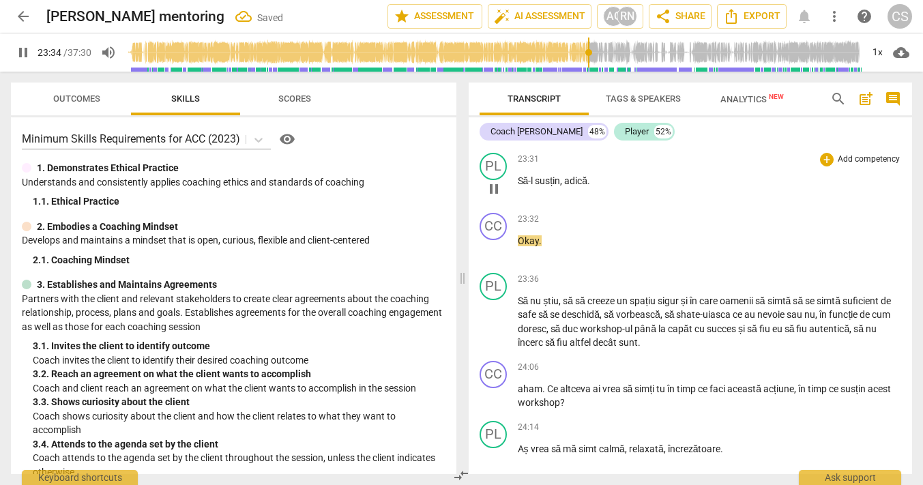
type input "1414"
click at [587, 186] on span "adică" at bounding box center [575, 180] width 23 height 11
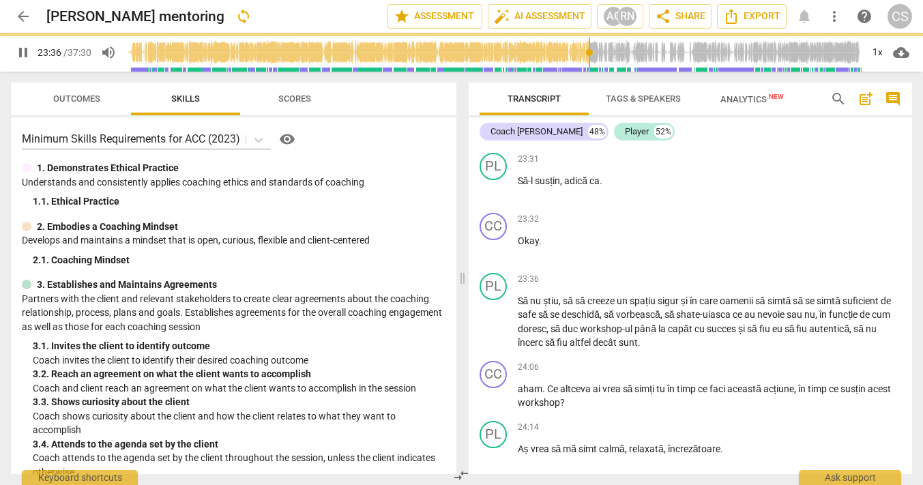
click at [490, 137] on span "pause" at bounding box center [493, 129] width 16 height 16
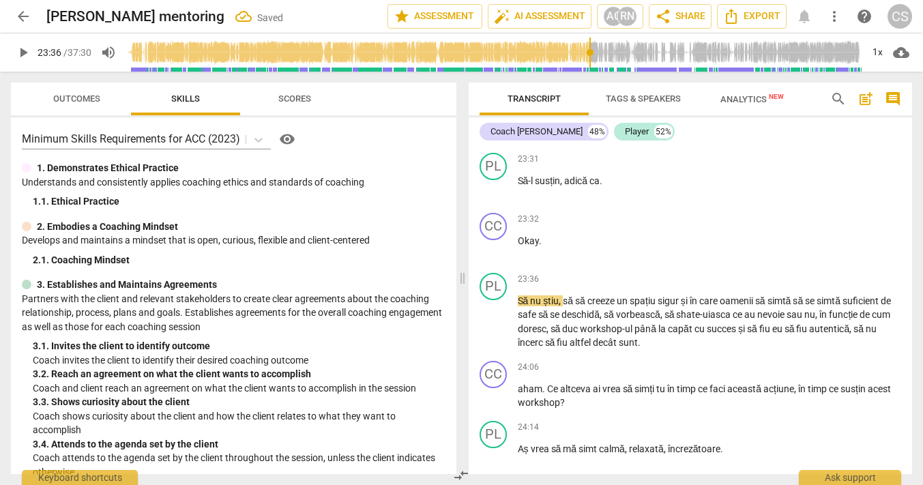
click at [496, 137] on span "play_arrow" at bounding box center [493, 129] width 16 height 16
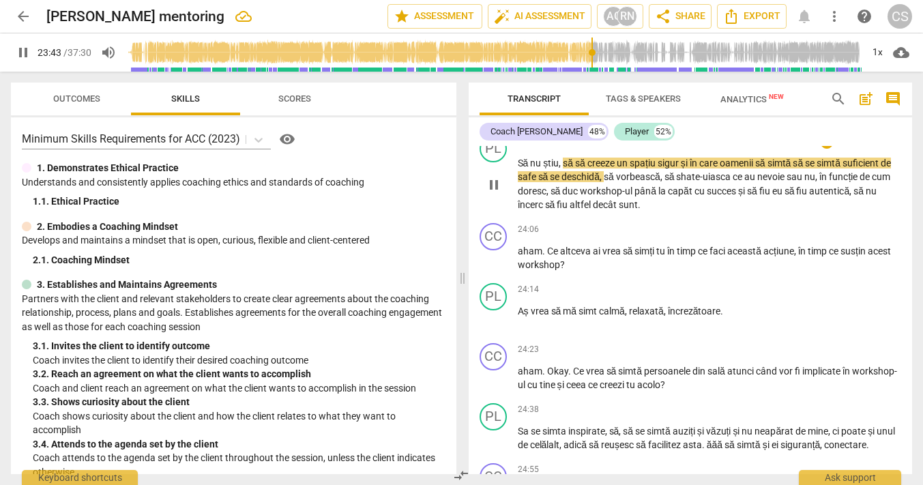
scroll to position [9458, 0]
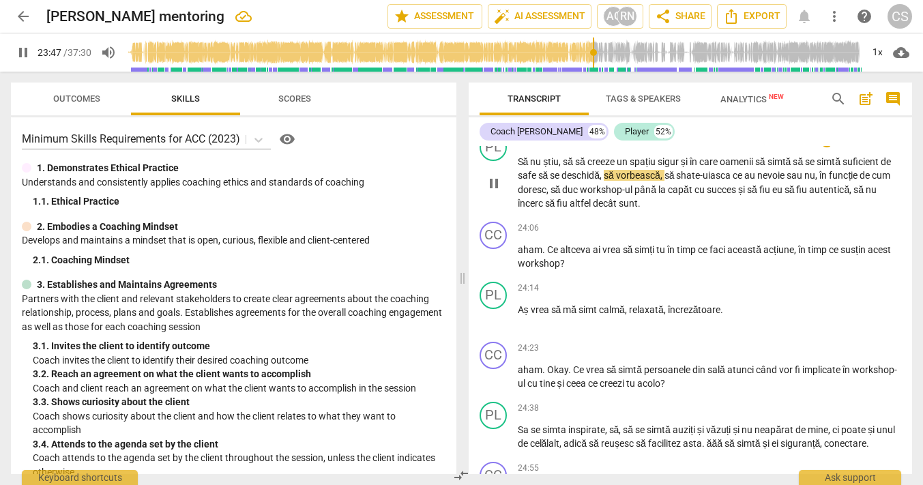
click at [793, 167] on span "simtă" at bounding box center [780, 161] width 26 height 11
type input "1428"
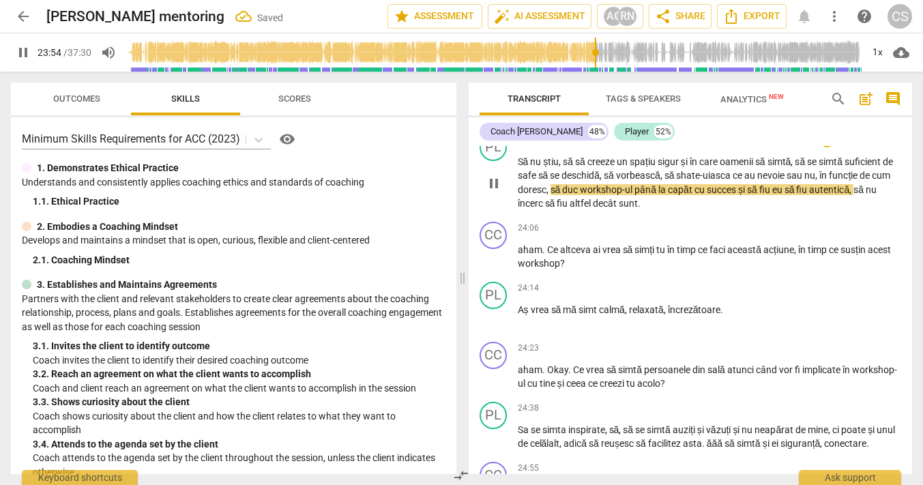
click at [563, 195] on span "să" at bounding box center [556, 189] width 12 height 11
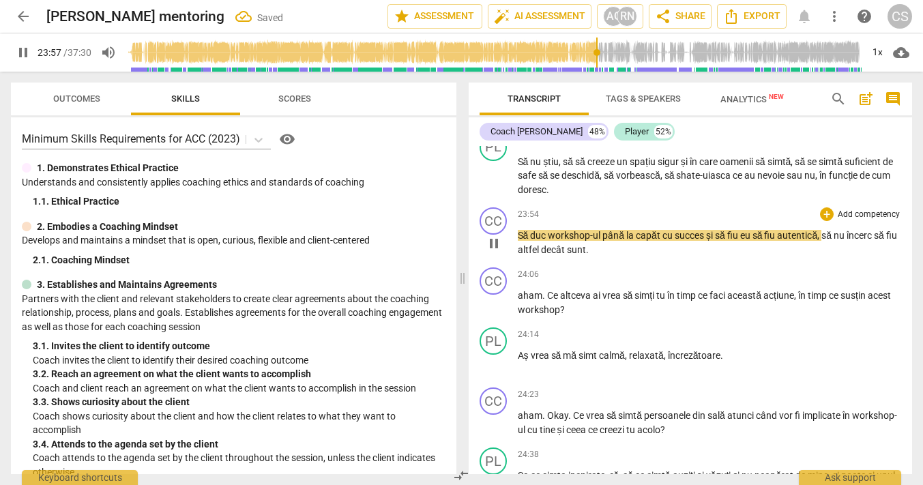
click at [518, 241] on span "Să" at bounding box center [524, 235] width 13 height 11
type input "1437"
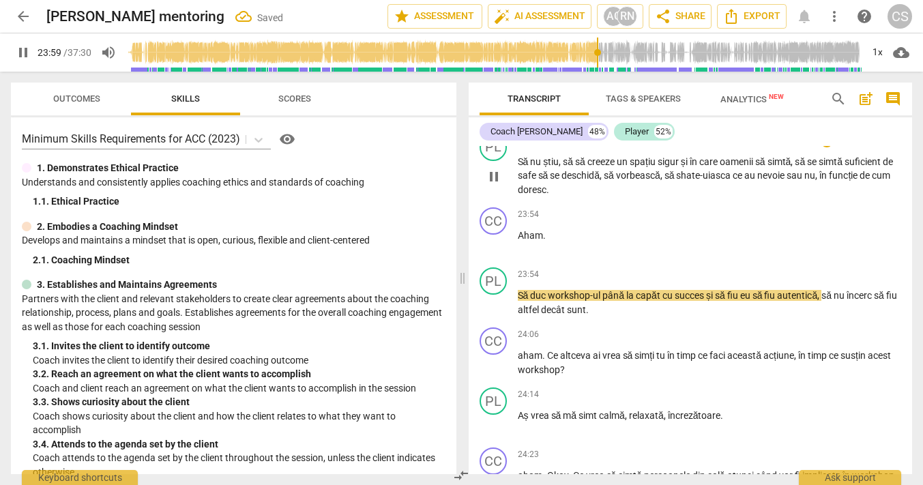
click at [492, 185] on span "pause" at bounding box center [493, 176] width 16 height 16
click at [492, 185] on span "play_arrow" at bounding box center [493, 176] width 16 height 16
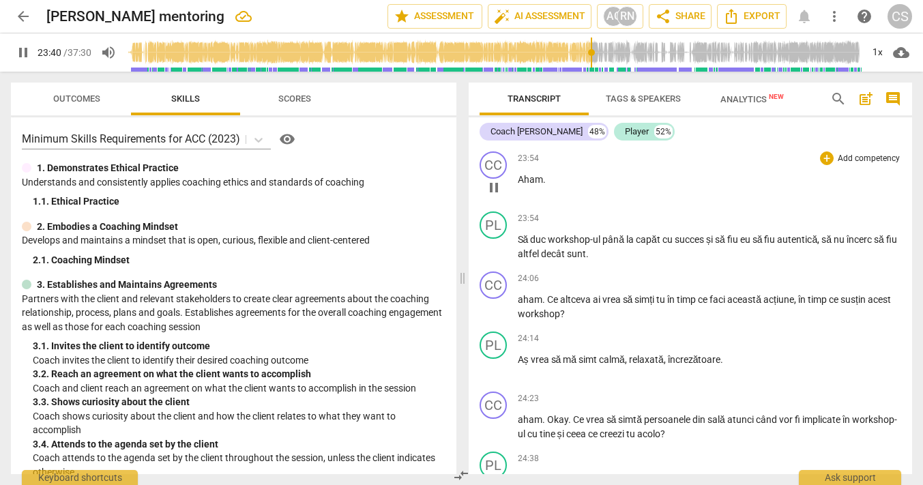
scroll to position [9512, 0]
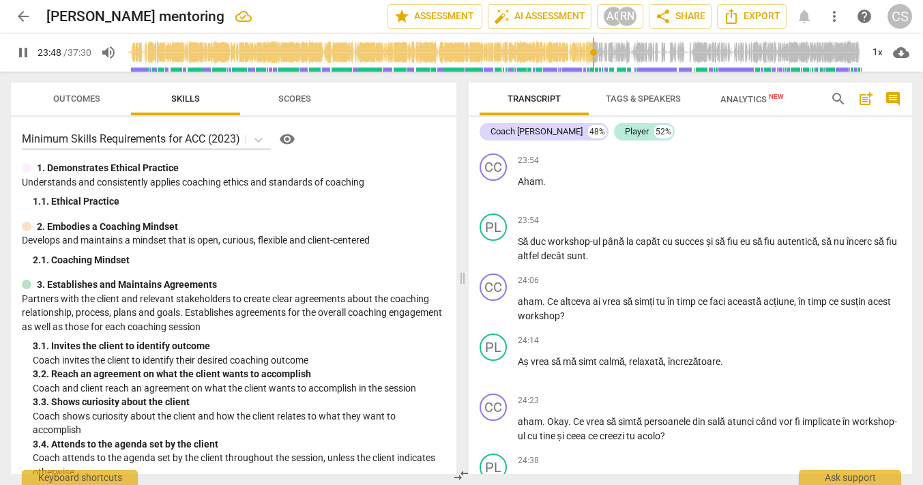
click at [711, 127] on span "shate-uiasca" at bounding box center [704, 121] width 57 height 11
type input "1429"
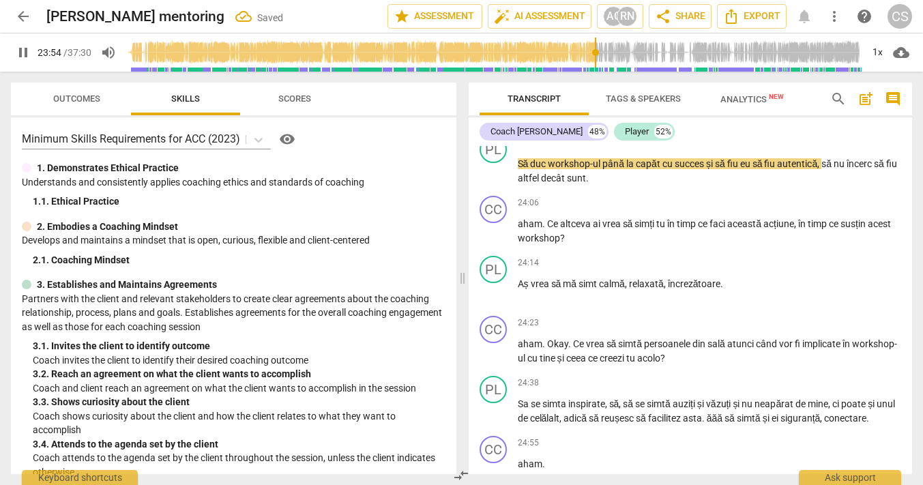
scroll to position [9593, 0]
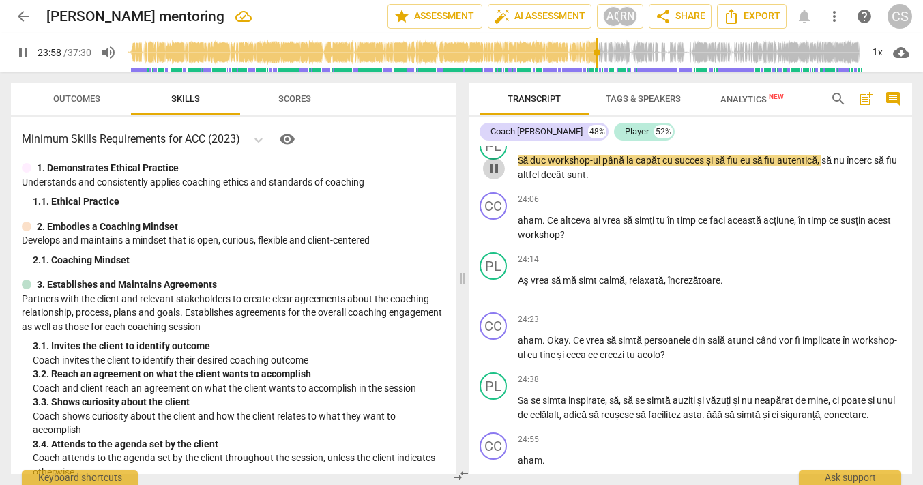
click at [494, 177] on span "pause" at bounding box center [493, 168] width 16 height 16
type input "1439"
click at [704, 166] on span "succes" at bounding box center [689, 160] width 31 height 11
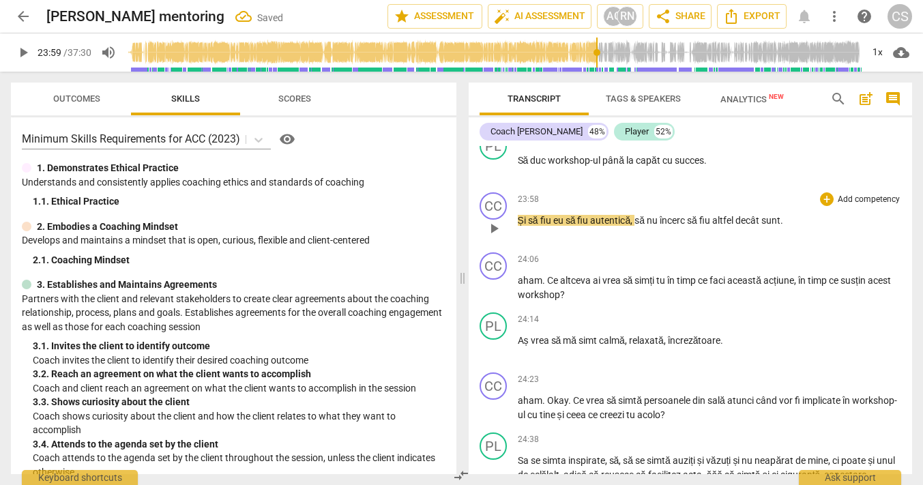
click at [518, 226] on span "Și" at bounding box center [523, 220] width 10 height 11
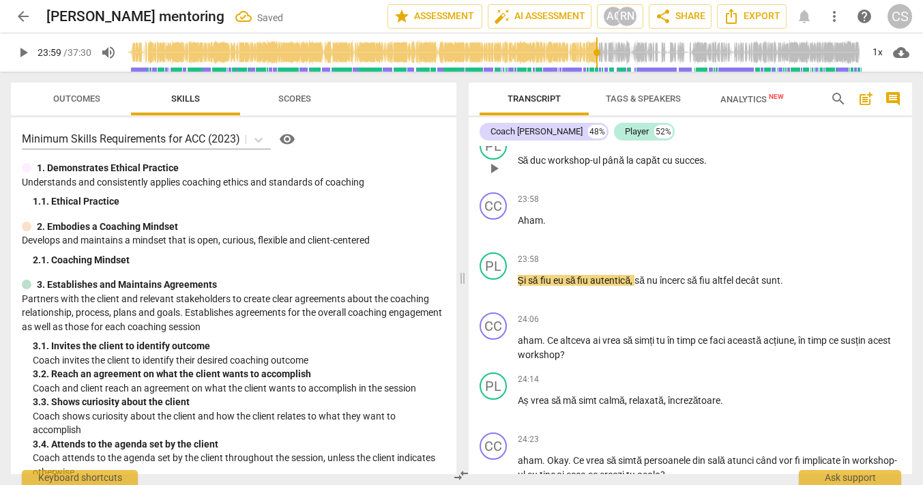
click at [494, 177] on span "play_arrow" at bounding box center [493, 168] width 16 height 16
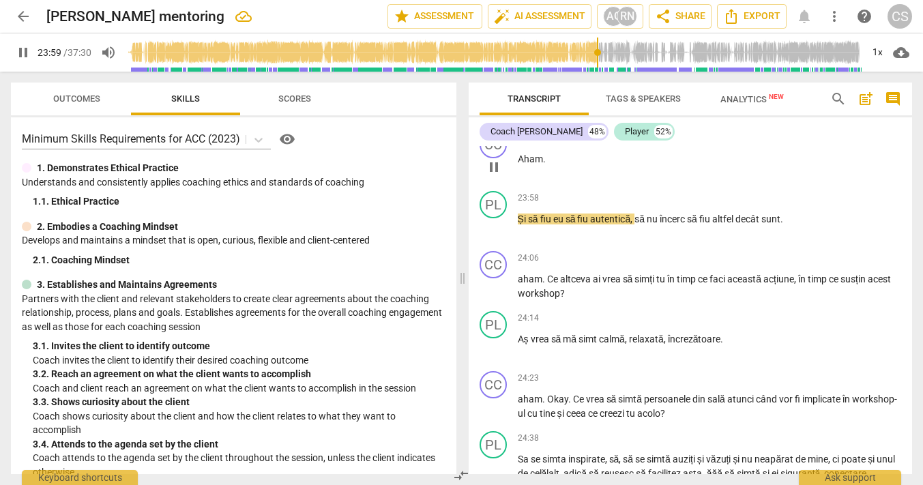
scroll to position [9660, 0]
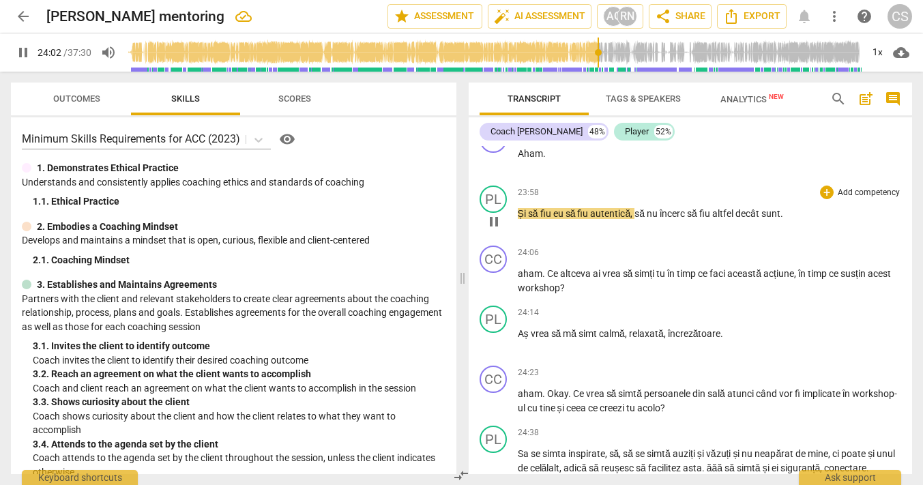
click at [563, 219] on span "eu" at bounding box center [559, 213] width 12 height 11
type input "1443"
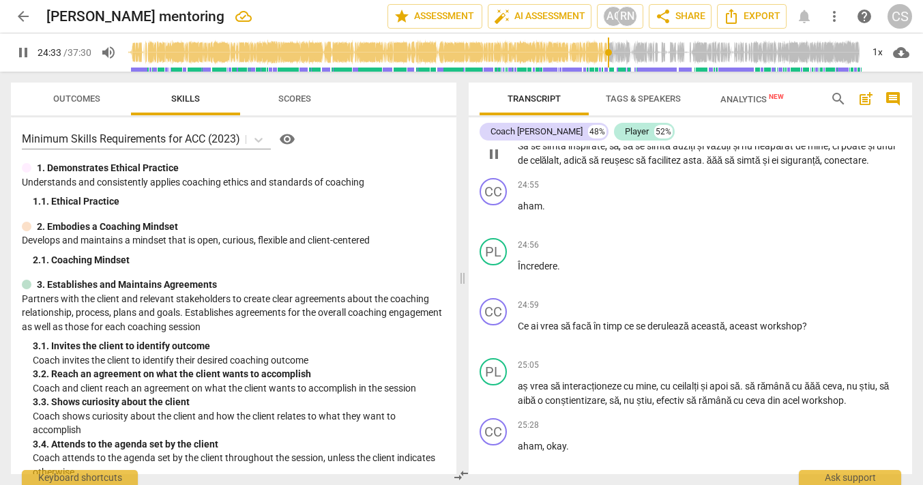
scroll to position [9971, 0]
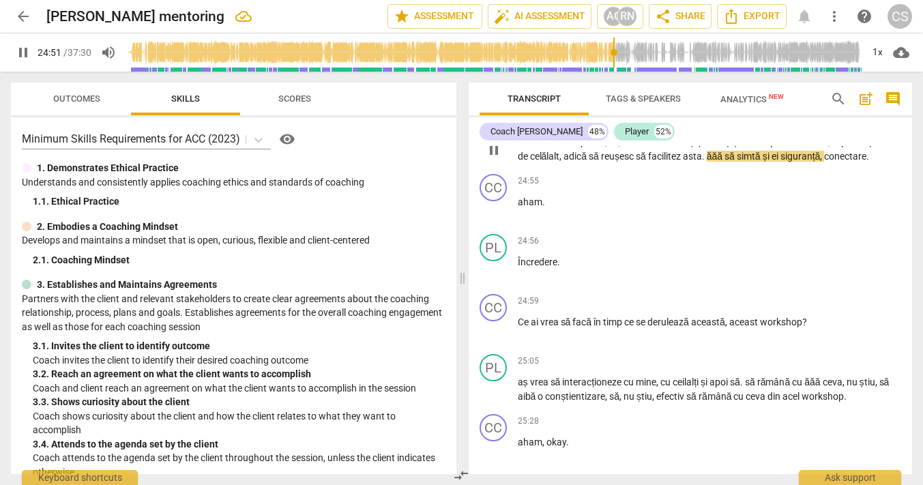
click at [736, 162] on span "să" at bounding box center [730, 156] width 12 height 11
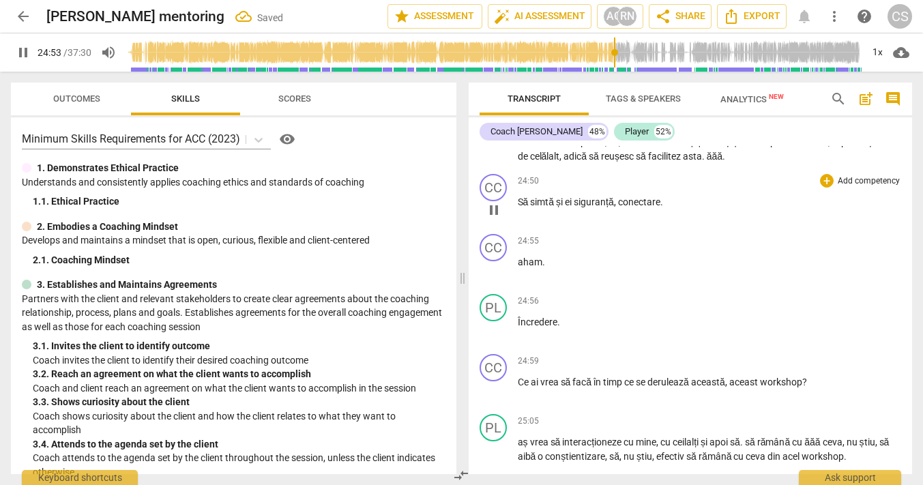
click at [518, 207] on span "Să" at bounding box center [524, 201] width 13 height 11
type input "1494"
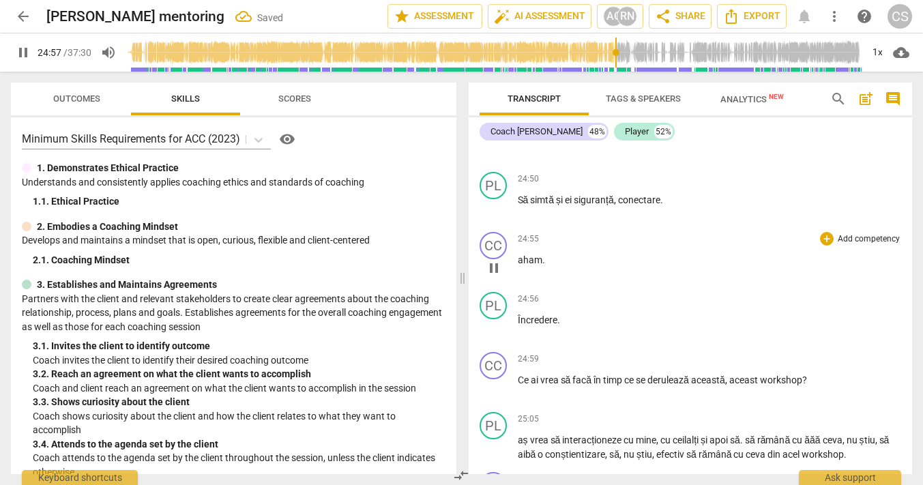
click at [520, 265] on span "aham" at bounding box center [530, 259] width 25 height 11
type input "1498"
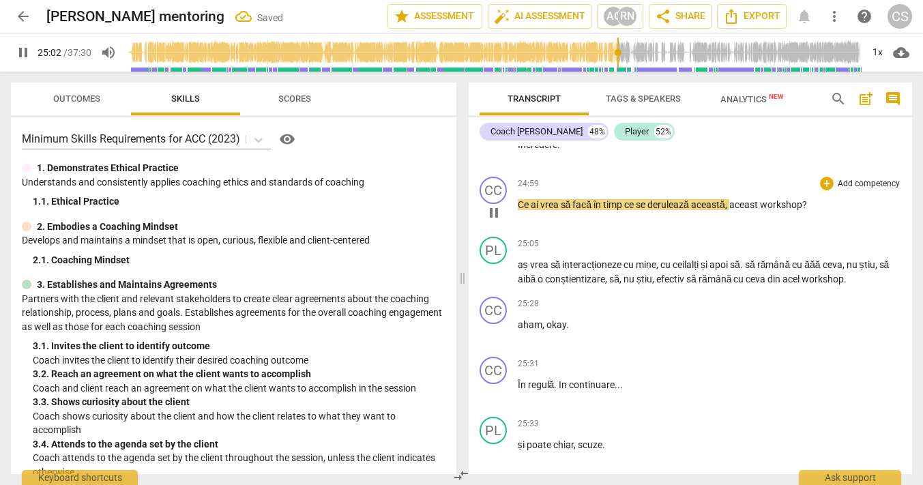
scroll to position [10217, 0]
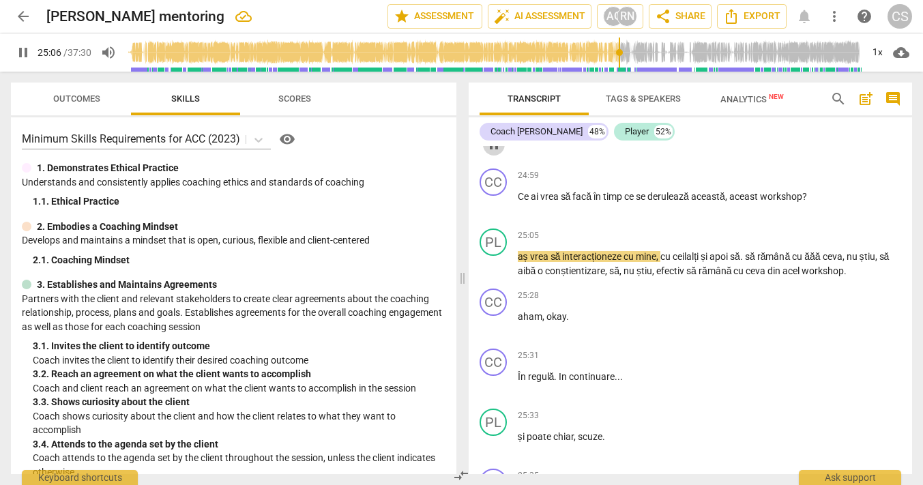
click at [490, 153] on span "pause" at bounding box center [493, 144] width 16 height 16
click at [497, 153] on span "play_arrow" at bounding box center [493, 144] width 16 height 16
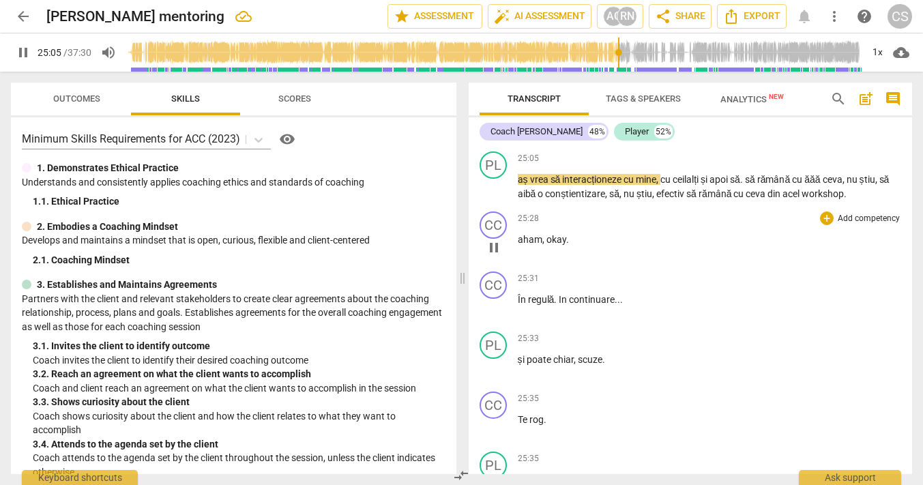
scroll to position [10326, 0]
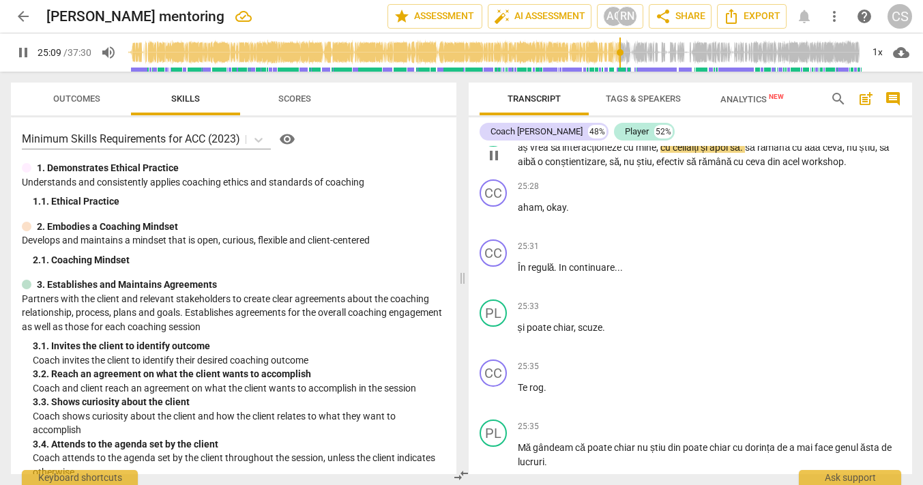
click at [492, 164] on span "pause" at bounding box center [493, 155] width 16 height 16
click at [492, 164] on span "play_arrow" at bounding box center [493, 155] width 16 height 16
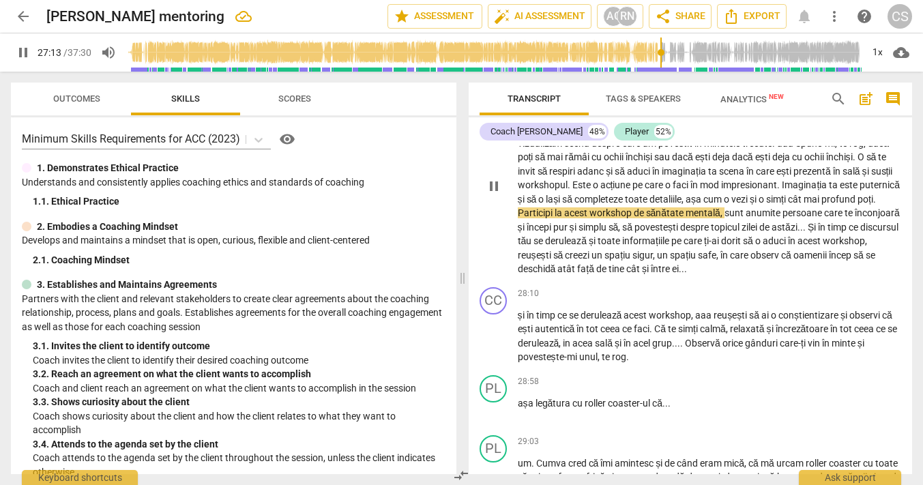
scroll to position [10970, 0]
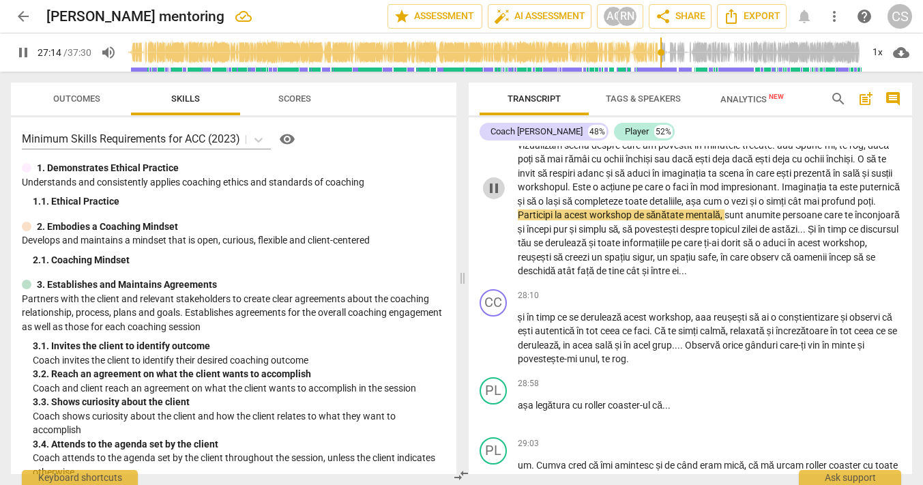
click at [492, 196] on span "pause" at bounding box center [493, 188] width 16 height 16
click at [495, 196] on span "play_arrow" at bounding box center [493, 188] width 16 height 16
click at [495, 196] on span "pause" at bounding box center [493, 188] width 16 height 16
click at [495, 196] on span "play_arrow" at bounding box center [493, 188] width 16 height 16
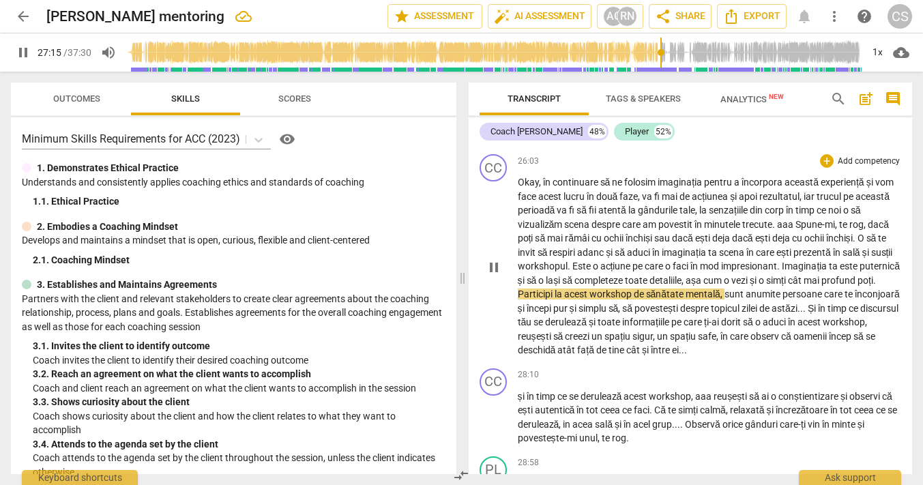
scroll to position [10892, 0]
click at [491, 275] on span "pause" at bounding box center [493, 266] width 16 height 16
click at [491, 275] on span "play_arrow" at bounding box center [493, 266] width 16 height 16
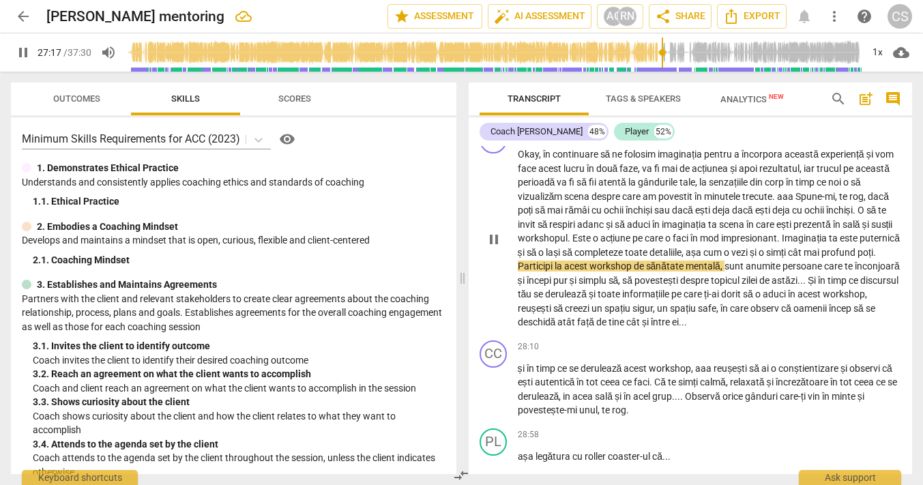
scroll to position [10925, 0]
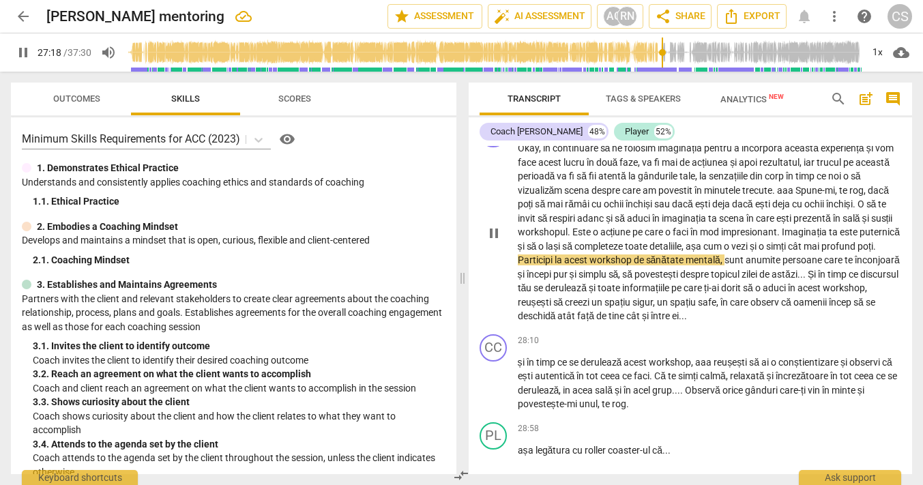
click at [526, 252] on span "și" at bounding box center [522, 246] width 9 height 11
click at [554, 265] on span "Participi" at bounding box center [536, 259] width 37 height 11
click at [492, 263] on div "play_arrow pause" at bounding box center [500, 233] width 35 height 172
click at [492, 241] on span "pause" at bounding box center [493, 233] width 16 height 16
click at [492, 241] on span "play_arrow" at bounding box center [493, 233] width 16 height 16
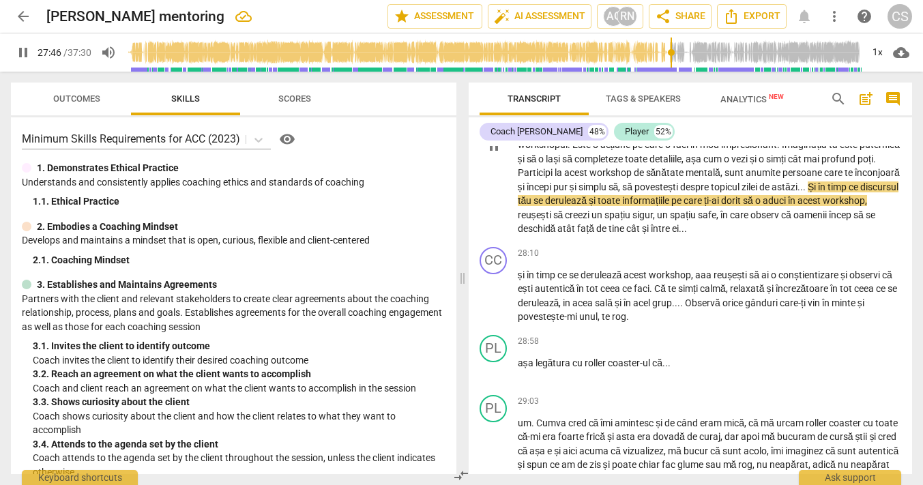
scroll to position [11013, 0]
click at [807, 192] on span "Și" at bounding box center [812, 186] width 10 height 11
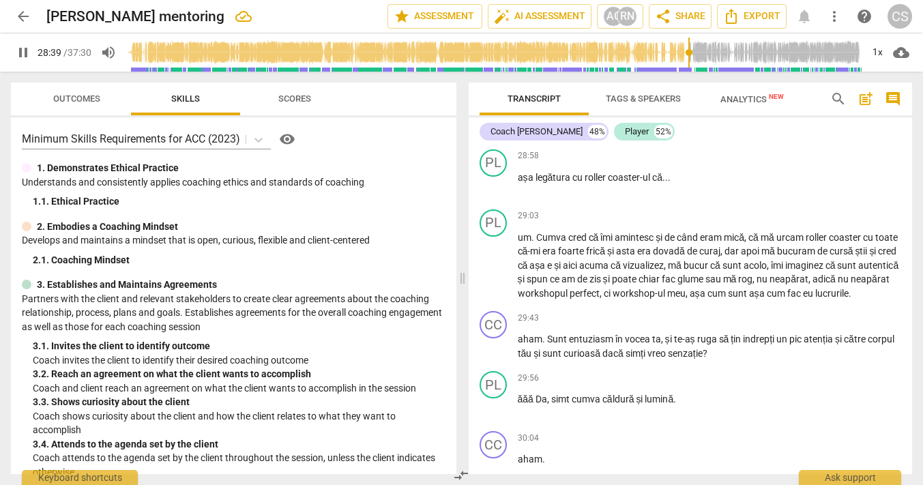
scroll to position [11203, 0]
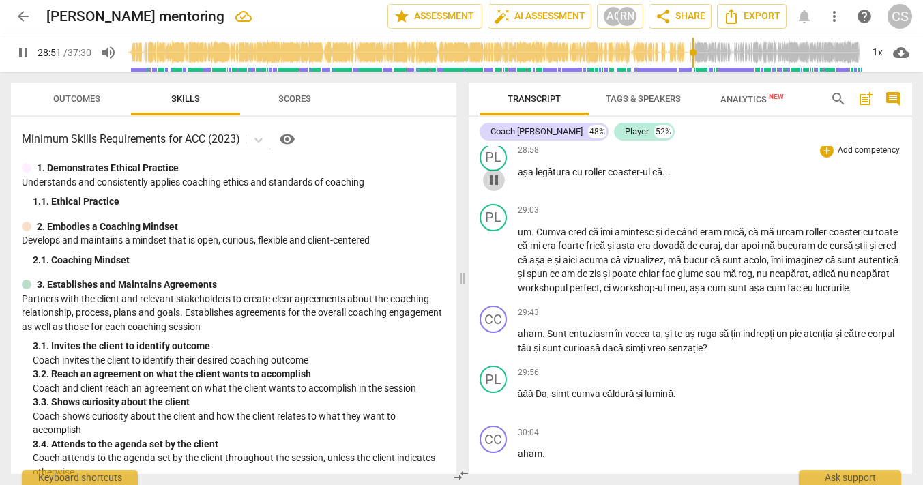
click at [491, 188] on span "pause" at bounding box center [493, 180] width 16 height 16
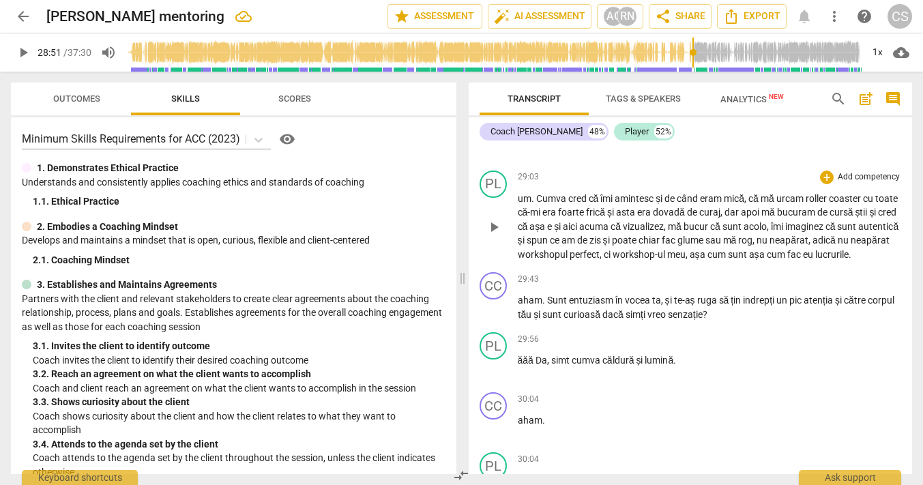
scroll to position [11239, 0]
click at [494, 233] on span "play_arrow" at bounding box center [493, 225] width 16 height 16
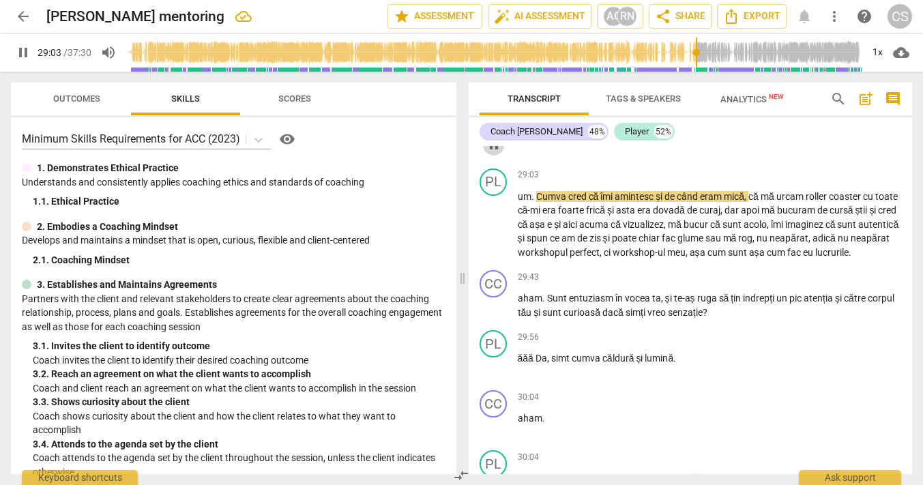
click at [490, 153] on span "pause" at bounding box center [493, 144] width 16 height 16
click at [490, 153] on span "play_arrow" at bounding box center [493, 144] width 16 height 16
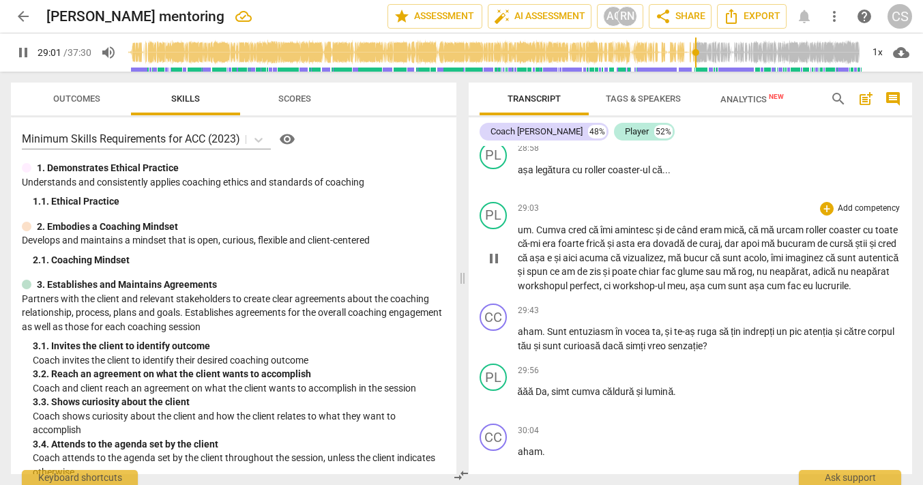
scroll to position [11209, 0]
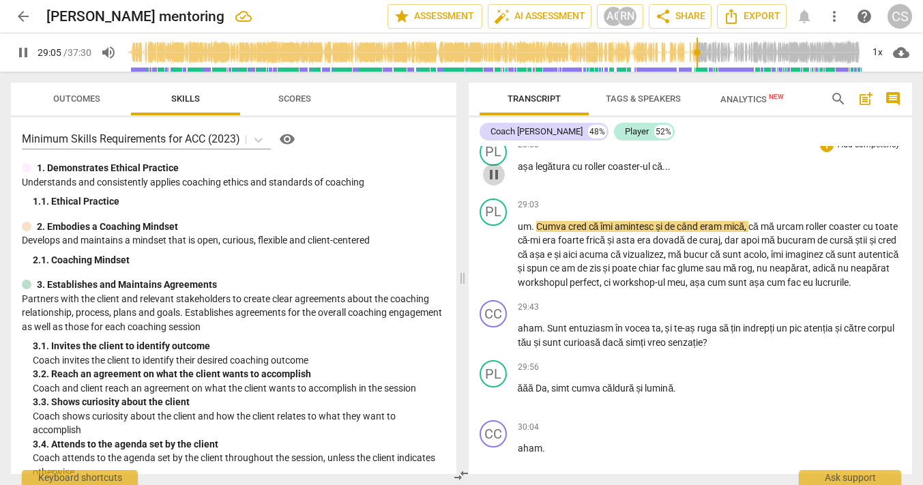
click at [494, 183] on span "pause" at bounding box center [493, 174] width 16 height 16
click at [494, 183] on span "play_arrow" at bounding box center [493, 174] width 16 height 16
click at [494, 263] on span "pause" at bounding box center [493, 255] width 16 height 16
type input "1744"
click at [535, 232] on span "." at bounding box center [533, 226] width 5 height 11
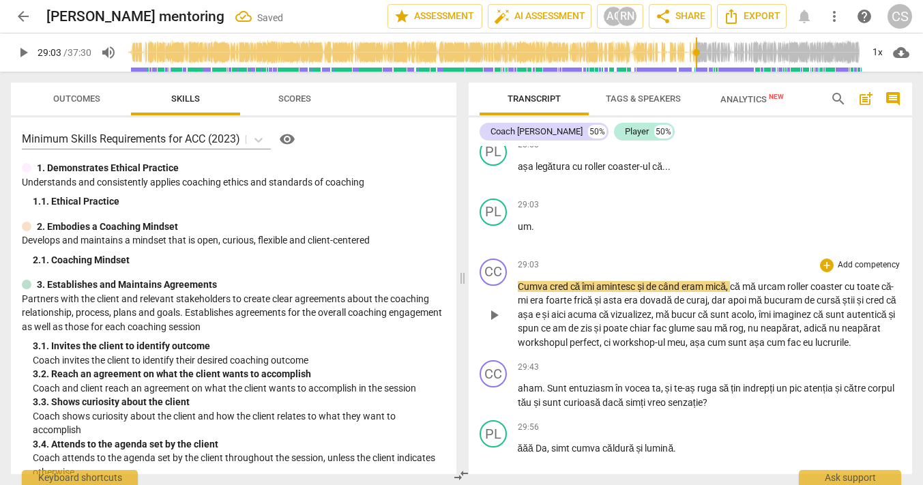
click at [518, 292] on span "Cumva" at bounding box center [534, 286] width 32 height 11
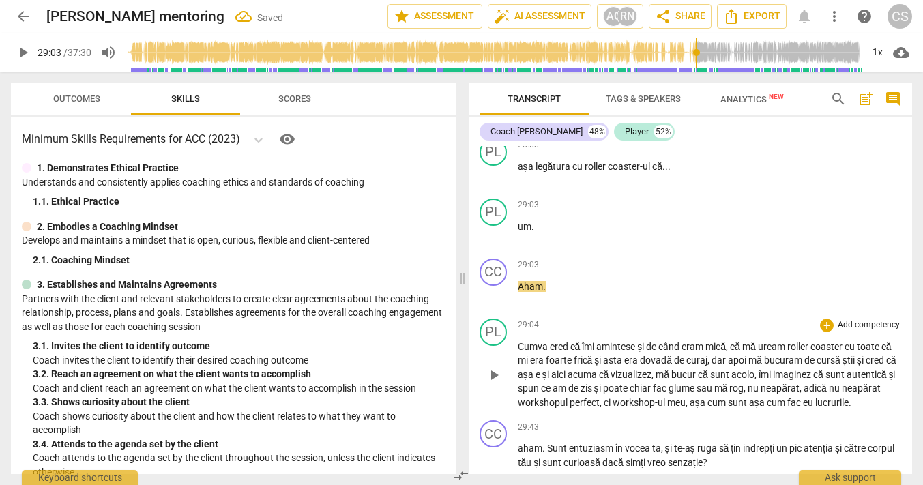
click at [518, 352] on span "Cumva" at bounding box center [534, 346] width 32 height 11
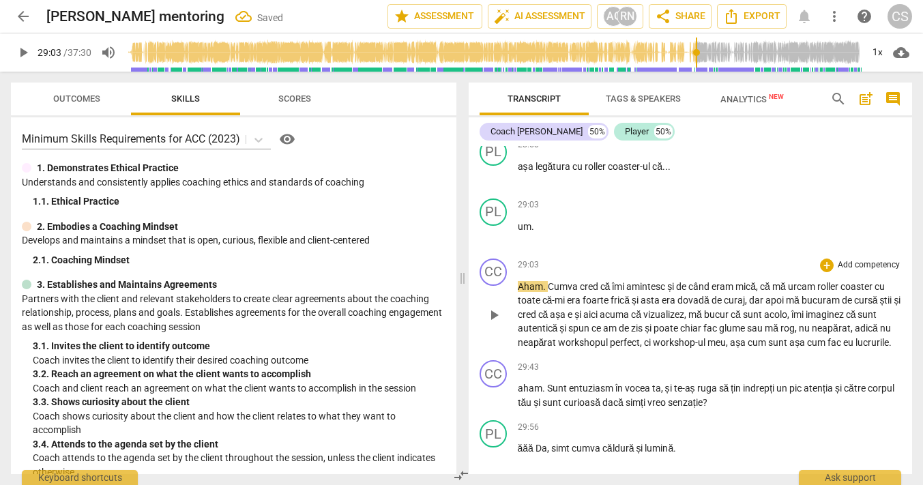
click at [549, 292] on span "Cumva" at bounding box center [564, 286] width 32 height 11
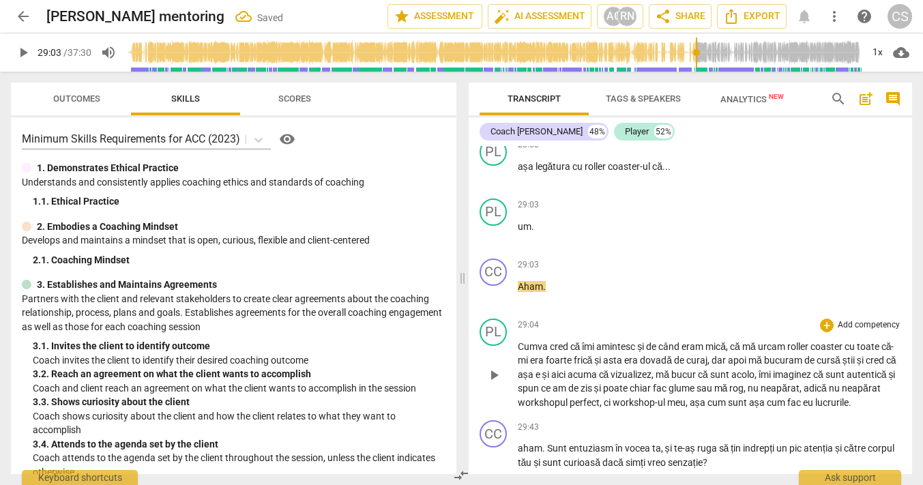
click at [495, 383] on span "play_arrow" at bounding box center [493, 375] width 16 height 16
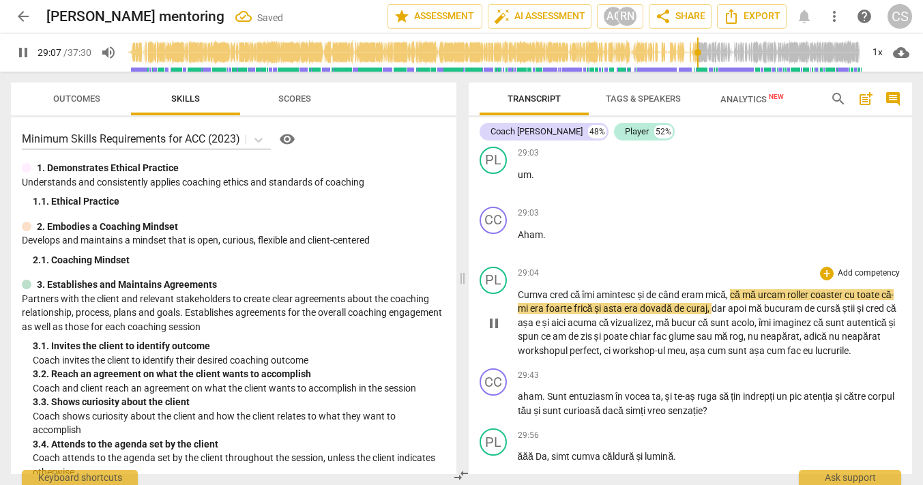
scroll to position [11250, 0]
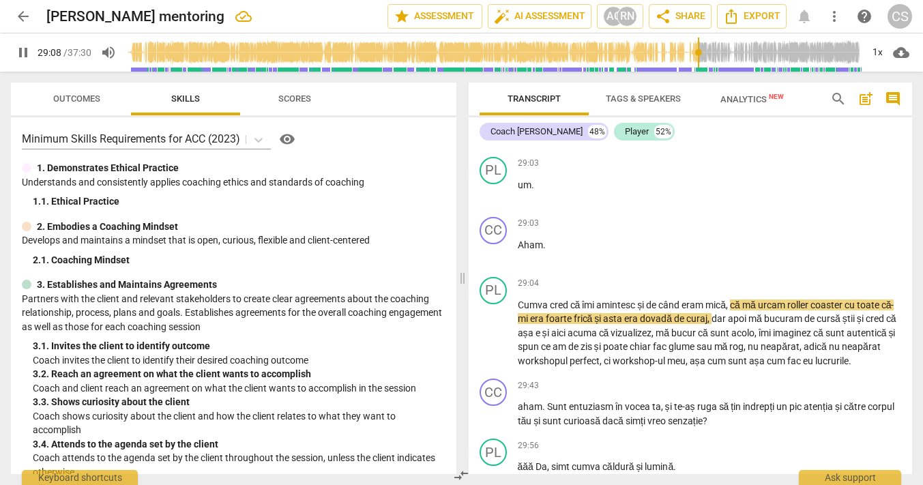
click at [497, 141] on span "pause" at bounding box center [493, 133] width 16 height 16
click at [496, 141] on span "play_arrow" at bounding box center [493, 133] width 16 height 16
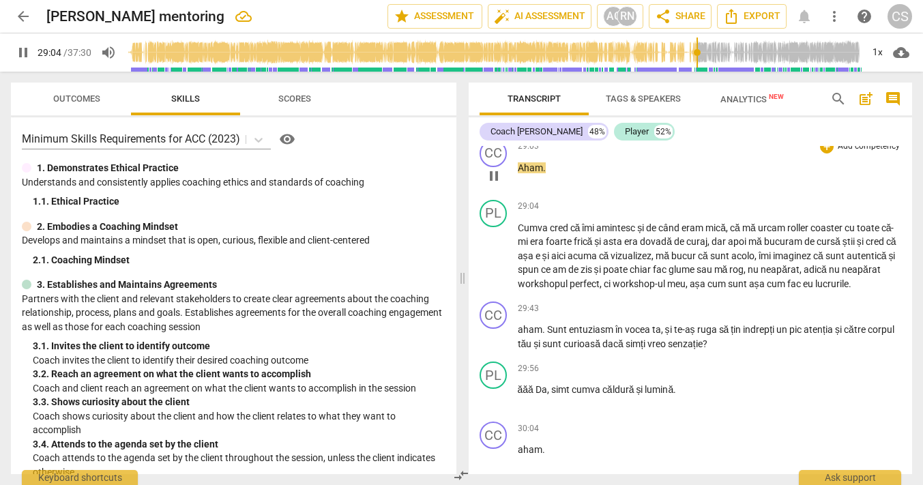
scroll to position [11332, 0]
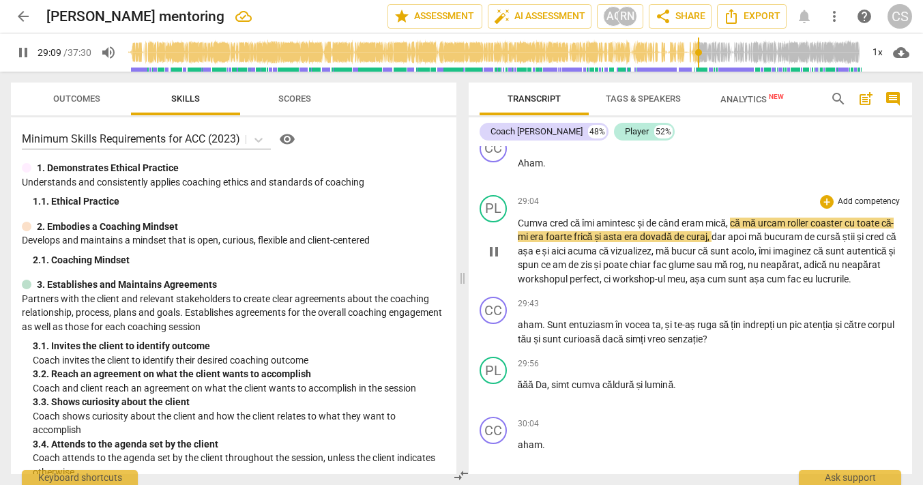
click at [794, 228] on span "roller" at bounding box center [798, 223] width 23 height 11
type input "1750"
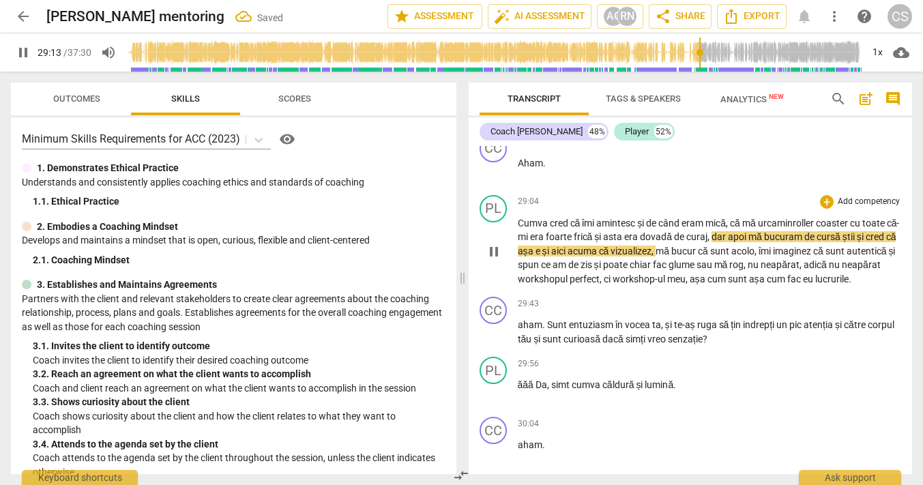
click at [485, 260] on span "pause" at bounding box center [493, 251] width 16 height 16
type input "1754"
click at [724, 242] on span "," at bounding box center [722, 236] width 4 height 11
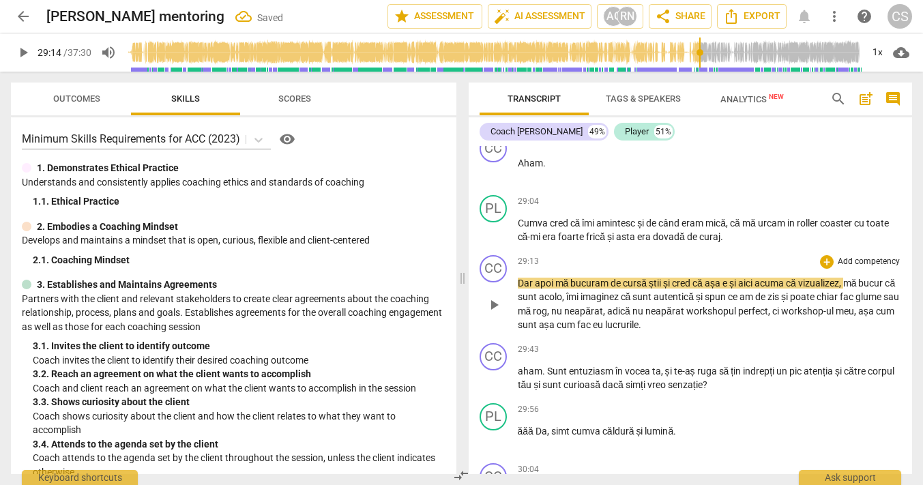
click at [518, 288] on span "Dar" at bounding box center [526, 283] width 17 height 11
click at [550, 288] on span "Aham. Dar" at bounding box center [541, 283] width 47 height 11
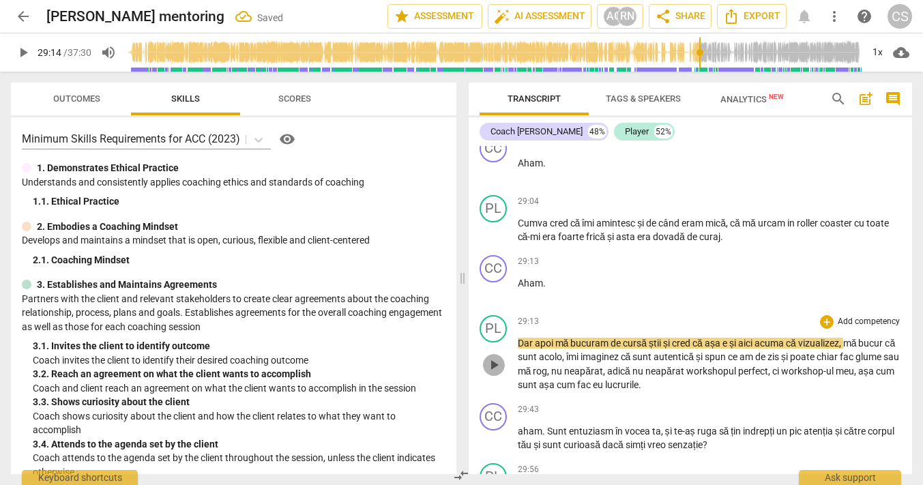
click at [494, 373] on span "play_arrow" at bounding box center [493, 365] width 16 height 16
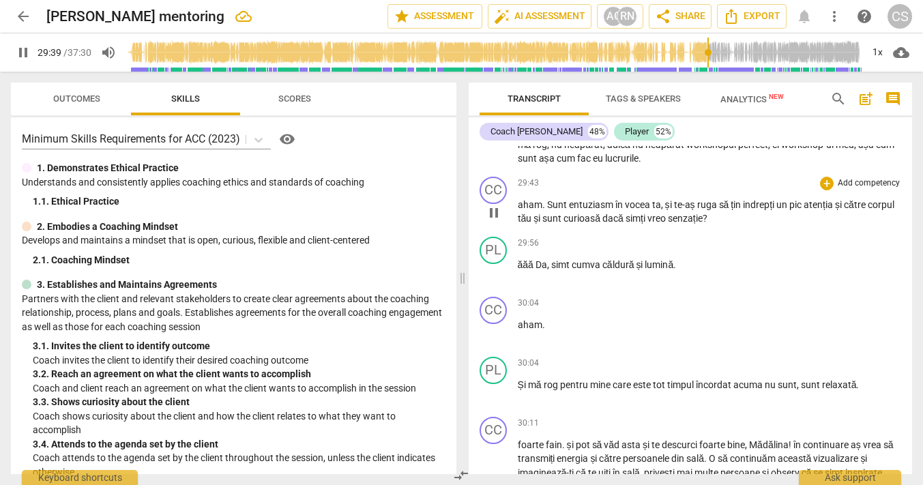
scroll to position [11563, 0]
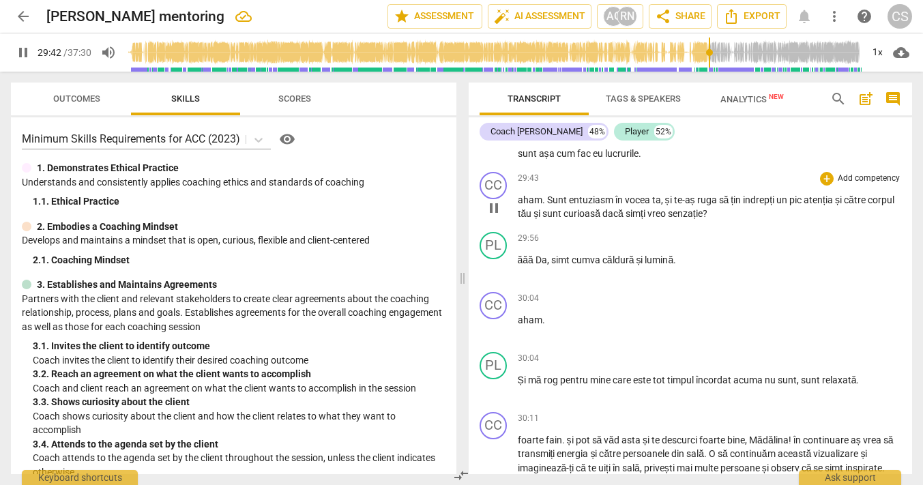
click at [556, 205] on span "Sunt" at bounding box center [558, 199] width 22 height 11
type input "1783"
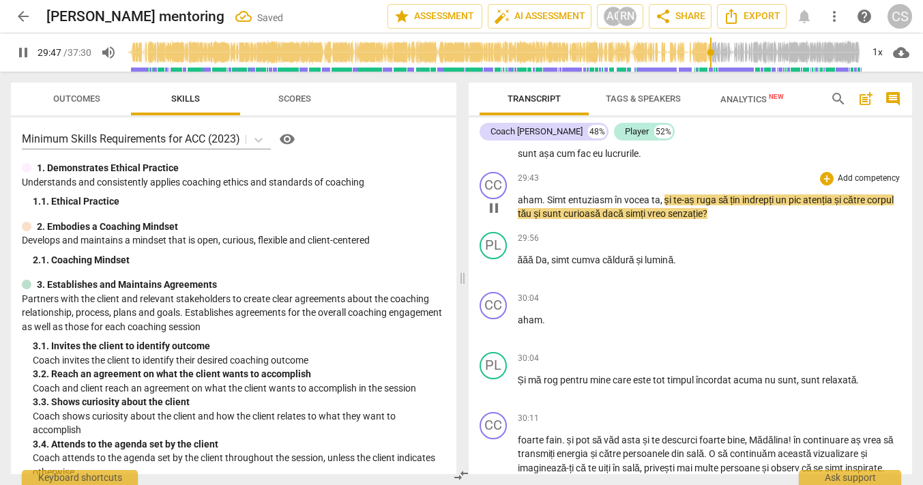
click at [664, 205] on span "și" at bounding box center [668, 199] width 9 height 11
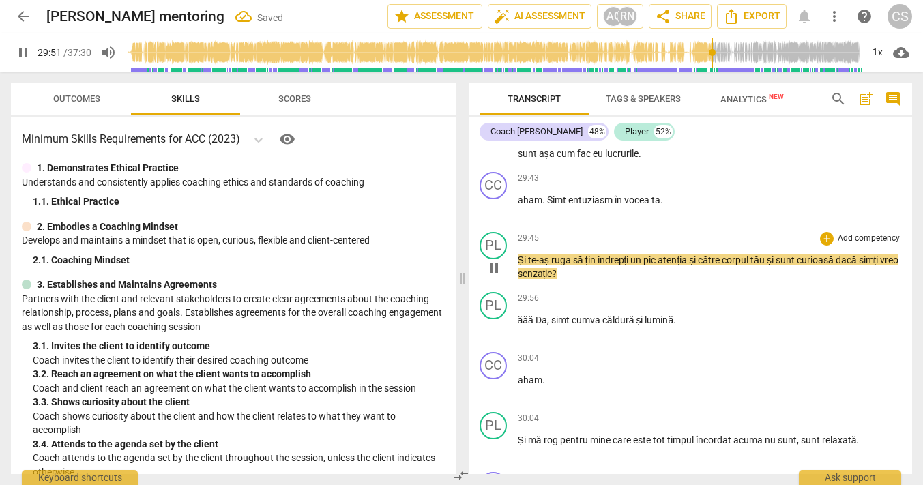
click at [519, 265] on span "Și" at bounding box center [523, 259] width 10 height 11
type input "1792"
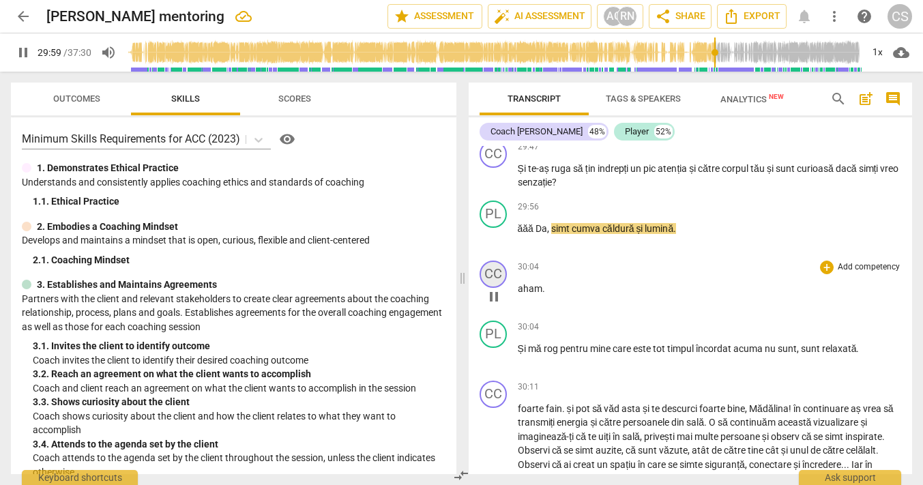
scroll to position [11719, 0]
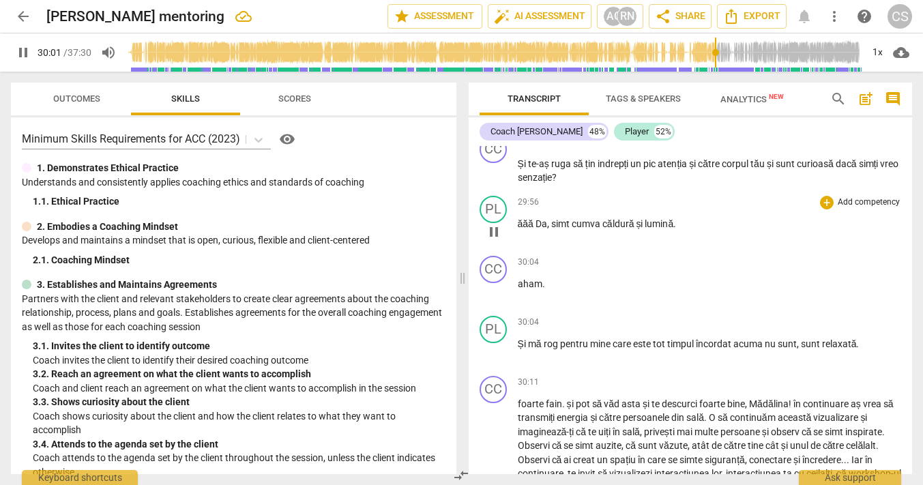
click at [603, 229] on span "căldură" at bounding box center [619, 223] width 34 height 11
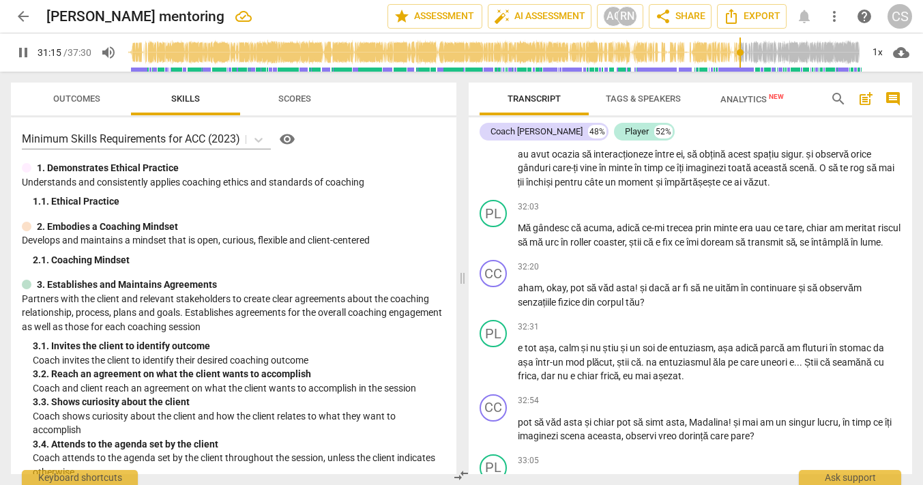
scroll to position [12084, 0]
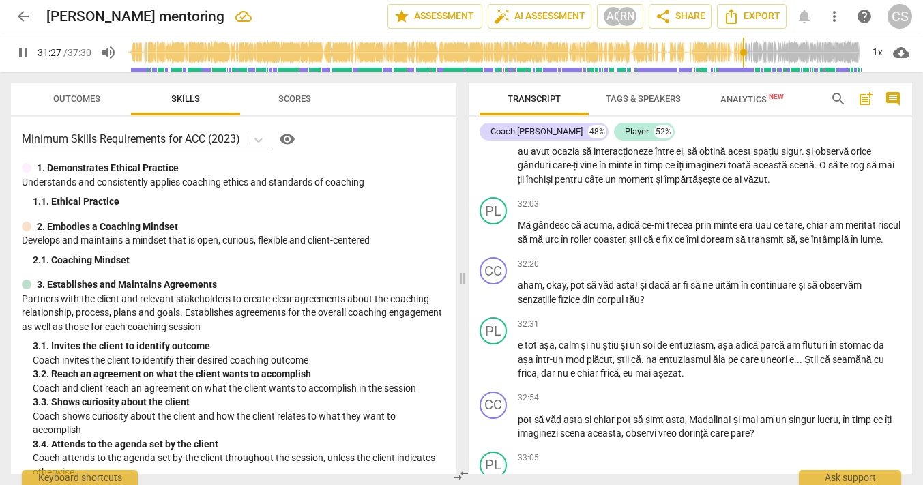
click at [686, 129] on span "urmă" at bounding box center [673, 123] width 25 height 11
type input "1888"
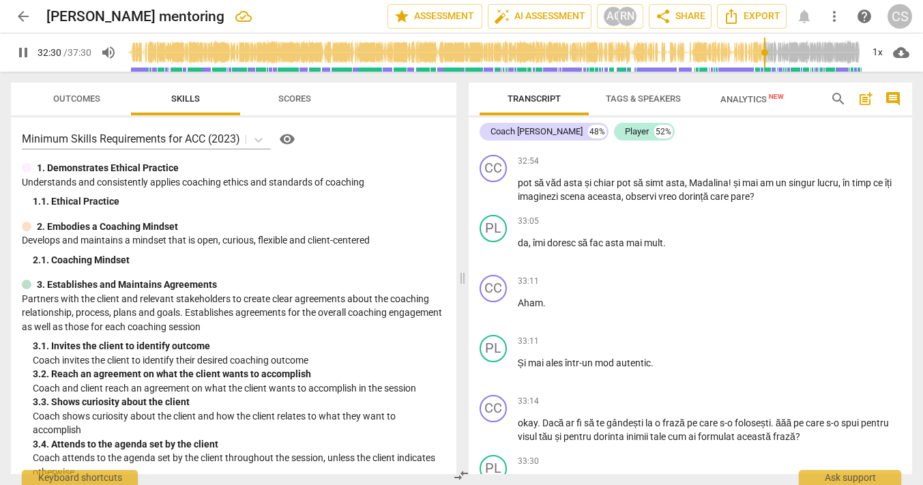
scroll to position [12322, 0]
click at [735, 112] on span "așa" at bounding box center [726, 106] width 18 height 11
type input "1960"
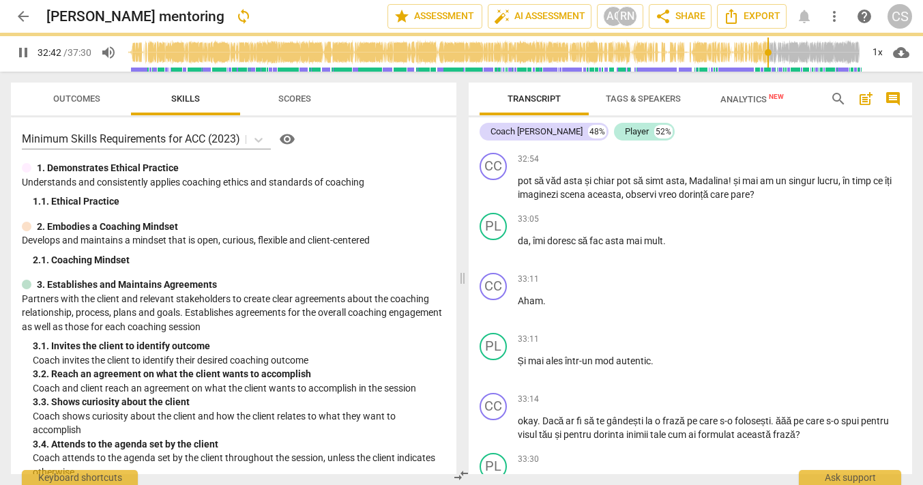
click at [488, 130] on span "pause" at bounding box center [493, 121] width 16 height 16
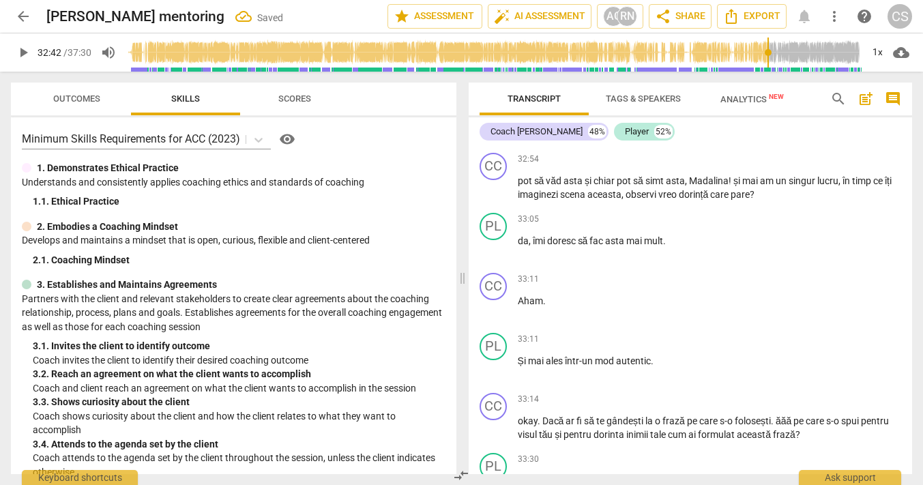
click at [488, 130] on span "play_arrow" at bounding box center [493, 121] width 16 height 16
click at [766, 53] on input "range" at bounding box center [493, 53] width 735 height 44
click at [764, 54] on input "range" at bounding box center [493, 53] width 735 height 44
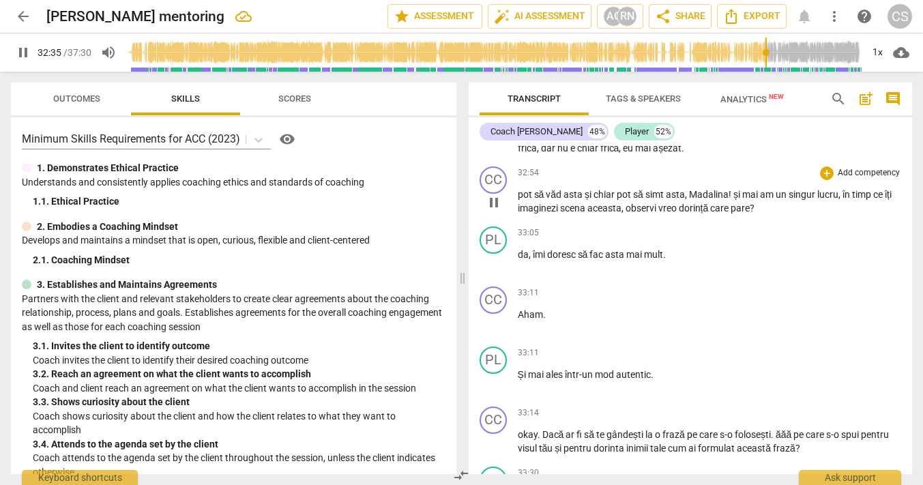
scroll to position [12310, 0]
click at [492, 142] on span "pause" at bounding box center [493, 133] width 16 height 16
type input "1961"
click at [879, 124] on span "da" at bounding box center [880, 118] width 11 height 11
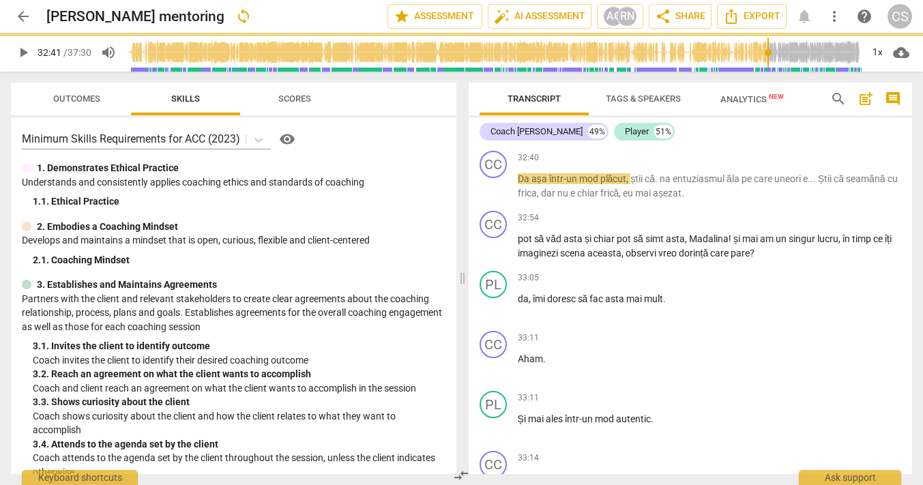
scroll to position [12356, 0]
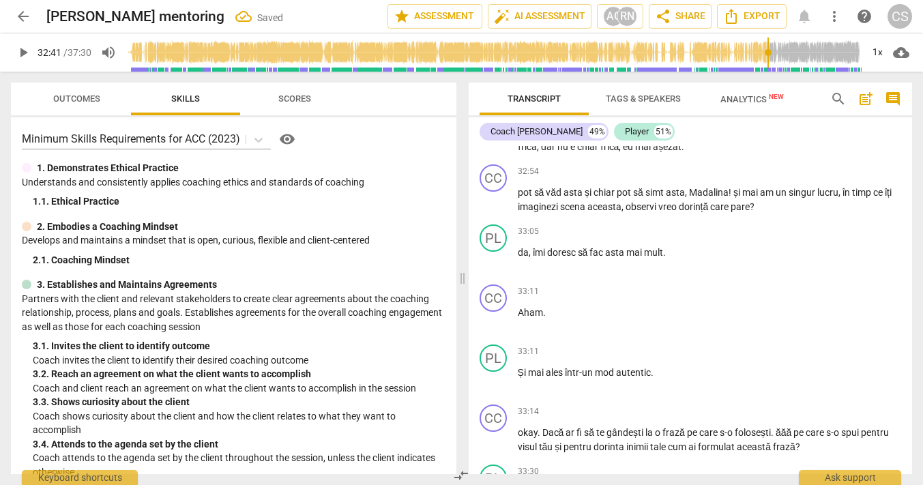
click at [518, 138] on span "Da" at bounding box center [525, 132] width 14 height 11
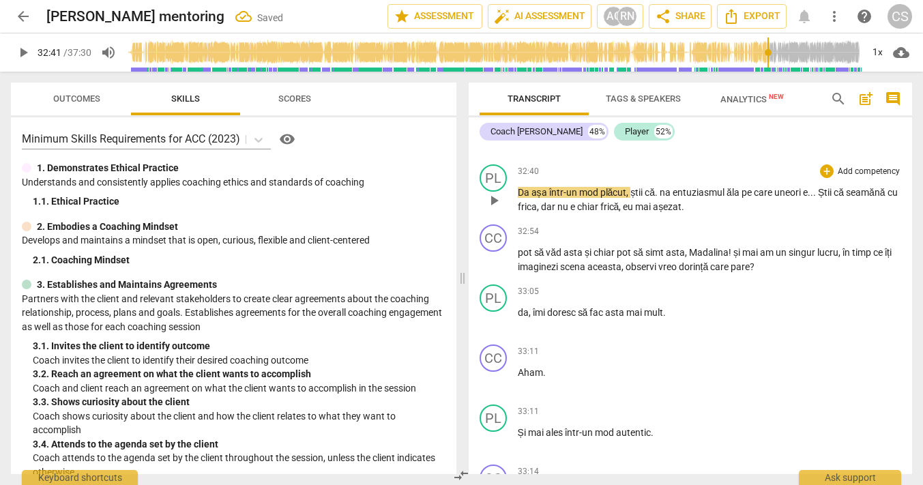
click at [488, 209] on span "play_arrow" at bounding box center [493, 200] width 16 height 16
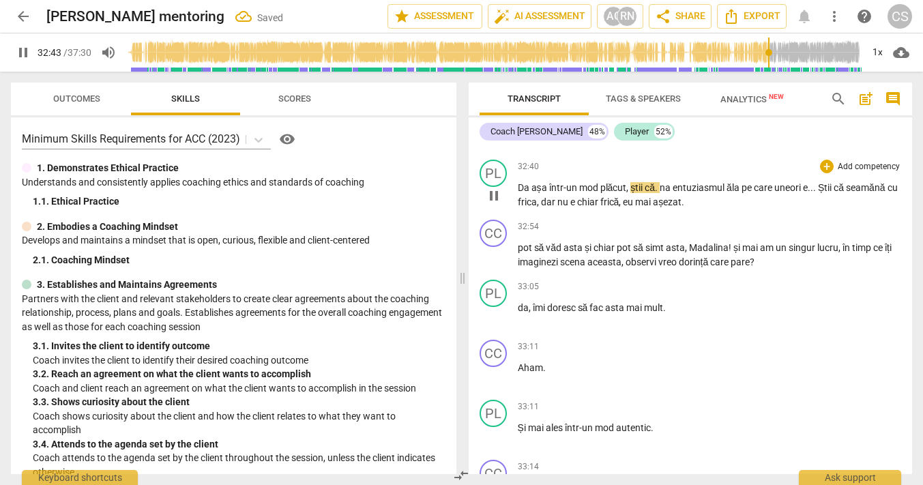
scroll to position [12362, 0]
click at [664, 192] on span "na" at bounding box center [665, 186] width 13 height 11
type input "1966"
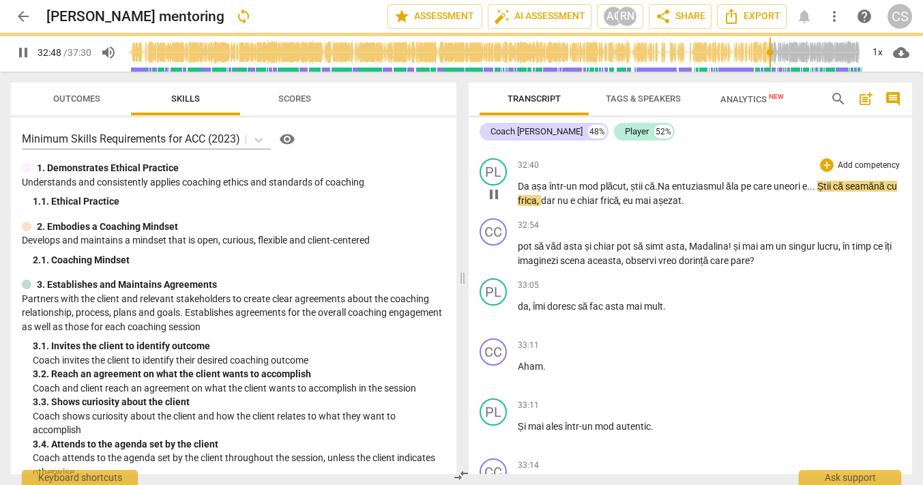
click at [672, 192] on span "a" at bounding box center [668, 186] width 8 height 11
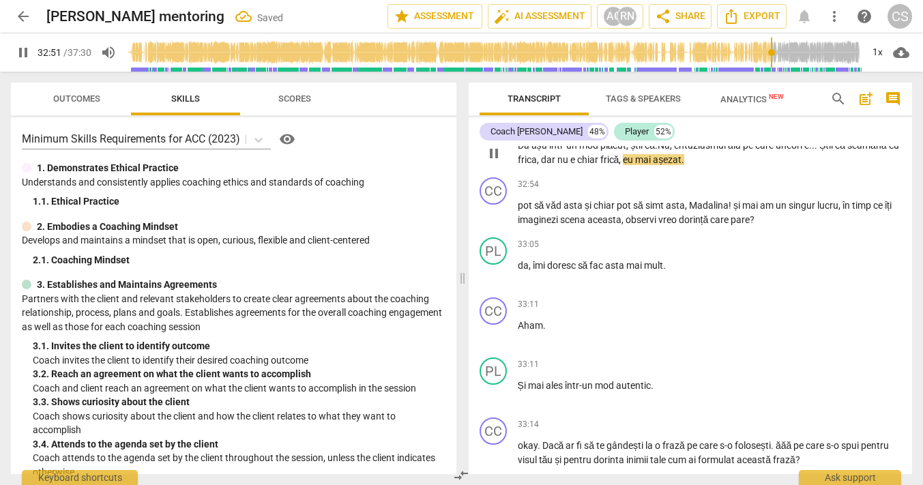
scroll to position [12404, 0]
click at [635, 164] on span "eu" at bounding box center [629, 158] width 12 height 11
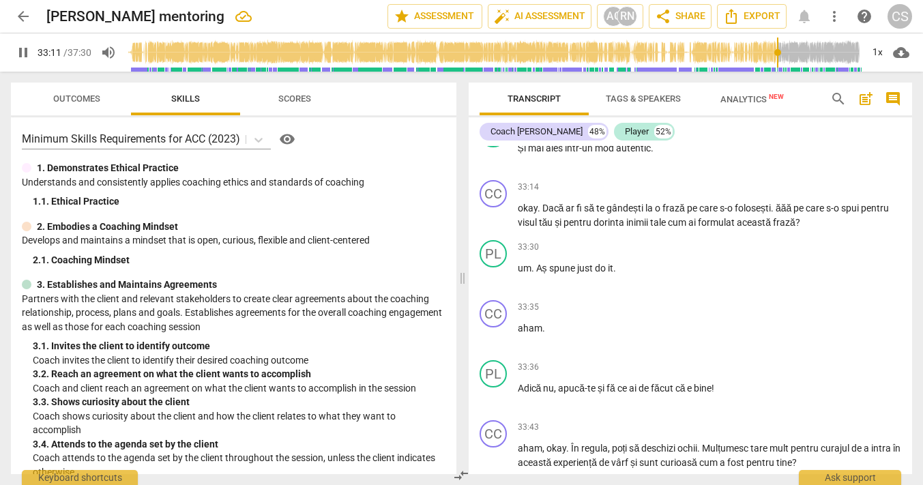
scroll to position [12643, 0]
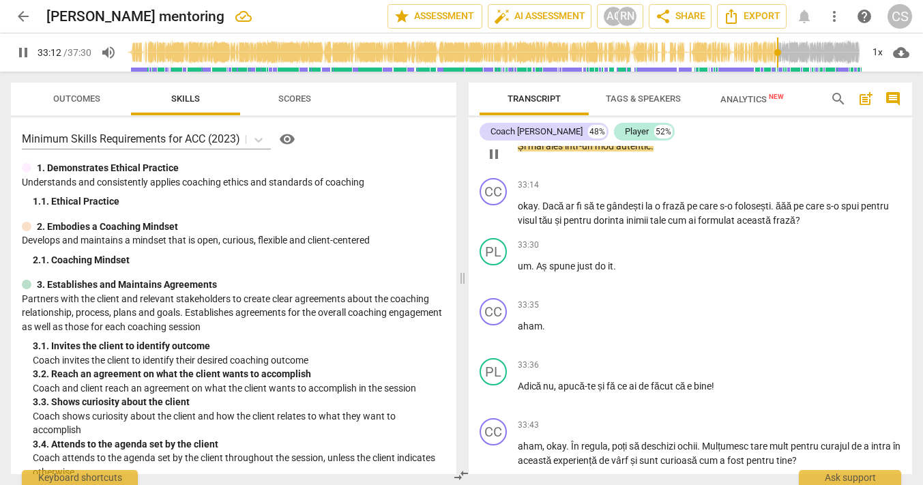
click at [516, 163] on div "play_arrow pause" at bounding box center [500, 154] width 35 height 18
click at [519, 151] on span "Și" at bounding box center [523, 145] width 10 height 11
type input "1994"
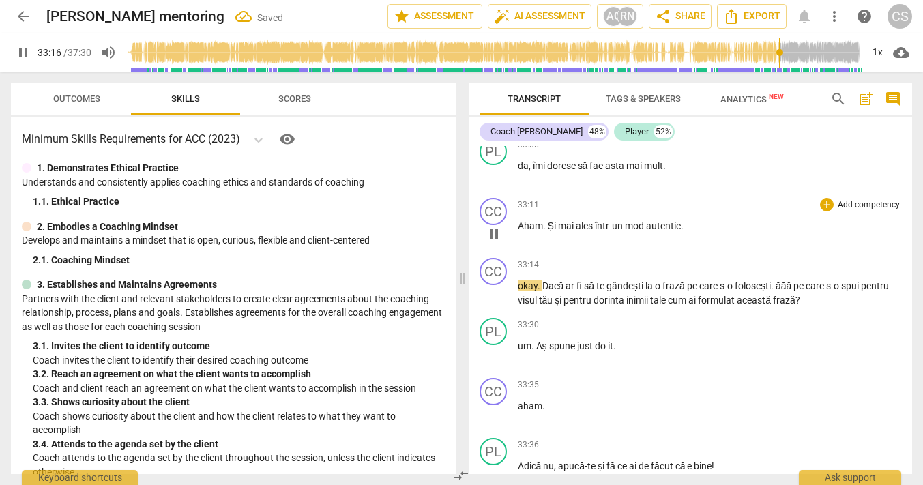
scroll to position [12500, 0]
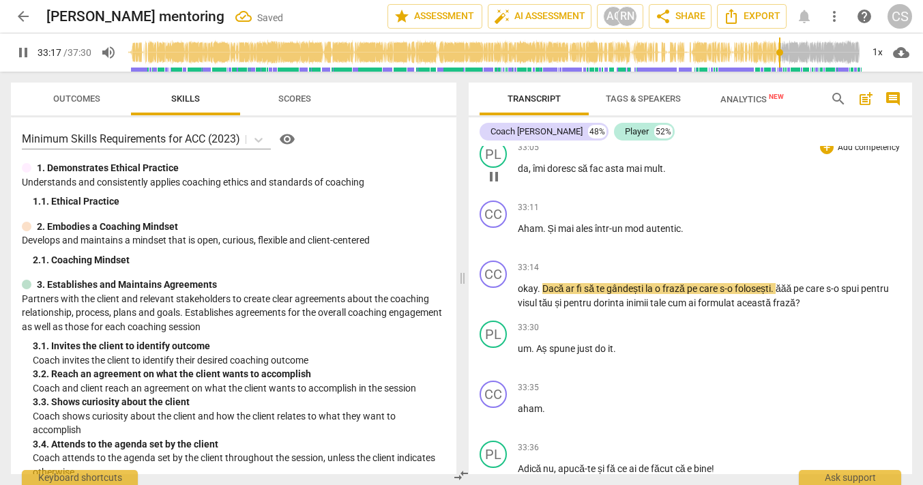
click at [492, 185] on span "pause" at bounding box center [493, 176] width 16 height 16
click at [492, 185] on span "play_arrow" at bounding box center [493, 176] width 16 height 16
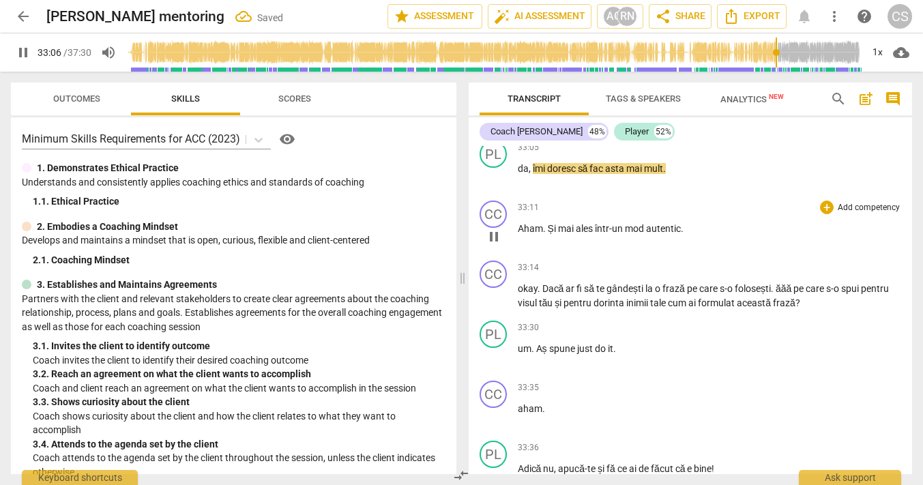
click at [548, 234] on span "Și" at bounding box center [553, 228] width 10 height 11
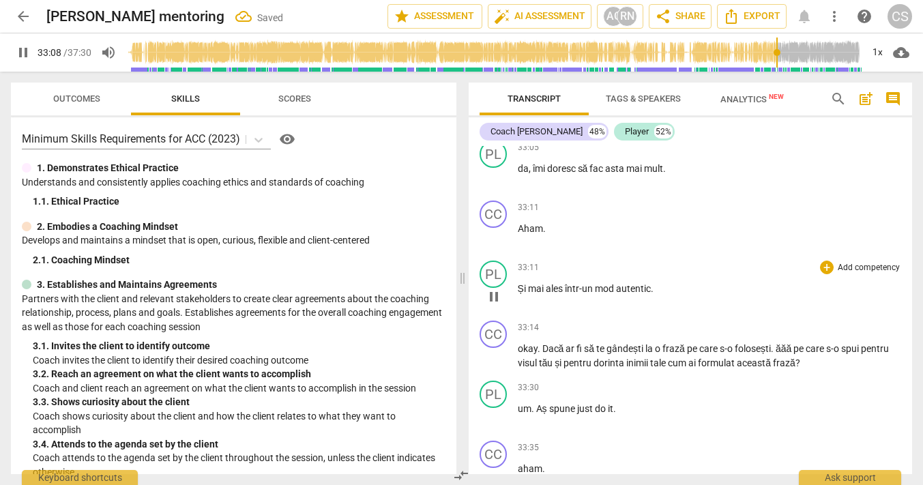
click at [519, 294] on span "Și" at bounding box center [523, 288] width 10 height 11
type input "1989"
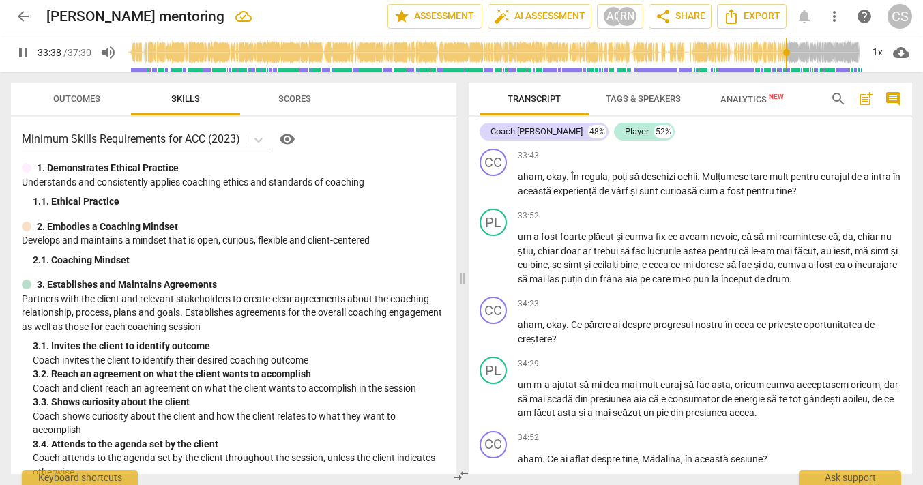
scroll to position [12919, 0]
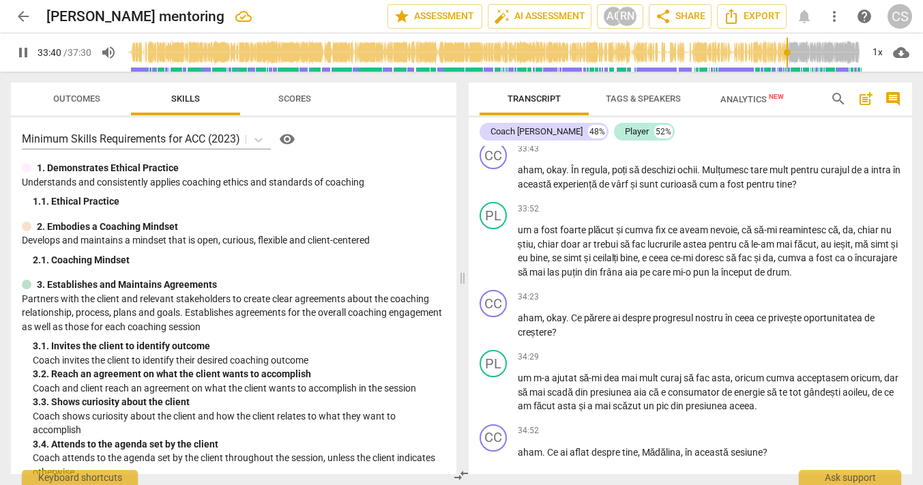
click at [675, 115] on span "făcut" at bounding box center [662, 109] width 25 height 11
type input "2021"
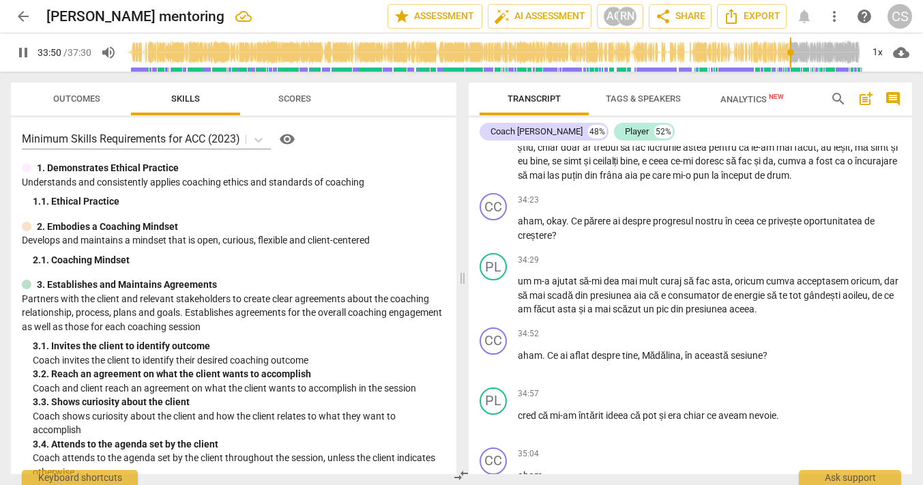
scroll to position [13017, 0]
click at [752, 137] on span "că" at bounding box center [747, 131] width 12 height 11
type input "2040"
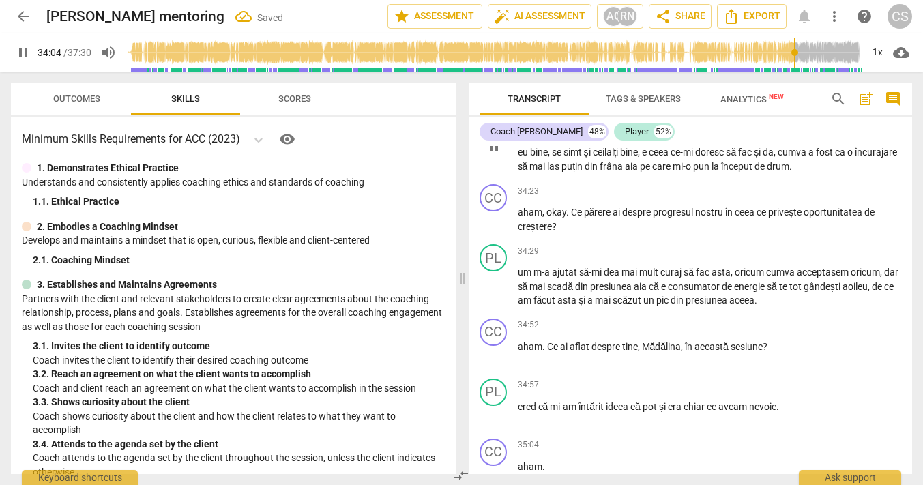
scroll to position [13025, 0]
click at [749, 143] on span "că" at bounding box center [744, 137] width 12 height 11
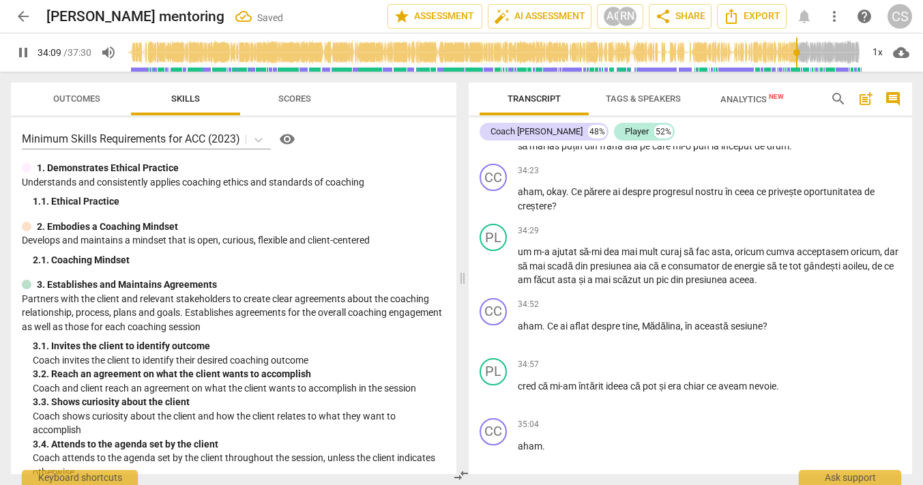
scroll to position [13046, 0]
click at [648, 136] on span "e" at bounding box center [645, 130] width 7 height 11
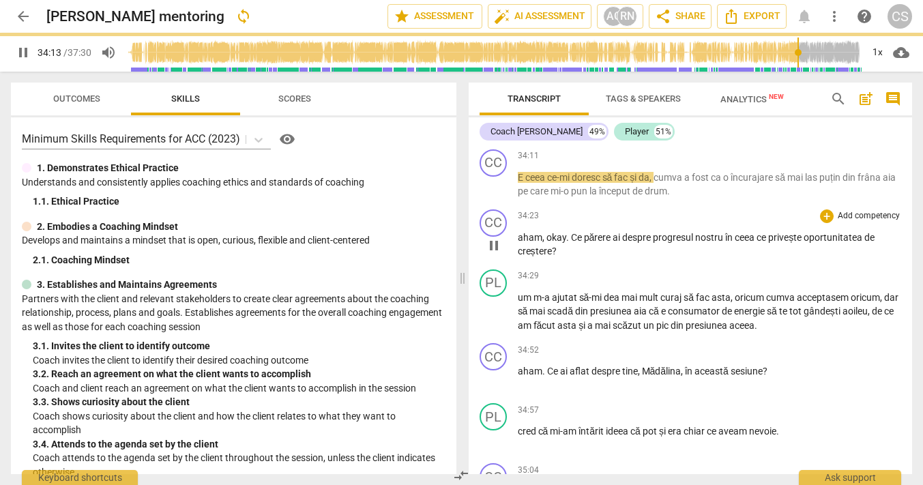
scroll to position [13091, 0]
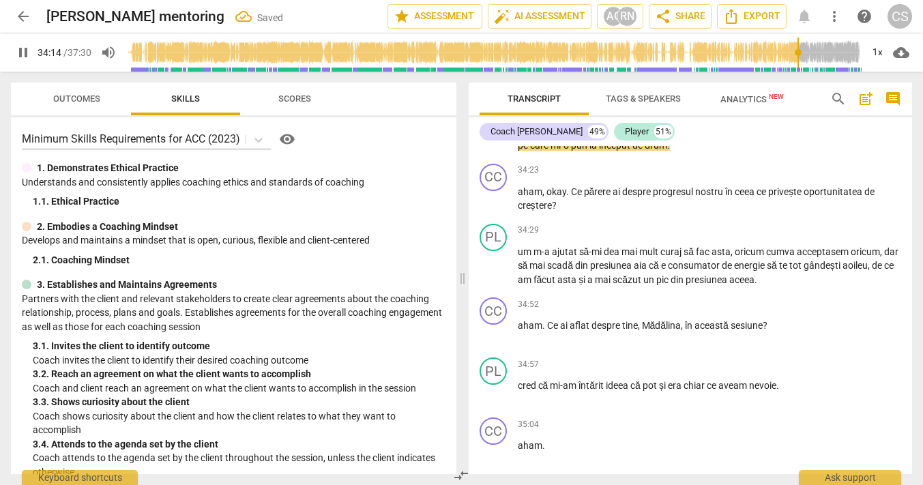
click at [518, 137] on span "E" at bounding box center [522, 131] width 8 height 11
type input "2055"
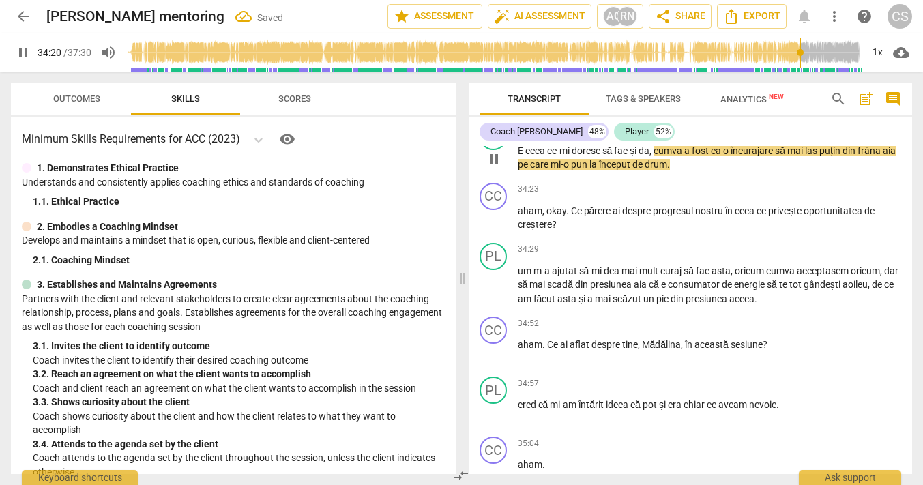
scroll to position [13136, 0]
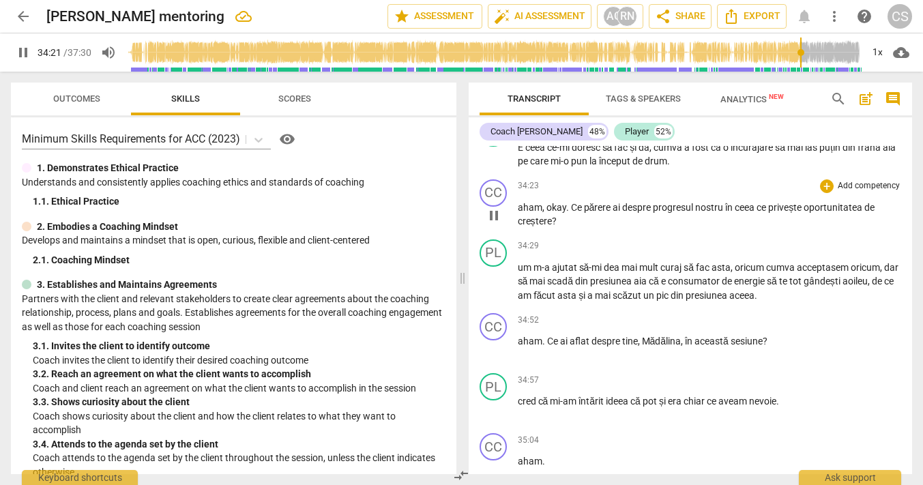
click at [520, 213] on span "aham" at bounding box center [530, 207] width 25 height 11
type input "2064"
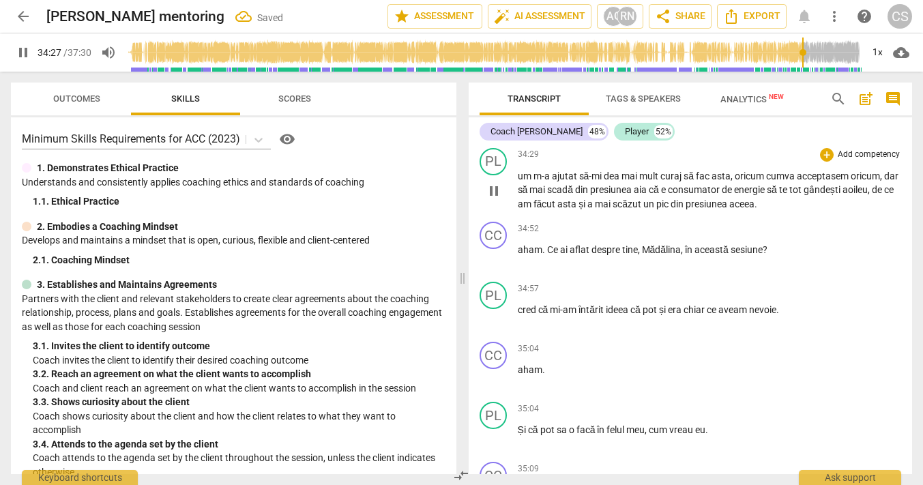
scroll to position [13240, 0]
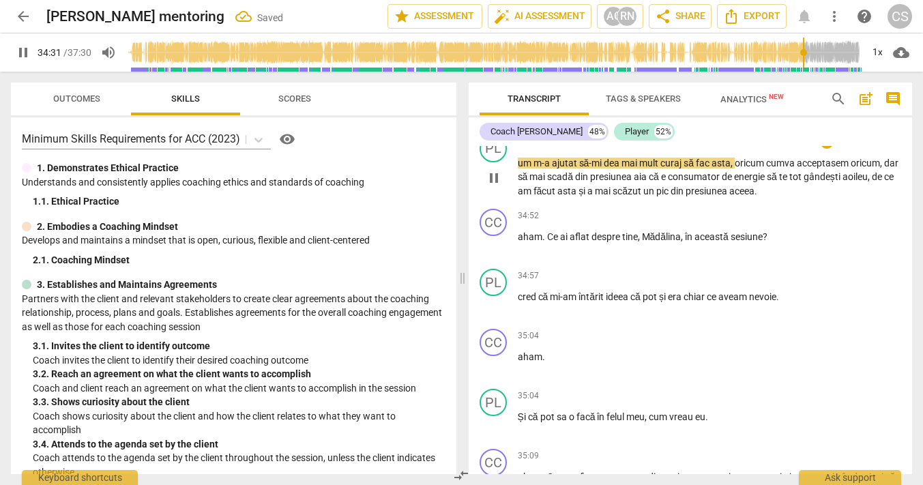
click at [530, 168] on span "um" at bounding box center [526, 163] width 16 height 11
type input "2072"
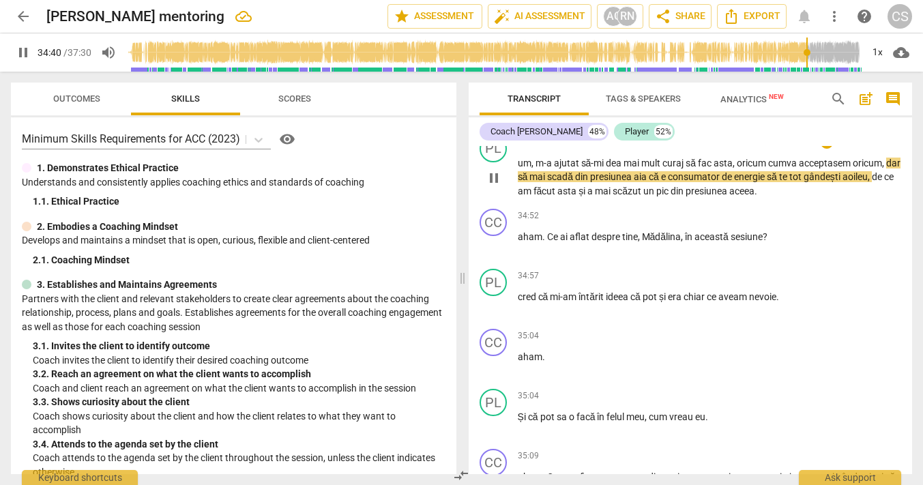
click at [530, 182] on span "să" at bounding box center [524, 176] width 12 height 11
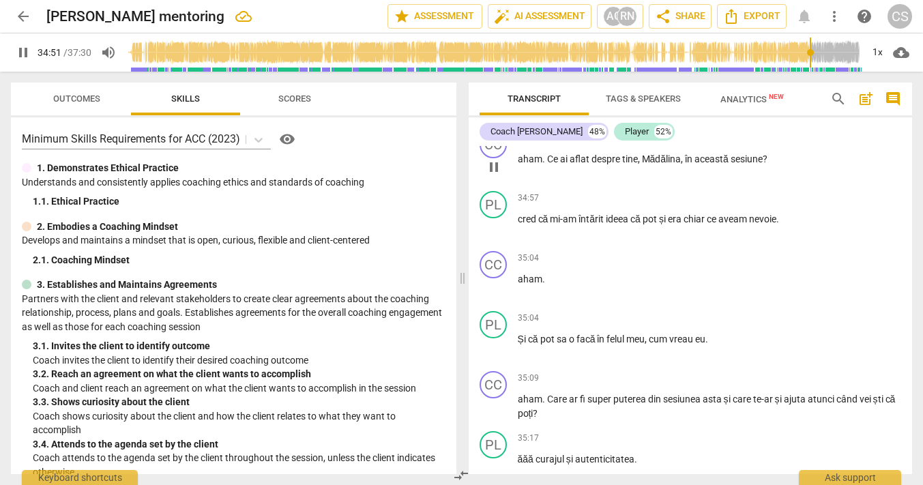
scroll to position [13319, 0]
click at [520, 163] on span "aham" at bounding box center [530, 157] width 25 height 11
type input "2093"
click at [521, 283] on span "aham" at bounding box center [530, 277] width 25 height 11
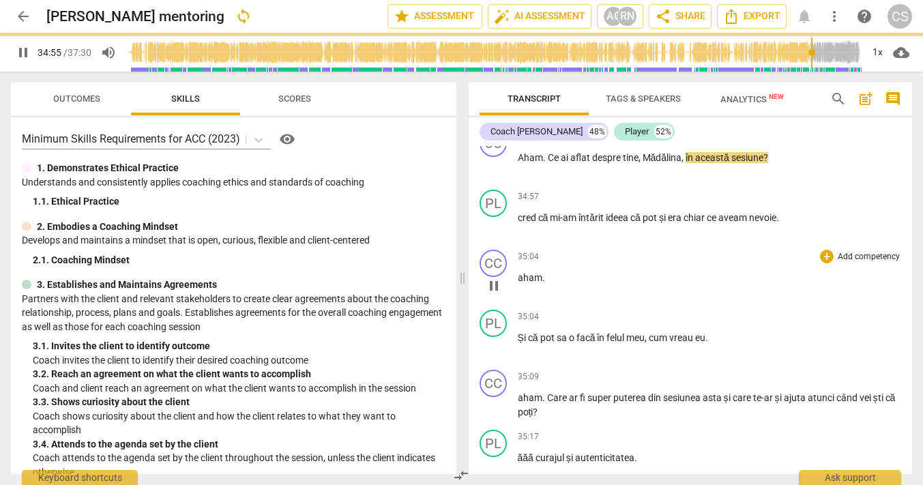
type input "2095"
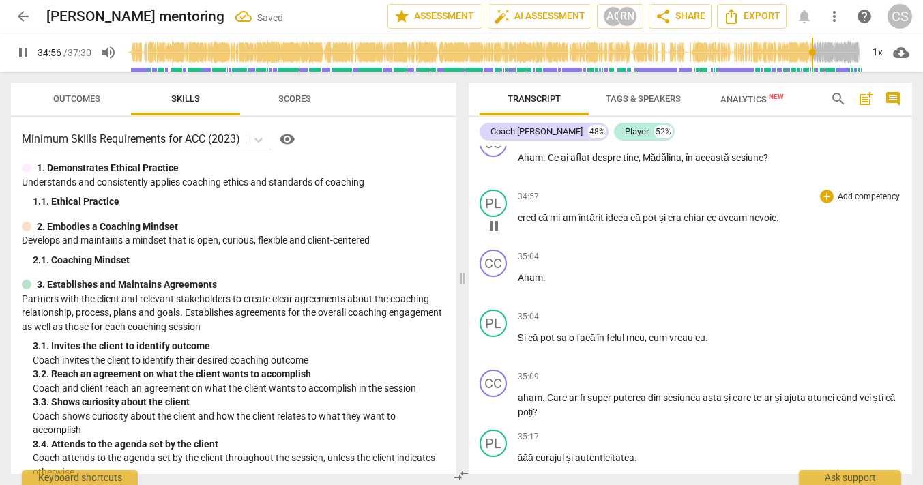
click at [521, 223] on span "cred" at bounding box center [528, 217] width 20 height 11
type input "2097"
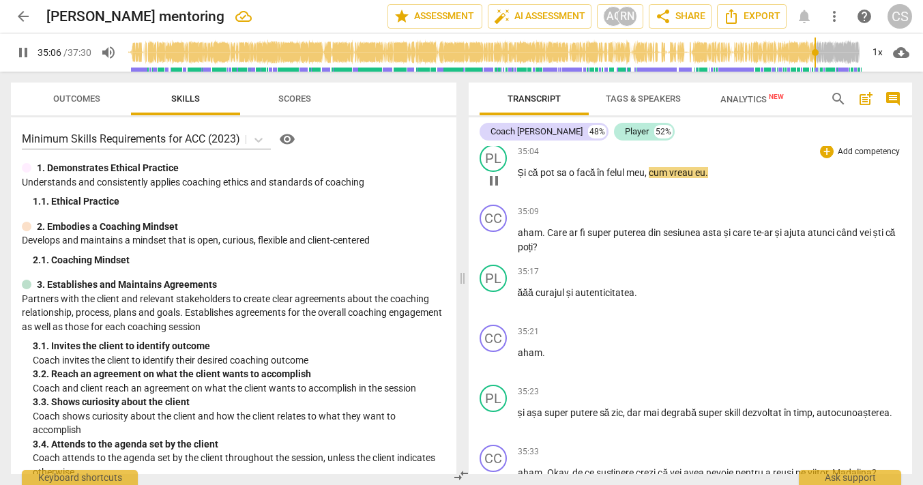
scroll to position [13488, 0]
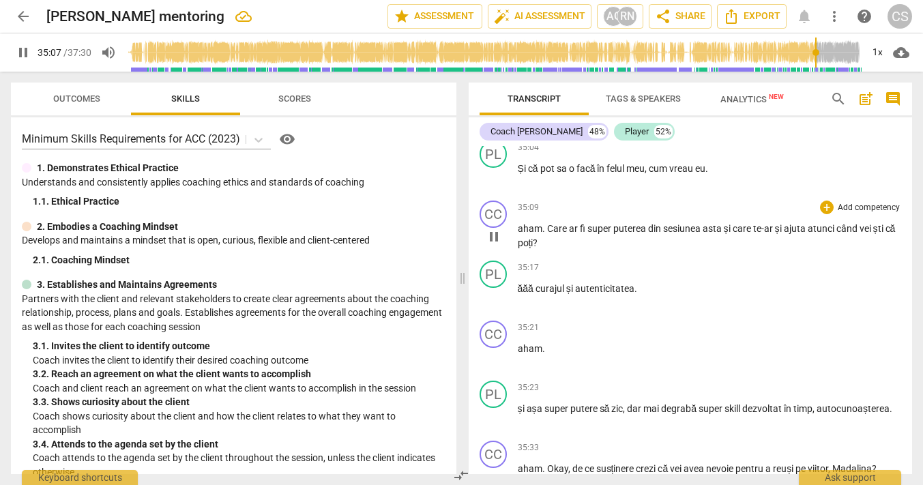
click at [521, 234] on span "aham" at bounding box center [530, 228] width 25 height 11
type input "2108"
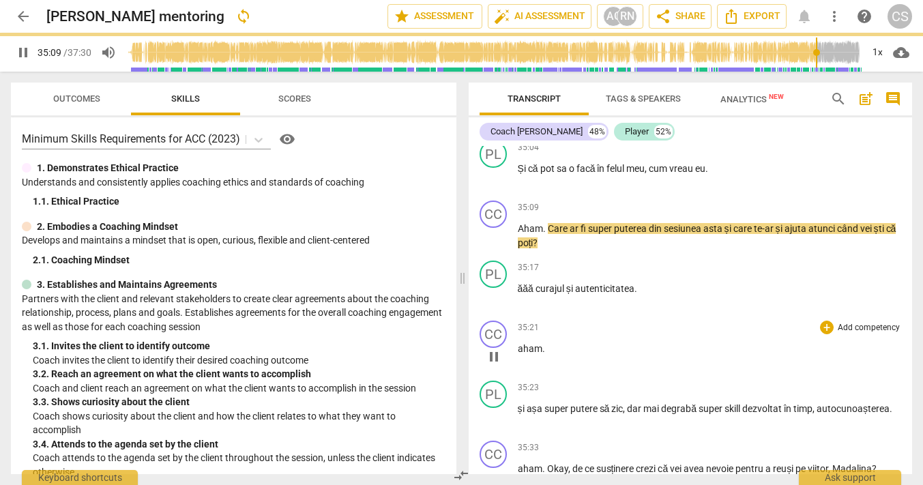
click at [520, 354] on span "aham" at bounding box center [530, 348] width 25 height 11
type input "2110"
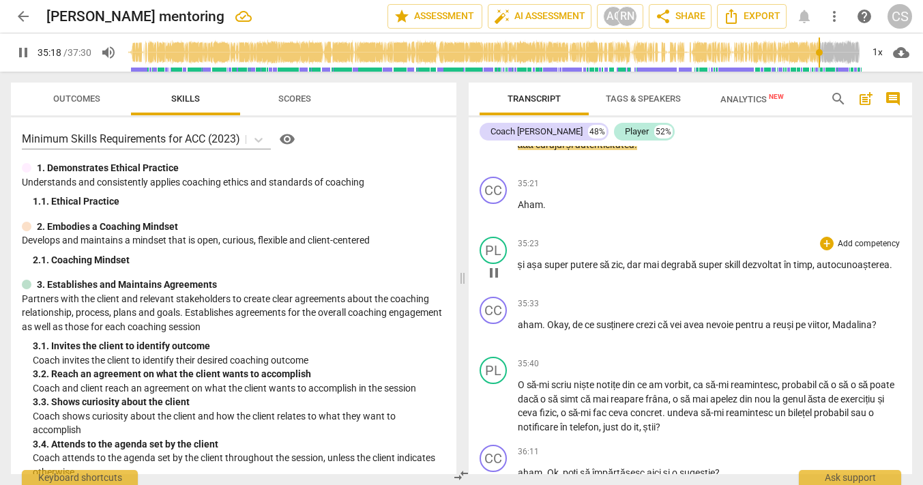
scroll to position [13635, 0]
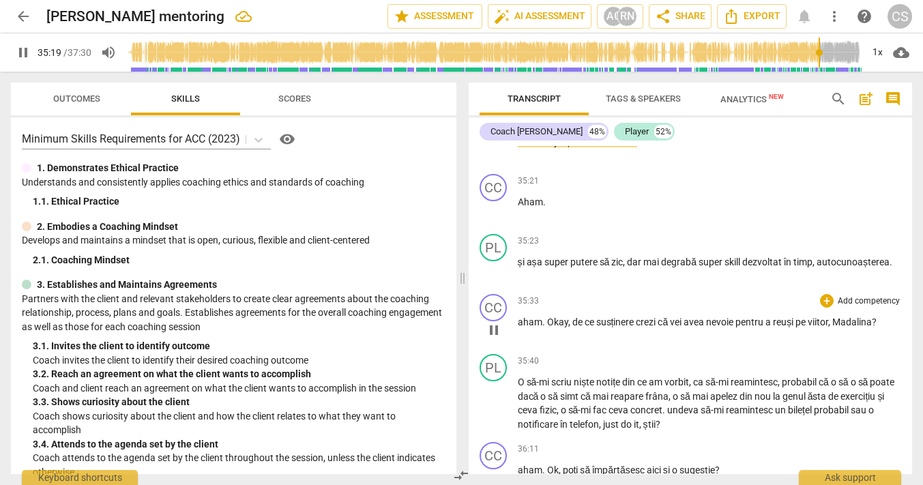
click at [520, 327] on span "aham" at bounding box center [530, 321] width 25 height 11
type input "2120"
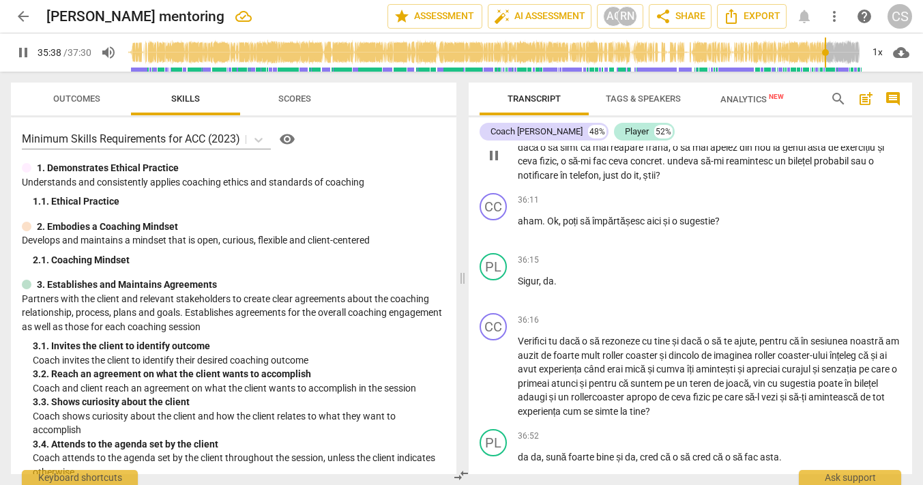
scroll to position [13885, 0]
click at [521, 225] on span "aham" at bounding box center [530, 219] width 25 height 11
type input "2140"
click at [788, 137] on span "probabil" at bounding box center [799, 131] width 37 height 11
type input "2149"
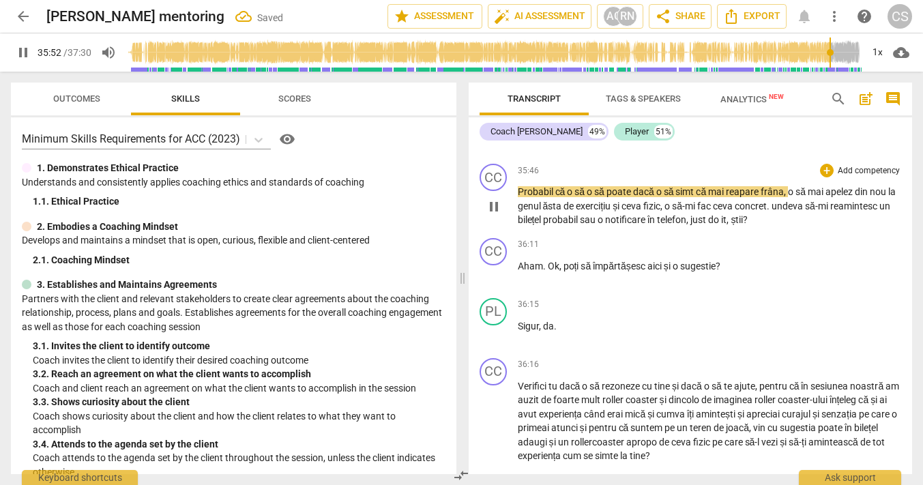
click at [518, 197] on span "Probabil" at bounding box center [537, 191] width 38 height 11
type input "2153"
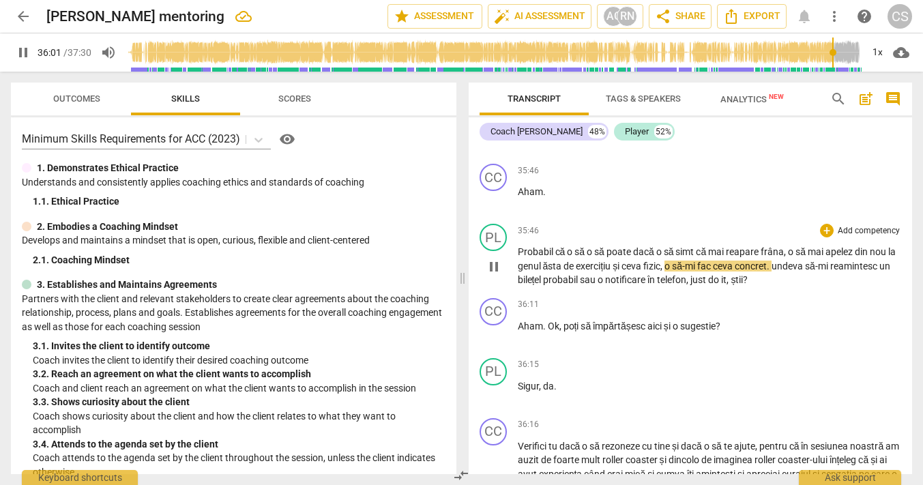
click at [492, 275] on span "pause" at bounding box center [493, 266] width 16 height 16
type input "2162"
click at [612, 271] on span "exercițiu" at bounding box center [593, 265] width 37 height 11
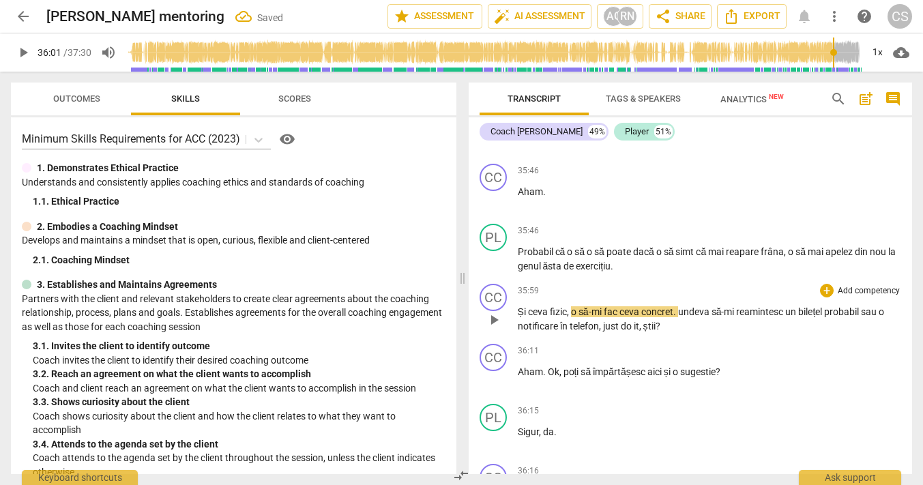
click at [519, 317] on span "Și" at bounding box center [523, 311] width 10 height 11
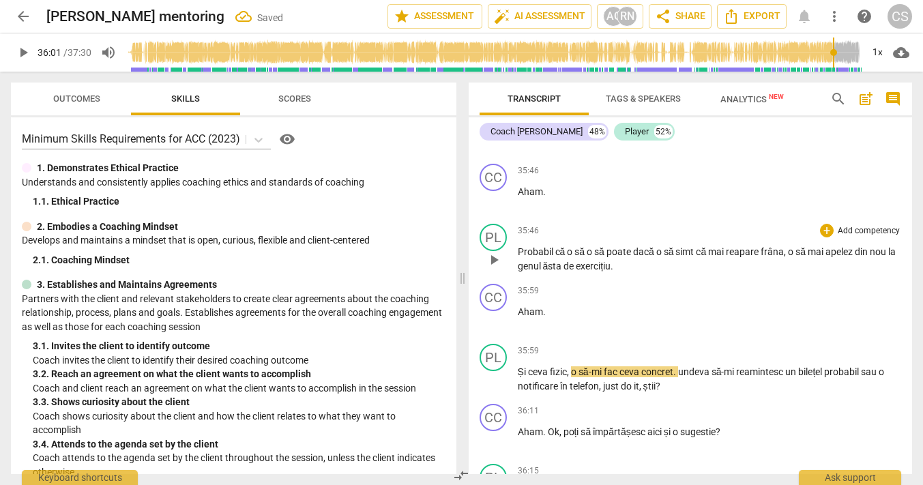
click at [494, 268] on span "play_arrow" at bounding box center [493, 260] width 16 height 16
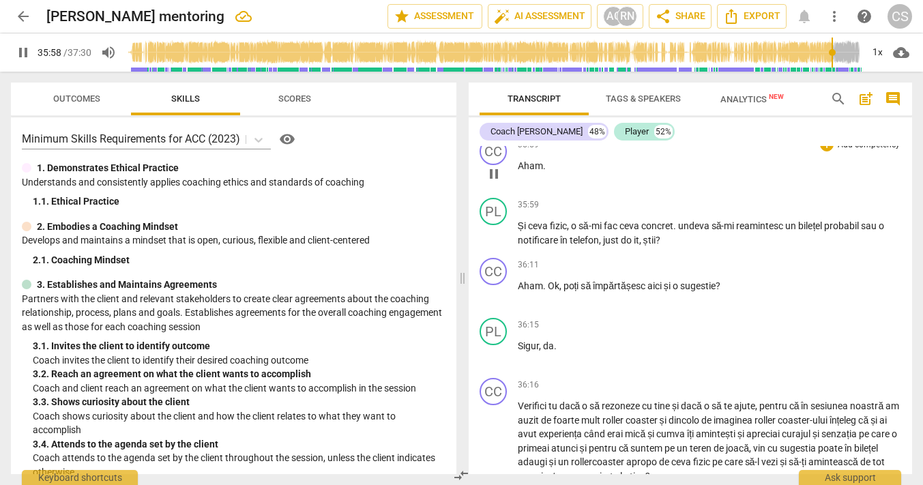
scroll to position [14033, 0]
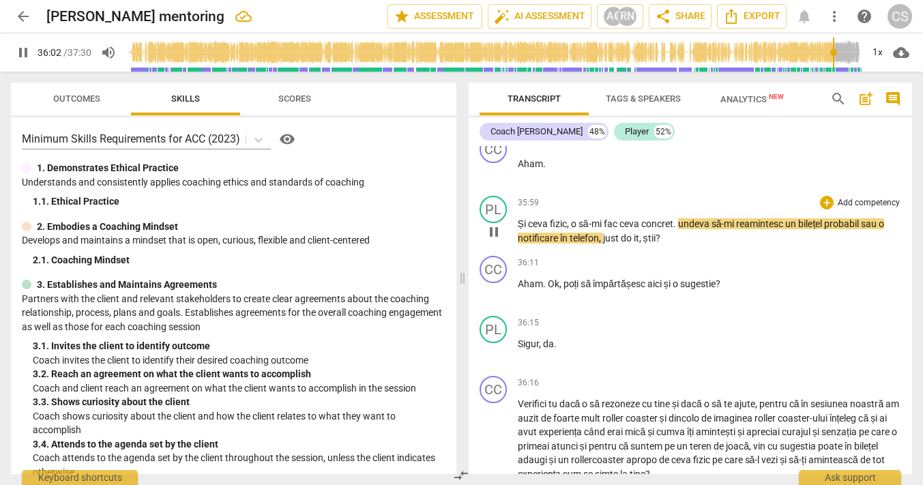
click at [678, 229] on span "." at bounding box center [675, 223] width 5 height 11
type input "2163"
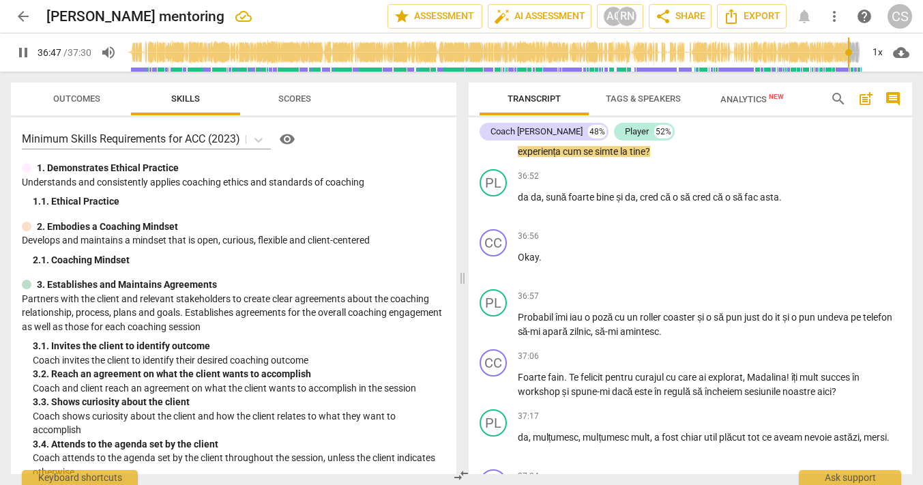
scroll to position [14361, 0]
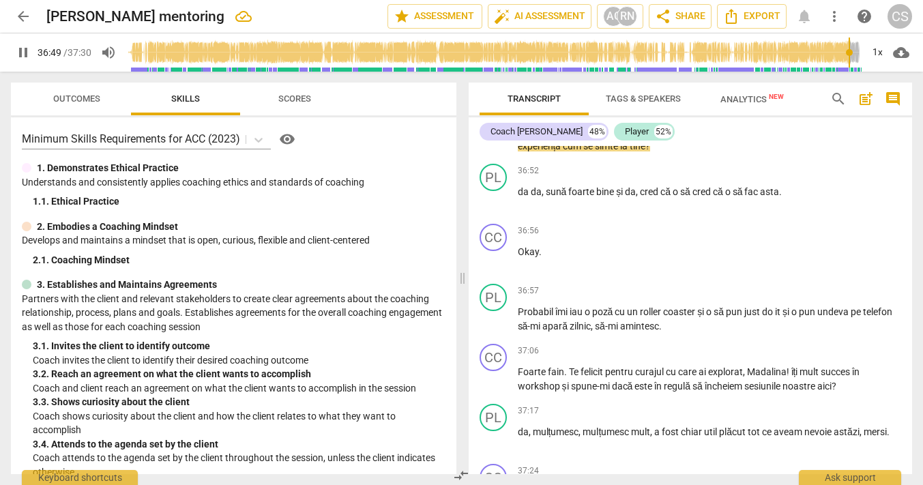
click at [493, 120] on span "pause" at bounding box center [493, 112] width 16 height 16
type input "2210"
click at [724, 137] on span "pe" at bounding box center [718, 131] width 12 height 11
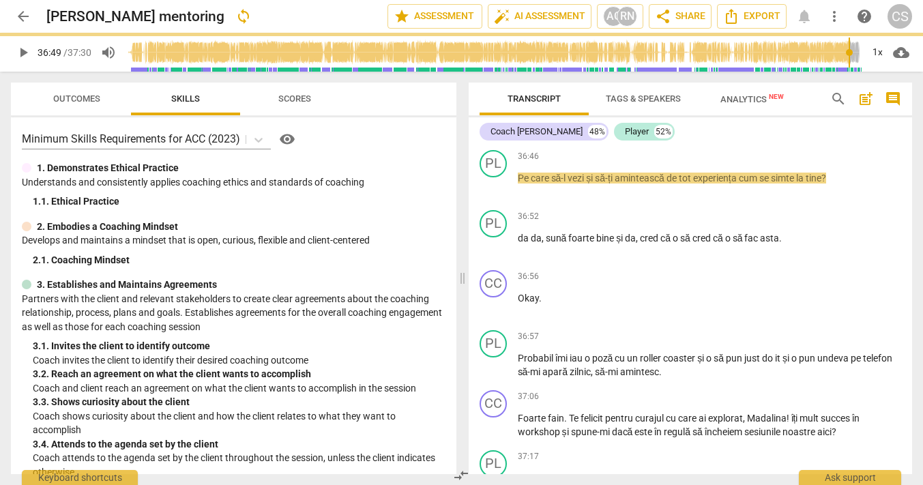
scroll to position [14407, 0]
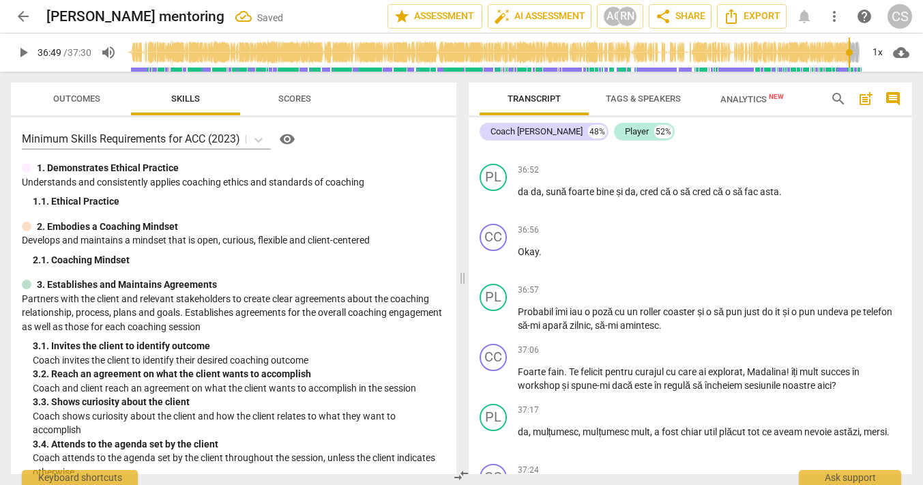
click at [519, 137] on span "Pe" at bounding box center [524, 131] width 13 height 11
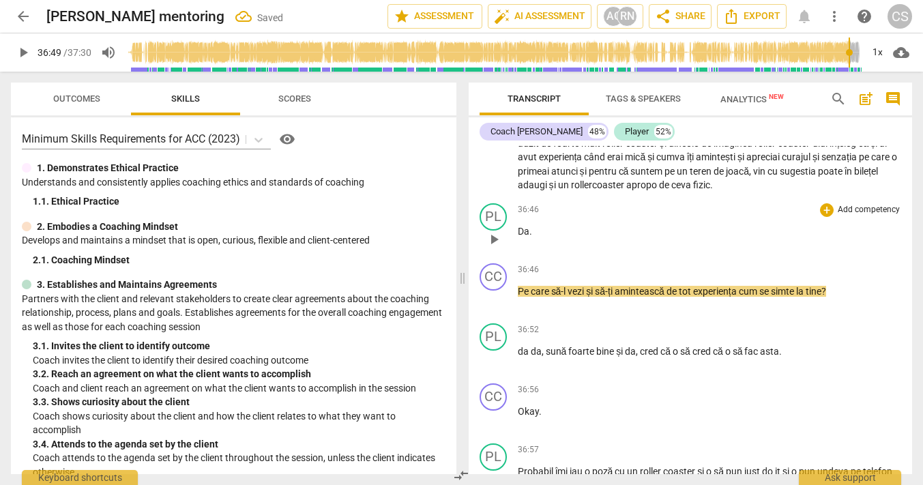
scroll to position [14297, 0]
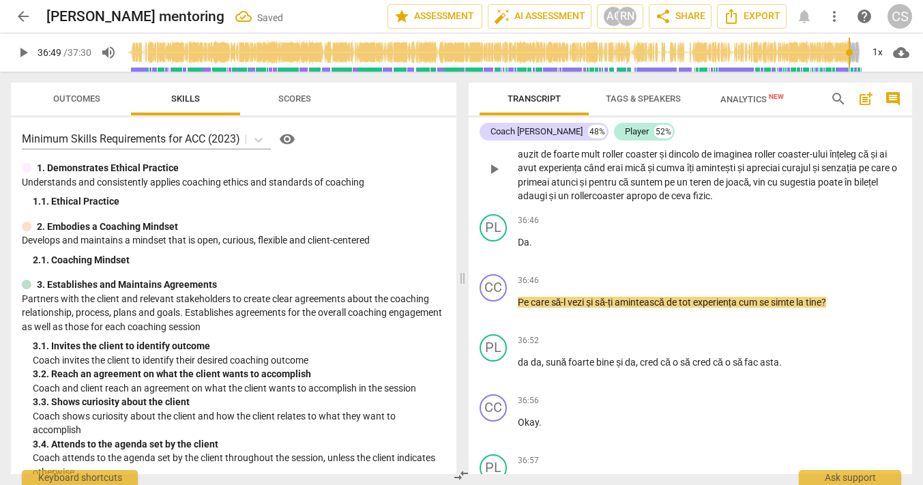
click at [493, 177] on span "play_arrow" at bounding box center [493, 169] width 16 height 16
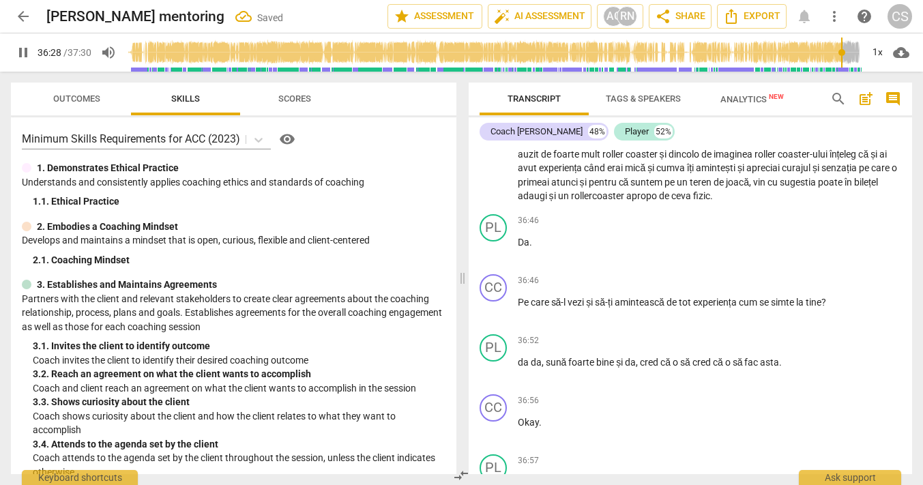
click at [840, 57] on input "range" at bounding box center [493, 53] width 735 height 44
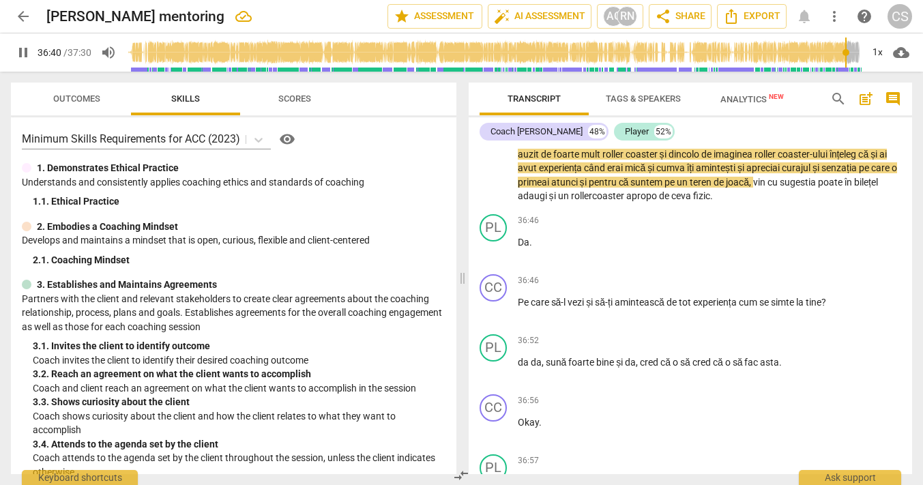
click at [844, 54] on input "range" at bounding box center [493, 53] width 735 height 44
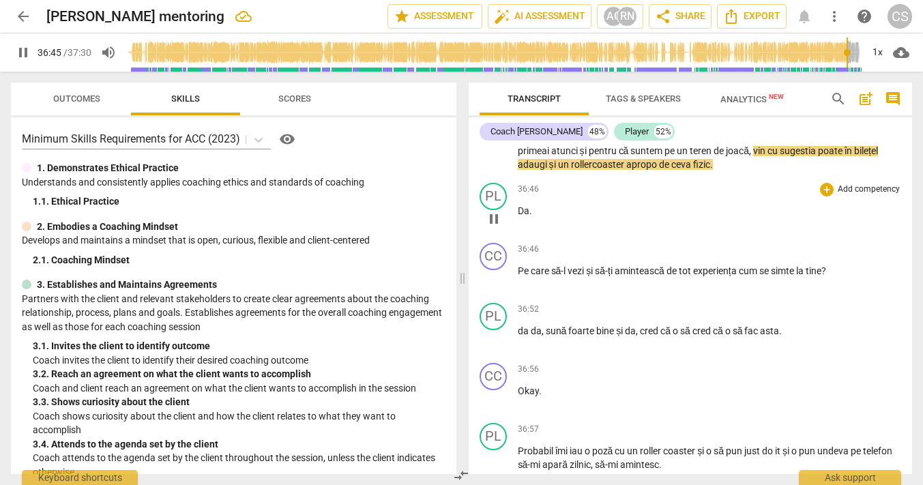
scroll to position [14331, 0]
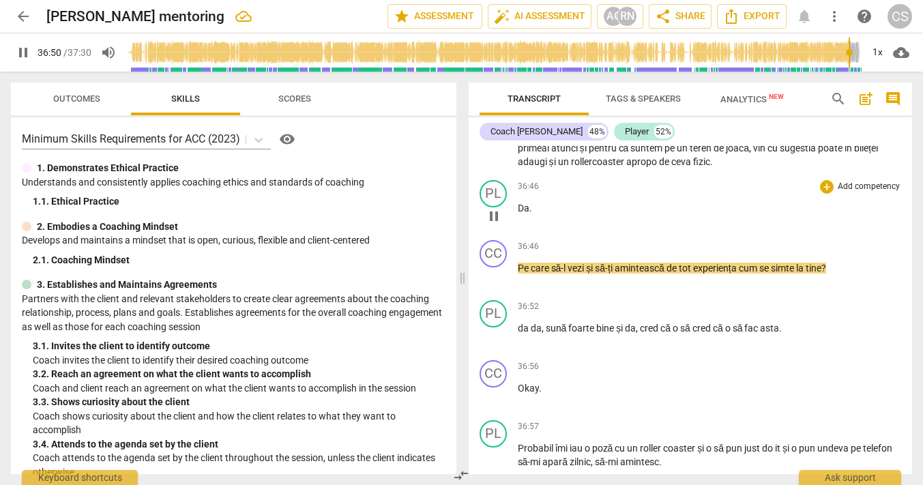
click at [530, 213] on span "." at bounding box center [530, 208] width 3 height 11
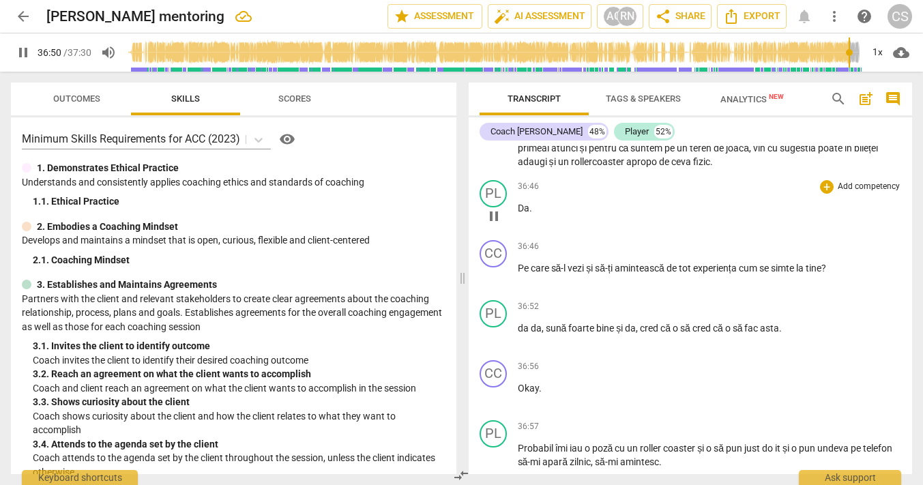
type input "2211"
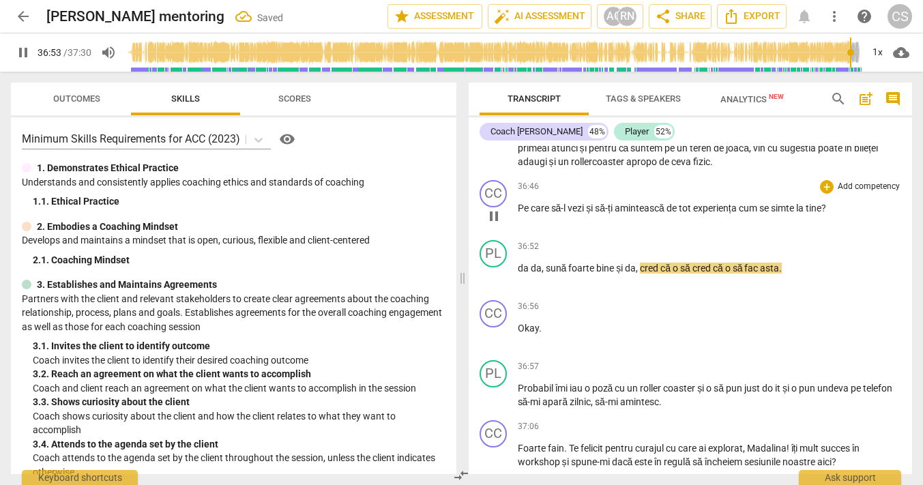
click at [515, 225] on div "play_arrow pause" at bounding box center [500, 216] width 35 height 18
click at [519, 213] on span "Pe" at bounding box center [524, 208] width 13 height 11
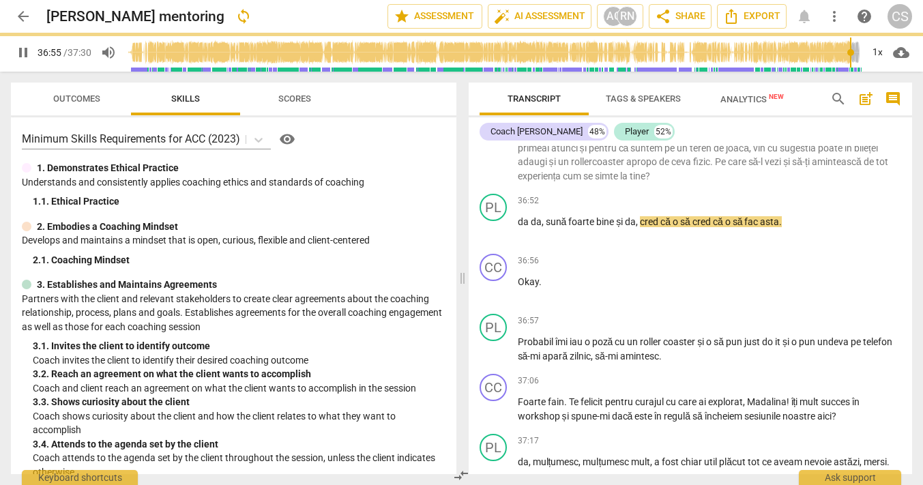
scroll to position [14285, 0]
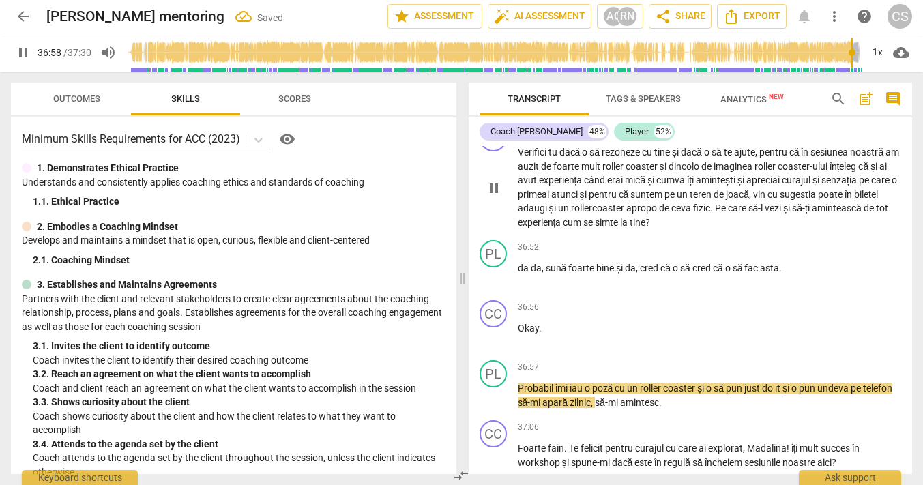
click at [494, 196] on span "pause" at bounding box center [493, 188] width 16 height 16
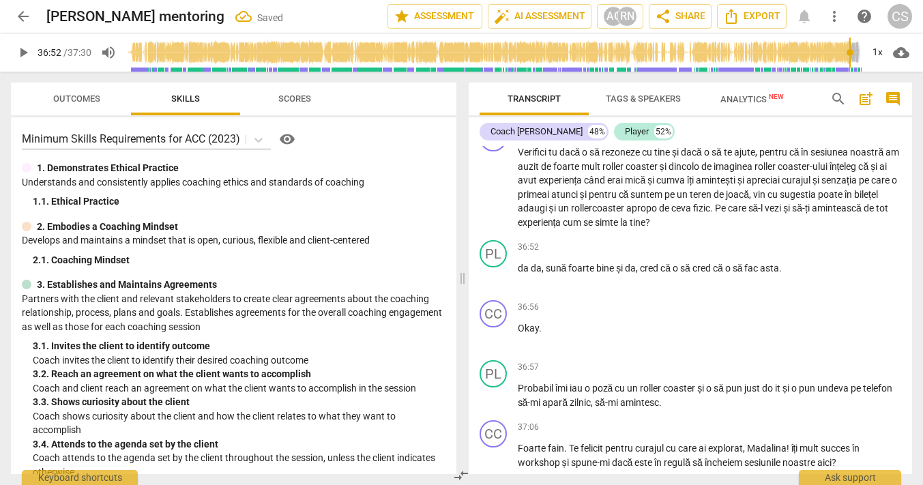
click at [848, 53] on input "range" at bounding box center [493, 53] width 735 height 44
click at [489, 196] on span "play_arrow" at bounding box center [493, 188] width 16 height 16
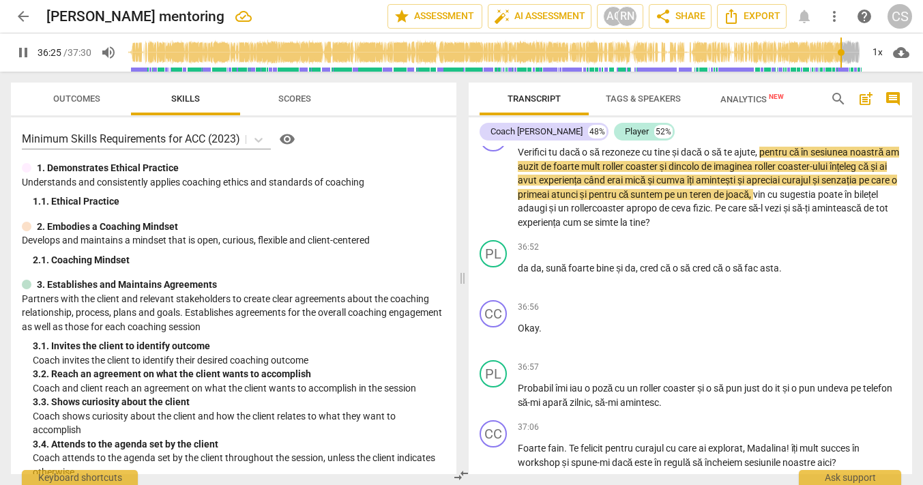
click at [839, 50] on input "range" at bounding box center [493, 53] width 735 height 44
click at [843, 54] on input "range" at bounding box center [493, 53] width 735 height 44
click at [845, 55] on input "range" at bounding box center [493, 53] width 735 height 44
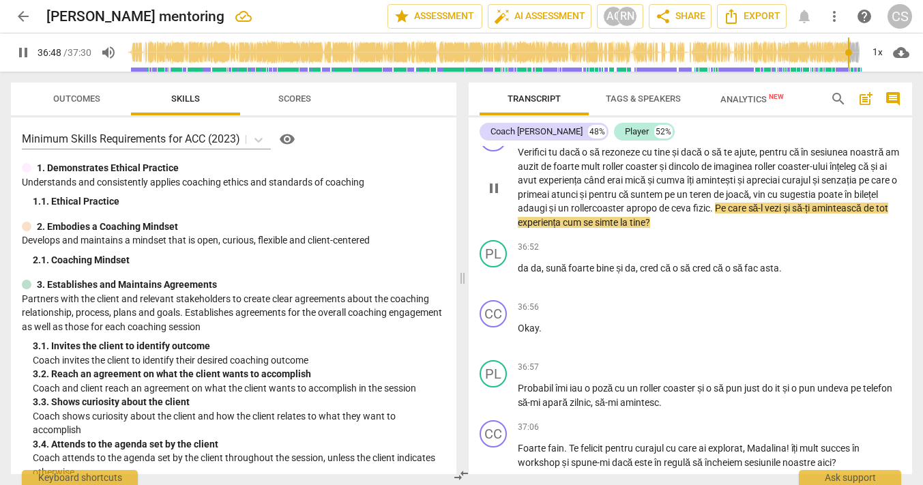
click at [492, 196] on span "pause" at bounding box center [493, 188] width 16 height 16
type input "2208"
click at [792, 213] on span "și" at bounding box center [787, 208] width 9 height 11
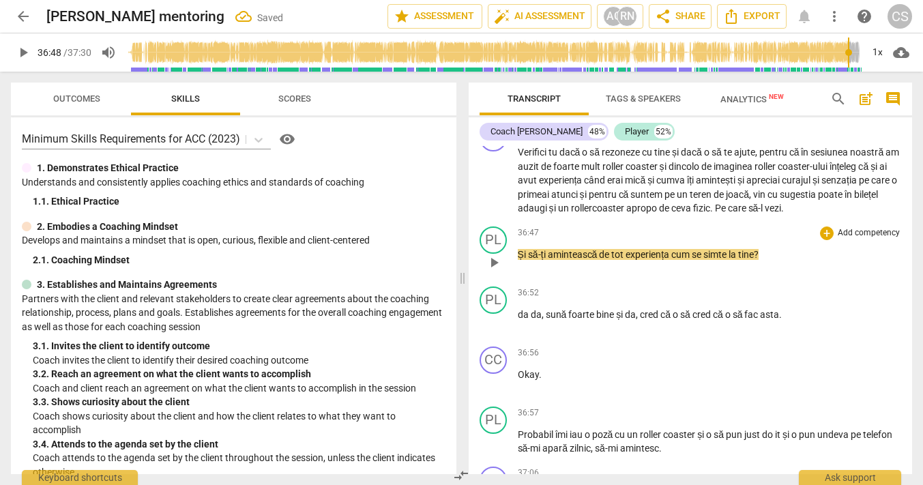
click at [518, 260] on span "Și" at bounding box center [523, 254] width 10 height 11
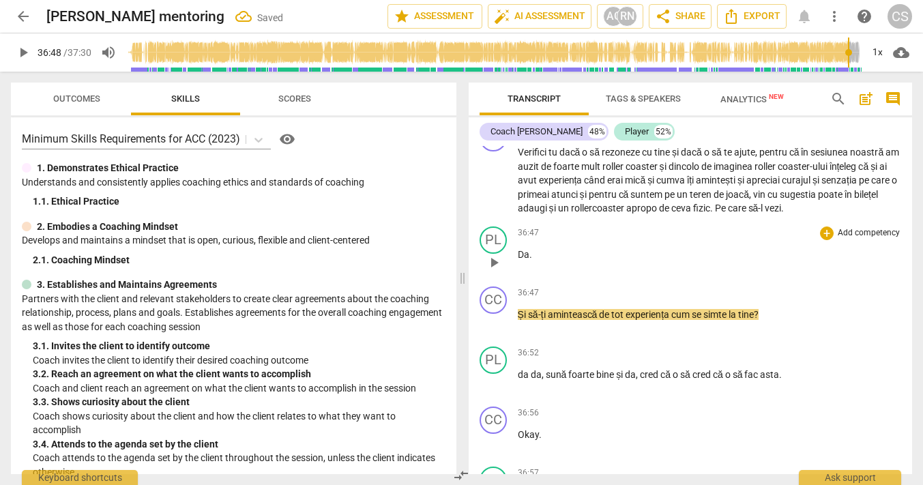
click at [492, 271] on span "play_arrow" at bounding box center [493, 262] width 16 height 16
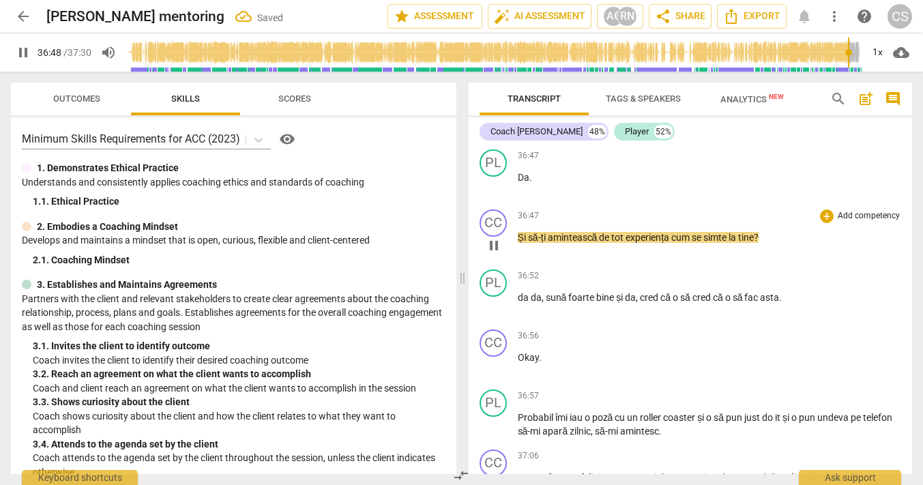
scroll to position [14368, 0]
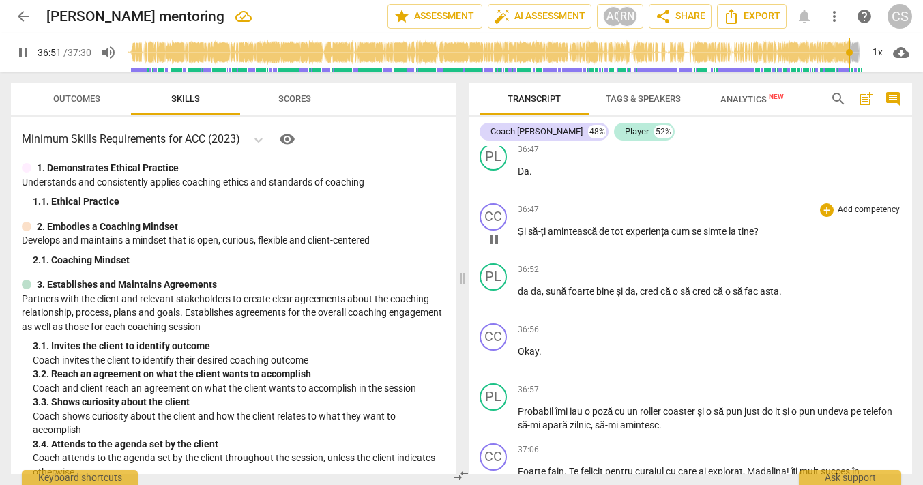
click at [493, 248] on span "pause" at bounding box center [493, 239] width 16 height 16
click at [492, 188] on span "play_arrow" at bounding box center [493, 179] width 16 height 16
click at [675, 237] on span "cum" at bounding box center [681, 231] width 20 height 11
type input "2212"
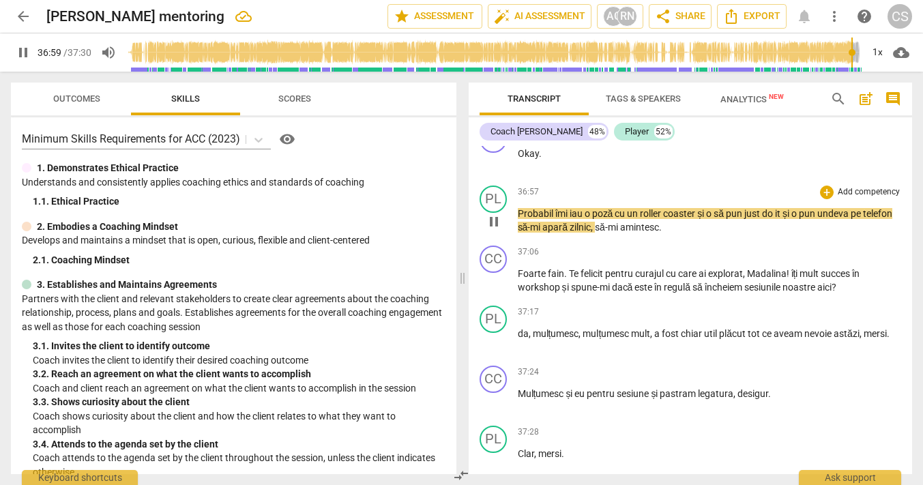
scroll to position [14567, 0]
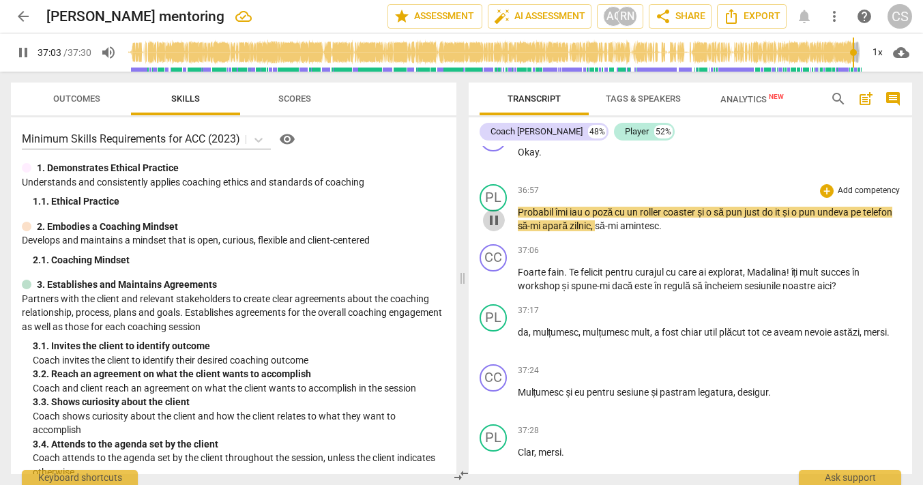
click at [488, 228] on span "pause" at bounding box center [493, 220] width 16 height 16
click at [492, 168] on span "play_arrow" at bounding box center [493, 160] width 16 height 16
click at [489, 228] on span "pause" at bounding box center [493, 220] width 16 height 16
type input "2223"
click at [791, 218] on span "și" at bounding box center [786, 212] width 9 height 11
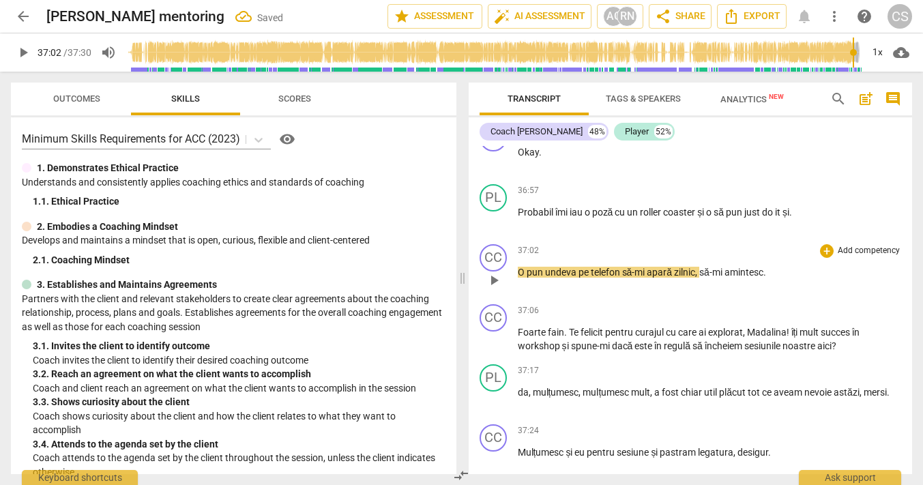
click at [518, 278] on span "O" at bounding box center [522, 272] width 9 height 11
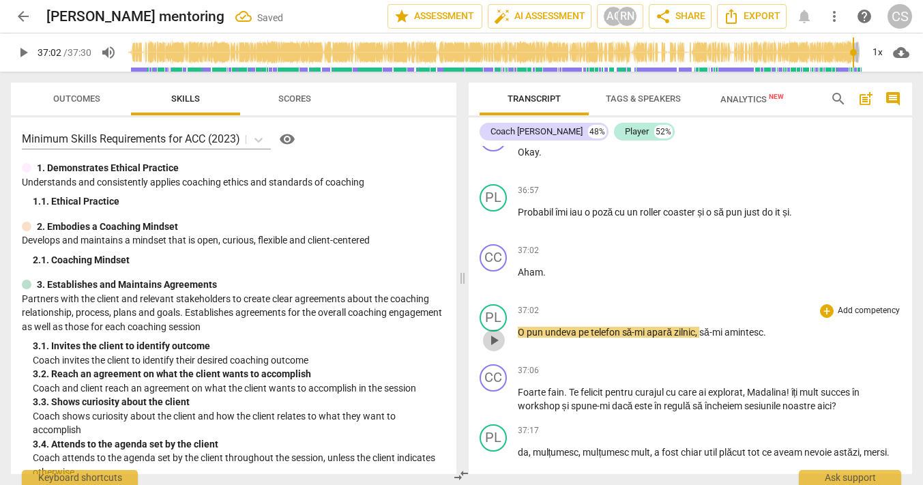
click at [489, 348] on span "play_arrow" at bounding box center [493, 340] width 16 height 16
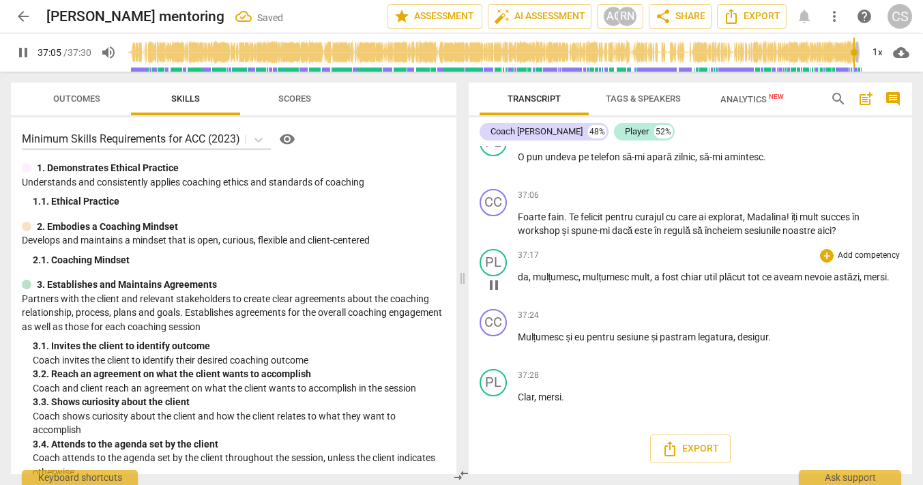
scroll to position [14799, 0]
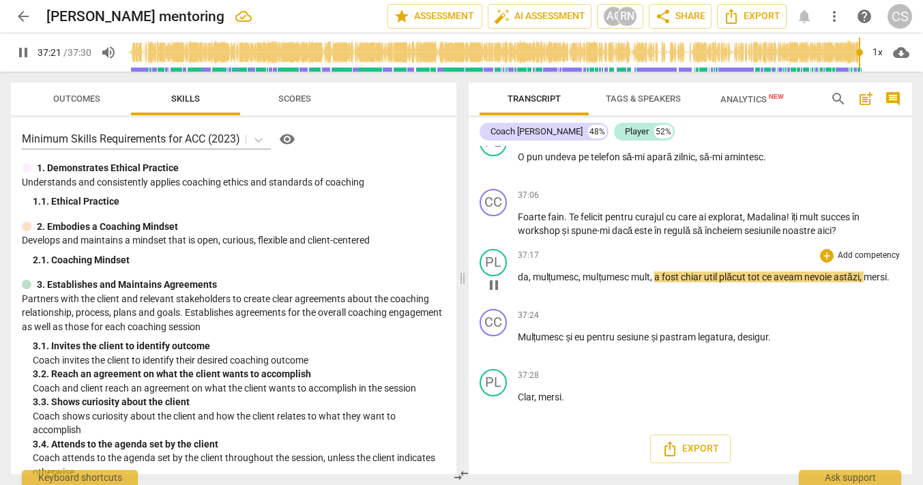
click at [719, 276] on span "util" at bounding box center [711, 276] width 15 height 11
type input "2242"
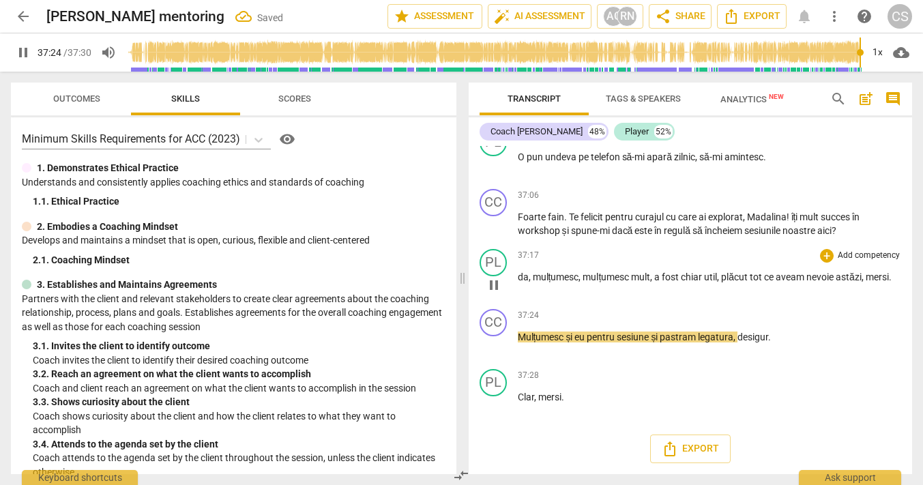
click at [865, 282] on span "mersi" at bounding box center [876, 276] width 23 height 11
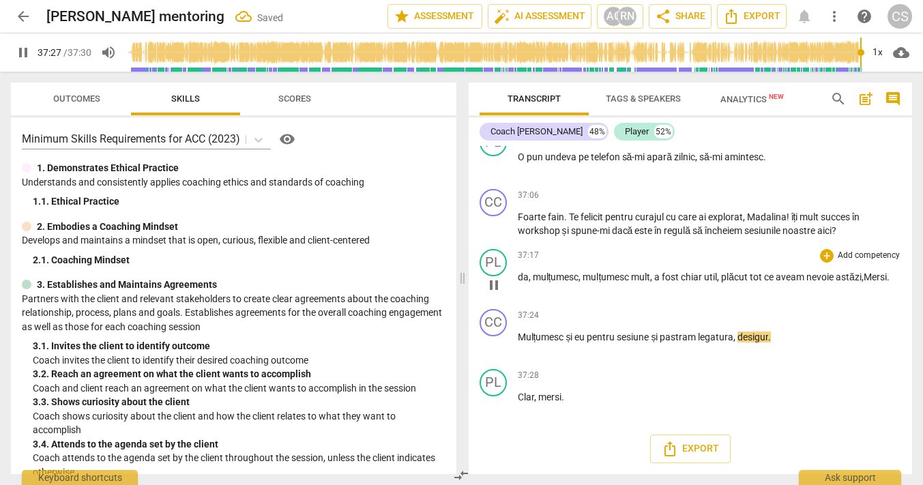
click at [861, 282] on span ", M" at bounding box center [866, 276] width 10 height 11
type input "2250"
click at [674, 449] on icon "Export" at bounding box center [669, 448] width 16 height 16
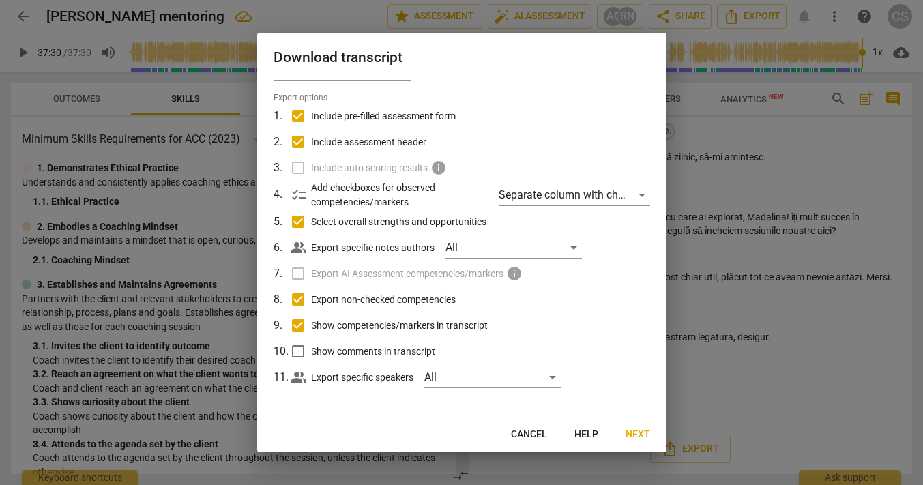
scroll to position [32, 0]
click at [443, 382] on div "All" at bounding box center [492, 376] width 136 height 22
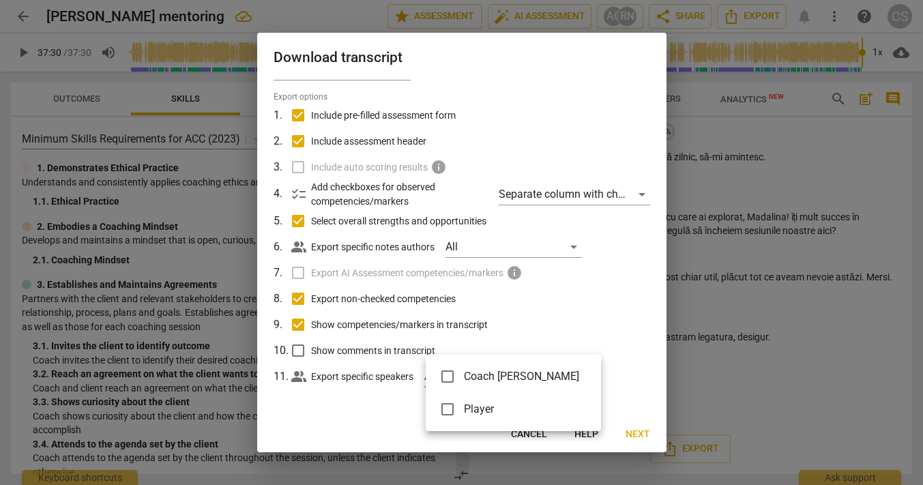
click at [375, 402] on div at bounding box center [461, 242] width 923 height 485
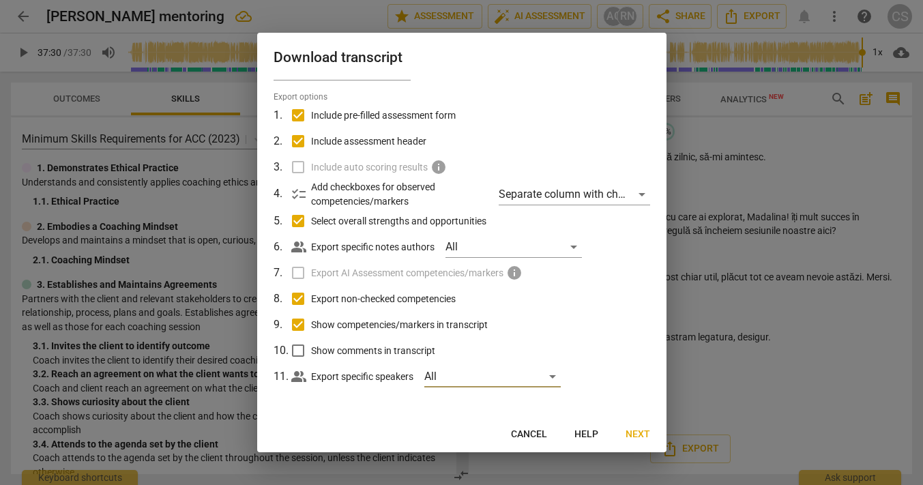
click at [524, 436] on span "Cancel" at bounding box center [529, 435] width 36 height 14
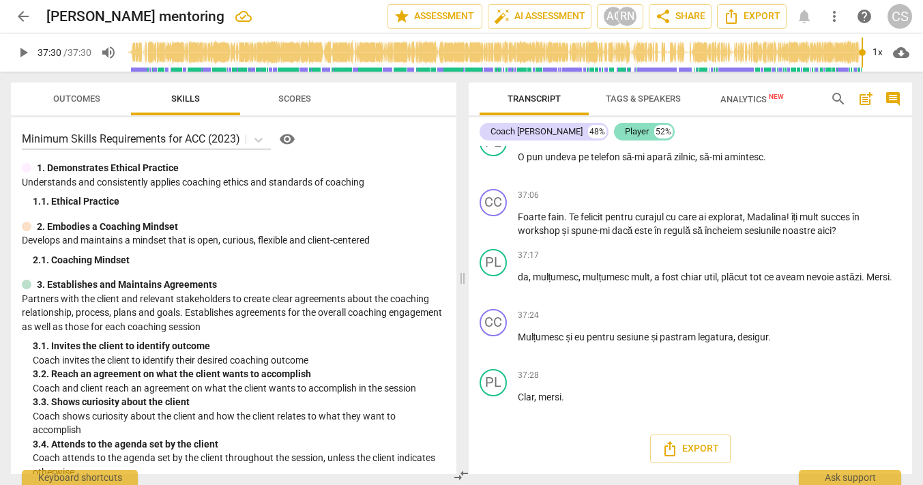
click at [625, 132] on div "Player" at bounding box center [637, 132] width 24 height 14
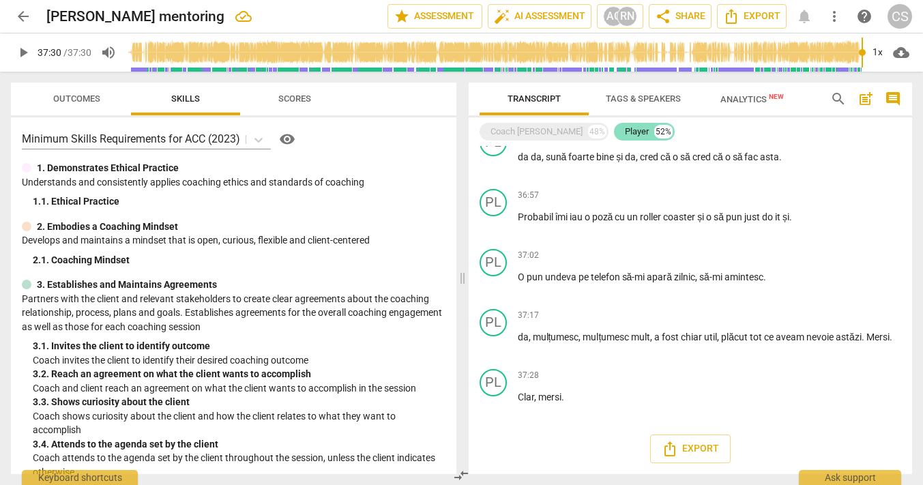
scroll to position [6943, 0]
click at [625, 132] on div "Player" at bounding box center [637, 132] width 24 height 14
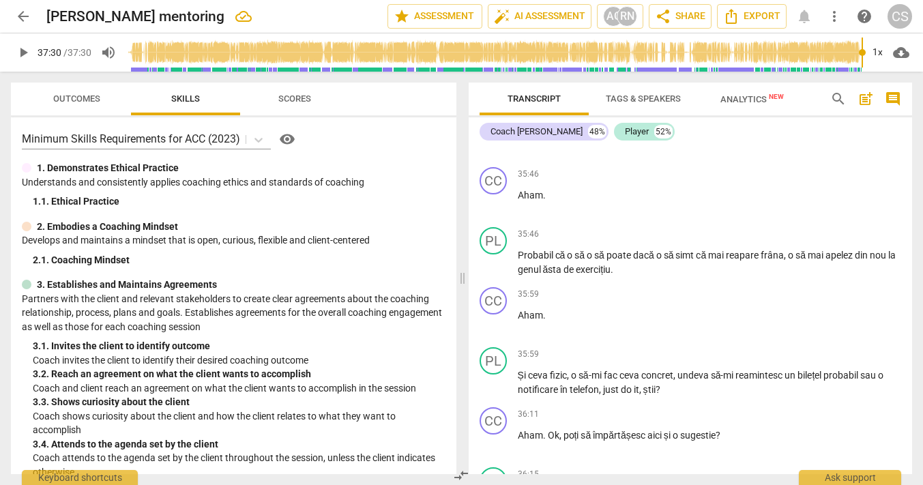
scroll to position [13793, 0]
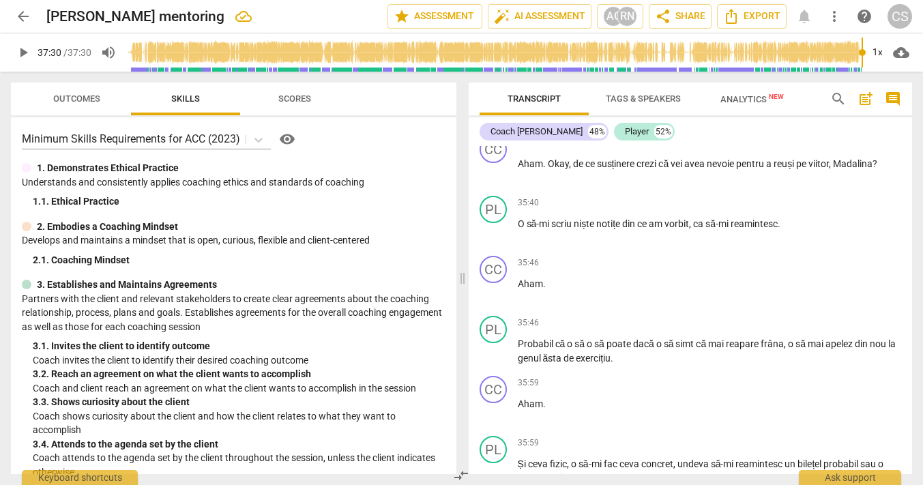
click at [633, 98] on span "Tags & Speakers" at bounding box center [642, 98] width 75 height 10
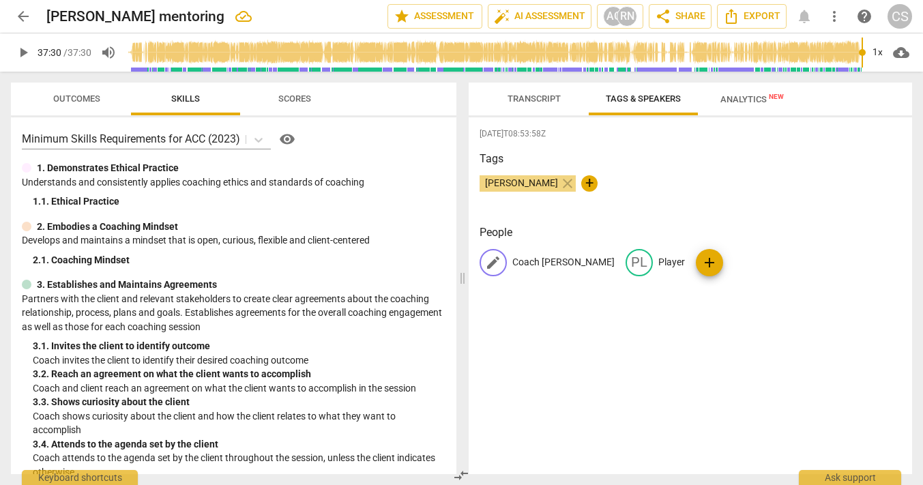
click at [531, 262] on p "Coach [PERSON_NAME]" at bounding box center [563, 262] width 102 height 14
click at [579, 261] on input "Coach [PERSON_NAME]" at bounding box center [566, 263] width 109 height 22
type input "Coach Claudia Sprinceana"
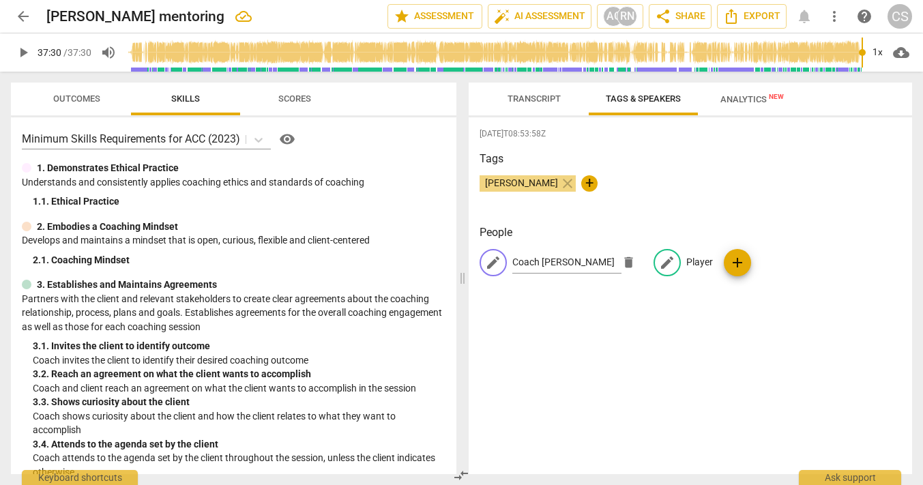
click at [659, 257] on span "edit" at bounding box center [667, 262] width 16 height 16
type input "Madalina Scutelnicu"
click at [717, 316] on div "2025-04-11T08:53:58Z Tags Claudia Sprinceana close + People CC Coach Claudia Sp…" at bounding box center [690, 295] width 444 height 357
click at [522, 100] on span "Transcript" at bounding box center [533, 98] width 53 height 10
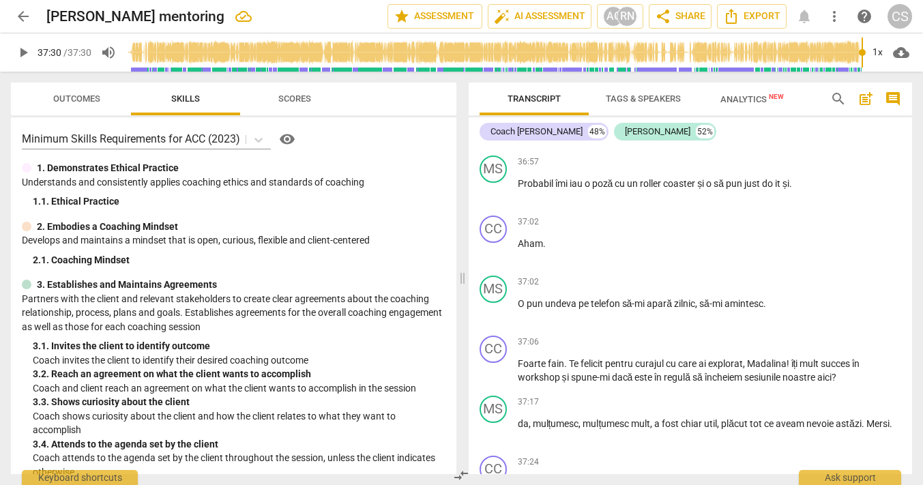
scroll to position [14799, 0]
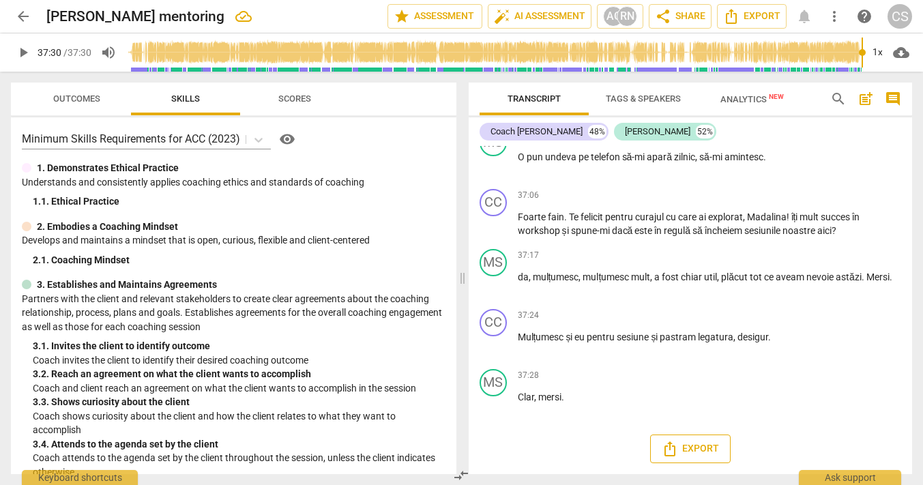
click at [677, 444] on span "Export" at bounding box center [689, 448] width 57 height 16
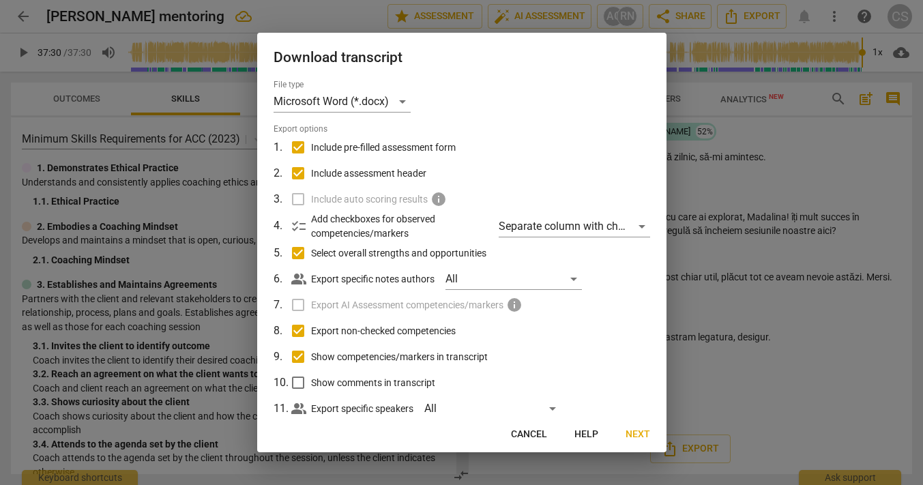
scroll to position [32, 0]
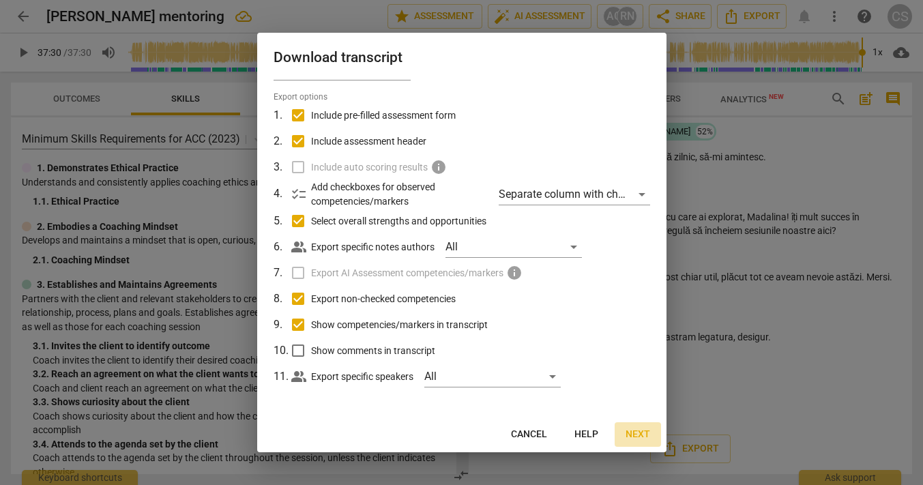
click at [638, 430] on span "Next" at bounding box center [637, 435] width 25 height 14
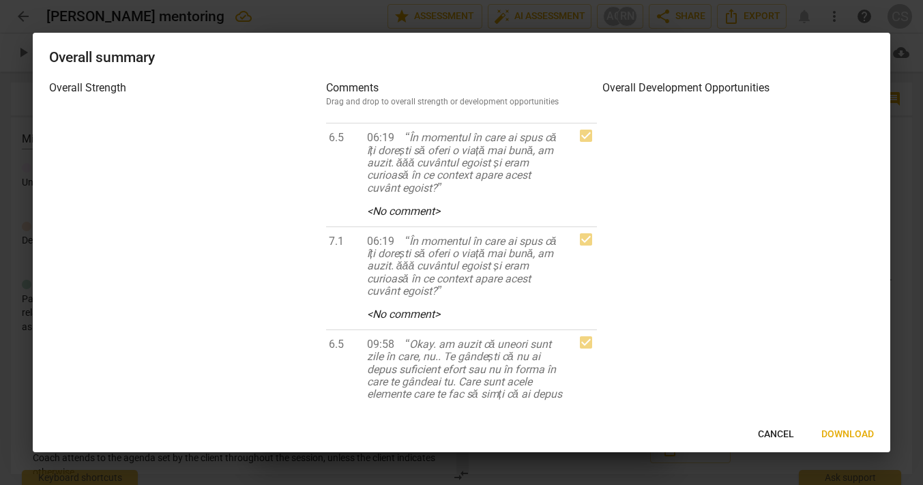
scroll to position [0, 0]
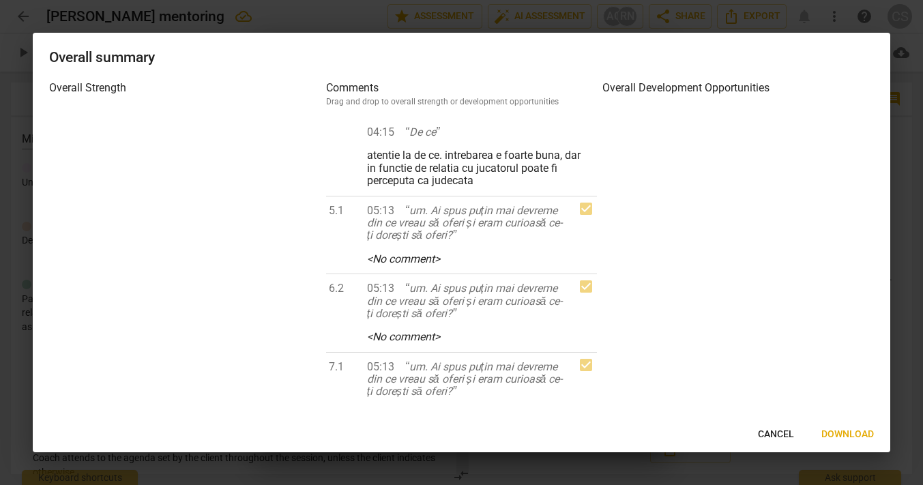
click at [839, 437] on span "Download" at bounding box center [847, 435] width 53 height 14
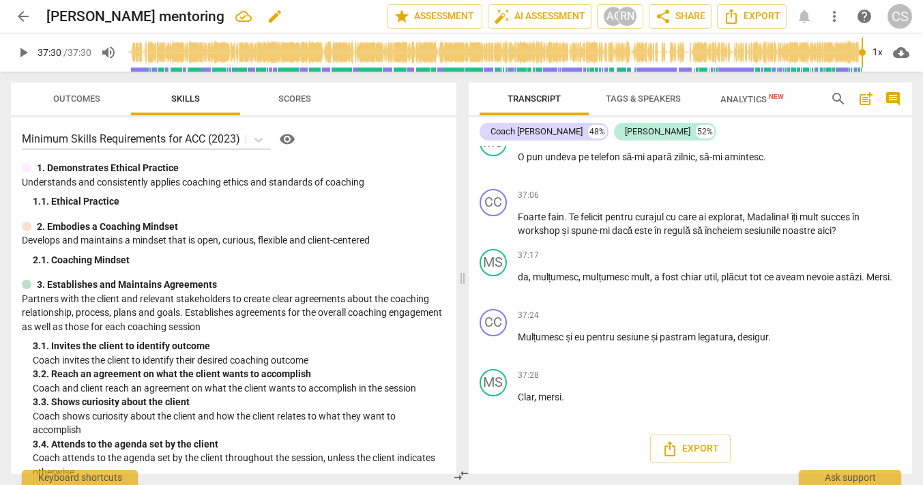
click at [127, 14] on h2 "[PERSON_NAME] mentoring" at bounding box center [135, 16] width 178 height 17
click at [267, 15] on span "edit" at bounding box center [275, 16] width 16 height 16
drag, startPoint x: 210, startPoint y: 18, endPoint x: 107, endPoint y: 18, distance: 103.0
click at [107, 18] on input "[PERSON_NAME] mentoring" at bounding box center [186, 16] width 281 height 26
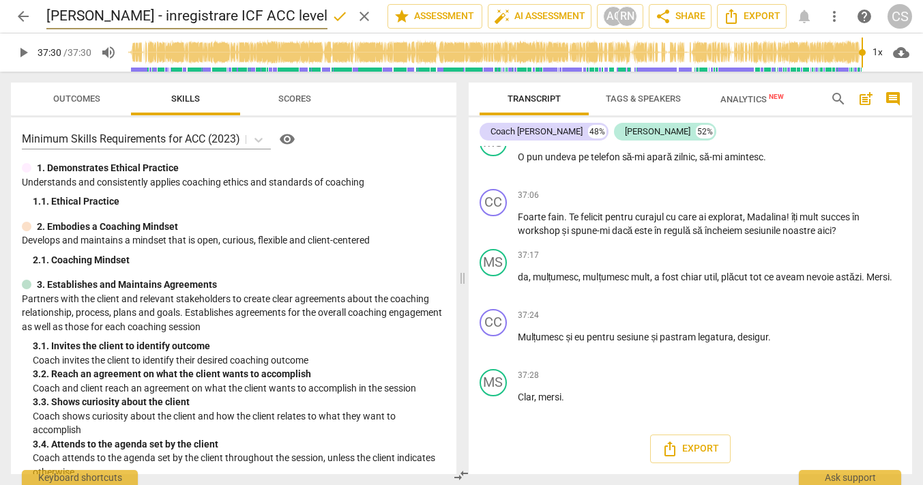
scroll to position [0, 18]
type input "Claudia Sprinceana - inregistrare ICF ACC level"
click at [335, 18] on span "done" at bounding box center [339, 16] width 16 height 16
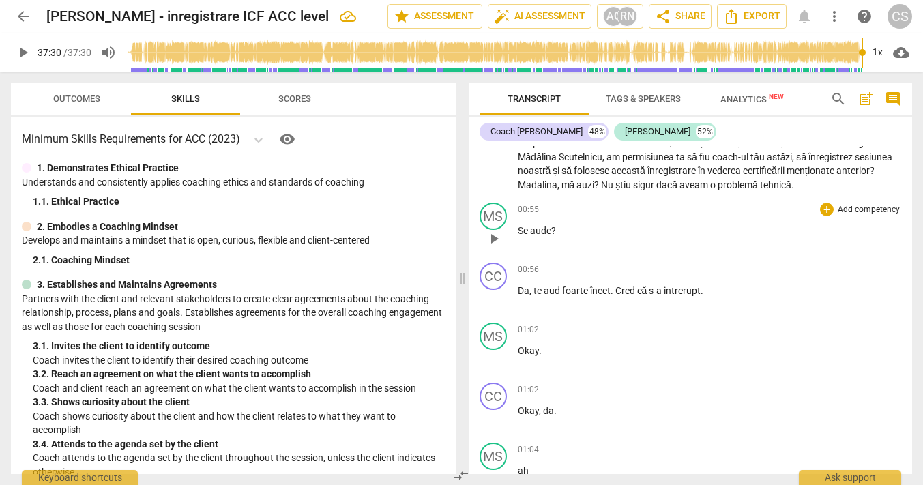
scroll to position [0, 0]
